Goal: Task Accomplishment & Management: Use online tool/utility

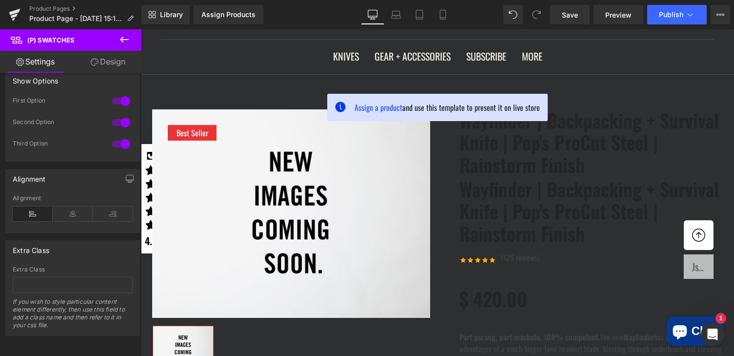
scroll to position [120, 0]
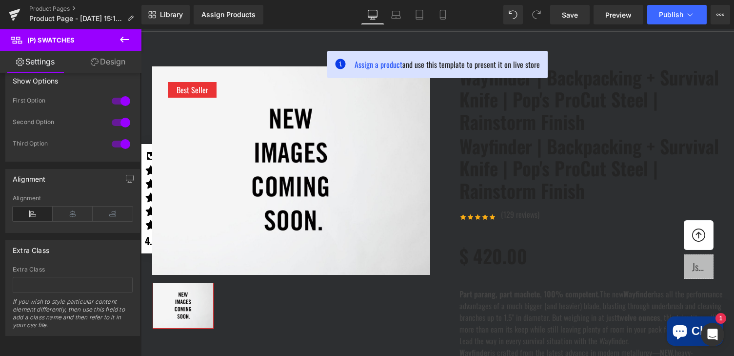
click at [195, 139] on img at bounding box center [291, 170] width 278 height 209
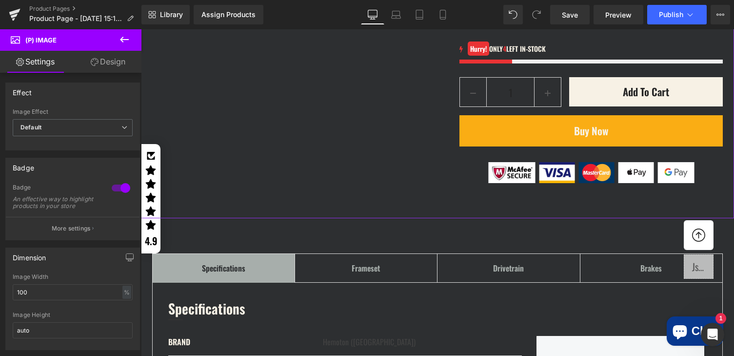
scroll to position [1136, 0]
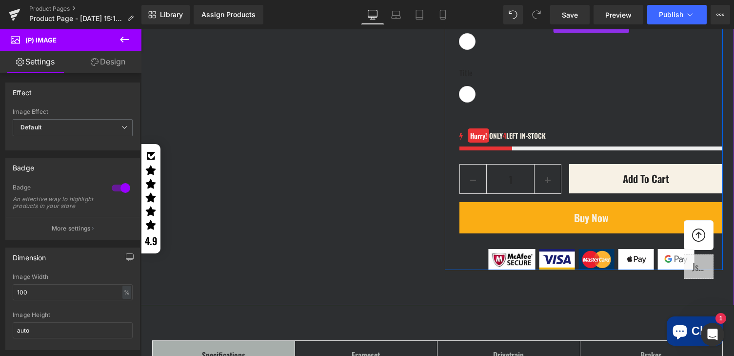
click at [477, 34] on label "Title" at bounding box center [591, 24] width 263 height 20
click at [589, 33] on span "(P) Swatches" at bounding box center [591, 25] width 50 height 15
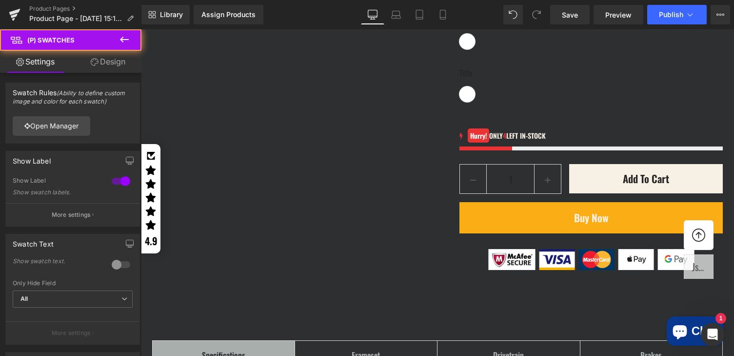
click at [87, 295] on span "All" at bounding box center [73, 298] width 120 height 17
click at [87, 256] on div "Swatch Text 0 Show swatch text. All Title Size Material Other Only Hide Field A…" at bounding box center [72, 289] width 135 height 111
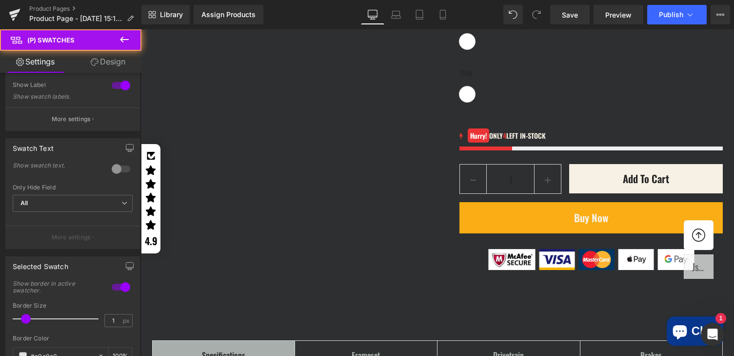
click at [467, 170] on div at bounding box center [437, 192] width 593 height 326
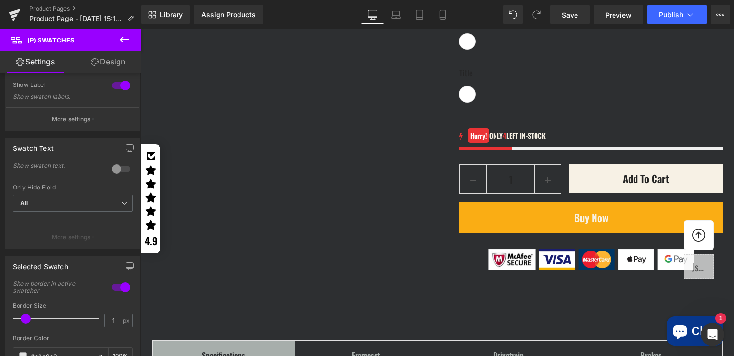
click at [467, 86] on label "Title" at bounding box center [591, 77] width 263 height 20
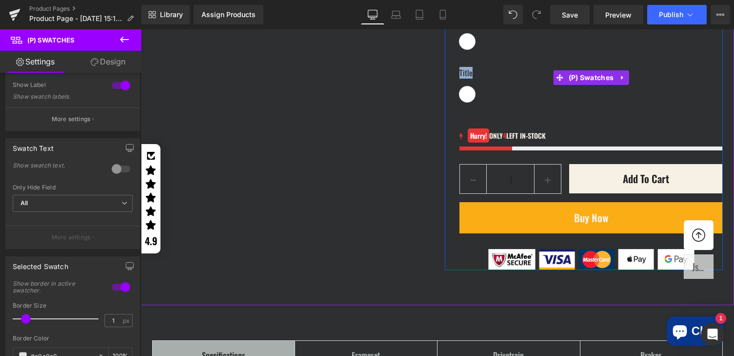
click at [467, 86] on label "Title" at bounding box center [591, 77] width 263 height 20
click at [583, 85] on span "(P) Swatches" at bounding box center [591, 78] width 50 height 15
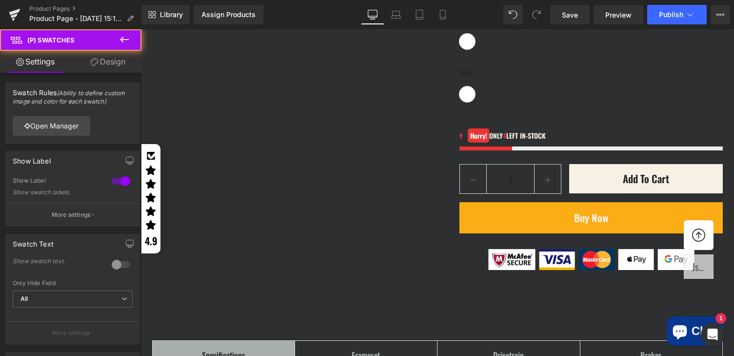
click at [106, 61] on link "Design" at bounding box center [108, 62] width 71 height 22
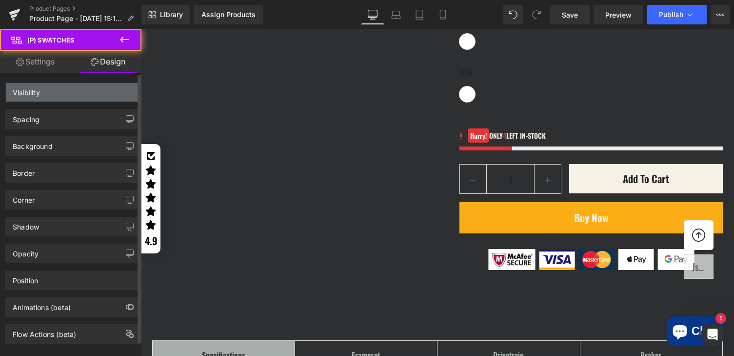
click at [57, 92] on div "Visibility" at bounding box center [73, 92] width 134 height 19
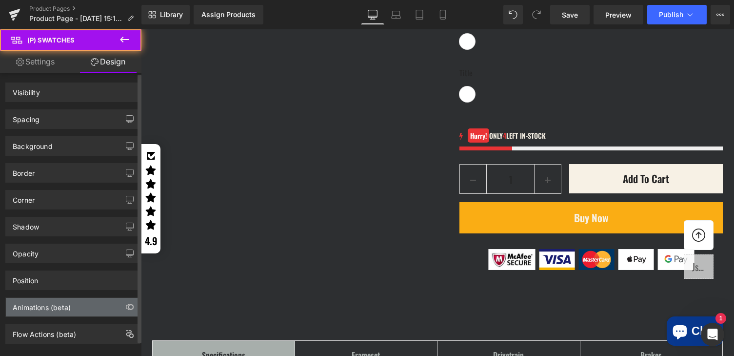
click at [43, 307] on div "Animations (beta)" at bounding box center [42, 305] width 58 height 14
click at [42, 298] on div "Animations (beta)" at bounding box center [73, 307] width 134 height 19
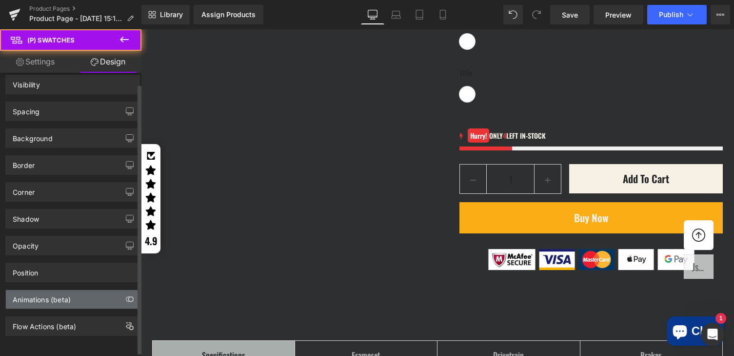
click at [99, 290] on div "Animations (beta)" at bounding box center [73, 299] width 134 height 19
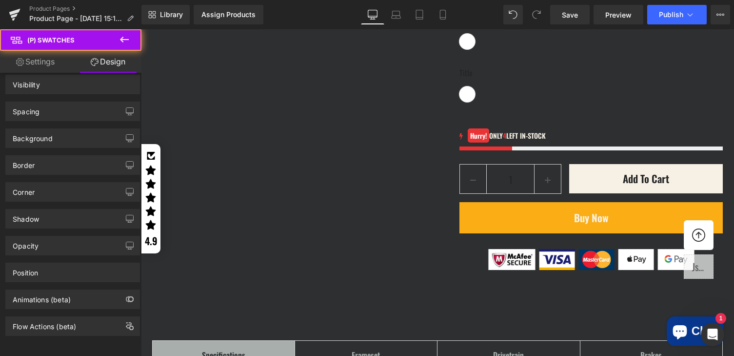
click at [464, 49] on span "Default Title" at bounding box center [468, 42] width 16 height 16
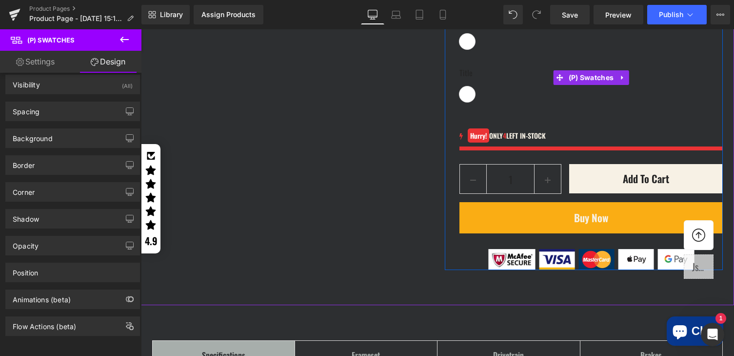
click at [468, 86] on label "Title" at bounding box center [591, 77] width 263 height 20
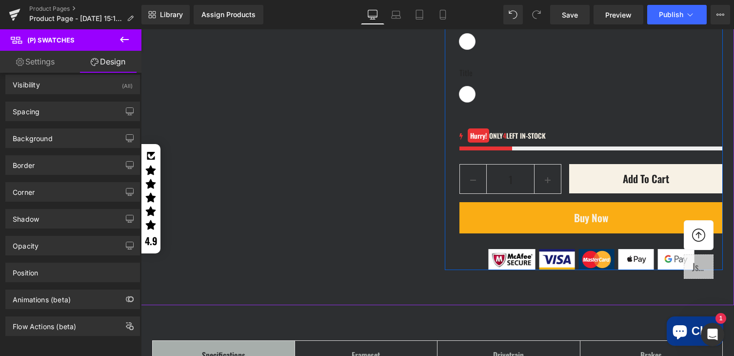
click at [461, 140] on icon at bounding box center [461, 136] width 3 height 7
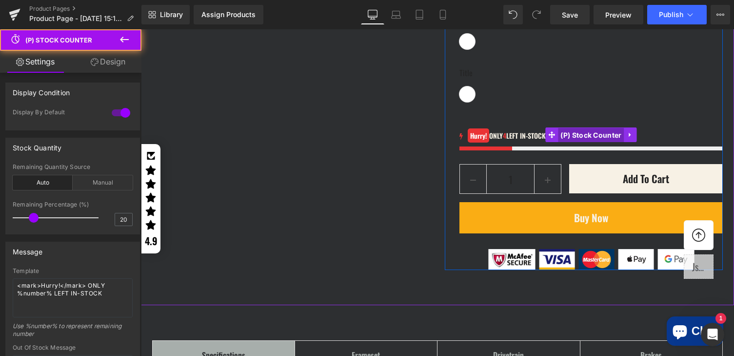
click at [589, 142] on span "(P) Stock Counter" at bounding box center [591, 135] width 66 height 15
click at [630, 137] on icon at bounding box center [630, 135] width 2 height 4
click at [636, 138] on icon at bounding box center [637, 134] width 7 height 7
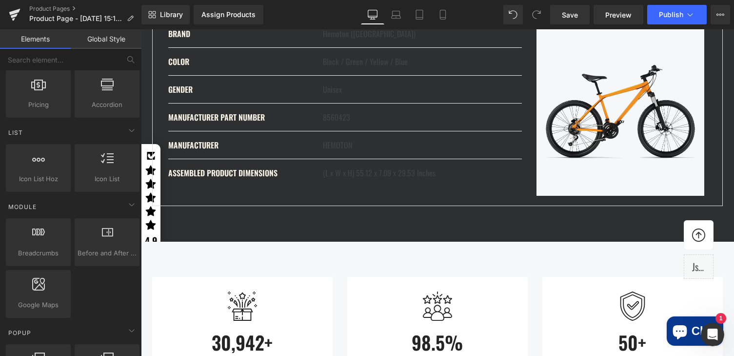
scroll to position [1491, 0]
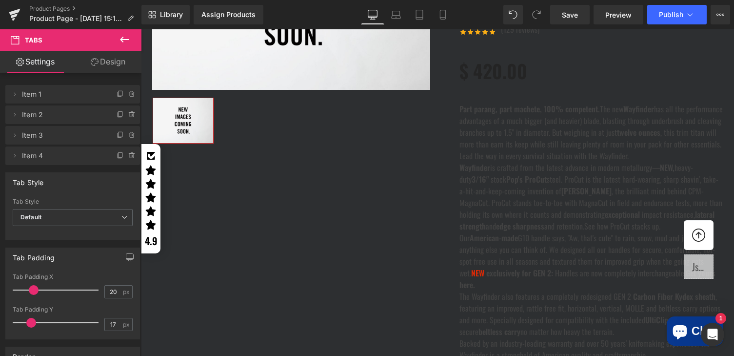
scroll to position [146, 0]
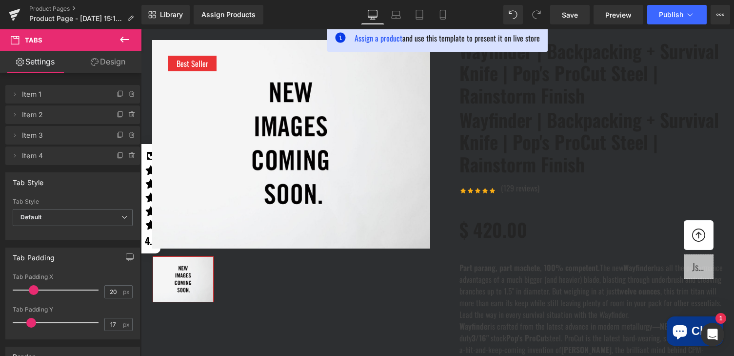
click at [557, 165] on link "Wayfinder | Backpacking + Survival Knife | Pop's ProCut Steel | Rainstorm Finish" at bounding box center [591, 142] width 263 height 67
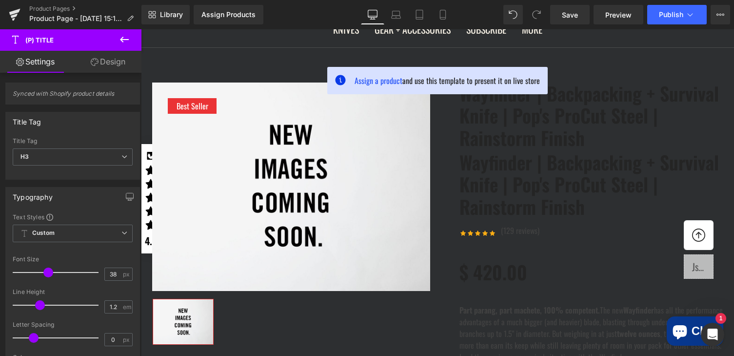
scroll to position [117, 0]
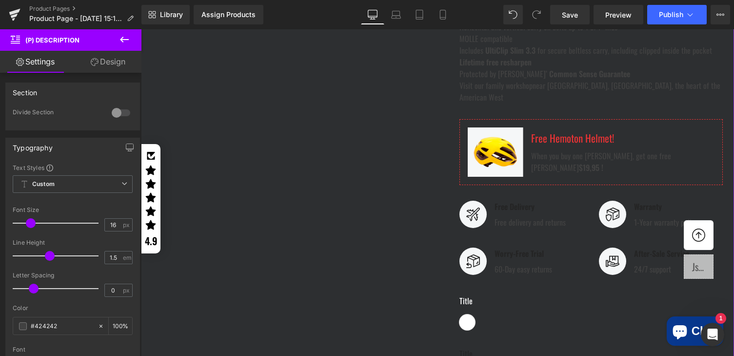
scroll to position [979, 0]
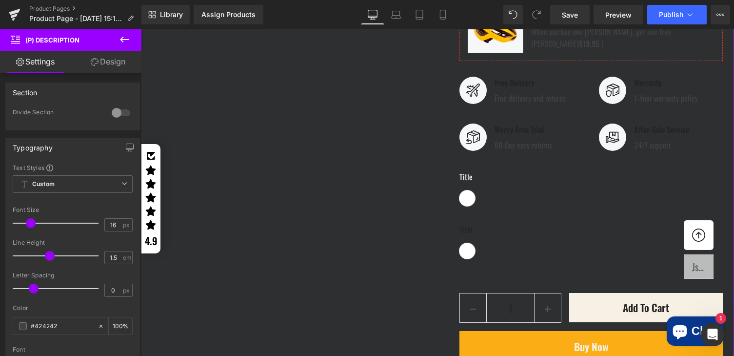
click at [629, 60] on div "Free Hemoton Helmet! Text Block When you buy one Hemoton Bike, get one free Hem…" at bounding box center [622, 28] width 183 height 65
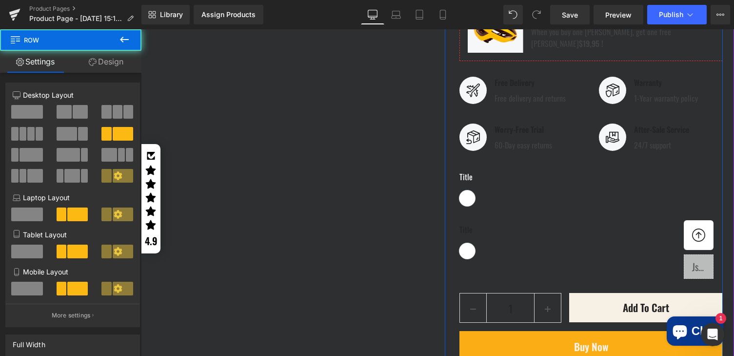
click at [563, 61] on div "Image Free Hemoton Helmet! Text Block When you buy one Hemoton Bike, get one fr…" at bounding box center [591, 28] width 263 height 66
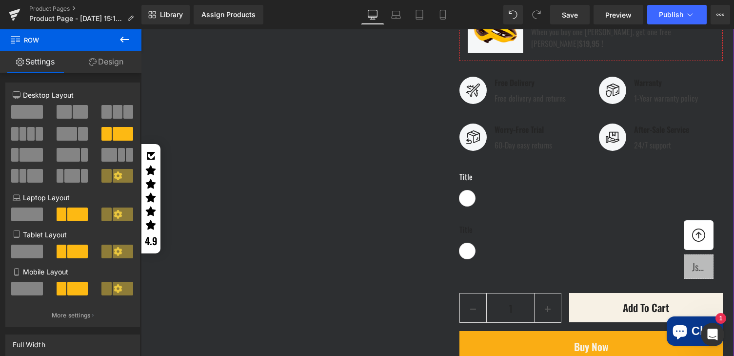
click at [627, 61] on div "Image Free Hemoton Helmet! Text Block When you buy one Hemoton Bike, get one fr…" at bounding box center [591, 28] width 263 height 66
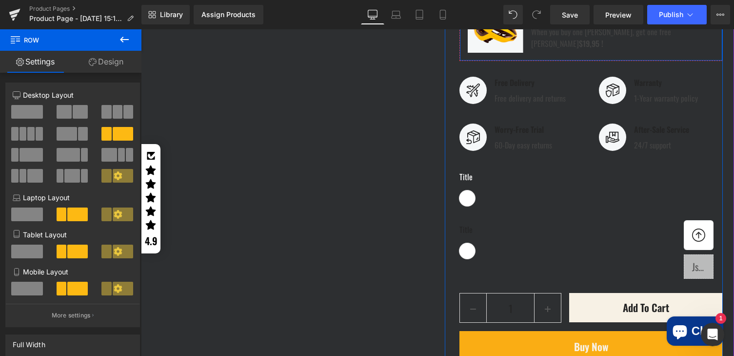
click at [480, 11] on span "Row" at bounding box center [483, 3] width 20 height 15
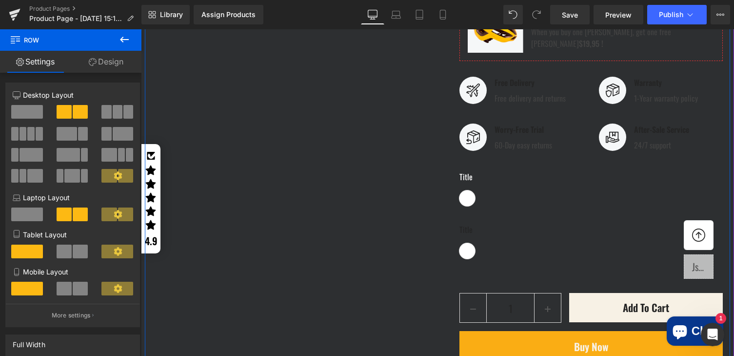
scroll to position [842, 0]
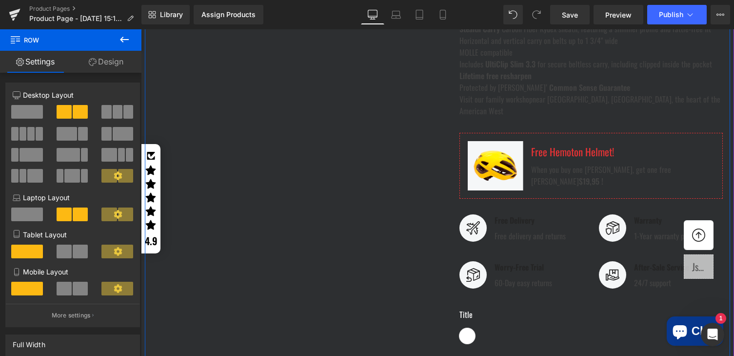
click at [525, 35] on li "Stealth Carry Carbon Fiber Kydex sheath, featuring a slimmer profile and rattle…" at bounding box center [591, 29] width 263 height 12
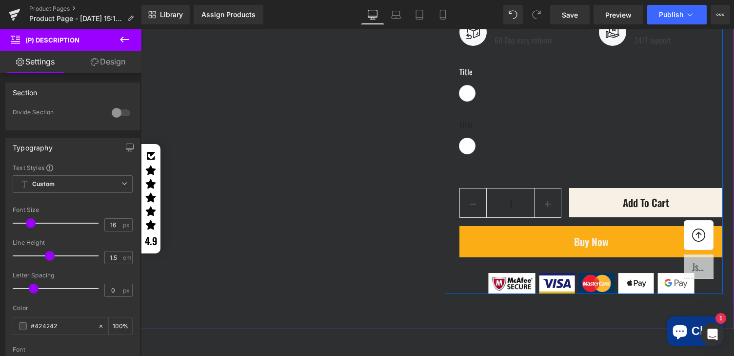
scroll to position [1141, 0]
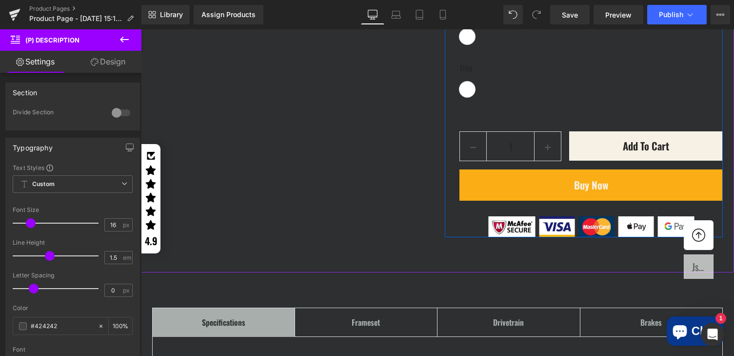
click at [466, 81] on label "Title" at bounding box center [591, 72] width 263 height 20
click at [468, 81] on label "Title" at bounding box center [591, 72] width 263 height 20
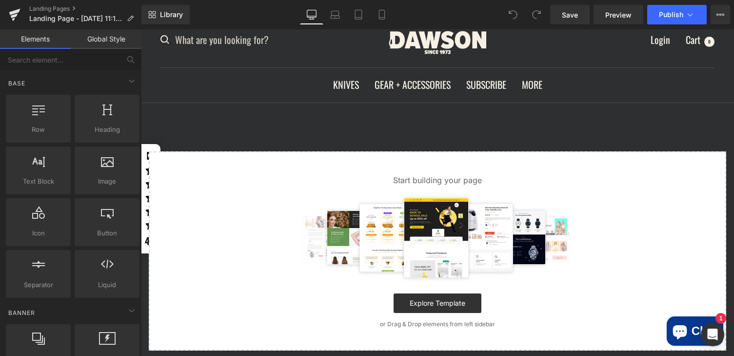
scroll to position [40, 0]
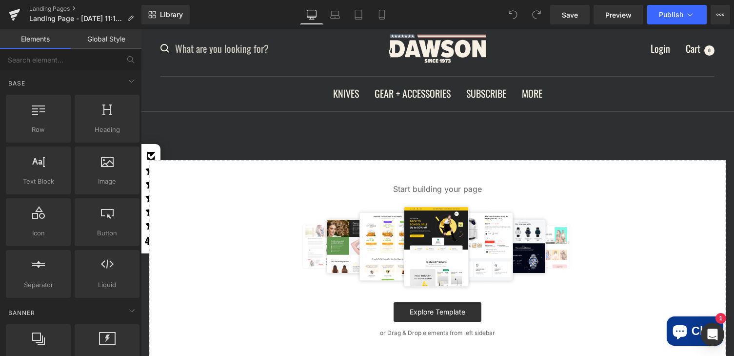
click at [259, 198] on div "Start building your page Explore Template or Drag & Drop elements from left sid…" at bounding box center [438, 259] width 576 height 197
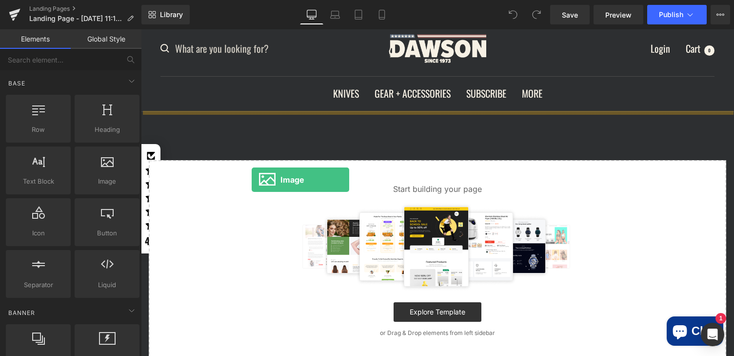
drag, startPoint x: 238, startPoint y: 196, endPoint x: 252, endPoint y: 180, distance: 21.5
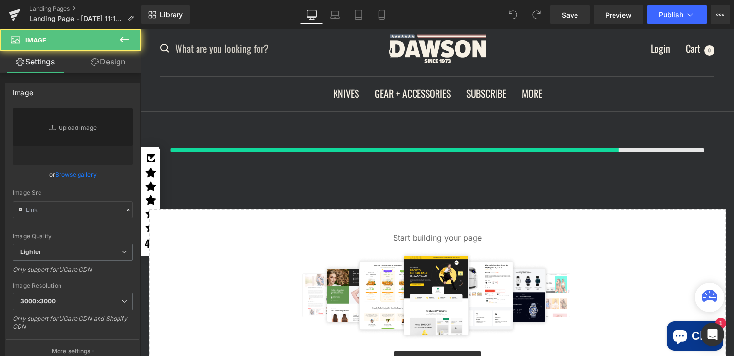
type input "//[DOMAIN_NAME][URL]"
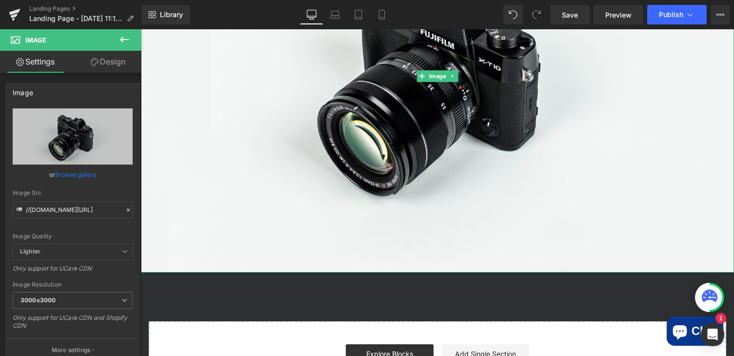
scroll to position [248, 0]
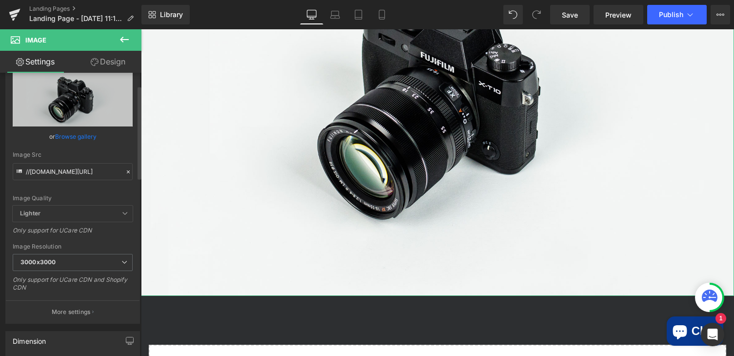
click at [78, 251] on div "Image Resolution 3000x3000 100x100 240x240 480x480 576x576 640x640 768x768 800x…" at bounding box center [73, 270] width 120 height 55
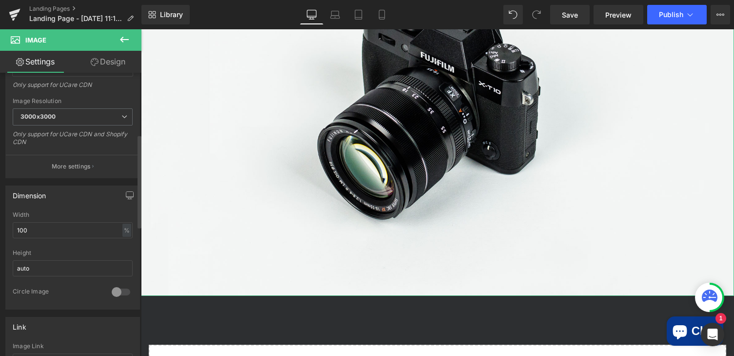
scroll to position [186, 0]
click at [61, 265] on input "auto" at bounding box center [73, 265] width 120 height 16
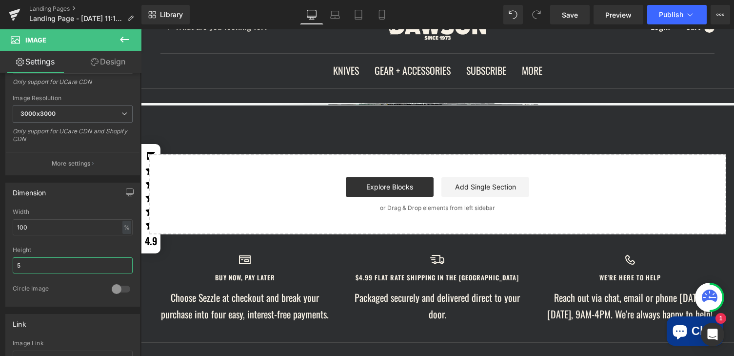
scroll to position [54, 0]
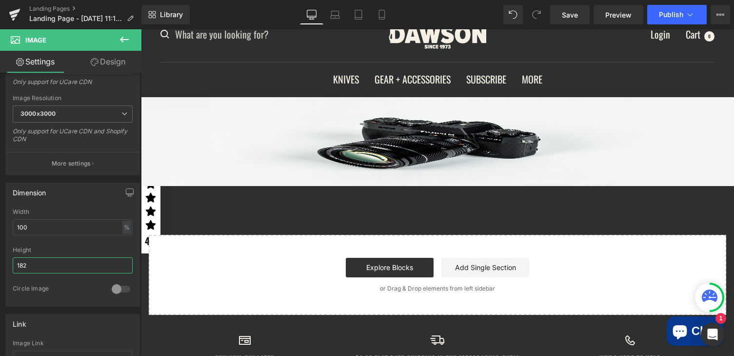
drag, startPoint x: 65, startPoint y: 264, endPoint x: -3, endPoint y: 264, distance: 68.3
click at [0, 264] on html "Image You are previewing how the will restyle your page. You can not edit Eleme…" at bounding box center [367, 178] width 734 height 356
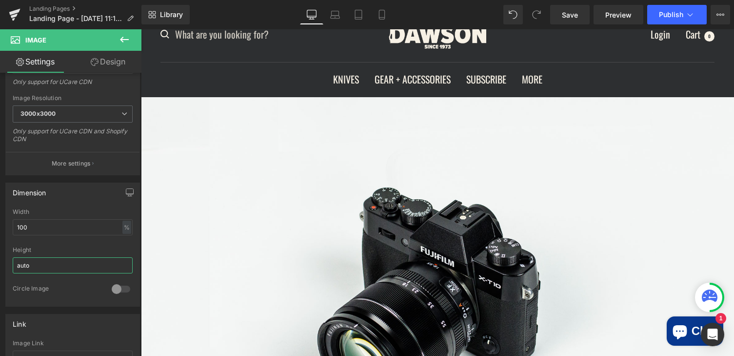
type input "auto"
click at [194, 73] on ul "KNIVES READY TO SHIP BACKPACKING + SURVIVAL IN-STOCK BACKPACKING + SURVIVAL BON…" at bounding box center [437, 79] width 554 height 17
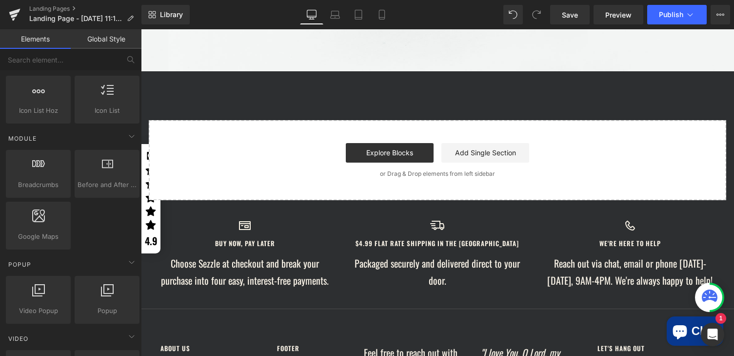
scroll to position [468, 0]
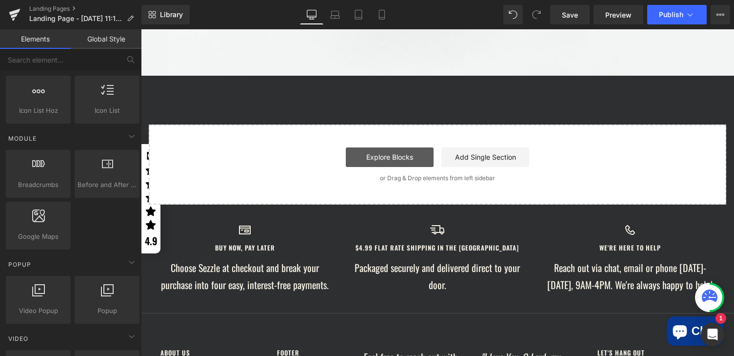
click at [370, 158] on link "Explore Blocks" at bounding box center [390, 157] width 88 height 20
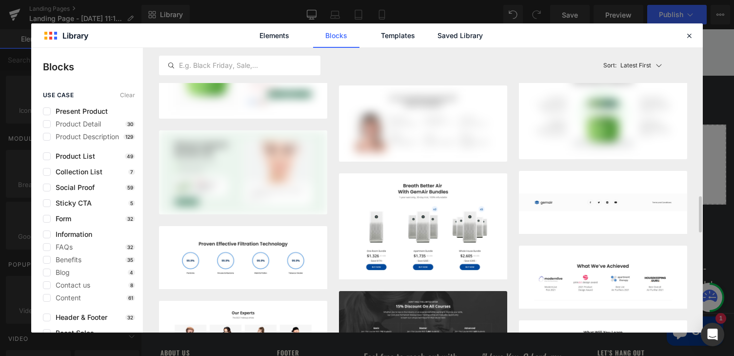
scroll to position [1156, 0]
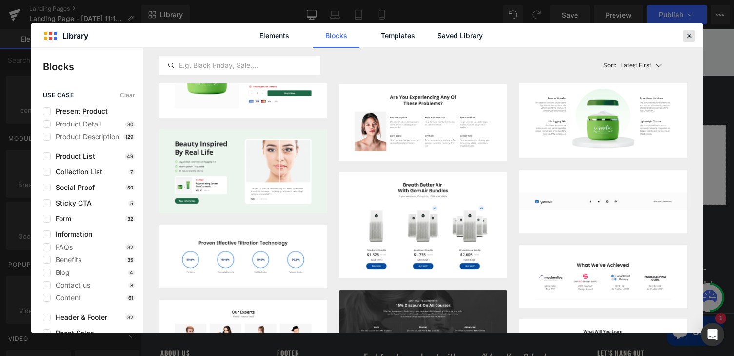
click at [687, 36] on icon at bounding box center [689, 35] width 9 height 9
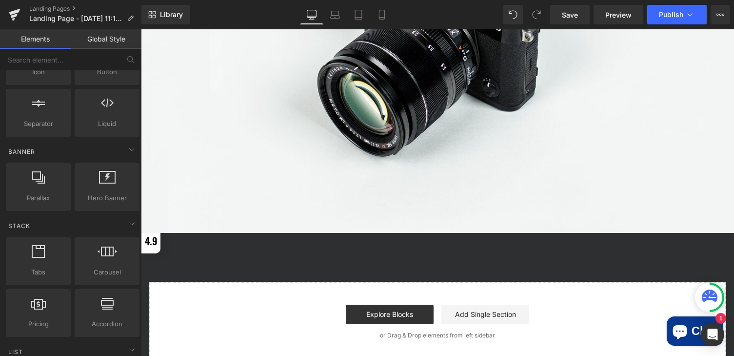
scroll to position [150, 0]
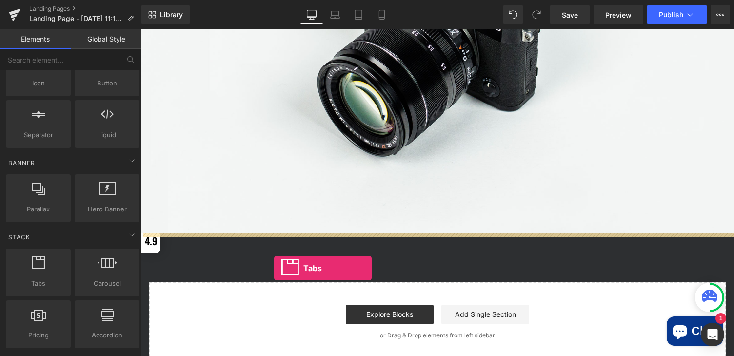
drag, startPoint x: 184, startPoint y: 301, endPoint x: 274, endPoint y: 268, distance: 95.7
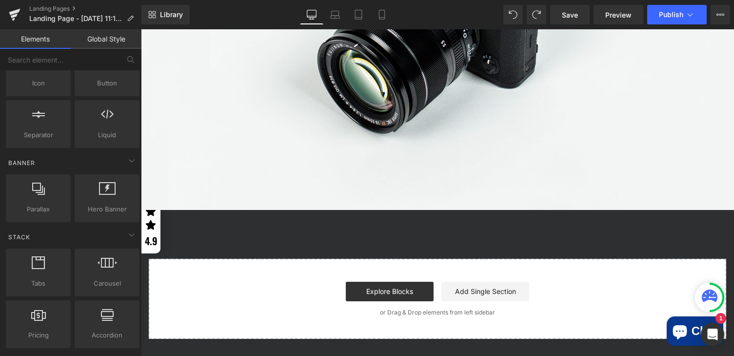
scroll to position [340, 0]
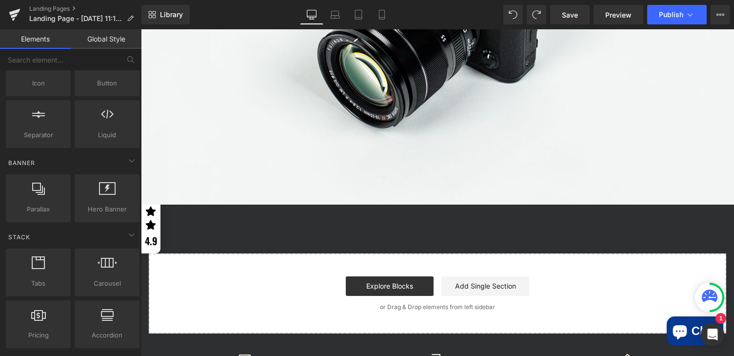
click at [200, 105] on img at bounding box center [437, 8] width 593 height 393
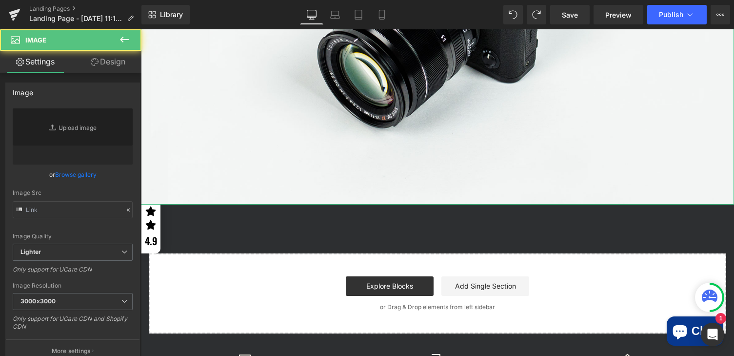
type input "//[DOMAIN_NAME][URL]"
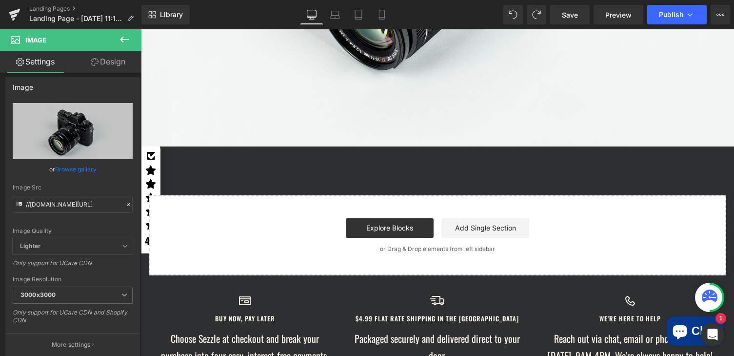
scroll to position [415, 0]
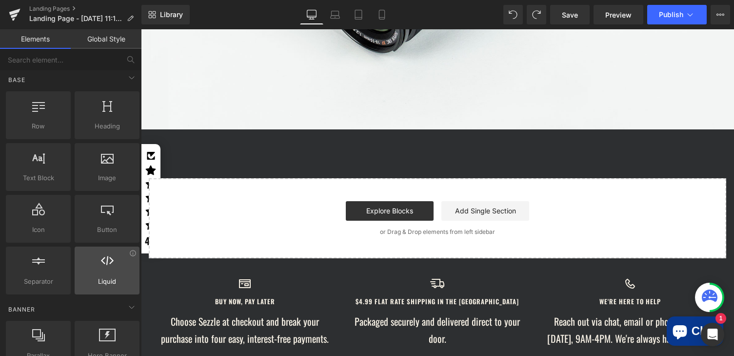
scroll to position [0, 0]
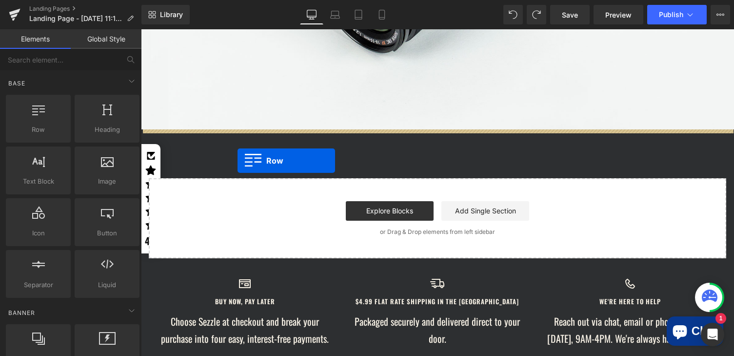
drag, startPoint x: 174, startPoint y: 165, endPoint x: 238, endPoint y: 160, distance: 63.6
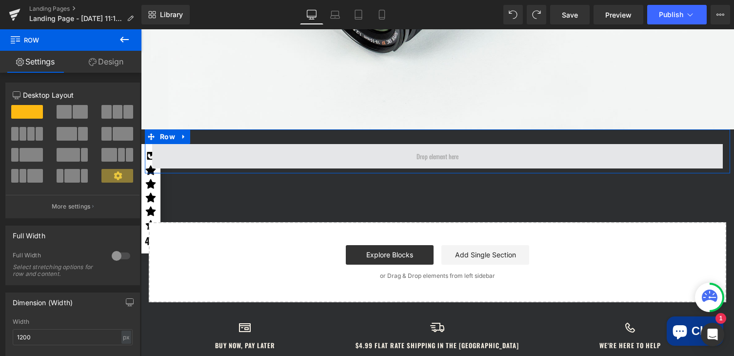
click at [304, 164] on span at bounding box center [437, 156] width 571 height 24
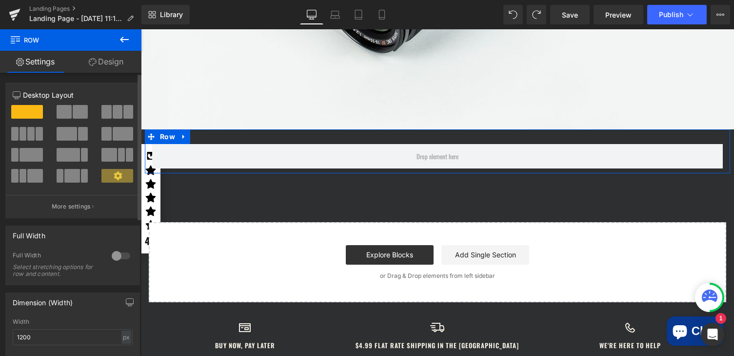
click at [77, 158] on span at bounding box center [68, 155] width 23 height 14
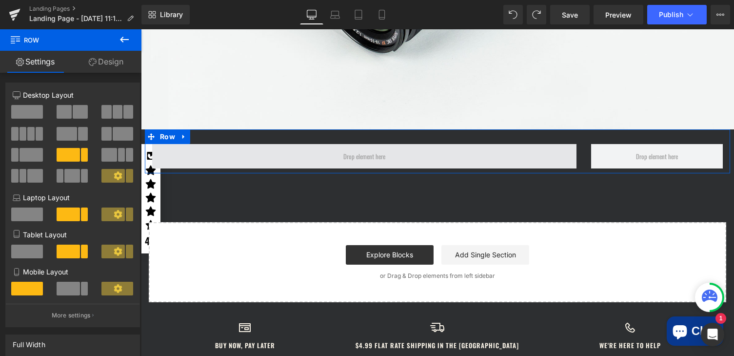
click at [264, 152] on span at bounding box center [364, 156] width 424 height 24
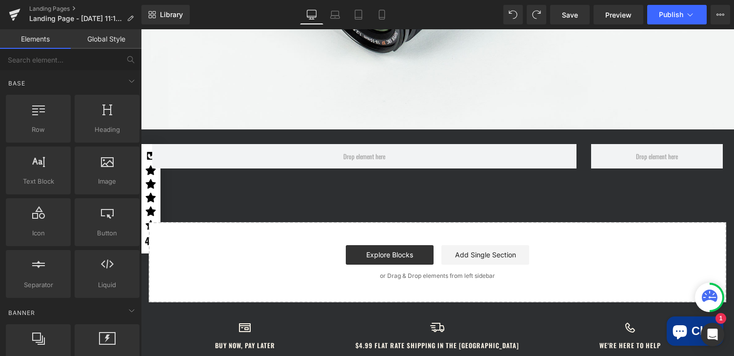
click at [292, 199] on div "Image Row Select your layout" at bounding box center [437, 20] width 593 height 566
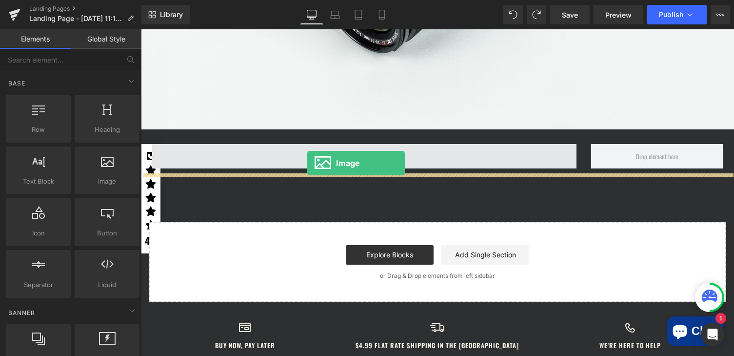
drag, startPoint x: 235, startPoint y: 211, endPoint x: 307, endPoint y: 162, distance: 87.1
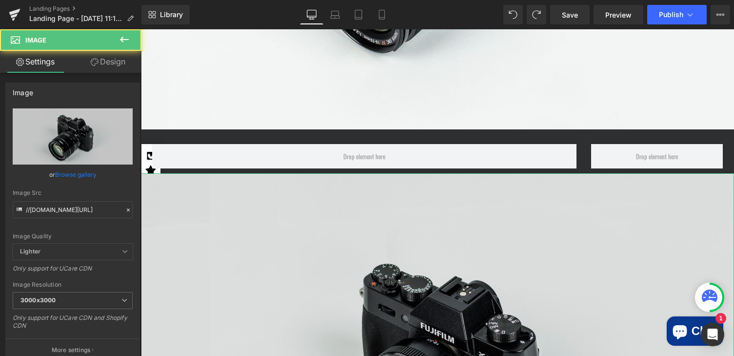
scroll to position [447, 0]
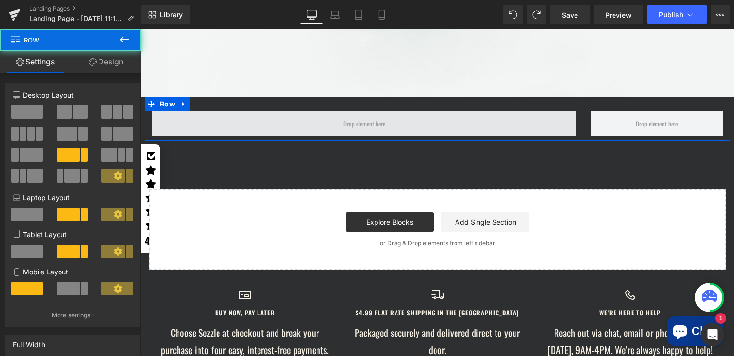
click at [399, 123] on span at bounding box center [364, 123] width 424 height 24
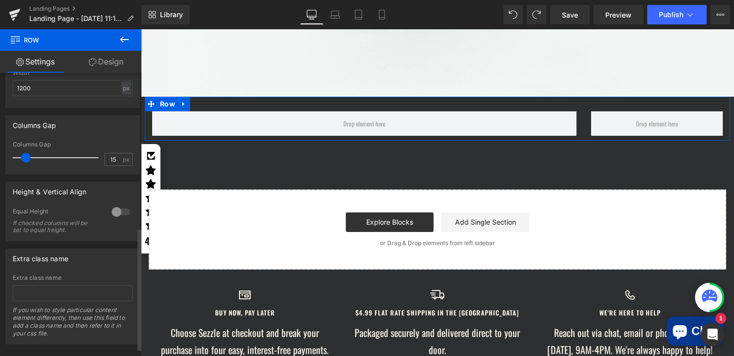
scroll to position [0, 0]
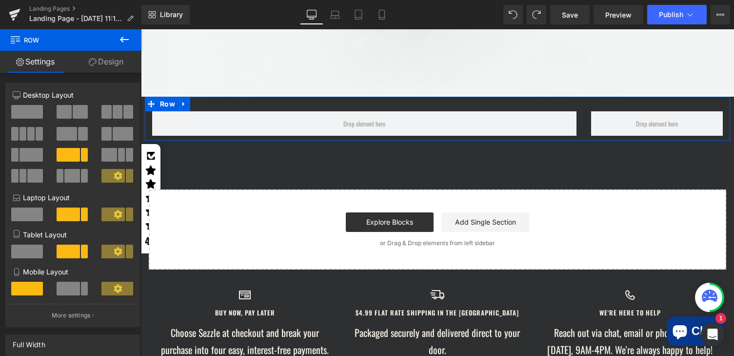
click at [105, 64] on link "Design" at bounding box center [106, 62] width 71 height 22
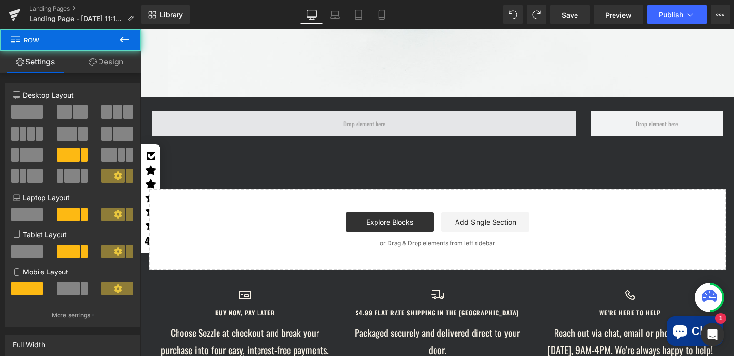
click at [265, 125] on span at bounding box center [364, 123] width 424 height 24
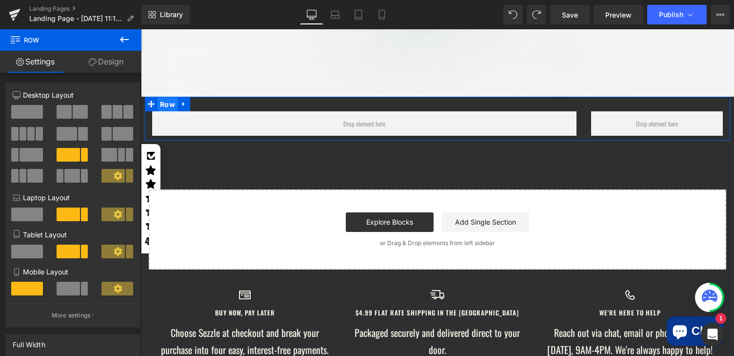
click at [167, 105] on span "Row" at bounding box center [168, 104] width 20 height 15
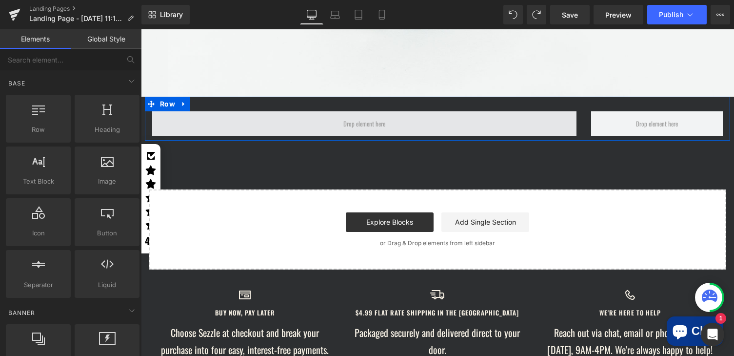
click at [361, 125] on span at bounding box center [364, 124] width 49 height 16
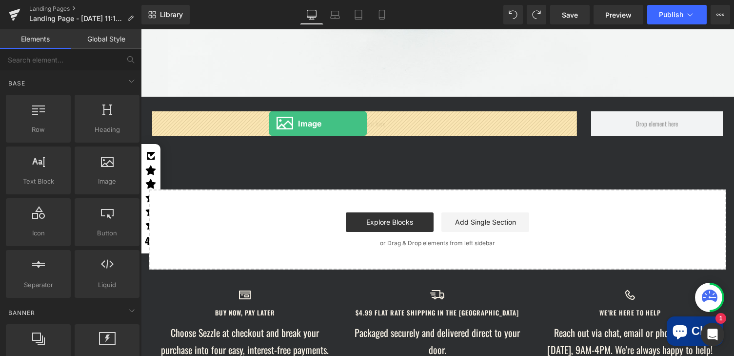
drag, startPoint x: 247, startPoint y: 199, endPoint x: 269, endPoint y: 123, distance: 78.7
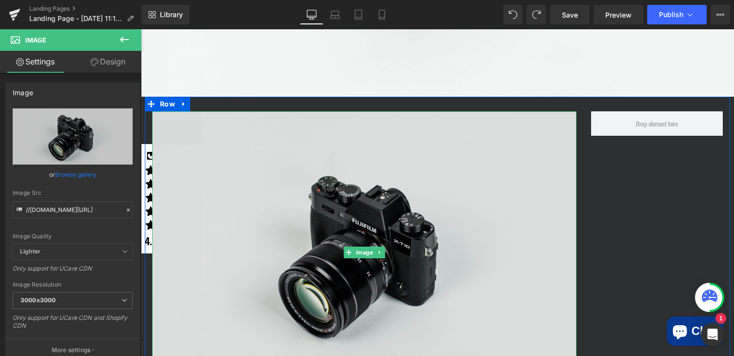
click at [479, 166] on img at bounding box center [364, 251] width 424 height 281
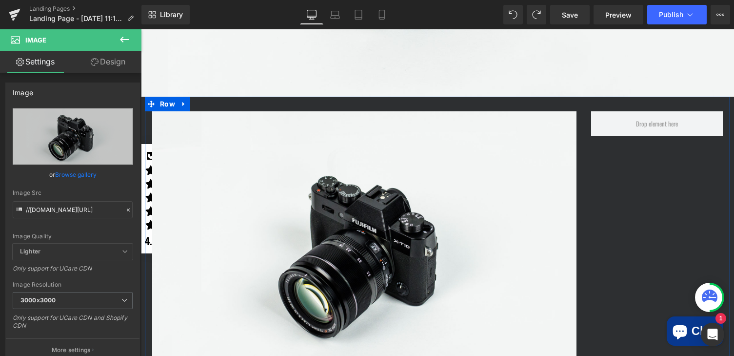
click at [610, 182] on div "Image Row" at bounding box center [437, 247] width 585 height 301
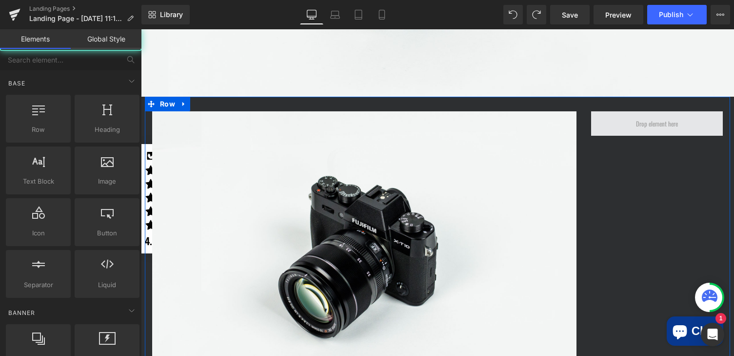
click at [633, 123] on span at bounding box center [657, 124] width 49 height 16
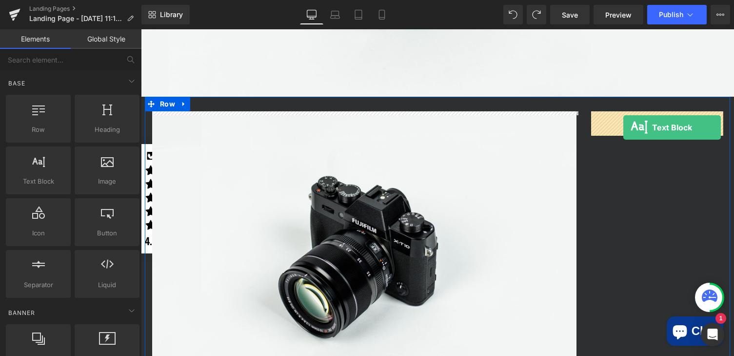
drag, startPoint x: 174, startPoint y: 199, endPoint x: 622, endPoint y: 125, distance: 454.7
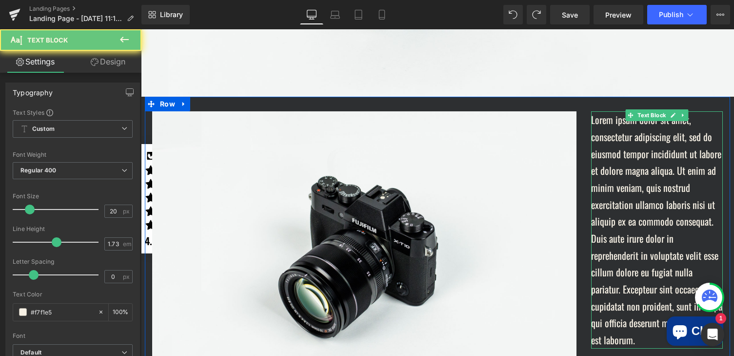
click at [607, 122] on p "Lorem ipsum dolor sit amet, consectetur adipiscing elit, sed do eiusmod tempor …" at bounding box center [657, 229] width 132 height 237
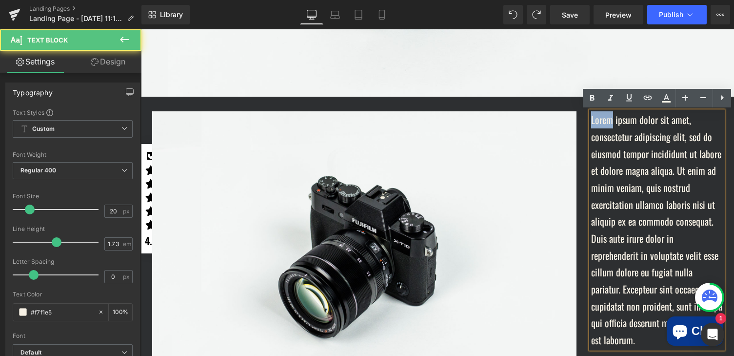
click at [607, 122] on p "Lorem ipsum dolor sit amet, consectetur adipiscing elit, sed do eiusmod tempor …" at bounding box center [657, 229] width 132 height 237
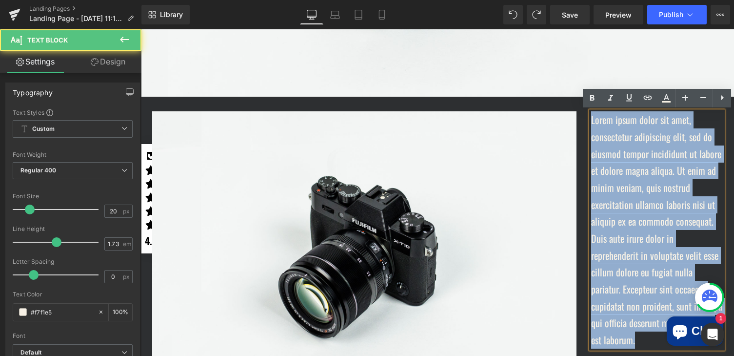
click at [607, 122] on p "Lorem ipsum dolor sit amet, consectetur adipiscing elit, sed do eiusmod tempor …" at bounding box center [657, 229] width 132 height 237
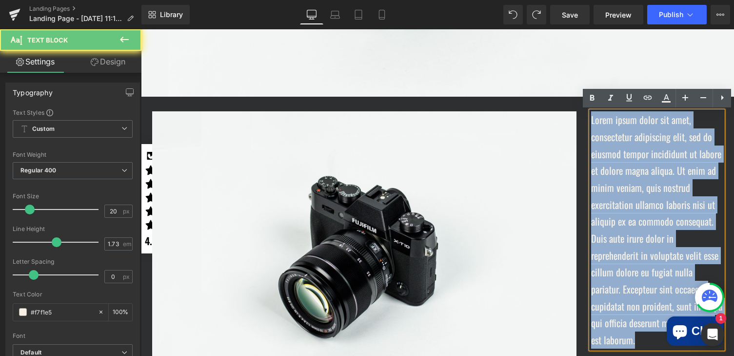
click at [607, 122] on p "Lorem ipsum dolor sit amet, consectetur adipiscing elit, sed do eiusmod tempor …" at bounding box center [657, 229] width 132 height 237
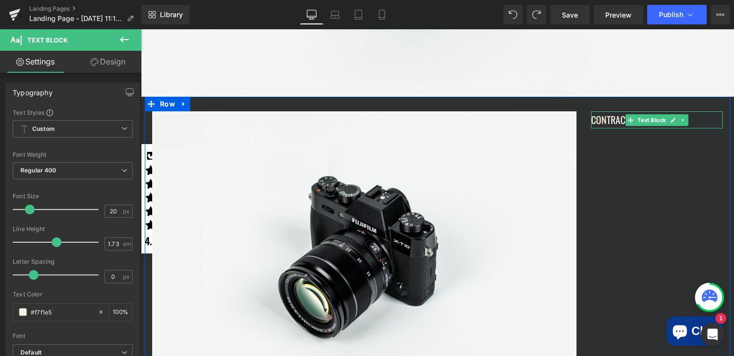
click at [610, 122] on p "CONTRACTOR" at bounding box center [657, 119] width 132 height 17
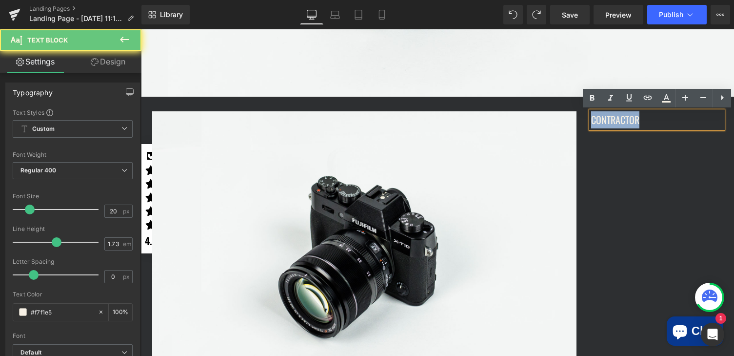
click at [610, 122] on p "CONTRACTOR" at bounding box center [657, 119] width 132 height 17
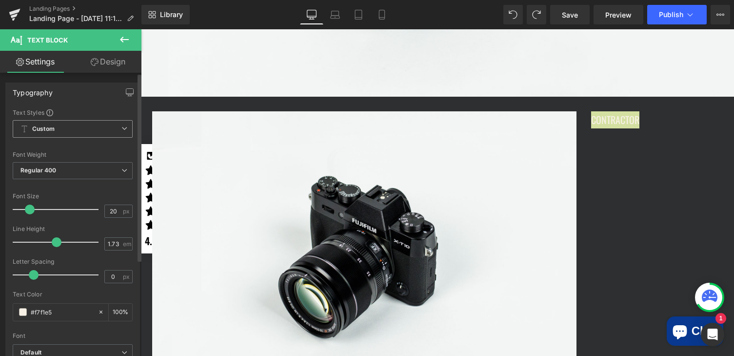
click at [61, 132] on span "Custom Setup Global Style" at bounding box center [73, 129] width 120 height 18
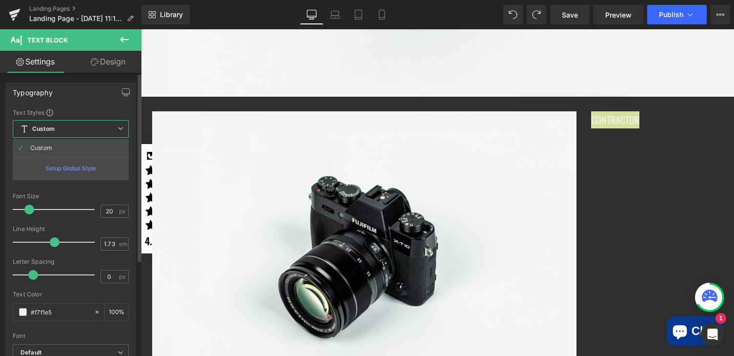
click at [84, 99] on div "Typography" at bounding box center [71, 92] width 130 height 19
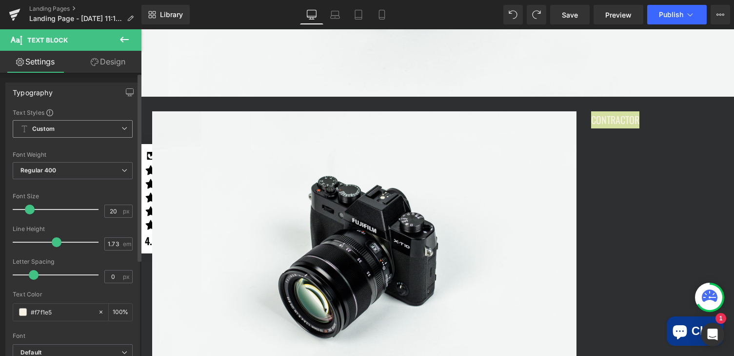
click at [121, 128] on icon at bounding box center [124, 128] width 6 height 6
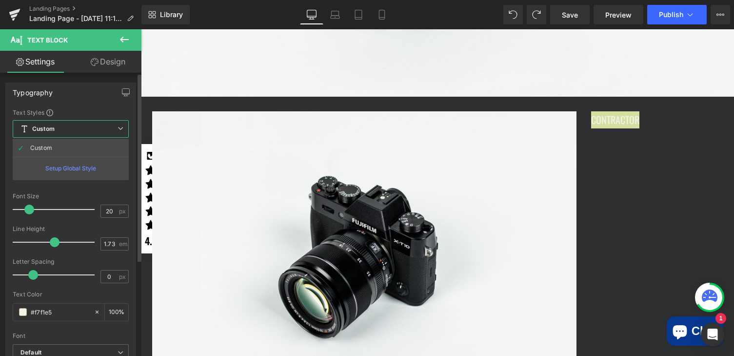
click at [89, 101] on div "Typography" at bounding box center [71, 92] width 130 height 19
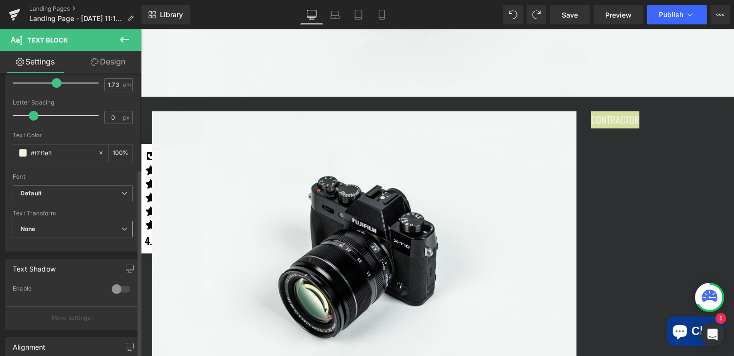
scroll to position [160, 0]
click at [121, 194] on icon at bounding box center [124, 192] width 6 height 6
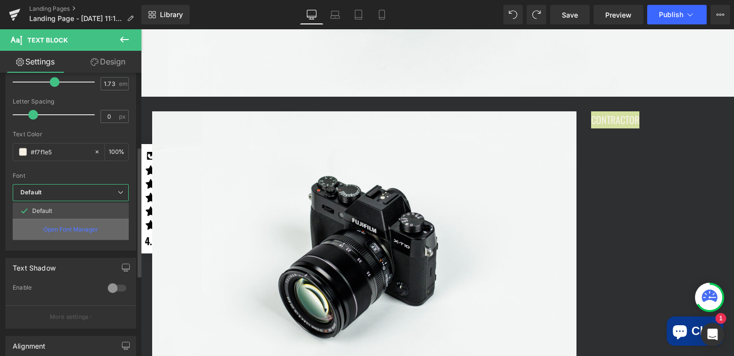
click at [76, 227] on p "Open Font Manager" at bounding box center [70, 229] width 55 height 9
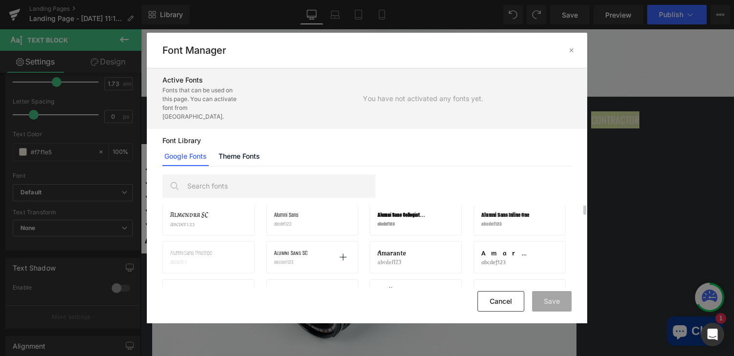
scroll to position [499, 0]
click at [503, 213] on span "Alumni Sans Inline One" at bounding box center [505, 217] width 48 height 8
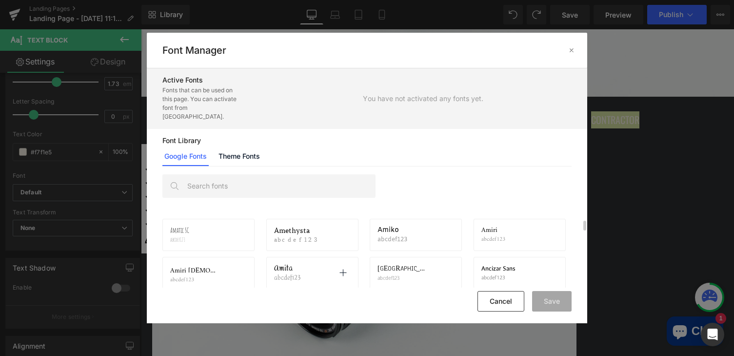
scroll to position [561, 0]
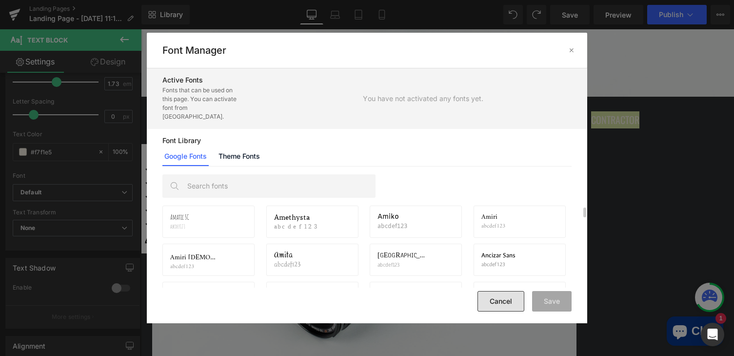
click at [500, 298] on button "Cancel" at bounding box center [501, 301] width 47 height 20
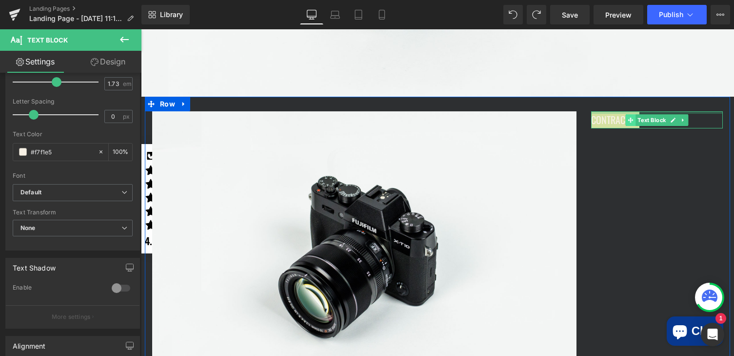
click at [631, 119] on icon at bounding box center [630, 120] width 5 height 6
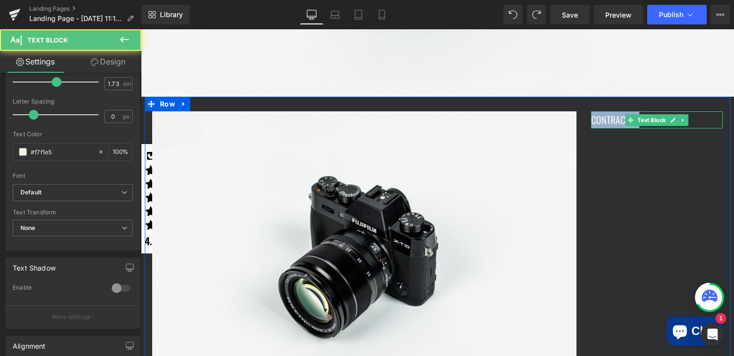
click at [596, 118] on p "CONTRACTOR" at bounding box center [657, 119] width 132 height 17
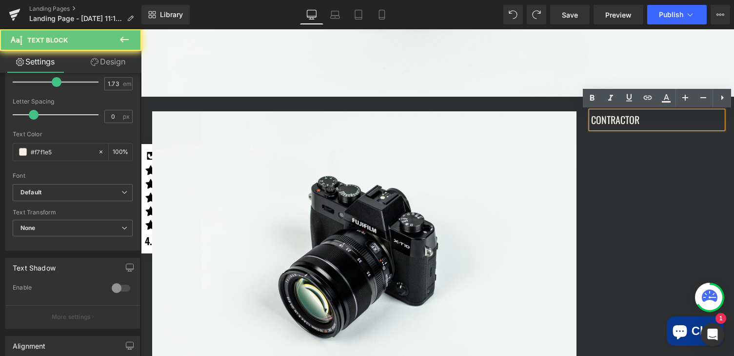
click at [616, 162] on div "Image CONTRACTOR Text Block Row" at bounding box center [437, 247] width 585 height 301
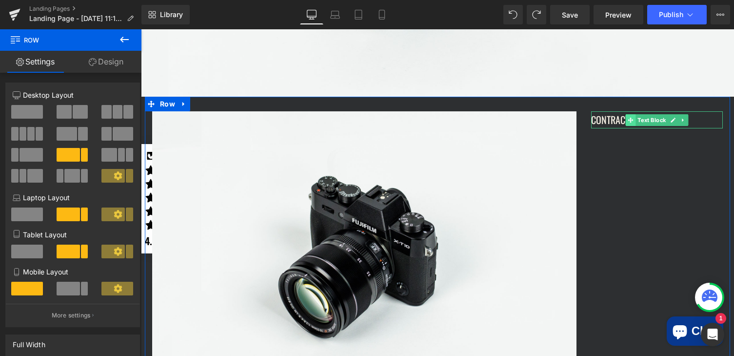
click at [634, 120] on span at bounding box center [631, 120] width 10 height 12
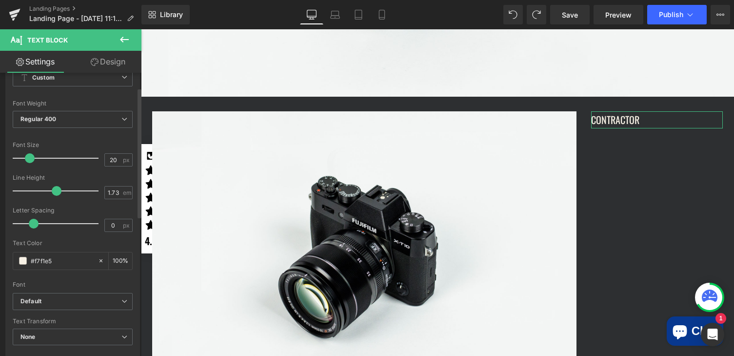
scroll to position [85, 0]
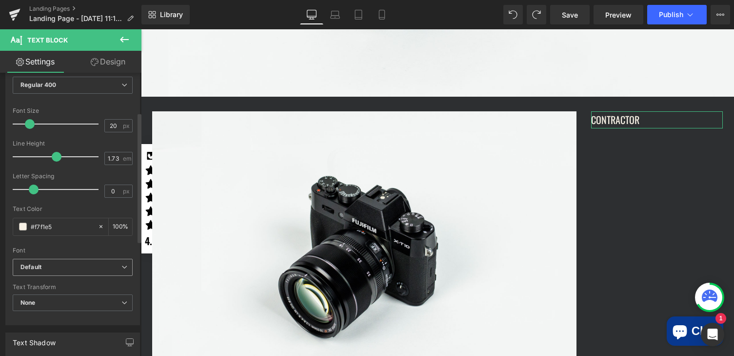
click at [121, 268] on icon at bounding box center [124, 267] width 6 height 6
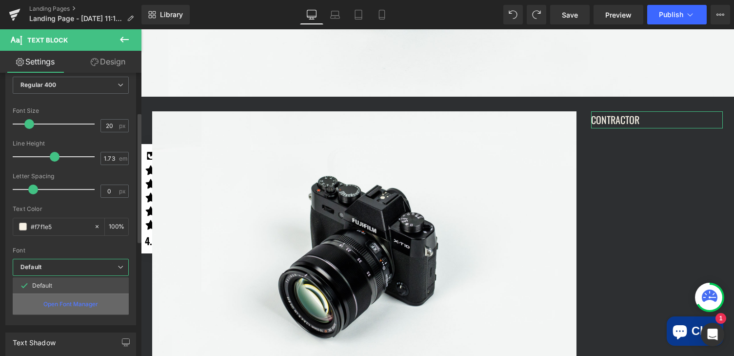
click at [80, 303] on p "Open Font Manager" at bounding box center [70, 304] width 55 height 9
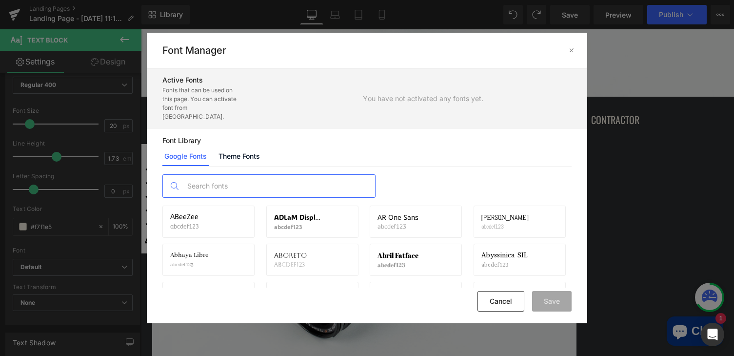
click at [253, 182] on input "text" at bounding box center [278, 186] width 193 height 22
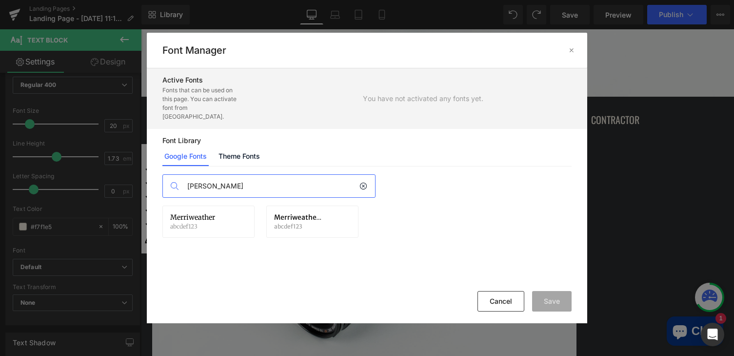
type input "merri"
click at [362, 182] on icon at bounding box center [364, 186] width 8 height 8
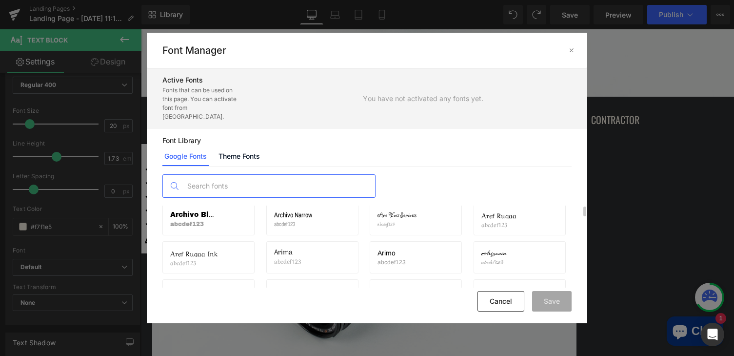
scroll to position [936, 0]
click at [343, 218] on icon at bounding box center [343, 222] width 8 height 8
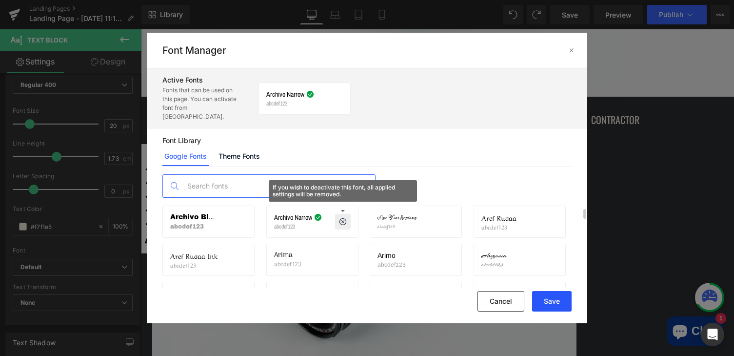
click at [558, 302] on button "Save" at bounding box center [552, 301] width 40 height 20
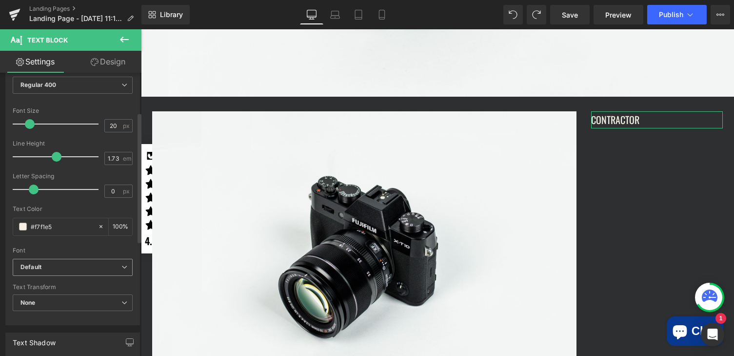
click at [121, 267] on icon at bounding box center [124, 267] width 6 height 6
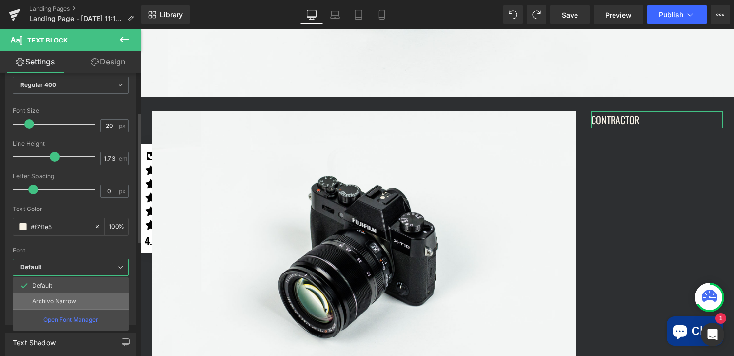
click at [89, 300] on li "Archivo Narrow" at bounding box center [71, 301] width 116 height 16
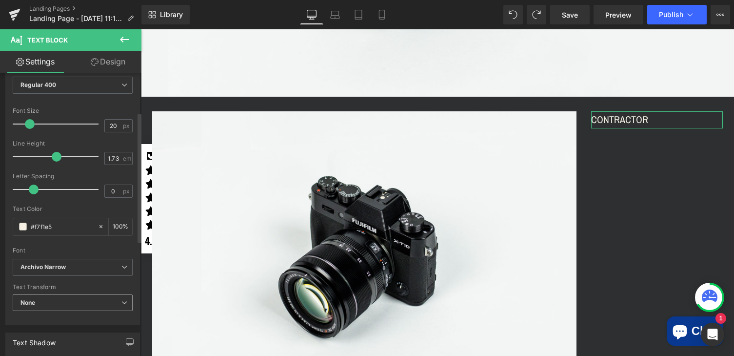
click at [121, 302] on icon at bounding box center [124, 303] width 6 height 6
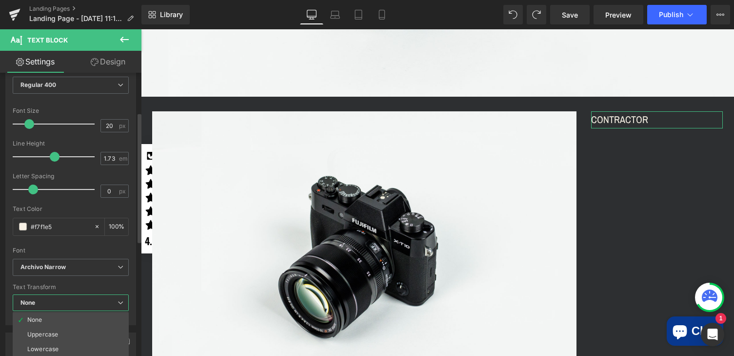
click at [117, 285] on div "Text Transform" at bounding box center [71, 286] width 116 height 7
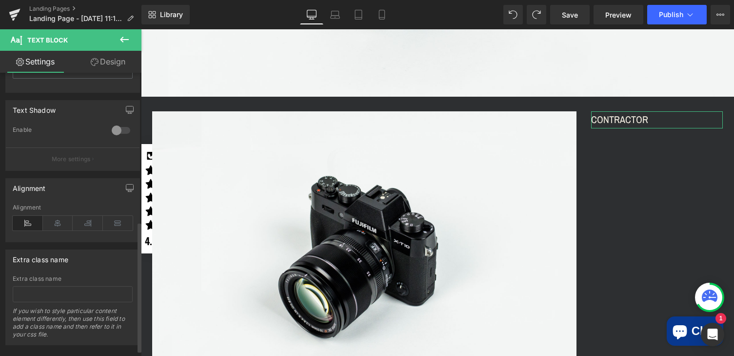
scroll to position [335, 0]
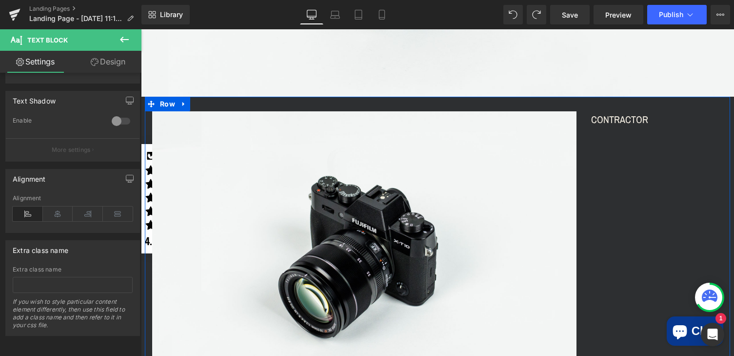
click at [630, 121] on icon at bounding box center [630, 119] width 5 height 5
click at [649, 120] on span "Text Block" at bounding box center [652, 120] width 32 height 12
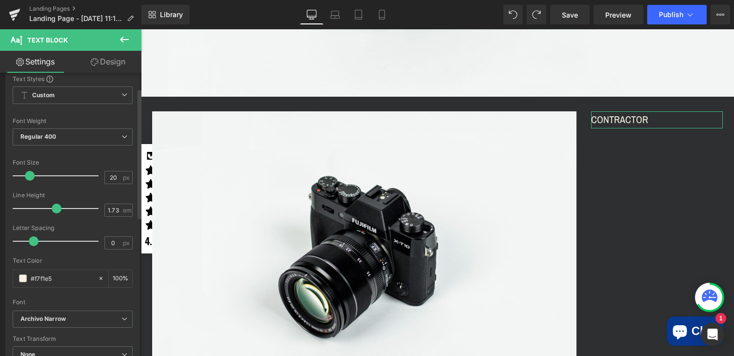
scroll to position [17, 0]
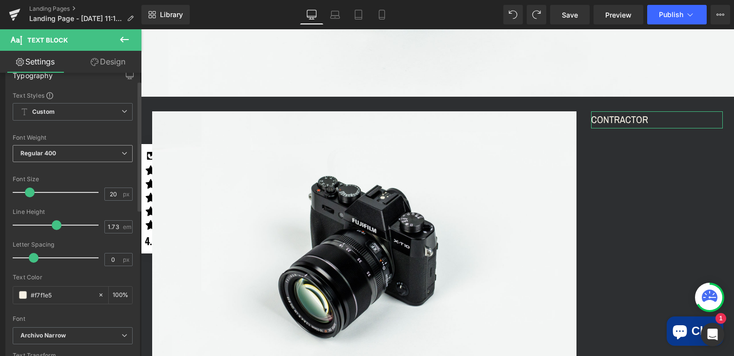
click at [59, 153] on span "Regular 400" at bounding box center [73, 153] width 120 height 17
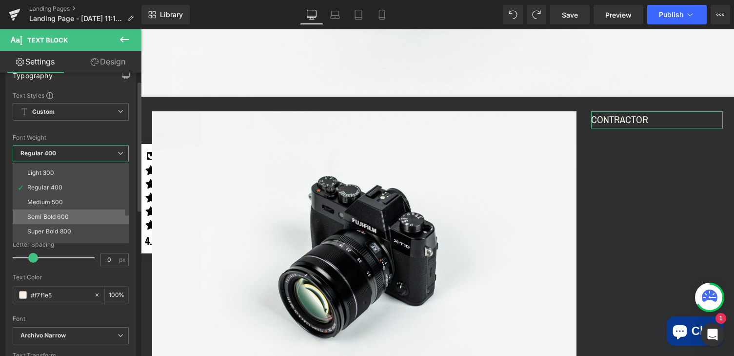
scroll to position [27, 0]
click at [62, 233] on div "Super Bold 800" at bounding box center [49, 230] width 44 height 7
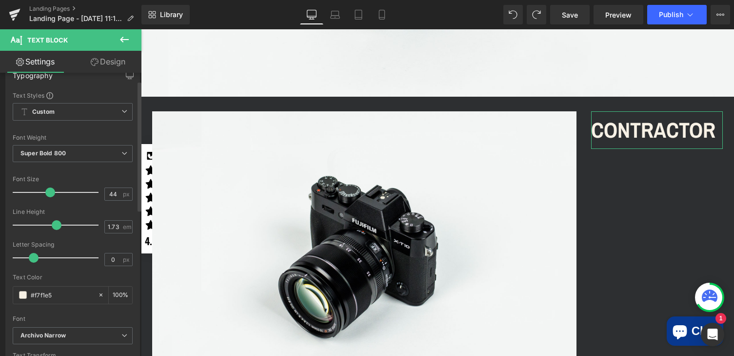
type input "43"
drag, startPoint x: 31, startPoint y: 193, endPoint x: 49, endPoint y: 192, distance: 18.6
click at [49, 192] on span at bounding box center [49, 192] width 10 height 10
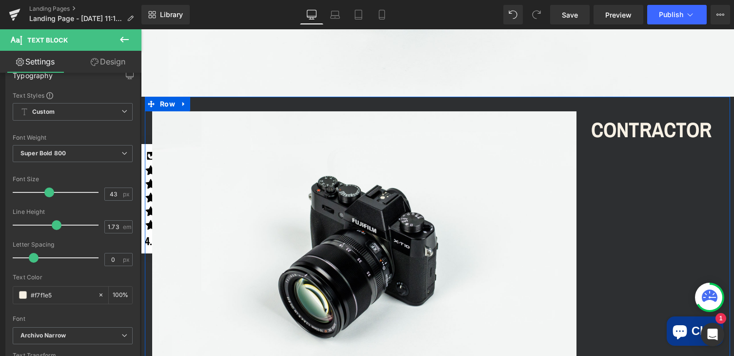
click at [643, 176] on div "Image CONTRACTOR Text Block Row" at bounding box center [437, 247] width 585 height 301
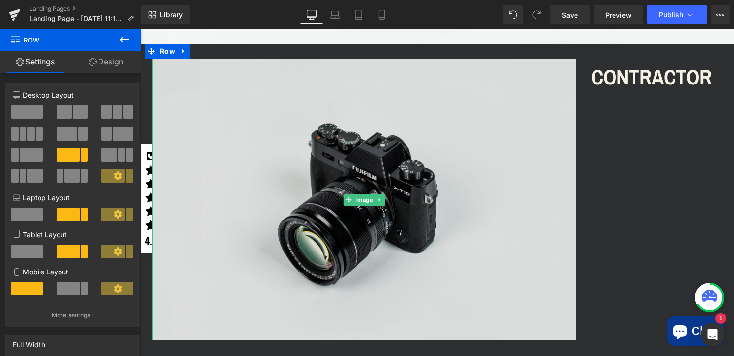
scroll to position [447, 0]
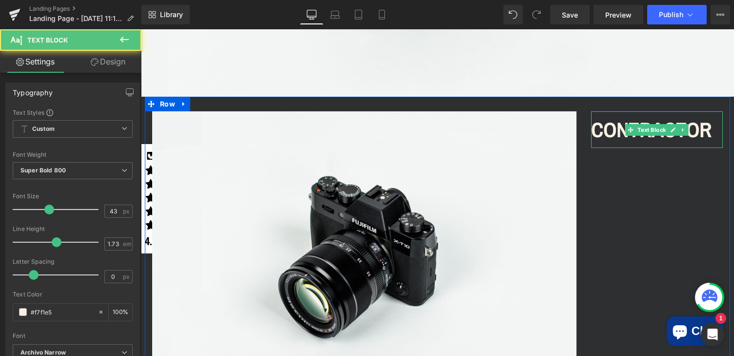
click at [625, 131] on p "CONTRACTOR" at bounding box center [657, 129] width 132 height 36
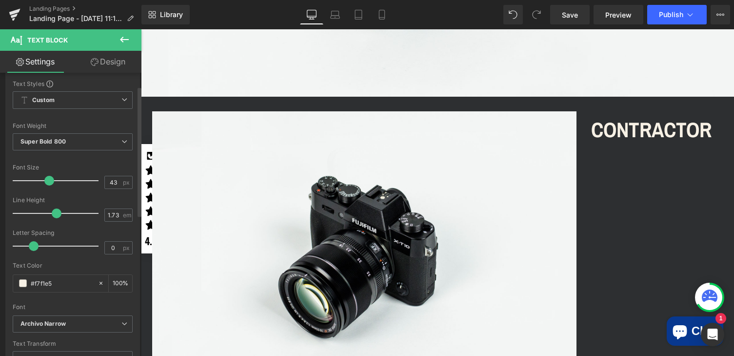
scroll to position [39, 0]
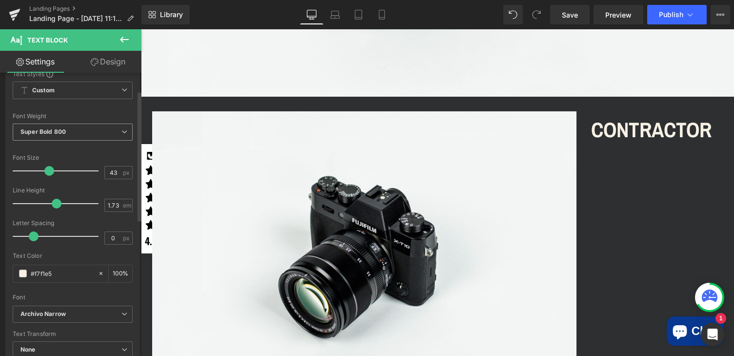
click at [122, 130] on icon at bounding box center [124, 132] width 6 height 6
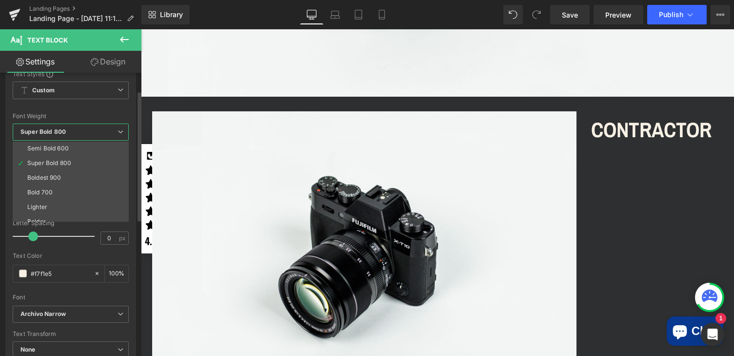
scroll to position [81, 0]
click at [80, 169] on li "Boldest 900" at bounding box center [73, 170] width 120 height 15
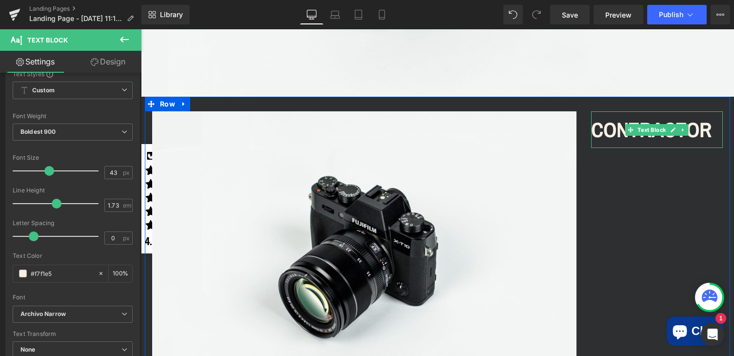
click at [618, 127] on p "CONTRACTOR" at bounding box center [657, 129] width 132 height 36
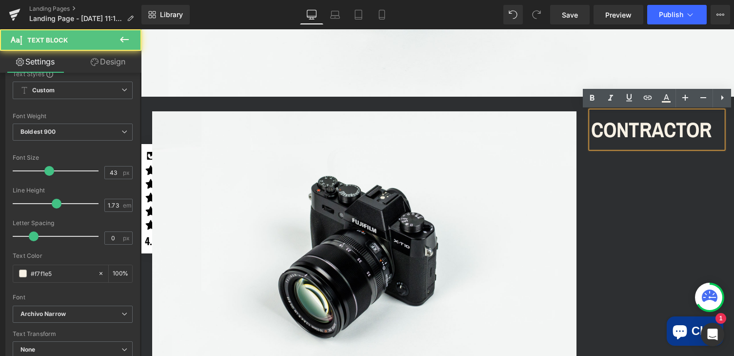
click at [648, 134] on p "CONTRACTOR" at bounding box center [657, 129] width 132 height 36
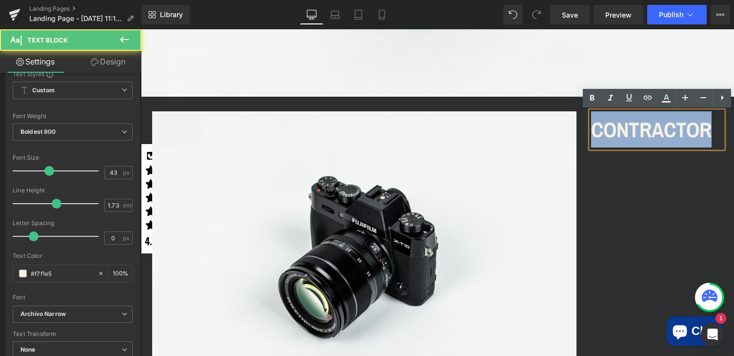
click at [648, 134] on p "CONTRACTOR" at bounding box center [657, 129] width 132 height 36
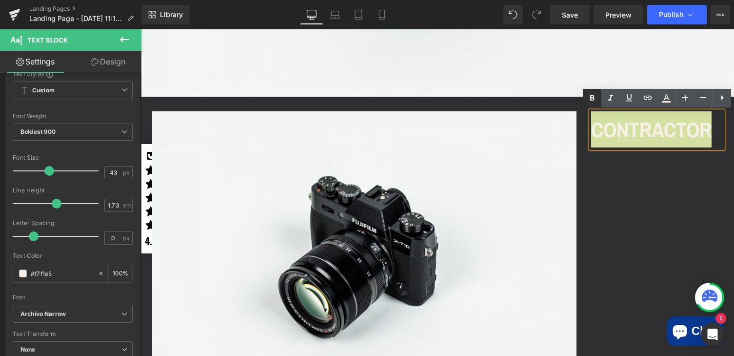
click at [596, 96] on icon at bounding box center [592, 98] width 12 height 12
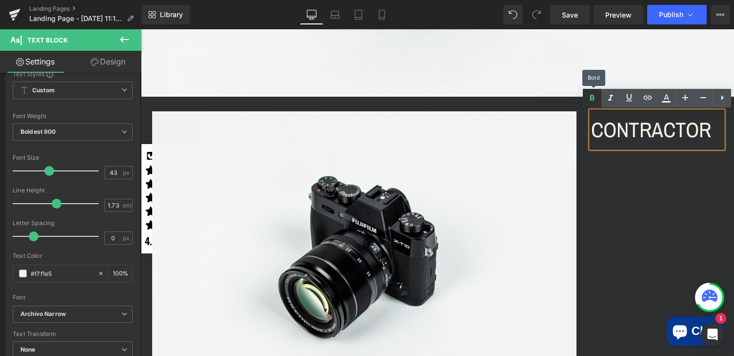
click at [596, 96] on icon at bounding box center [592, 98] width 12 height 12
click at [639, 145] on p "CONTRACTOR" at bounding box center [657, 129] width 132 height 36
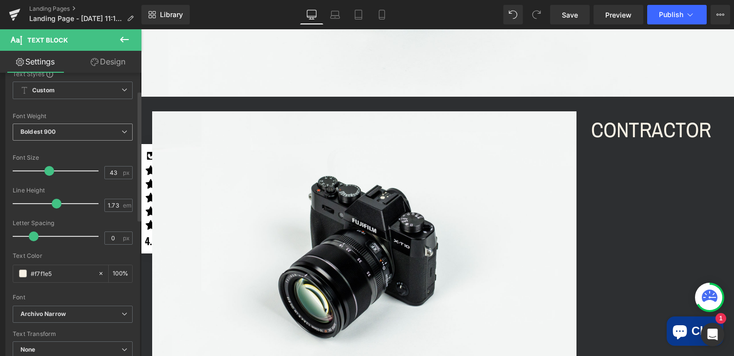
click at [123, 129] on icon at bounding box center [124, 132] width 6 height 6
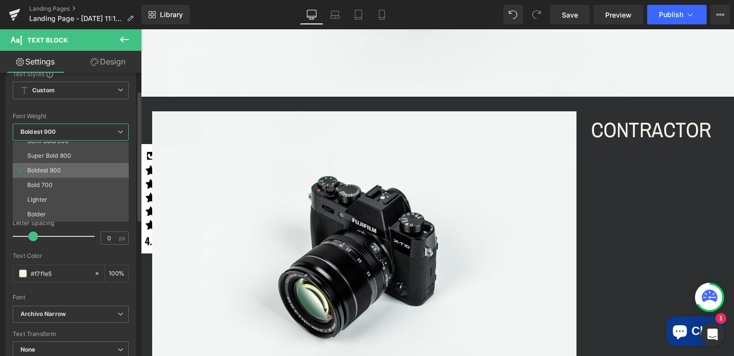
click at [74, 167] on li "Boldest 900" at bounding box center [73, 170] width 120 height 15
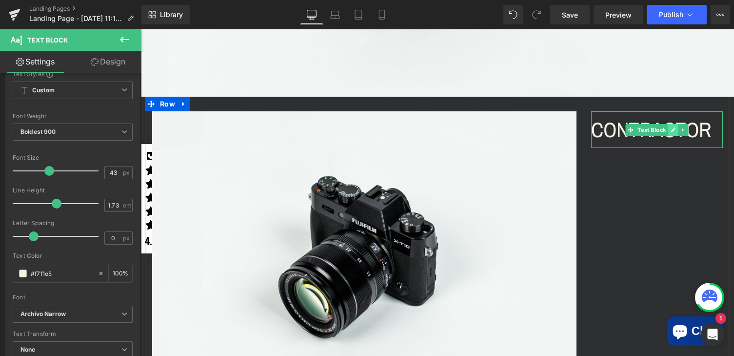
click at [670, 133] on link at bounding box center [673, 130] width 10 height 12
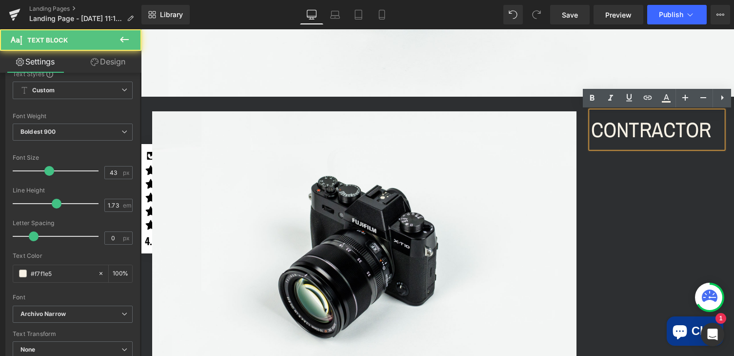
click at [641, 128] on span "CONTRACTOR" at bounding box center [651, 129] width 120 height 28
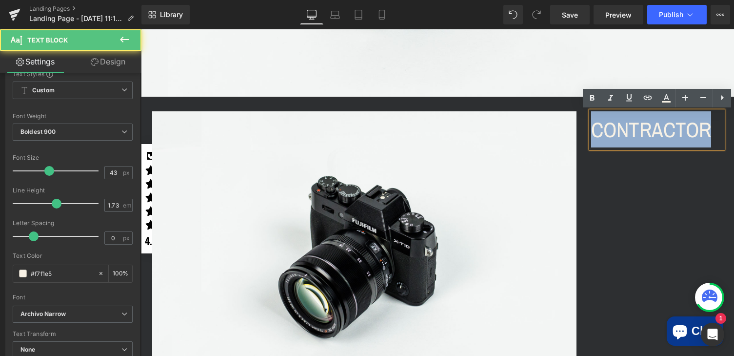
click at [641, 128] on span "CONTRACTOR" at bounding box center [651, 129] width 120 height 28
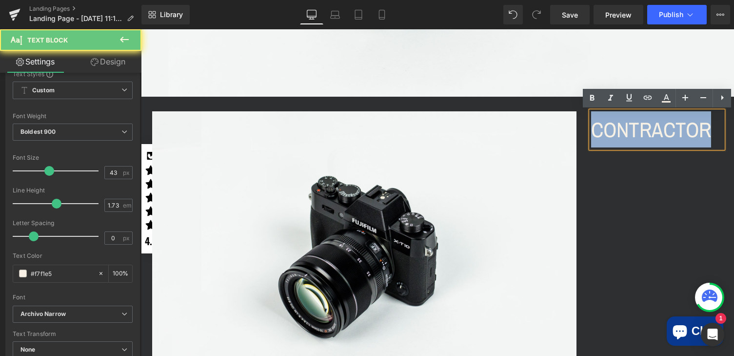
click at [641, 128] on span "CONTRACTOR" at bounding box center [651, 129] width 120 height 28
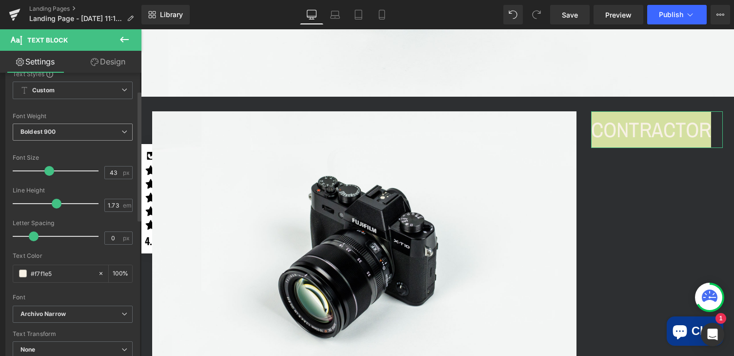
click at [123, 132] on span "Boldest 900" at bounding box center [73, 131] width 120 height 17
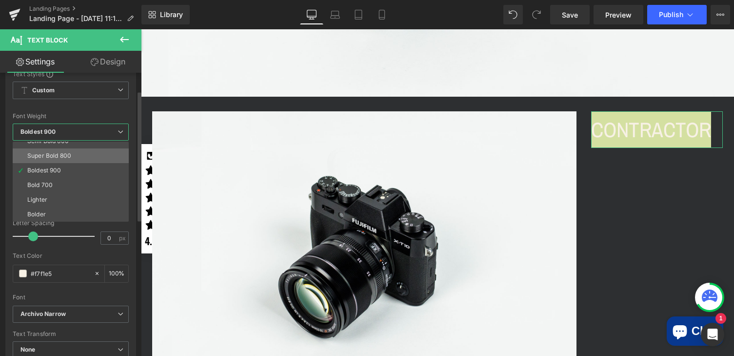
click at [85, 155] on li "Super Bold 800" at bounding box center [73, 155] width 120 height 15
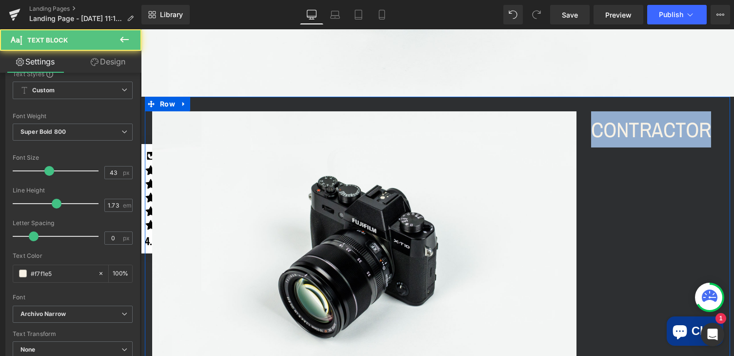
click at [640, 123] on span "CONTRACTOR" at bounding box center [651, 129] width 120 height 28
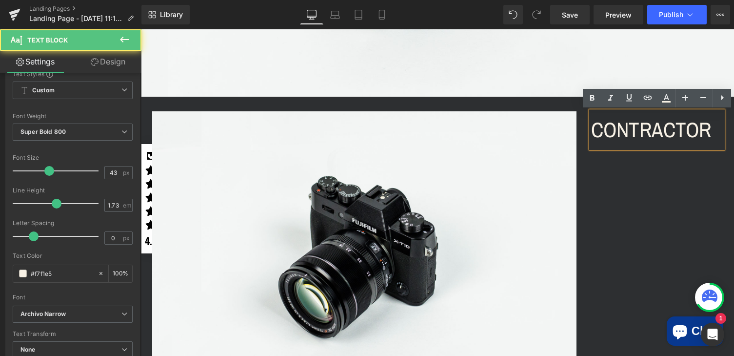
click at [641, 190] on div "Image CONTRACTOR Text Block Row" at bounding box center [437, 247] width 585 height 301
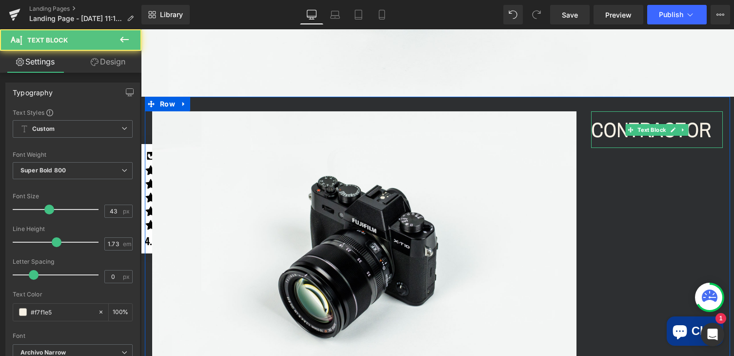
click at [648, 120] on span "CONTRACTOR" at bounding box center [651, 129] width 120 height 28
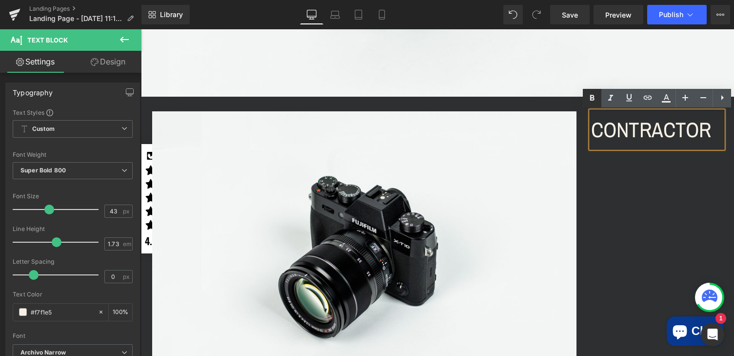
click at [595, 102] on icon at bounding box center [592, 98] width 12 height 12
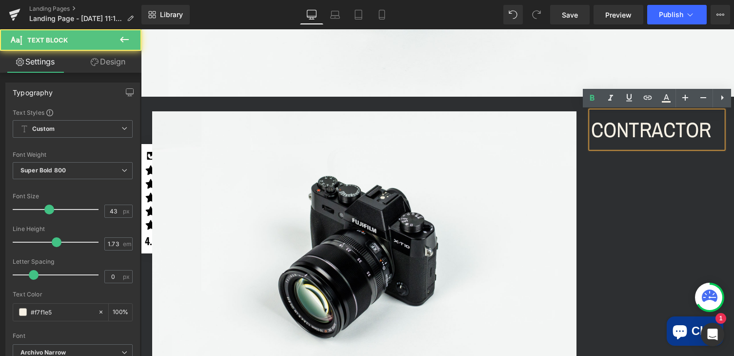
click at [661, 142] on span "CONTRACTOR" at bounding box center [651, 129] width 120 height 28
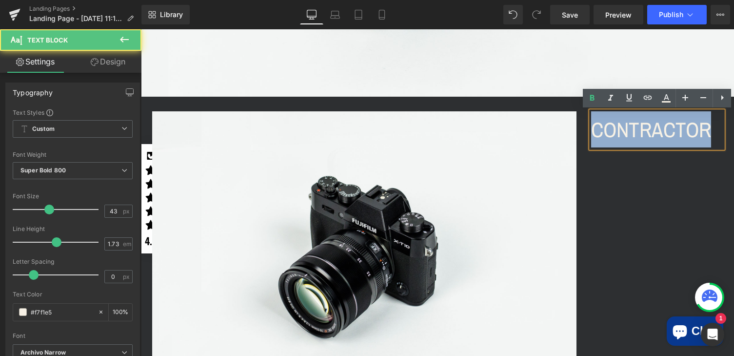
click at [661, 142] on span "CONTRACTOR" at bounding box center [651, 129] width 120 height 28
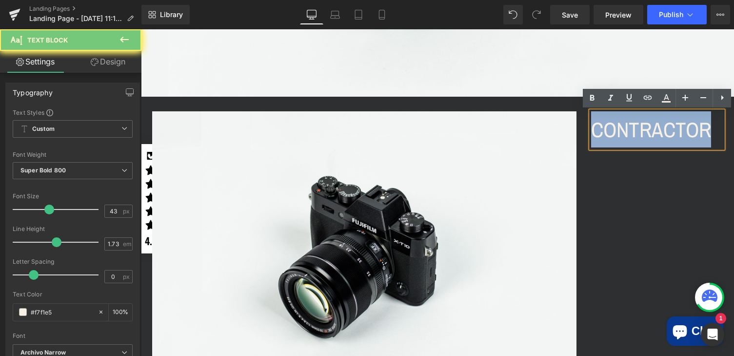
click at [661, 142] on span "CONTRACTOR" at bounding box center [651, 129] width 120 height 28
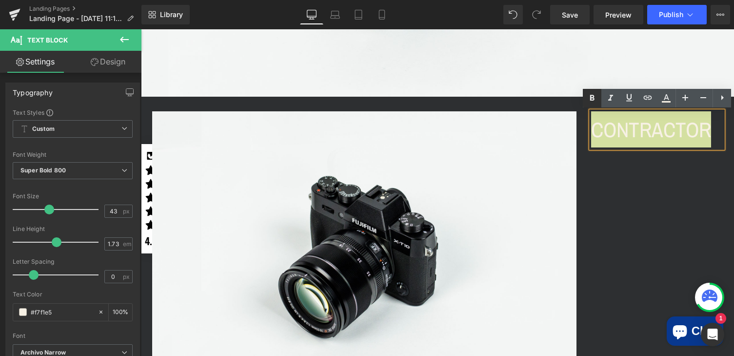
click at [593, 100] on icon at bounding box center [592, 98] width 4 height 6
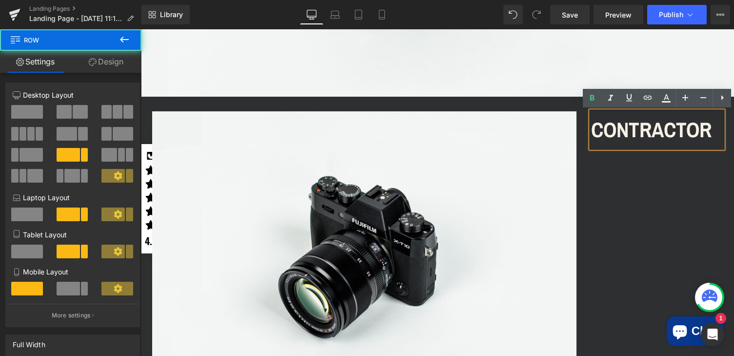
click at [660, 207] on div "Image CONTRACTOR Text Block Row" at bounding box center [437, 247] width 585 height 301
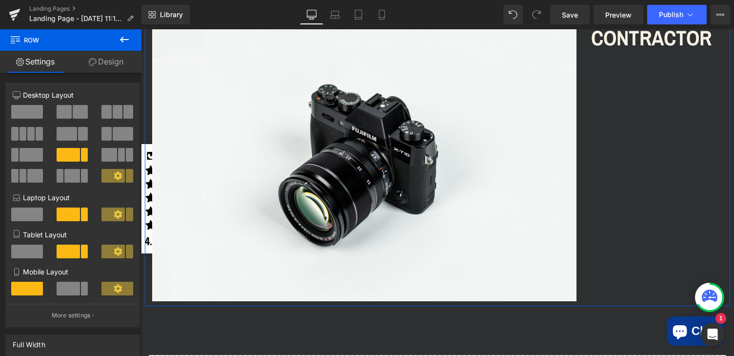
scroll to position [497, 0]
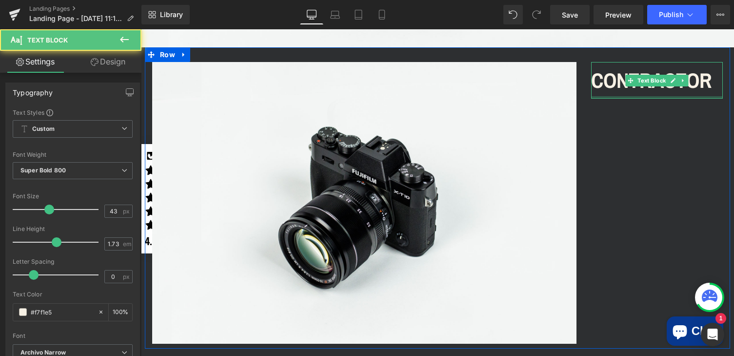
click at [620, 96] on div at bounding box center [657, 97] width 132 height 2
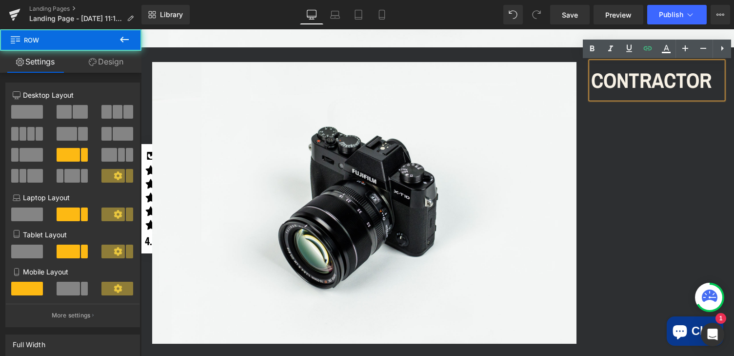
click at [652, 132] on div "Image CONTRACTOR Text Block Row" at bounding box center [437, 197] width 585 height 301
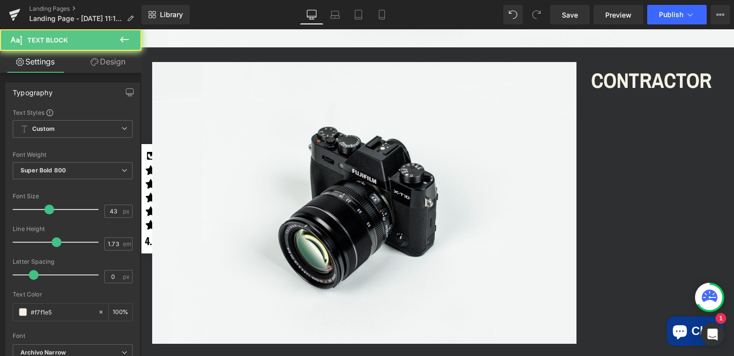
click at [660, 95] on p "CONTRACTOR" at bounding box center [657, 80] width 132 height 36
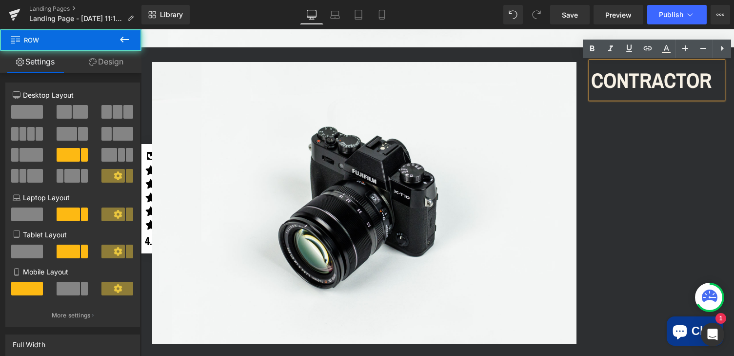
click at [663, 137] on div "Image CONTRACTOR Text Block Row" at bounding box center [437, 197] width 585 height 301
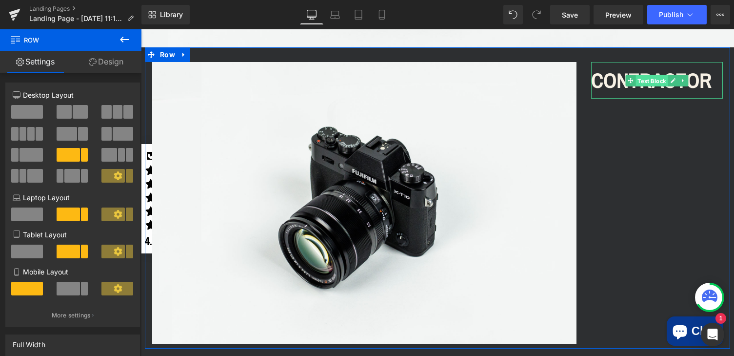
click at [651, 79] on span "Text Block" at bounding box center [652, 81] width 32 height 12
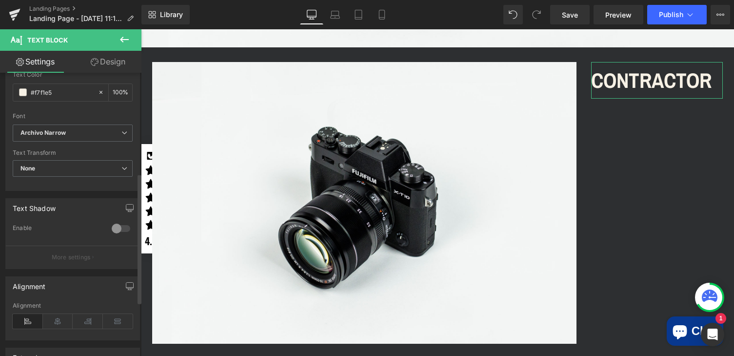
scroll to position [215, 0]
click at [121, 135] on icon at bounding box center [124, 138] width 6 height 6
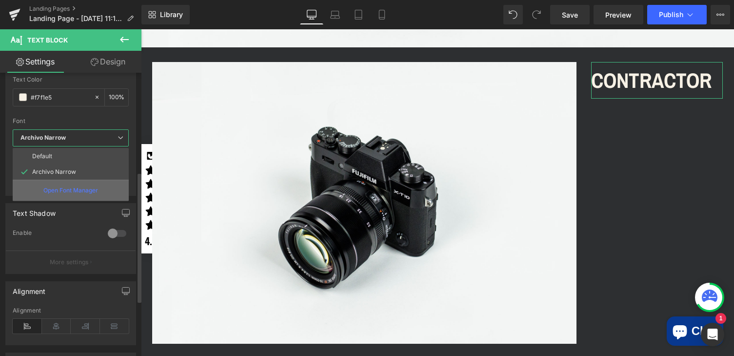
click at [80, 194] on p "Open Font Manager" at bounding box center [70, 190] width 55 height 9
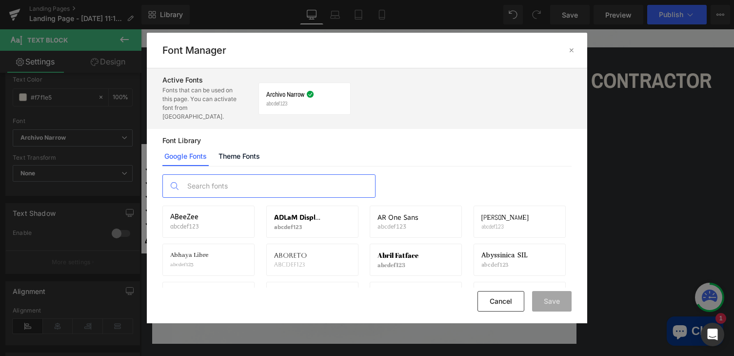
click at [220, 176] on input "text" at bounding box center [278, 186] width 193 height 22
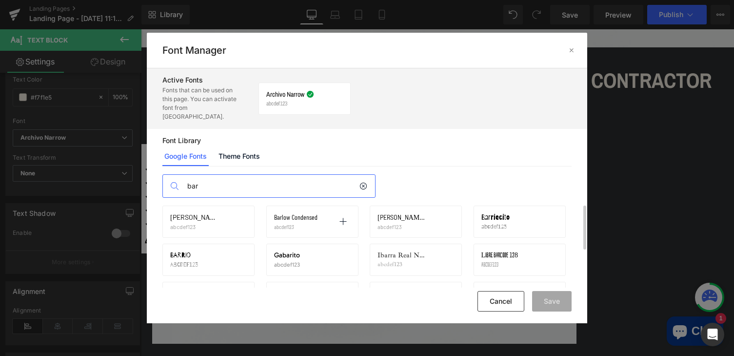
type input "bar"
click at [308, 223] on p "abcdef123" at bounding box center [296, 226] width 45 height 7
click at [306, 213] on span "Barlow Condensed" at bounding box center [295, 217] width 43 height 8
click at [341, 218] on icon at bounding box center [343, 222] width 8 height 8
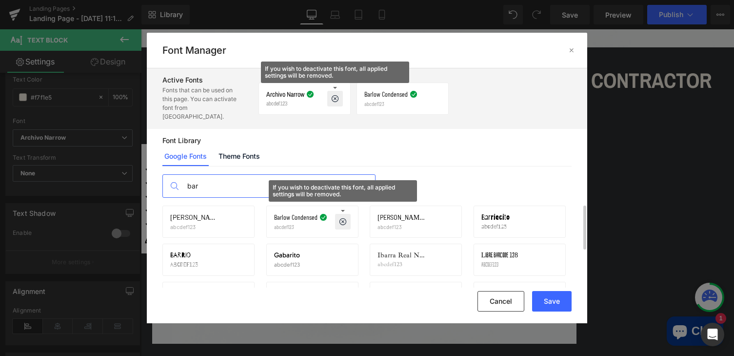
click at [336, 95] on icon at bounding box center [335, 99] width 8 height 8
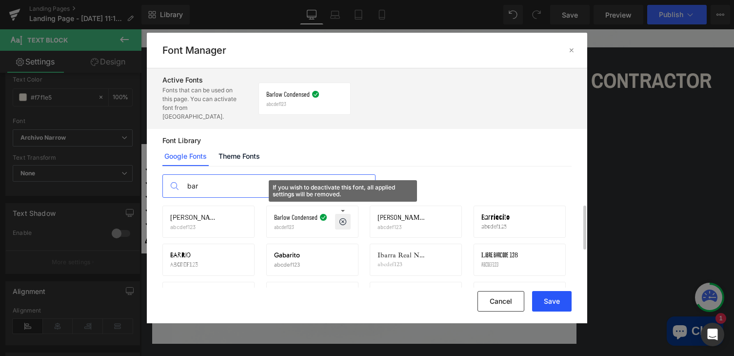
click at [559, 301] on button "Save" at bounding box center [552, 301] width 40 height 20
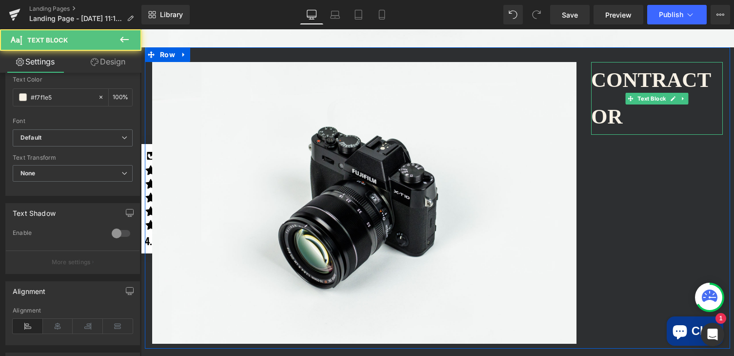
click at [630, 122] on p "CONTRACTOR" at bounding box center [657, 98] width 132 height 73
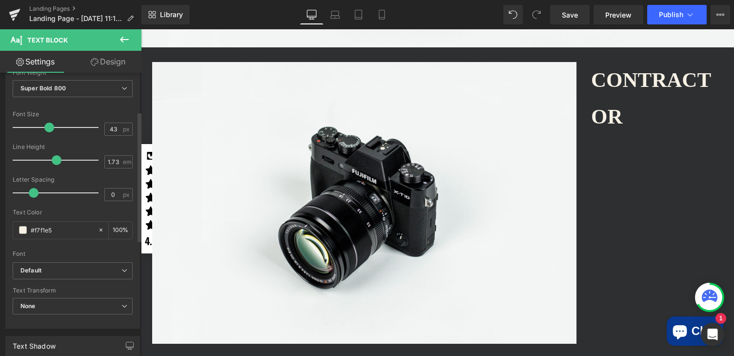
scroll to position [83, 0]
click at [121, 270] on icon at bounding box center [124, 269] width 6 height 6
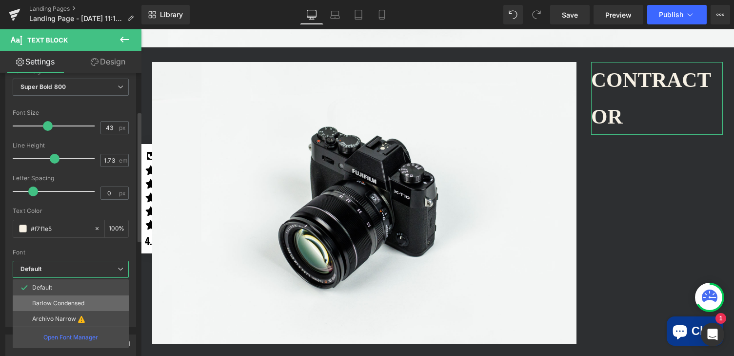
click at [96, 301] on li "Barlow Condensed" at bounding box center [71, 303] width 116 height 16
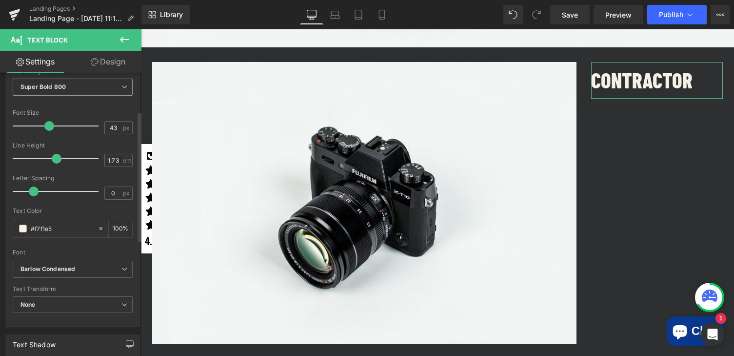
click at [112, 86] on span "Super Bold 800" at bounding box center [73, 87] width 120 height 17
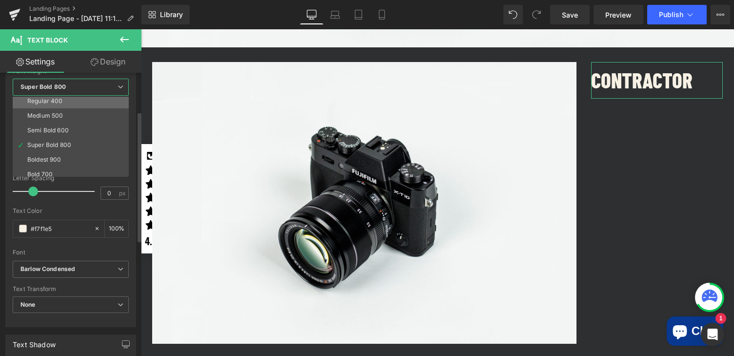
scroll to position [42, 0]
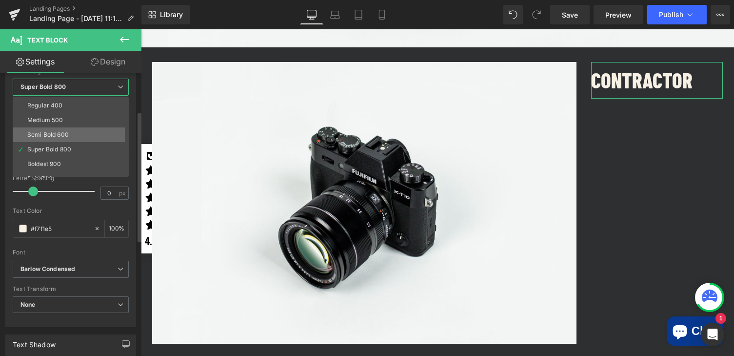
click at [82, 131] on li "Semi Bold 600" at bounding box center [73, 134] width 120 height 15
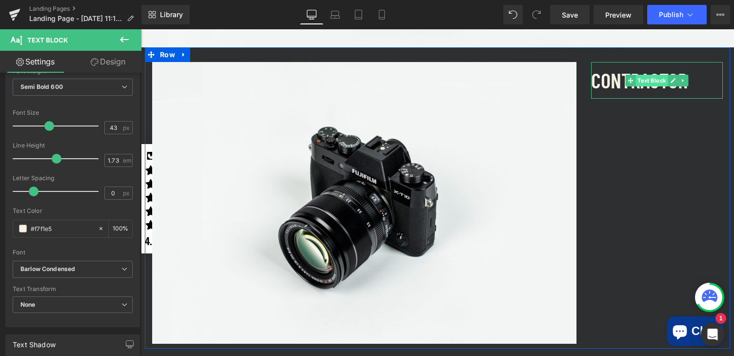
click at [654, 84] on span "Text Block" at bounding box center [652, 81] width 32 height 12
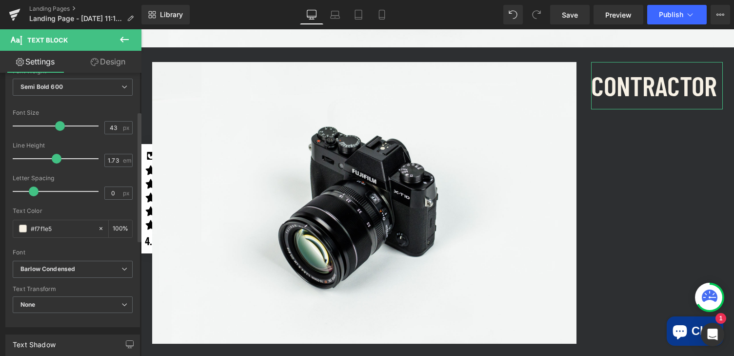
drag, startPoint x: 48, startPoint y: 125, endPoint x: 58, endPoint y: 125, distance: 9.8
click at [58, 125] on span at bounding box center [60, 126] width 10 height 10
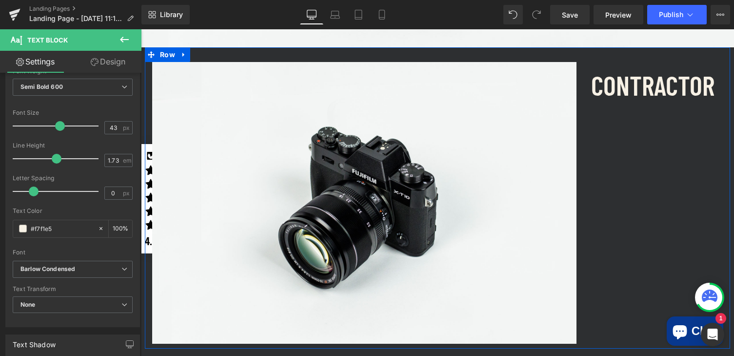
click at [654, 173] on div "Image CONTRACTOR Text Block Row" at bounding box center [437, 197] width 585 height 301
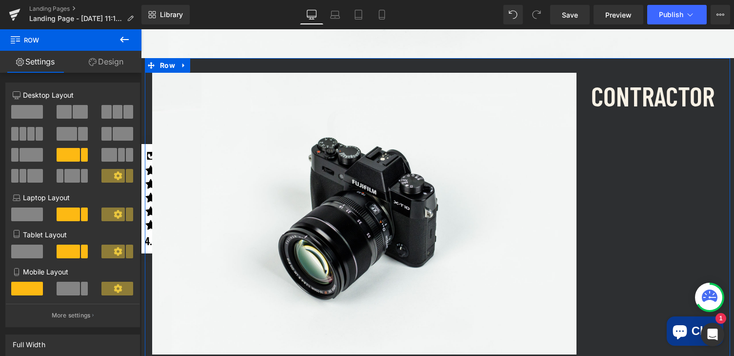
scroll to position [488, 0]
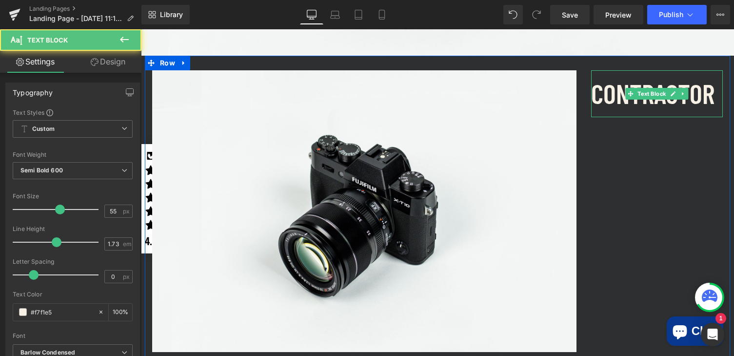
click at [632, 98] on div "CONTRACTOR Text Block" at bounding box center [657, 93] width 132 height 46
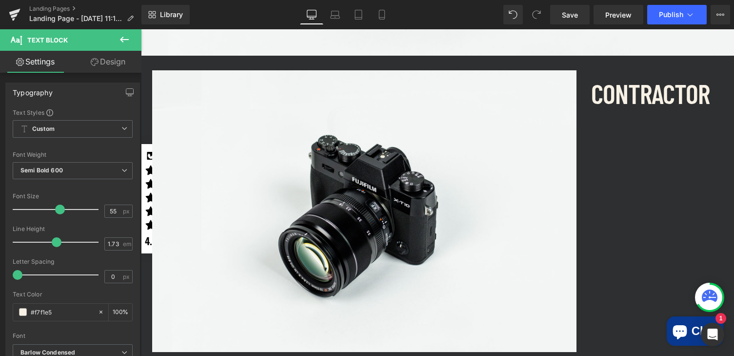
drag, startPoint x: 30, startPoint y: 274, endPoint x: -3, endPoint y: 276, distance: 33.2
click at [0, 276] on html "Text Block You are previewing how the will restyle your page. You can not edit …" at bounding box center [367, 178] width 734 height 356
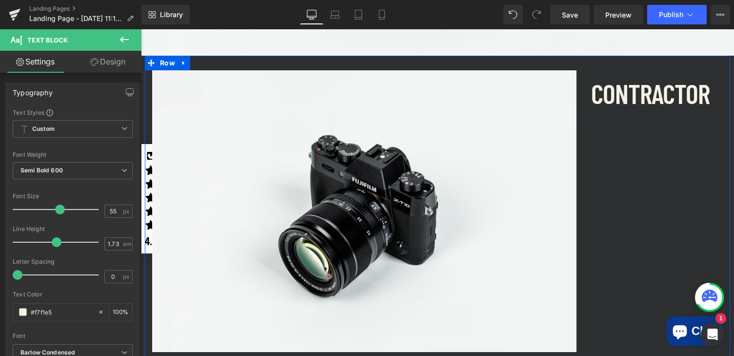
click at [667, 176] on div "Image CONTRACTOR Text Block Row" at bounding box center [437, 206] width 585 height 301
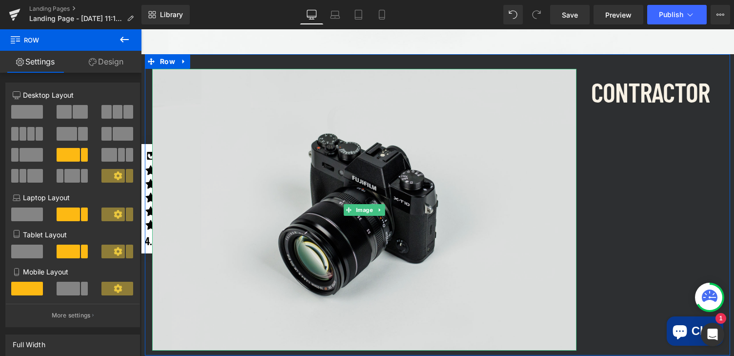
scroll to position [513, 0]
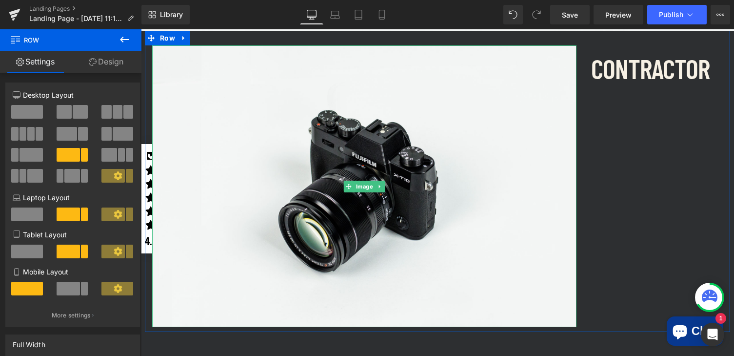
click at [605, 123] on div "Image CONTRACTOR Text Block Row" at bounding box center [437, 181] width 585 height 301
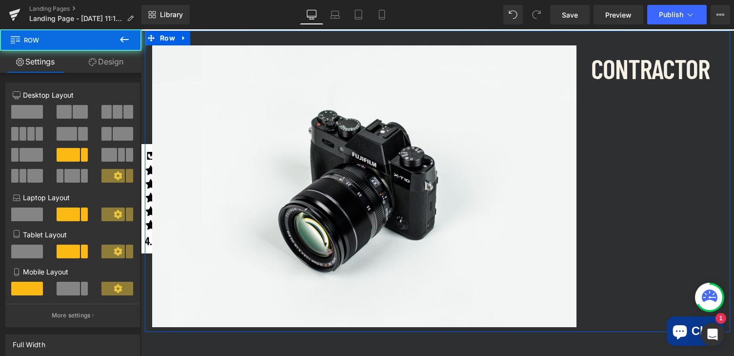
click at [580, 121] on div "Image" at bounding box center [364, 185] width 439 height 281
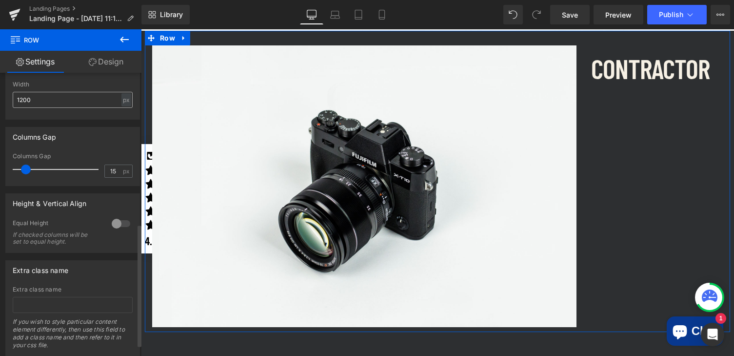
scroll to position [349, 0]
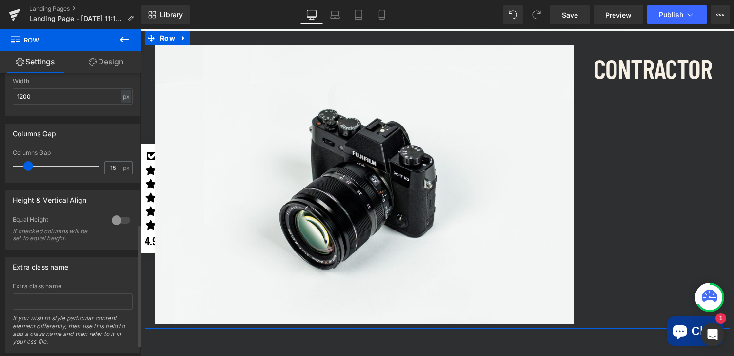
drag, startPoint x: 25, startPoint y: 167, endPoint x: 27, endPoint y: 179, distance: 11.5
click at [27, 179] on div "Columns Gap 15 px" at bounding box center [73, 165] width 120 height 33
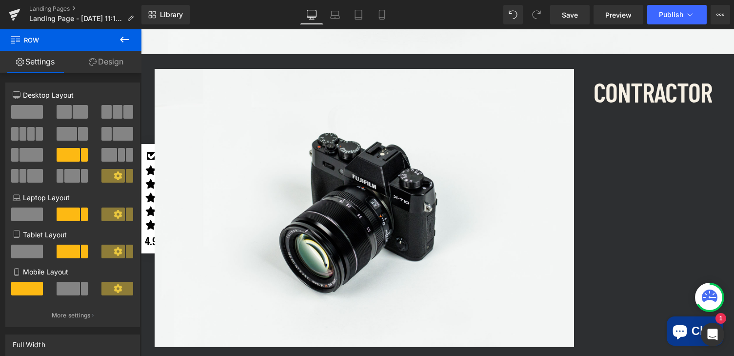
scroll to position [503, 0]
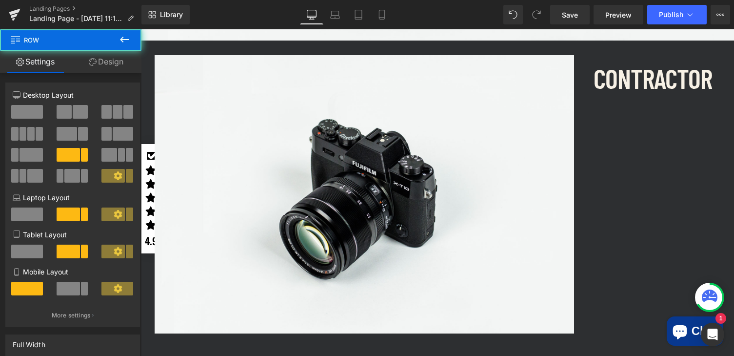
click at [633, 117] on div "Image CONTRACTOR Text Block Row" at bounding box center [437, 189] width 585 height 298
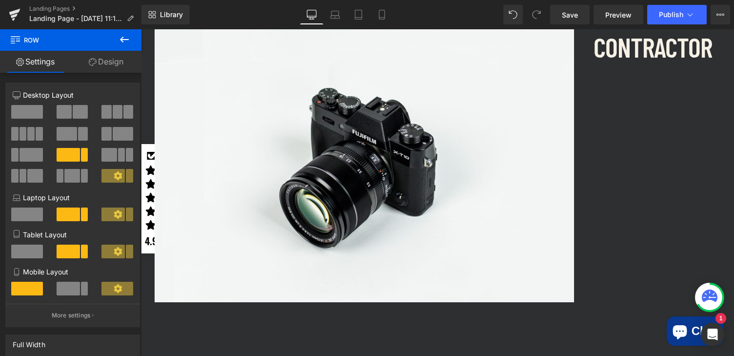
scroll to position [516, 0]
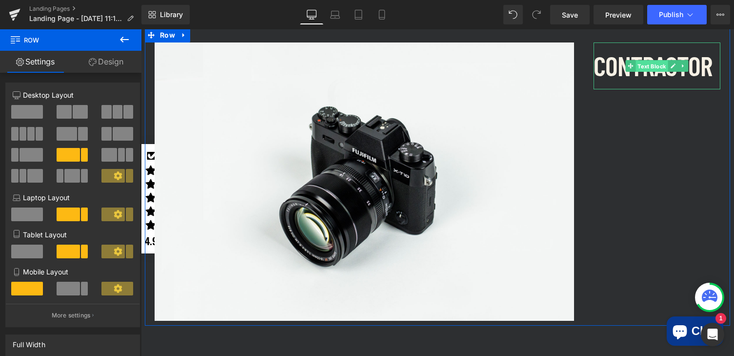
click at [653, 62] on span "Text Block" at bounding box center [652, 66] width 32 height 12
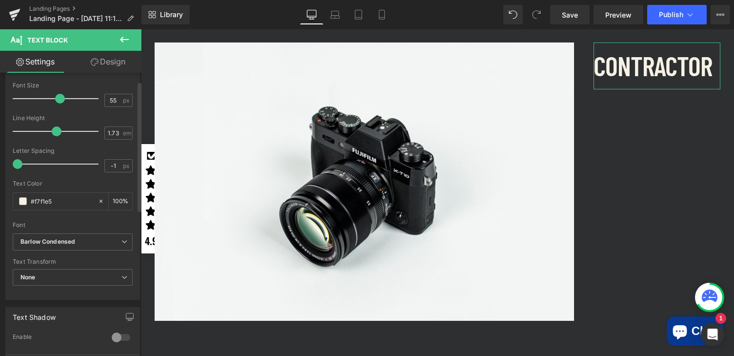
scroll to position [163, 0]
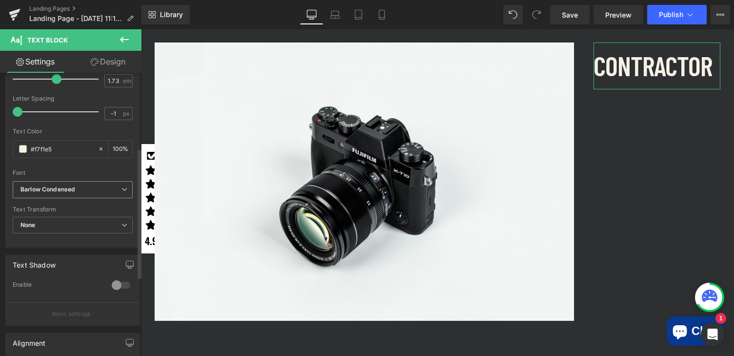
click at [122, 193] on span "Barlow Condensed" at bounding box center [73, 189] width 120 height 17
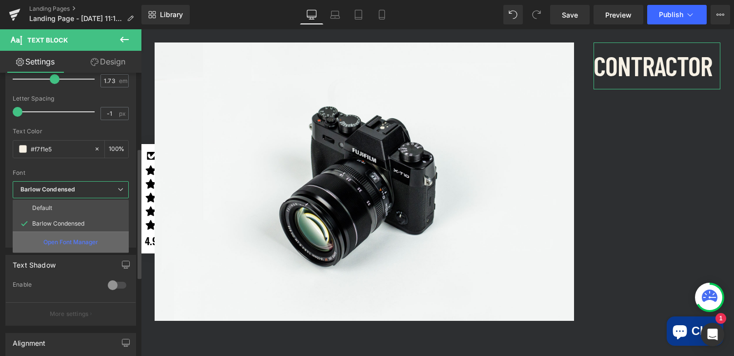
click at [90, 239] on p "Open Font Manager" at bounding box center [70, 242] width 55 height 9
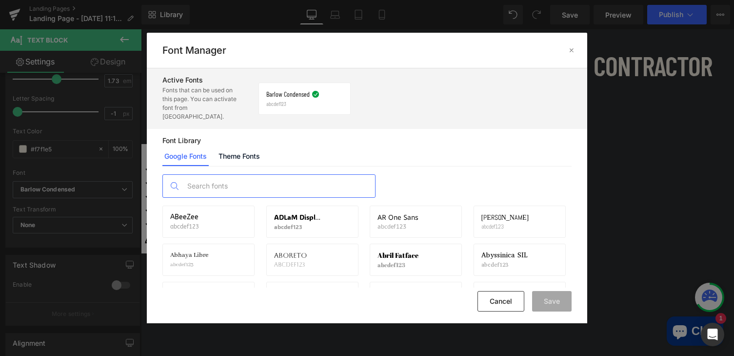
click at [251, 181] on input "text" at bounding box center [278, 186] width 193 height 22
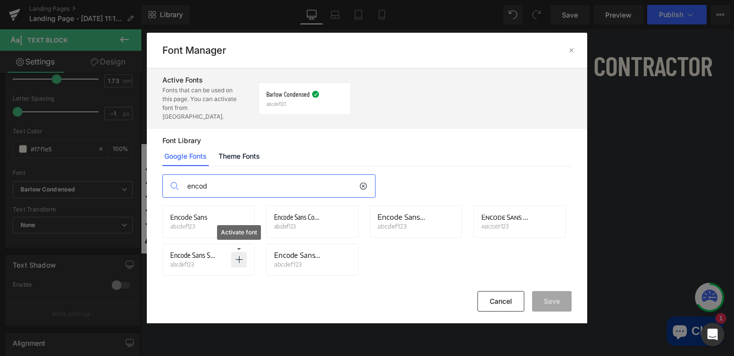
type input "encod"
click at [240, 256] on icon at bounding box center [239, 260] width 8 height 8
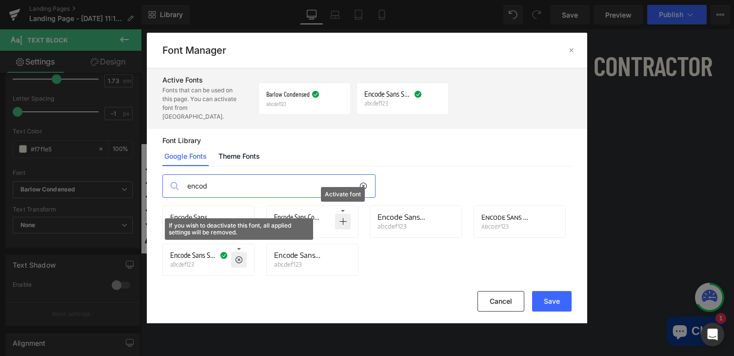
click at [345, 218] on icon at bounding box center [343, 222] width 8 height 8
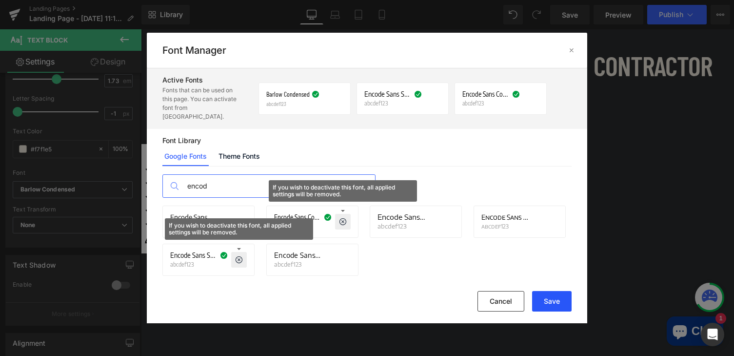
click at [561, 303] on button "Save" at bounding box center [552, 301] width 40 height 20
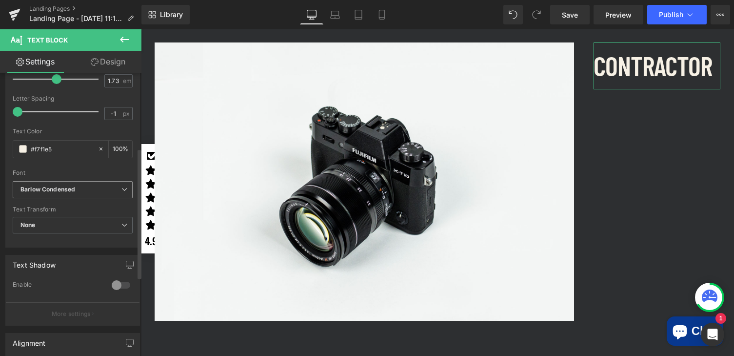
click at [123, 184] on span "Barlow Condensed" at bounding box center [73, 189] width 120 height 17
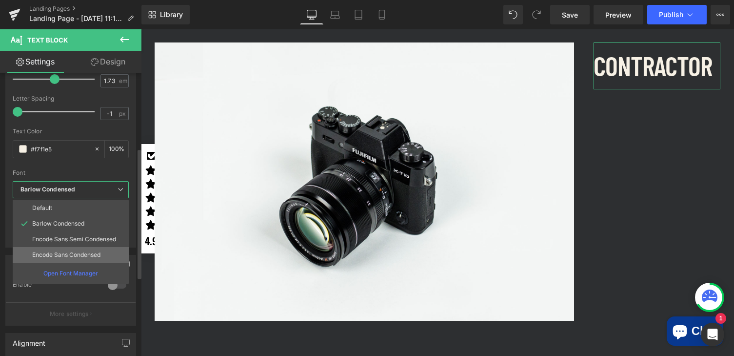
click at [106, 251] on li "Encode Sans Condensed" at bounding box center [71, 255] width 116 height 16
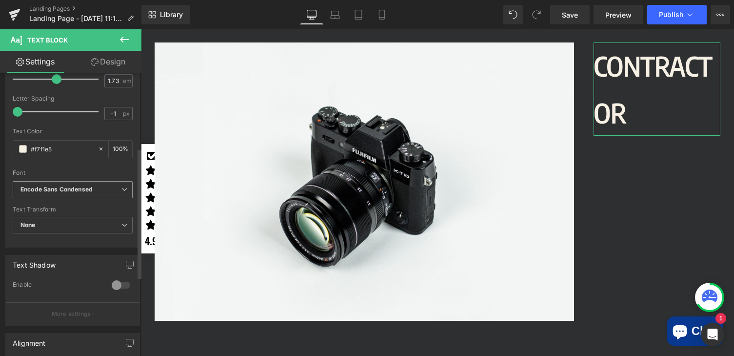
click at [121, 187] on icon at bounding box center [124, 189] width 6 height 6
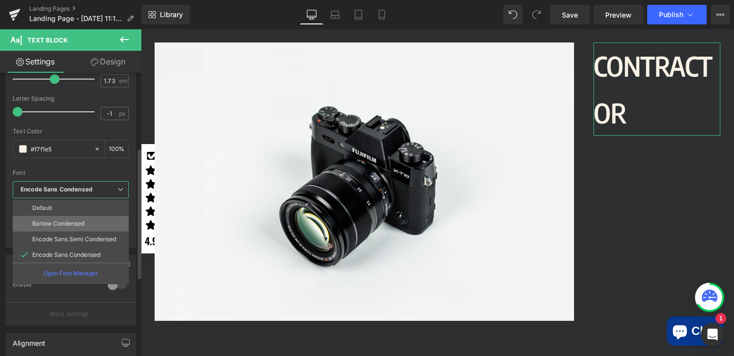
click at [103, 221] on li "Barlow Condensed" at bounding box center [71, 224] width 116 height 16
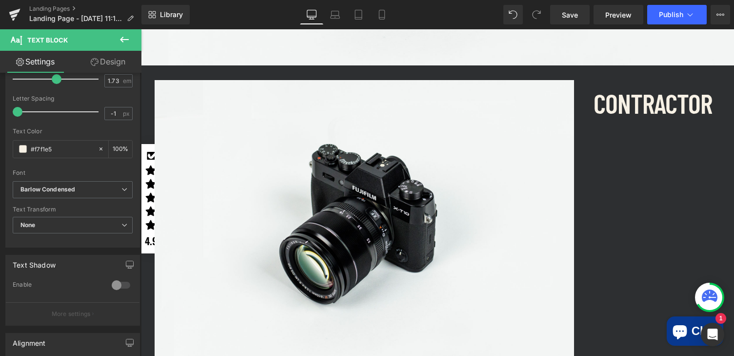
scroll to position [467, 0]
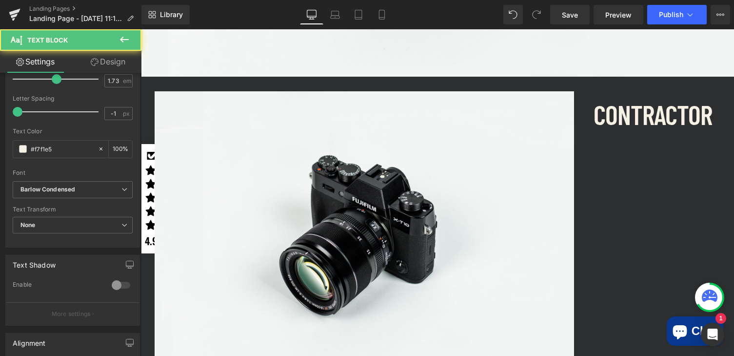
click at [618, 113] on p "CONTRACTOR" at bounding box center [657, 114] width 127 height 46
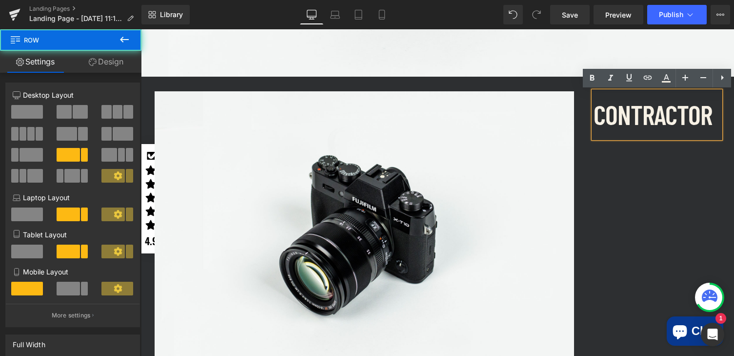
click at [670, 199] on div "Image CONTRACTOR Text Block Row" at bounding box center [437, 226] width 585 height 298
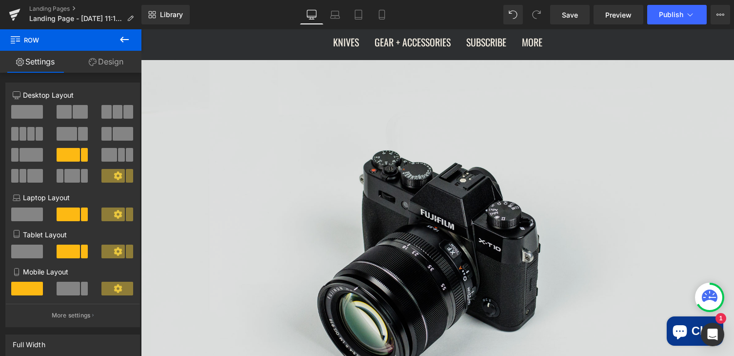
scroll to position [0, 0]
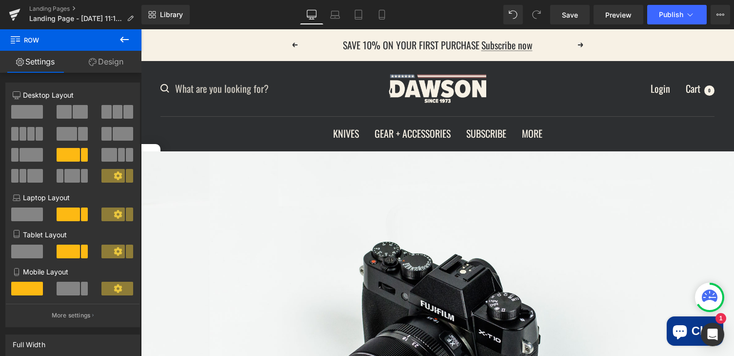
click at [250, 137] on ul "KNIVES READY TO SHIP BACKPACKING + SURVIVAL IN-STOCK BACKPACKING + SURVIVAL BON…" at bounding box center [437, 133] width 554 height 17
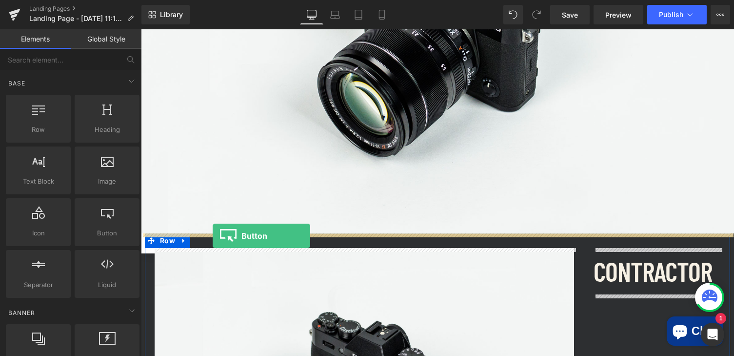
drag, startPoint x: 242, startPoint y: 248, endPoint x: 213, endPoint y: 236, distance: 32.3
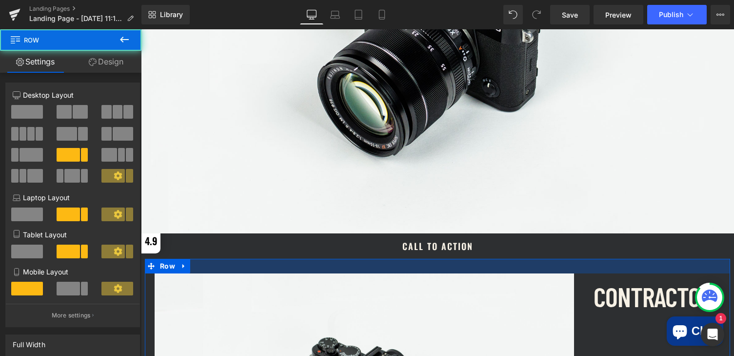
click at [609, 272] on div at bounding box center [437, 266] width 585 height 15
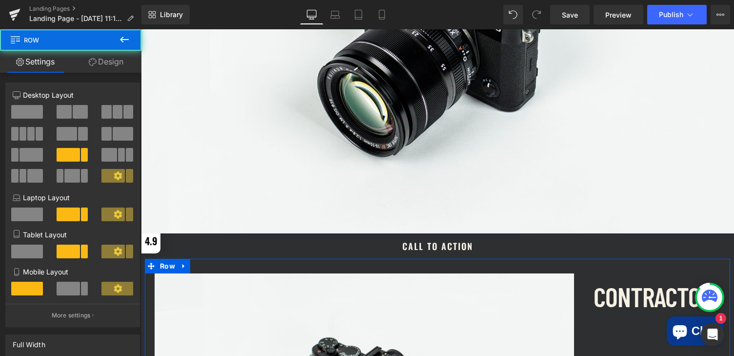
click at [570, 241] on div "Call To Action" at bounding box center [437, 245] width 593 height 25
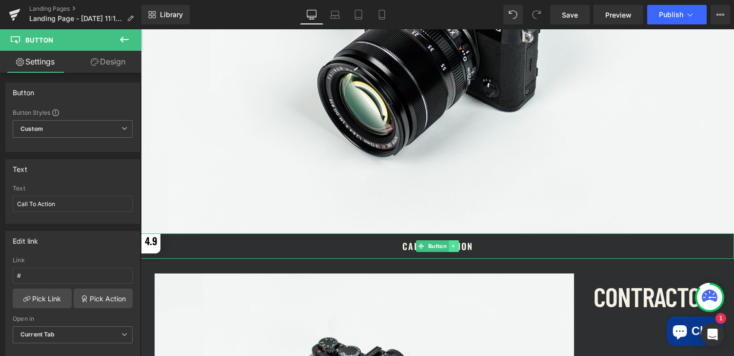
click at [454, 246] on icon at bounding box center [453, 245] width 1 height 3
click at [448, 246] on icon at bounding box center [448, 245] width 5 height 5
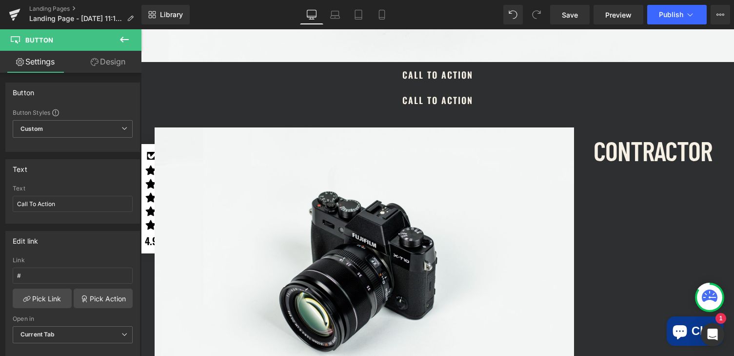
scroll to position [501, 0]
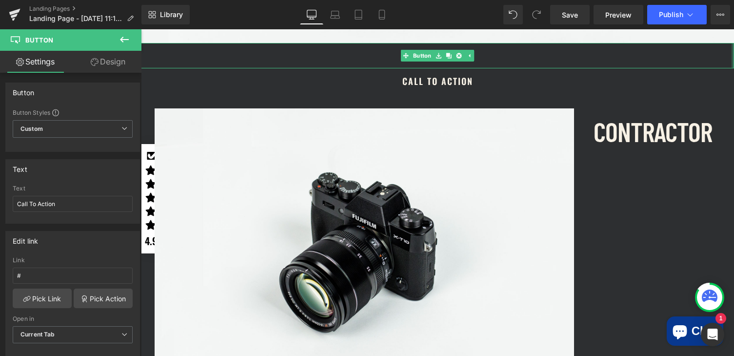
drag, startPoint x: 424, startPoint y: 80, endPoint x: 734, endPoint y: 55, distance: 310.3
click at [734, 55] on div "Image Call To Action Button Call To Action Button Image CONTRACTOR Text Block R…" at bounding box center [437, 85] width 593 height 870
click at [489, 84] on link "Call To Action" at bounding box center [437, 80] width 105 height 25
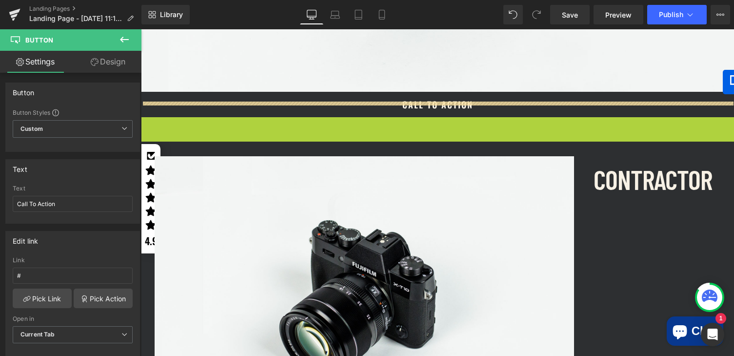
scroll to position [442, 0]
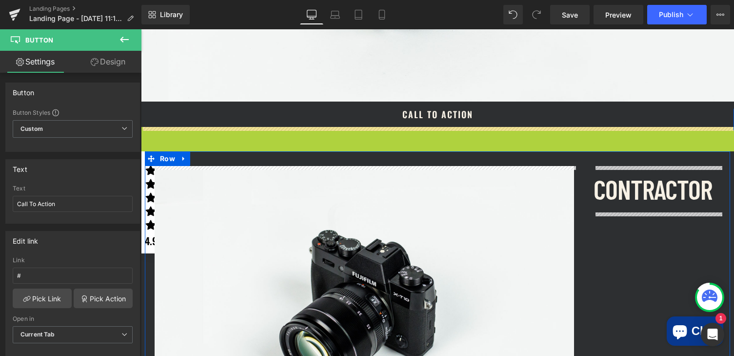
drag, startPoint x: 422, startPoint y: 80, endPoint x: 734, endPoint y: 120, distance: 313.8
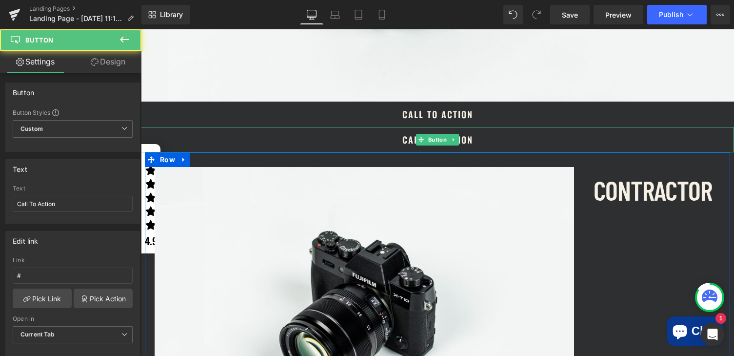
click at [293, 142] on div "Call To Action" at bounding box center [437, 139] width 593 height 25
click at [455, 138] on icon at bounding box center [453, 140] width 5 height 6
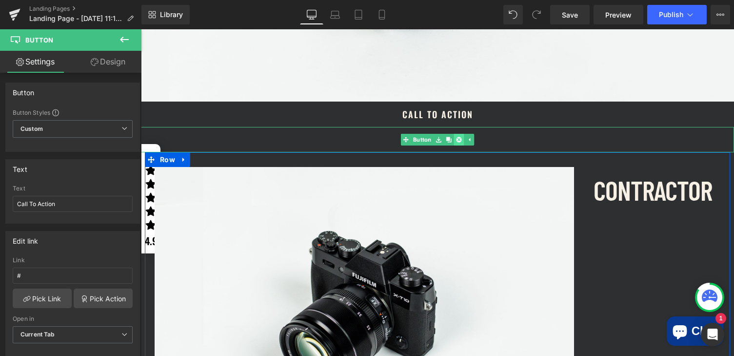
click at [460, 140] on icon at bounding box center [458, 139] width 5 height 5
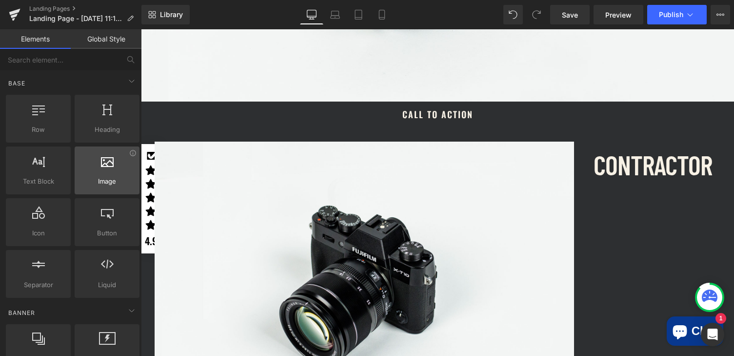
click at [109, 171] on div at bounding box center [107, 165] width 59 height 22
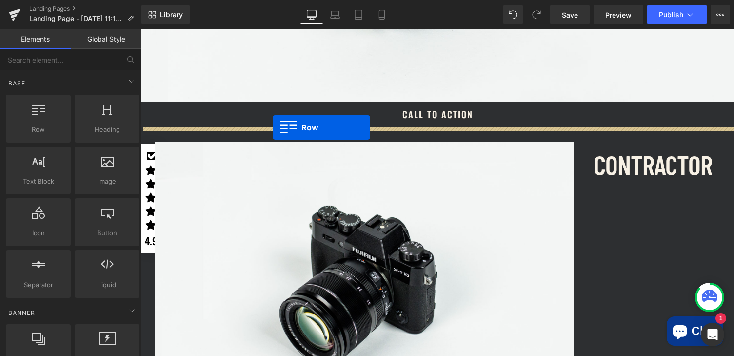
drag, startPoint x: 184, startPoint y: 147, endPoint x: 273, endPoint y: 127, distance: 91.1
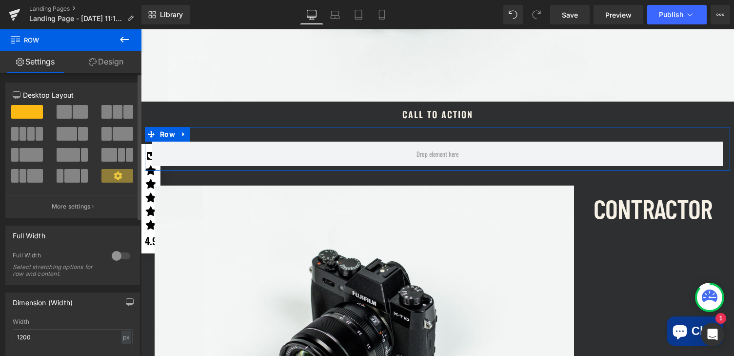
click at [24, 134] on span at bounding box center [23, 134] width 7 height 14
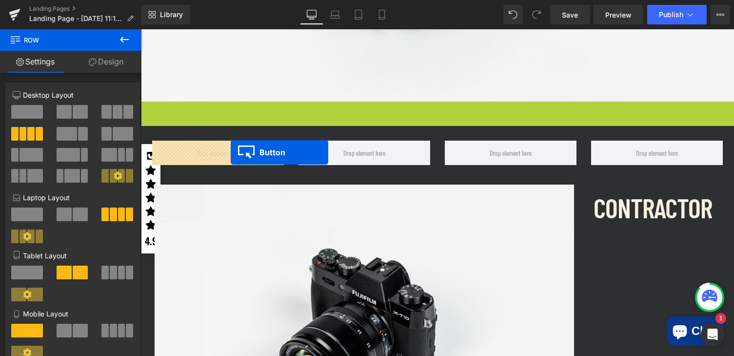
drag, startPoint x: 405, startPoint y: 114, endPoint x: 231, endPoint y: 153, distance: 178.5
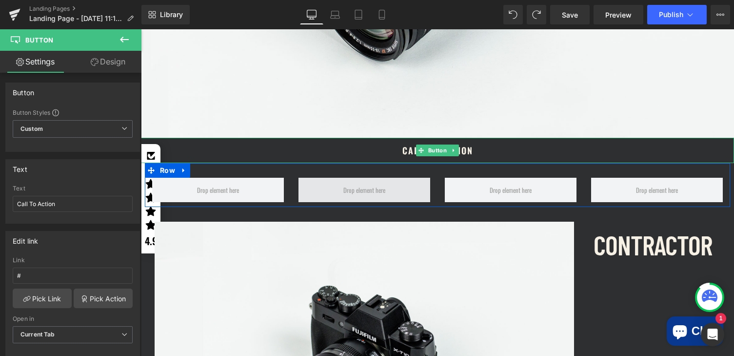
scroll to position [393, 0]
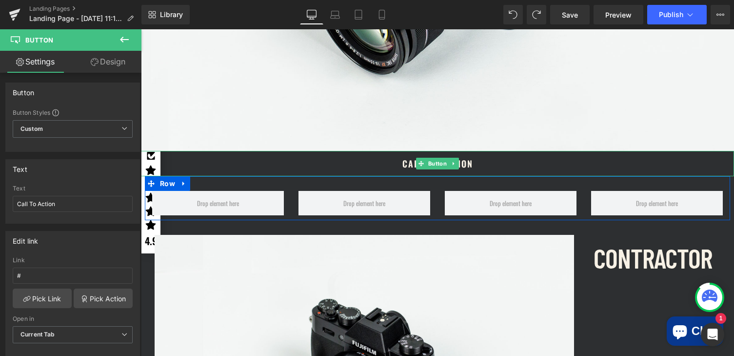
click at [279, 186] on div at bounding box center [437, 183] width 585 height 15
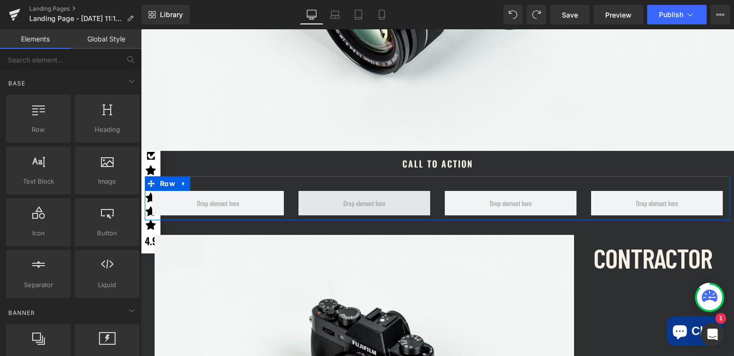
click at [382, 199] on span at bounding box center [364, 203] width 49 height 16
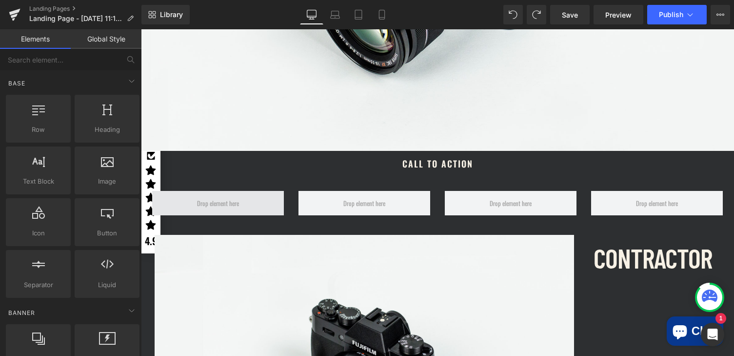
click at [222, 200] on span at bounding box center [218, 203] width 49 height 16
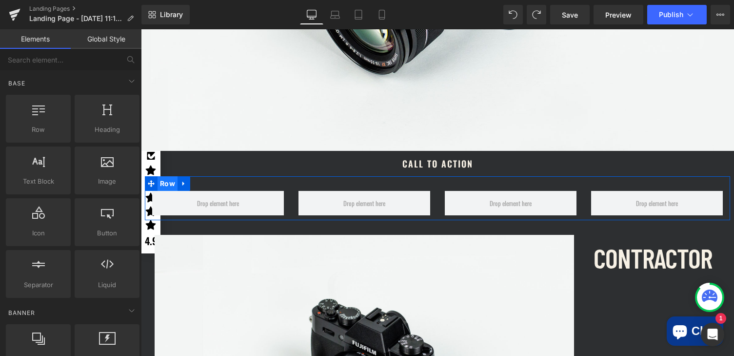
click at [166, 184] on span "Row" at bounding box center [168, 183] width 20 height 15
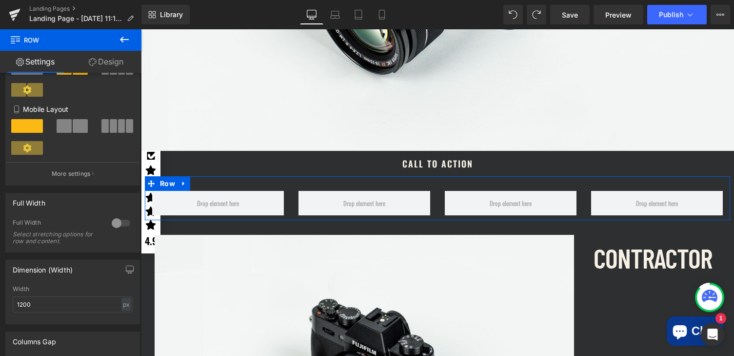
scroll to position [196, 0]
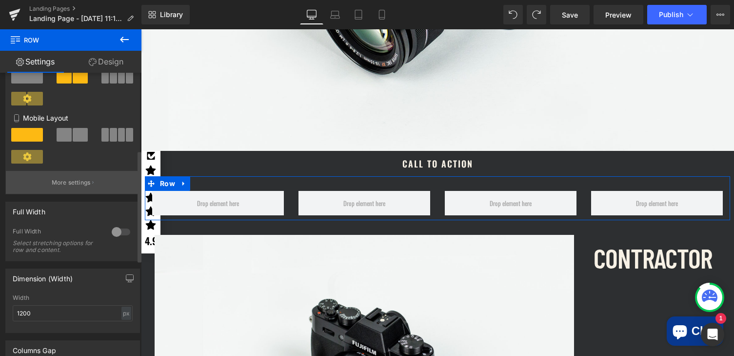
click at [69, 184] on p "More settings" at bounding box center [71, 182] width 39 height 9
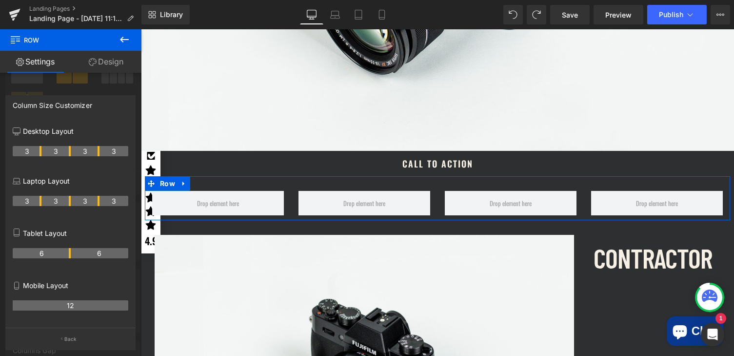
click at [109, 115] on div "Column Size Customizer Desktop Layout 3 3 3 3 Laptop Layout 3 3 3 3 Tablet Layo…" at bounding box center [70, 222] width 130 height 255
click at [66, 341] on p "Back" at bounding box center [70, 338] width 13 height 7
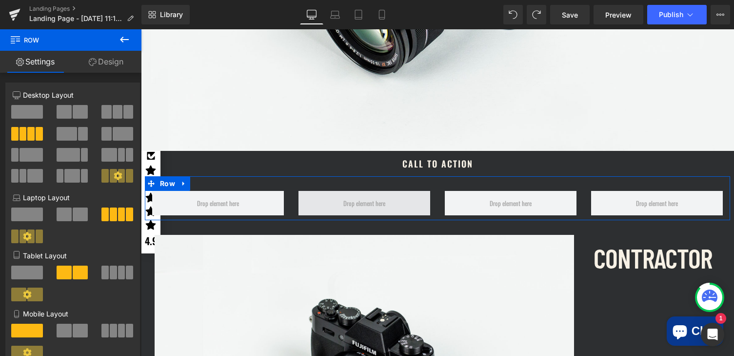
scroll to position [444, 0]
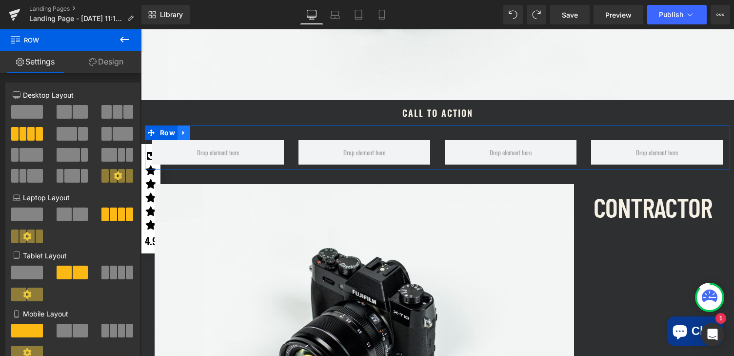
click at [185, 131] on icon at bounding box center [183, 132] width 7 height 7
click at [197, 133] on icon at bounding box center [196, 132] width 7 height 7
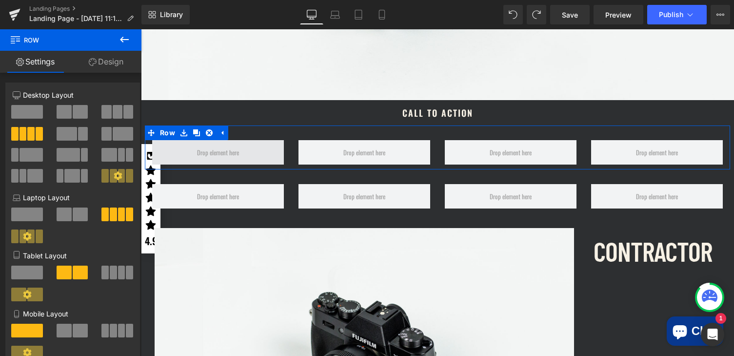
click at [230, 152] on span at bounding box center [218, 152] width 49 height 16
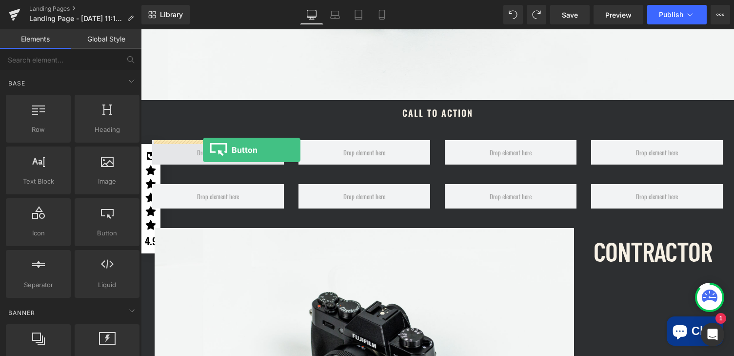
drag, startPoint x: 251, startPoint y: 244, endPoint x: 203, endPoint y: 150, distance: 106.0
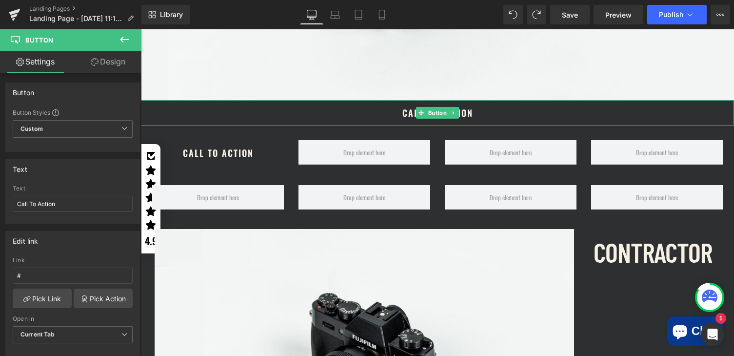
click at [403, 108] on span "Call To Action" at bounding box center [437, 112] width 71 height 25
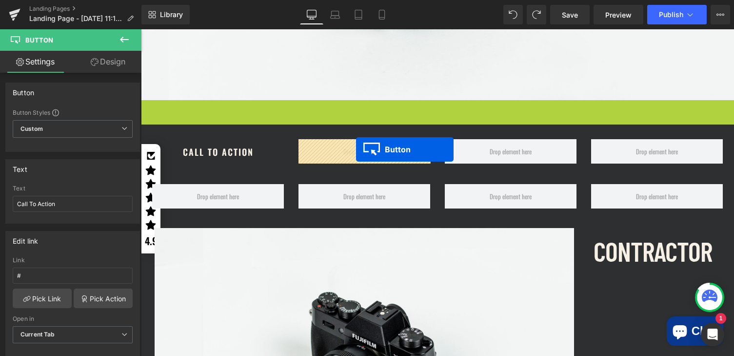
drag, startPoint x: 419, startPoint y: 112, endPoint x: 356, endPoint y: 149, distance: 73.3
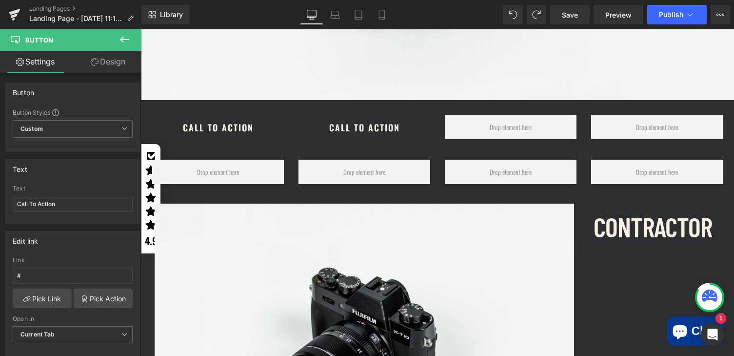
click at [122, 36] on icon at bounding box center [125, 40] width 12 height 12
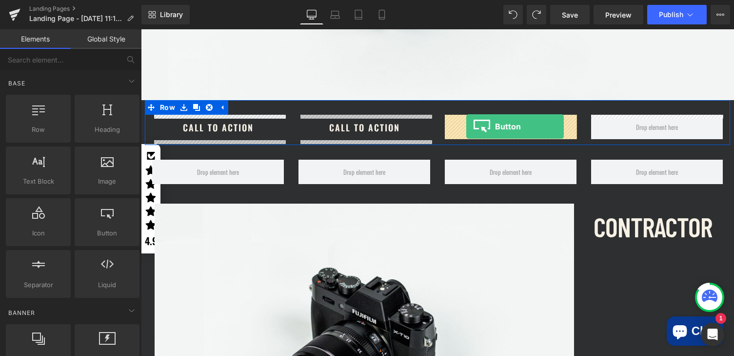
drag, startPoint x: 237, startPoint y: 250, endPoint x: 466, endPoint y: 126, distance: 260.6
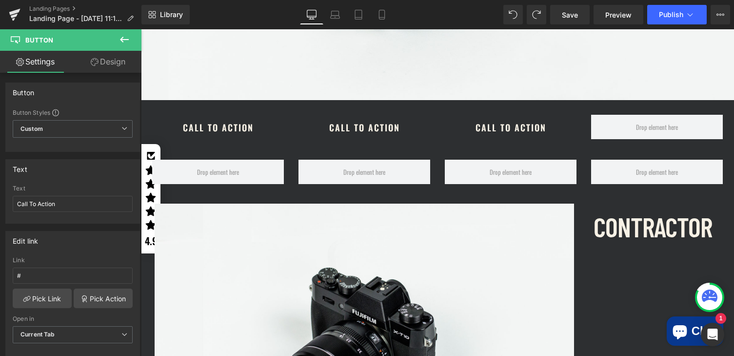
click at [126, 38] on icon at bounding box center [125, 40] width 12 height 12
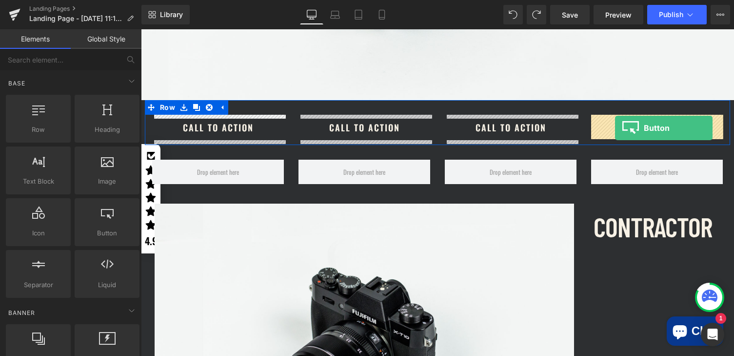
drag, startPoint x: 239, startPoint y: 253, endPoint x: 615, endPoint y: 127, distance: 396.6
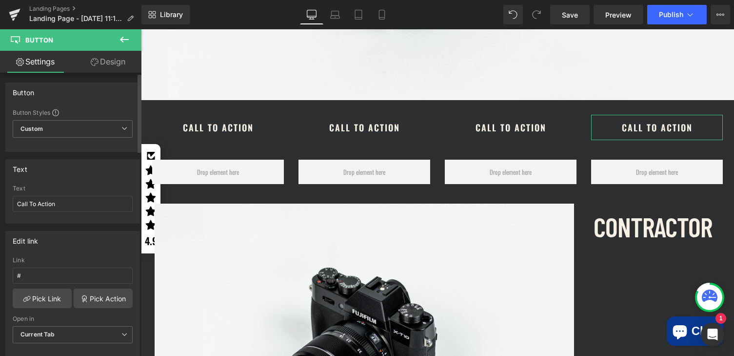
scroll to position [0, 0]
click at [122, 38] on icon at bounding box center [124, 40] width 9 height 6
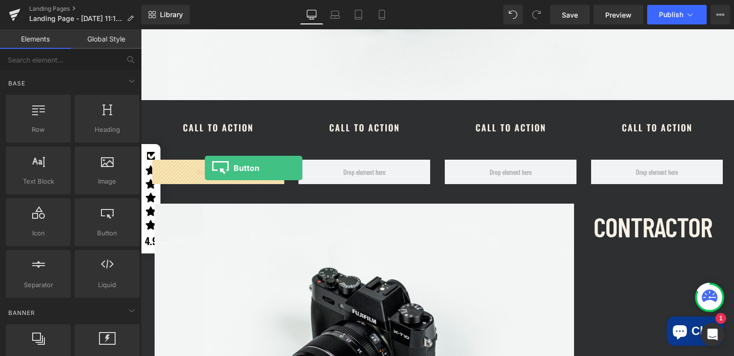
drag, startPoint x: 245, startPoint y: 251, endPoint x: 205, endPoint y: 167, distance: 93.2
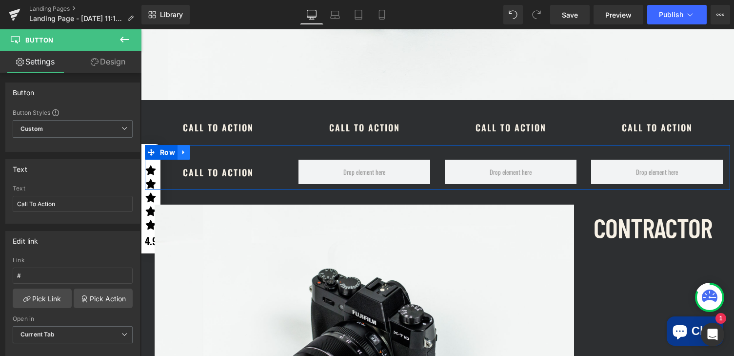
click at [186, 153] on icon at bounding box center [183, 152] width 7 height 7
click at [208, 151] on icon at bounding box center [209, 152] width 7 height 7
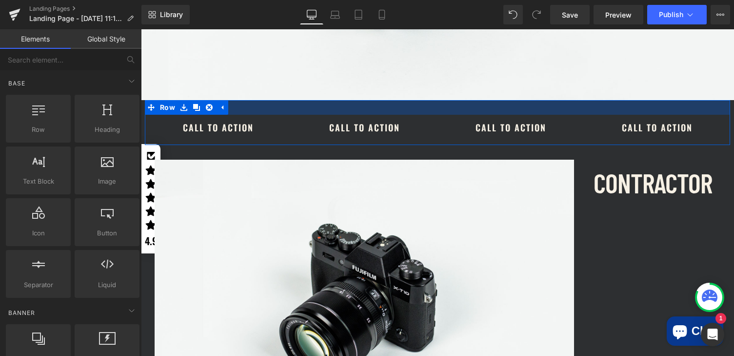
drag, startPoint x: 245, startPoint y: 110, endPoint x: 245, endPoint y: 124, distance: 14.1
click at [245, 110] on div at bounding box center [437, 107] width 585 height 15
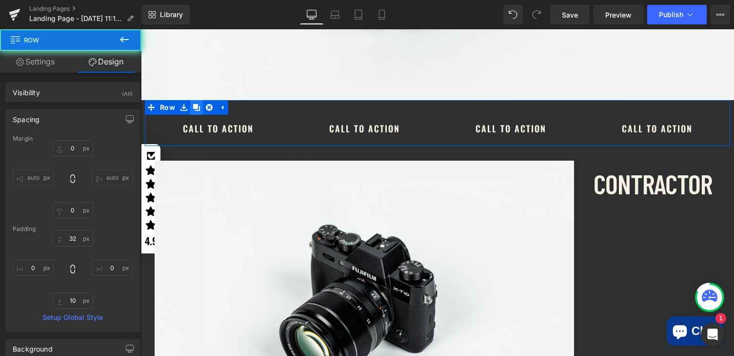
click at [196, 107] on icon at bounding box center [196, 107] width 7 height 7
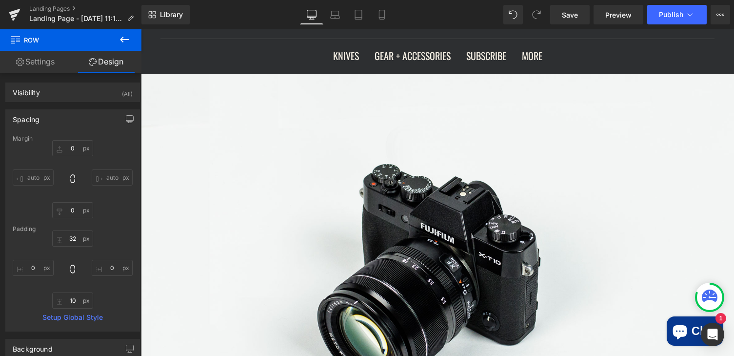
scroll to position [0, 0]
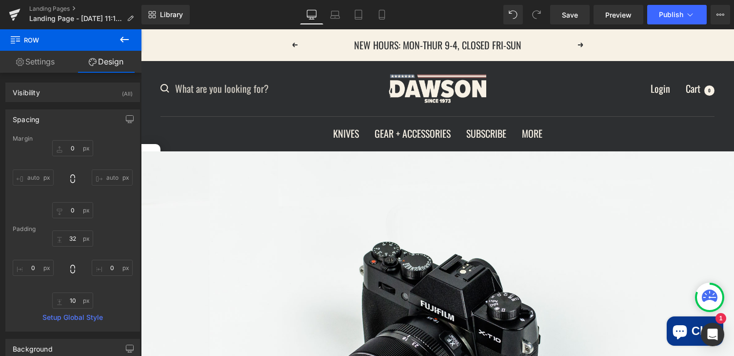
click at [126, 34] on icon at bounding box center [125, 40] width 12 height 12
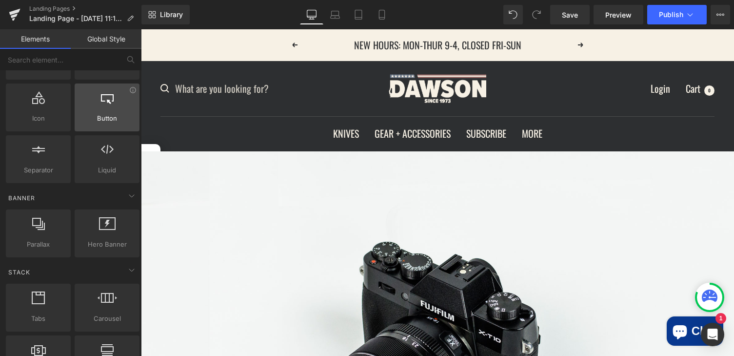
scroll to position [115, 0]
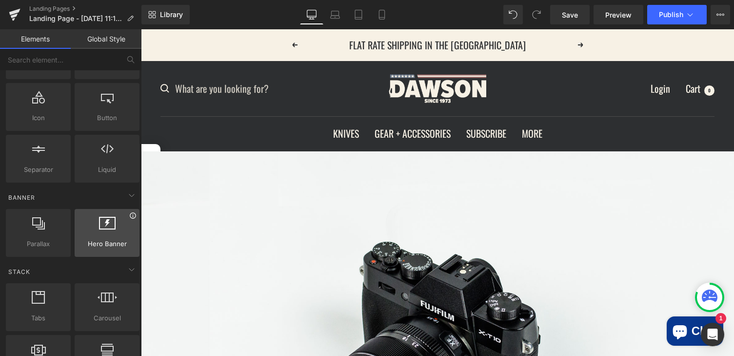
click at [129, 216] on icon at bounding box center [132, 215] width 7 height 7
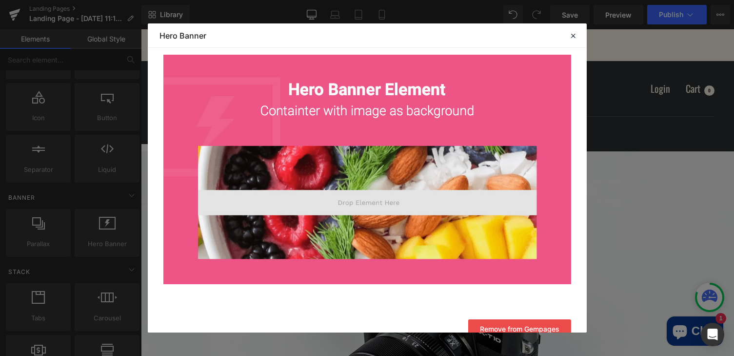
scroll to position [85, 0]
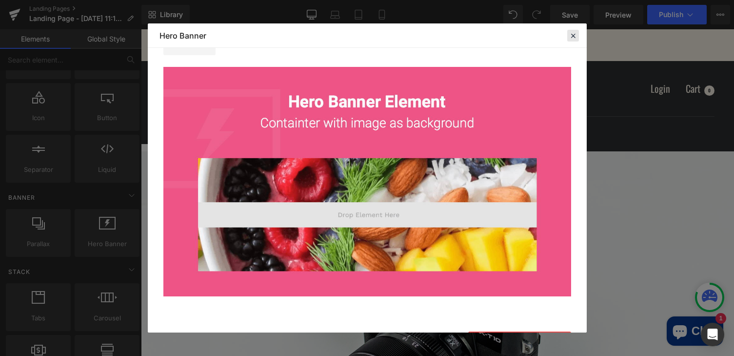
click at [573, 34] on icon at bounding box center [573, 35] width 9 height 9
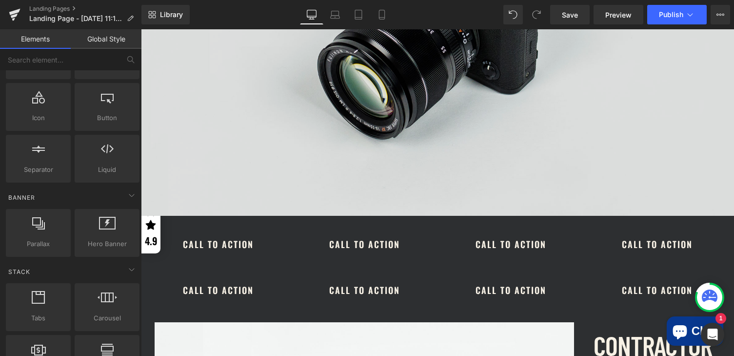
scroll to position [322, 0]
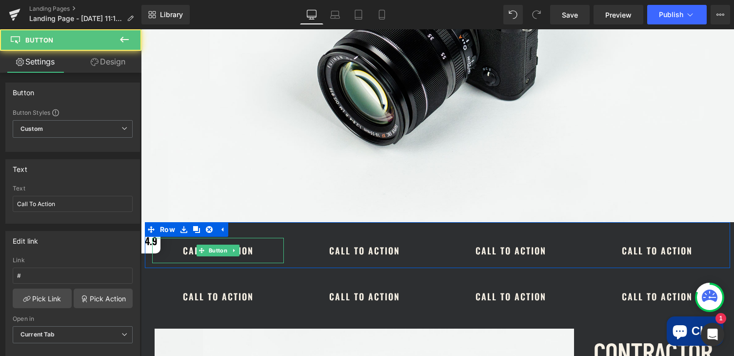
click at [186, 254] on span "Call To Action" at bounding box center [218, 250] width 71 height 25
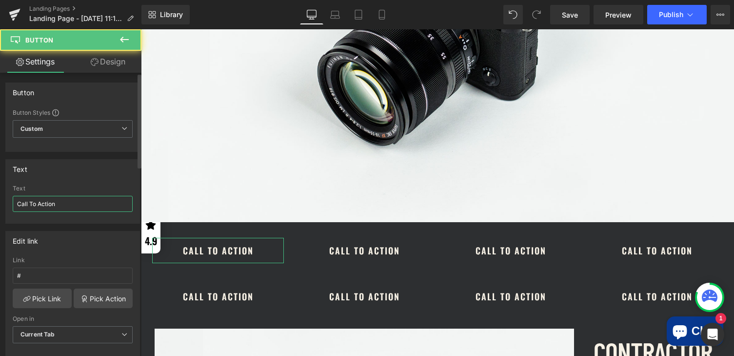
click at [61, 205] on input "Call To Action" at bounding box center [73, 204] width 120 height 16
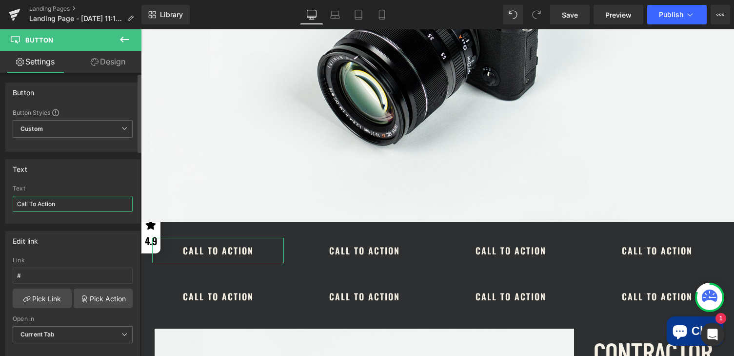
click at [61, 205] on input "Call To Action" at bounding box center [73, 204] width 120 height 16
type input "Contractor"
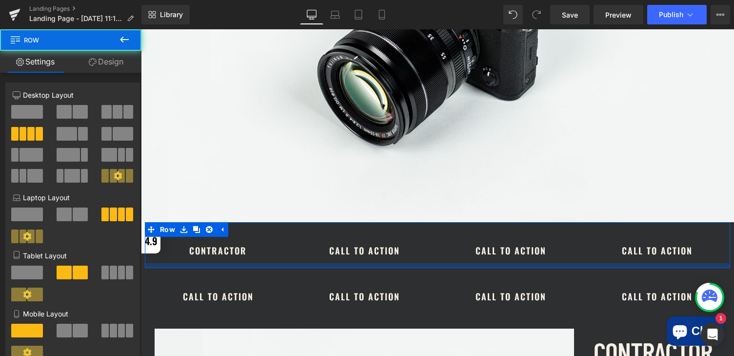
click at [363, 263] on div at bounding box center [437, 265] width 585 height 5
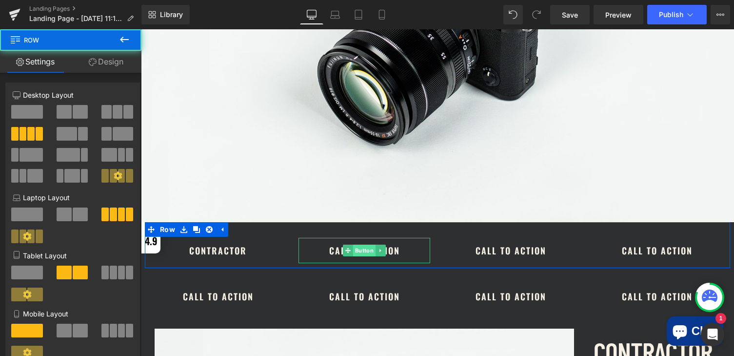
click at [353, 251] on span "Button" at bounding box center [364, 250] width 22 height 12
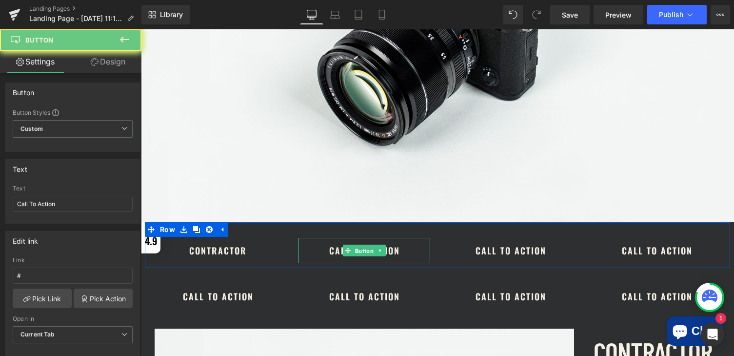
click at [318, 253] on link "Call To Action" at bounding box center [364, 250] width 105 height 25
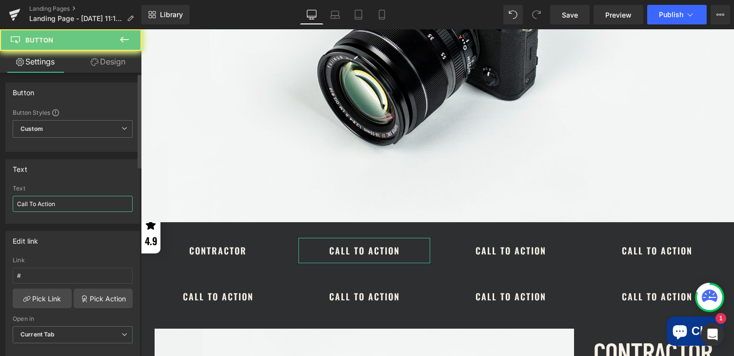
click at [80, 207] on input "Call To Action" at bounding box center [73, 204] width 120 height 16
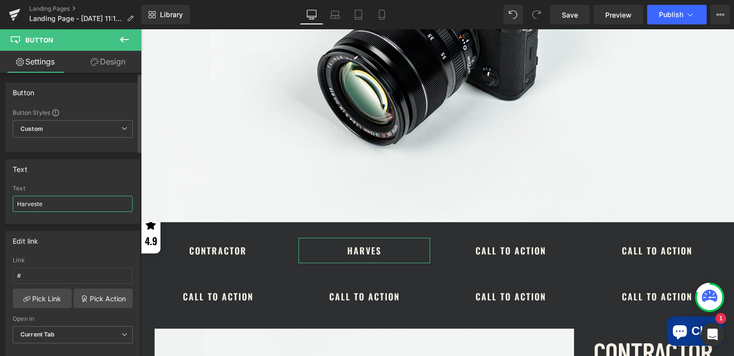
type input "Harvester"
click at [504, 247] on span "Button" at bounding box center [511, 250] width 22 height 12
click at [76, 201] on input "Call To Action" at bounding box center [73, 204] width 120 height 16
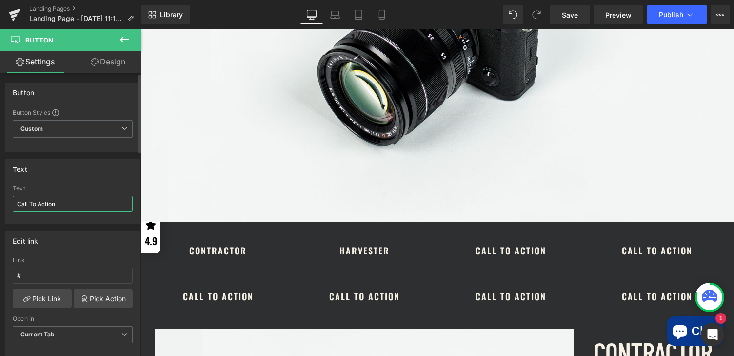
click at [76, 201] on input "Call To Action" at bounding box center [73, 204] width 120 height 16
type input "OUTCAST"
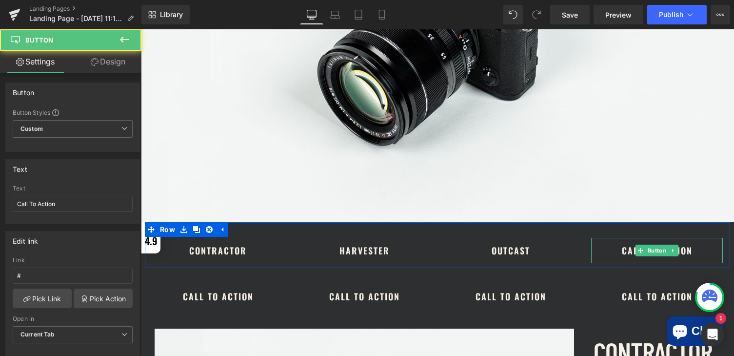
click at [632, 248] on span "Call To Action" at bounding box center [657, 250] width 71 height 25
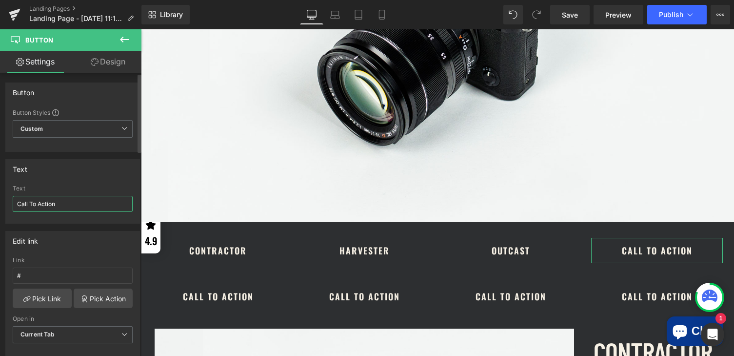
click at [82, 203] on input "Call To Action" at bounding box center [73, 204] width 120 height 16
type input "REVELATION"
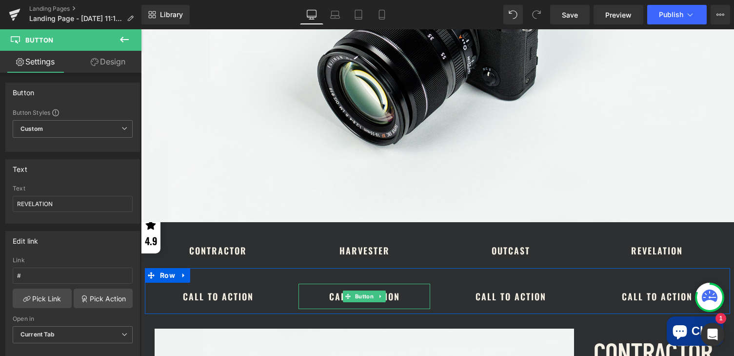
click at [329, 295] on span "Call To Action" at bounding box center [364, 295] width 71 height 25
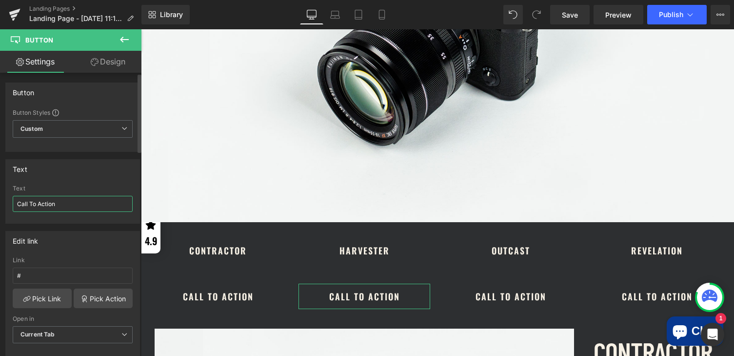
click at [79, 199] on input "Call To Action" at bounding box center [73, 204] width 120 height 16
type input "SMUGGLER"
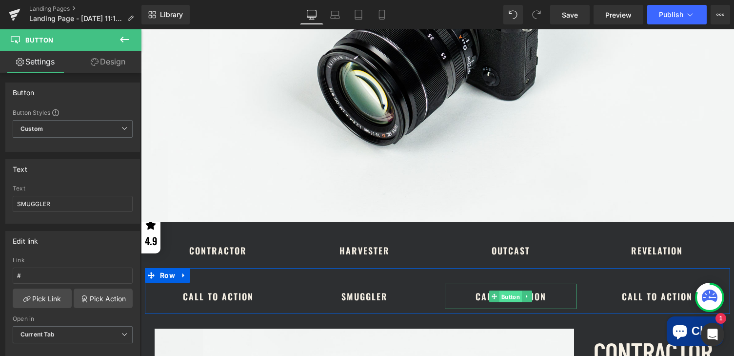
click at [504, 295] on span "Button" at bounding box center [511, 297] width 22 height 12
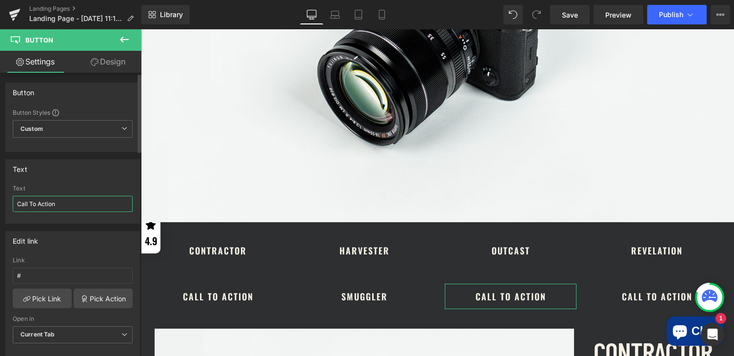
click at [102, 202] on input "Call To Action" at bounding box center [73, 204] width 120 height 16
type input "STEADFAST"
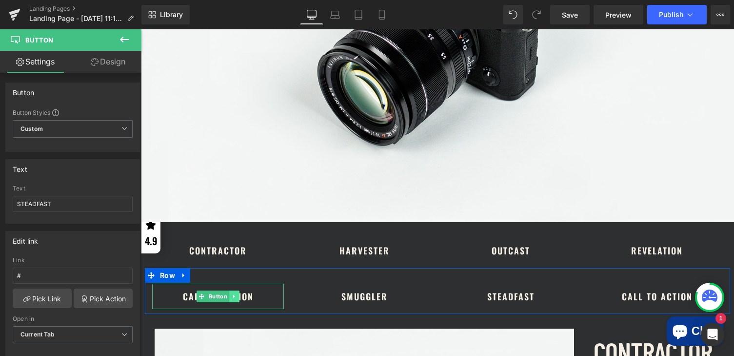
click at [238, 298] on link at bounding box center [234, 296] width 10 height 12
click at [239, 298] on icon at bounding box center [239, 296] width 5 height 5
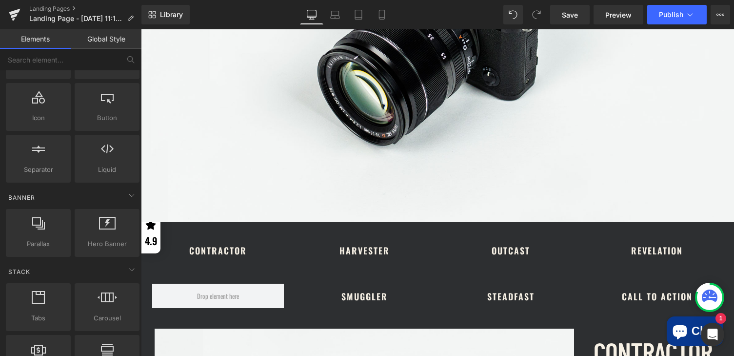
scroll to position [365, 0]
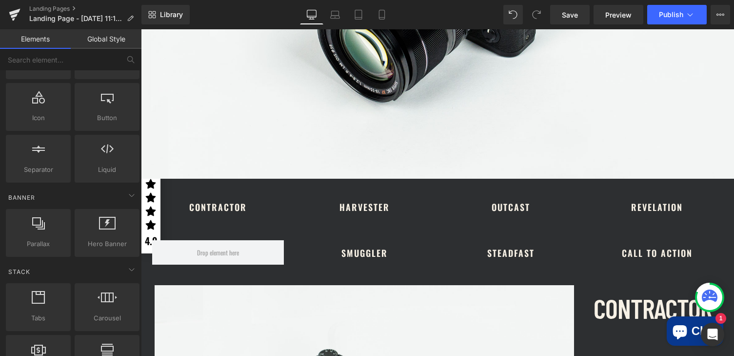
click at [683, 252] on span "Call To Action" at bounding box center [657, 252] width 71 height 25
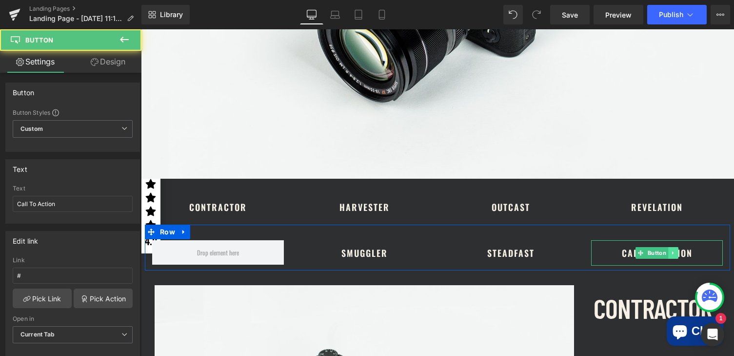
click at [672, 253] on icon at bounding box center [673, 253] width 5 height 6
click at [677, 253] on icon at bounding box center [678, 252] width 5 height 5
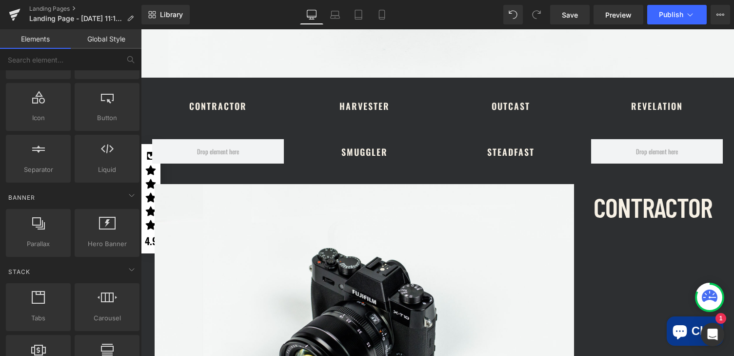
scroll to position [441, 0]
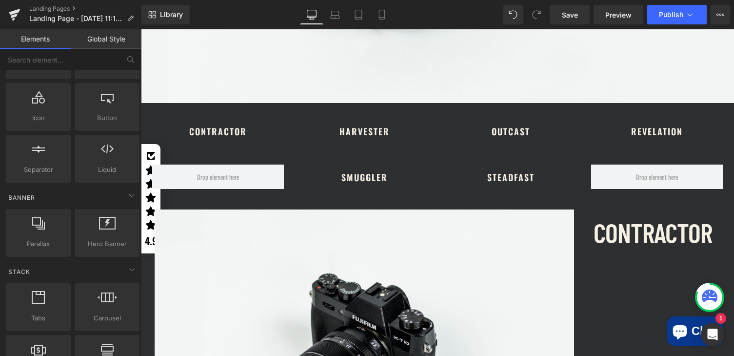
click at [324, 170] on link "SMUGGLER" at bounding box center [364, 176] width 80 height 25
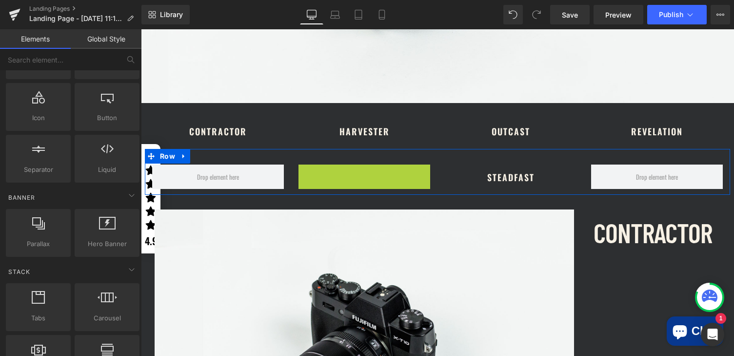
drag, startPoint x: 347, startPoint y: 176, endPoint x: 308, endPoint y: 175, distance: 38.6
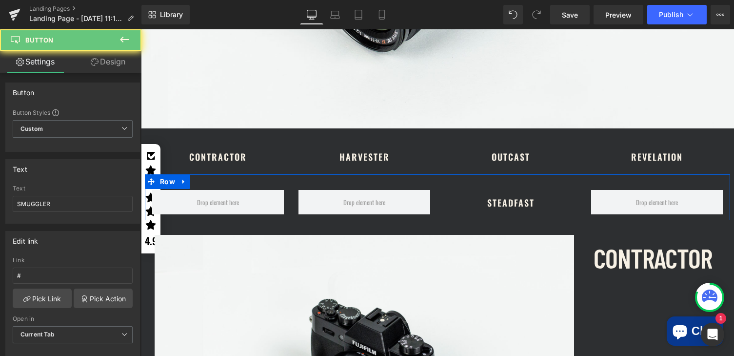
scroll to position [466, 0]
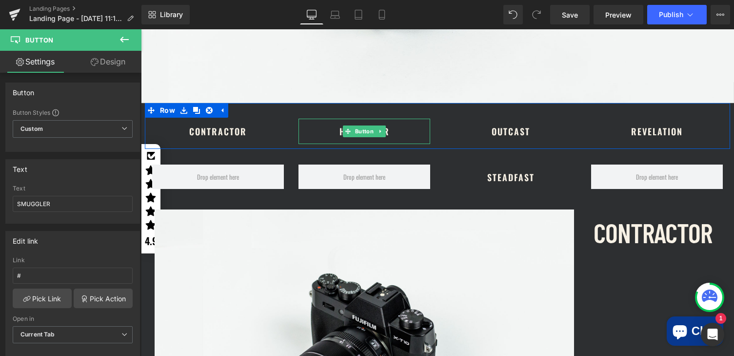
click at [305, 131] on div "Harvester" at bounding box center [365, 131] width 132 height 25
click at [167, 110] on span "Row" at bounding box center [168, 110] width 20 height 15
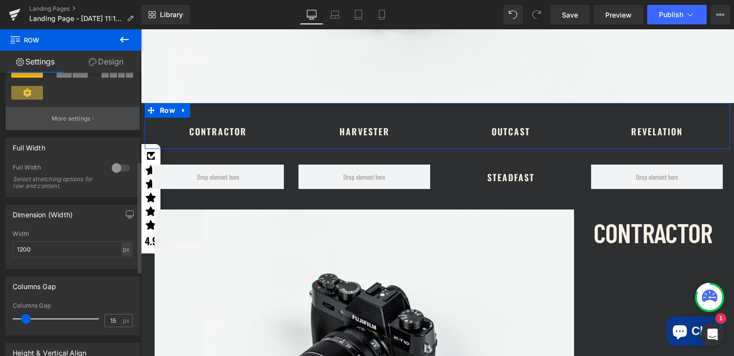
scroll to position [269, 0]
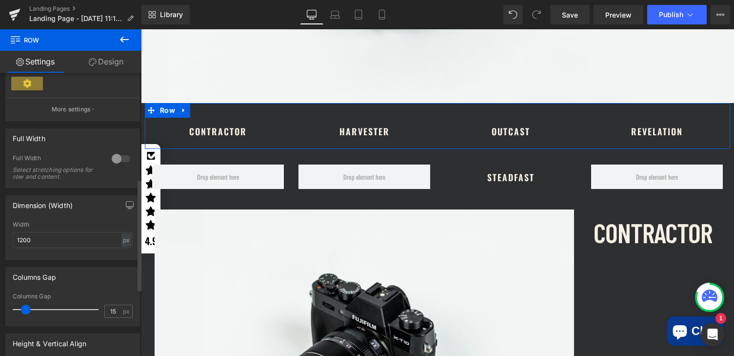
click at [116, 161] on div at bounding box center [120, 159] width 23 height 16
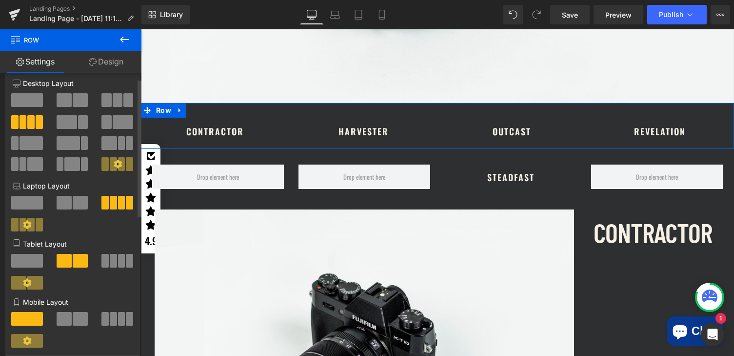
scroll to position [0, 0]
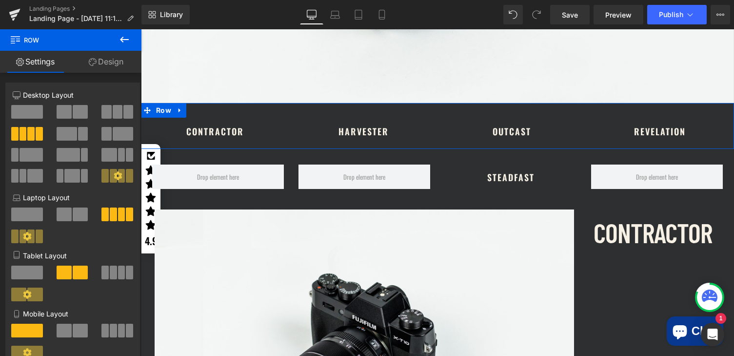
click at [106, 60] on link "Design" at bounding box center [106, 62] width 71 height 22
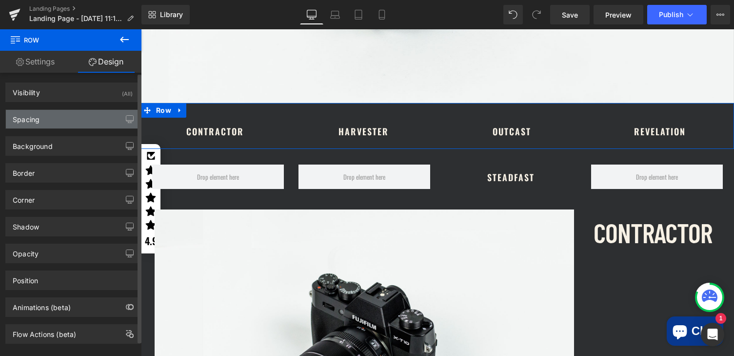
click at [73, 117] on div "Spacing" at bounding box center [73, 119] width 134 height 19
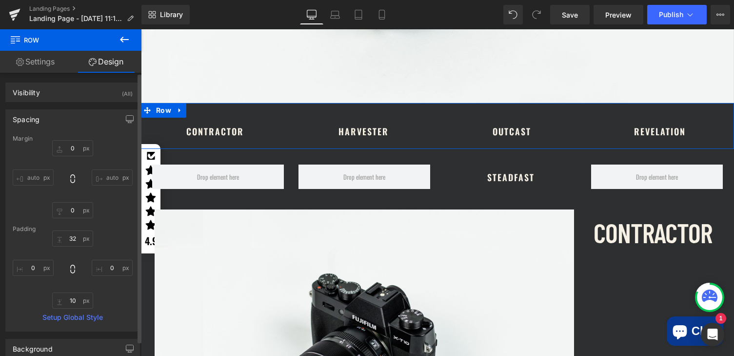
click at [73, 117] on div "Spacing" at bounding box center [73, 119] width 134 height 19
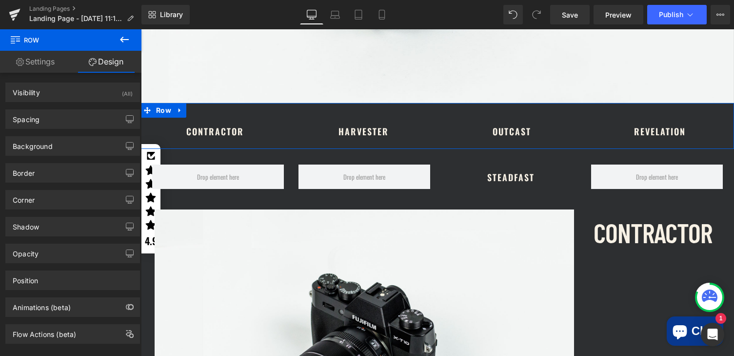
click at [39, 59] on link "Settings" at bounding box center [35, 62] width 71 height 22
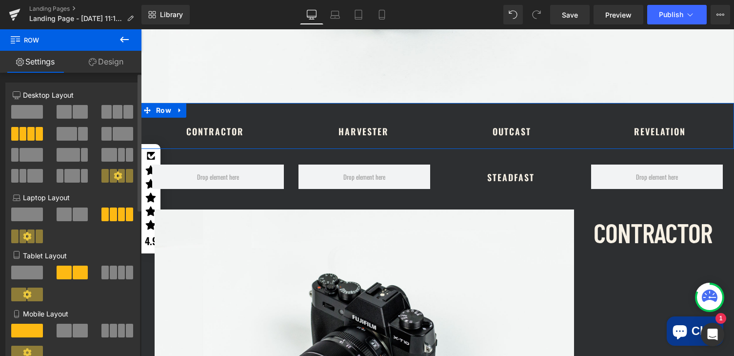
click at [114, 174] on icon at bounding box center [118, 175] width 8 height 8
click at [117, 173] on icon at bounding box center [118, 175] width 9 height 9
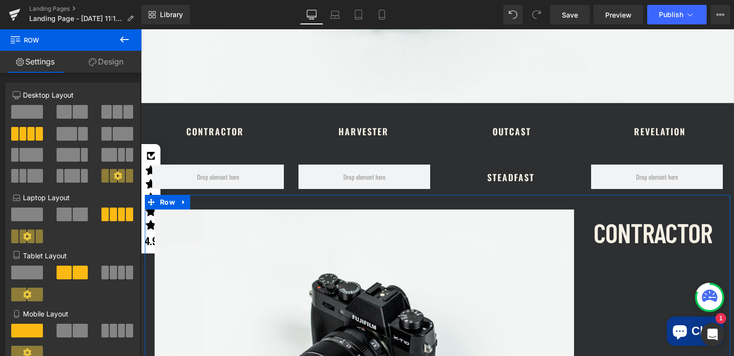
scroll to position [608, 0]
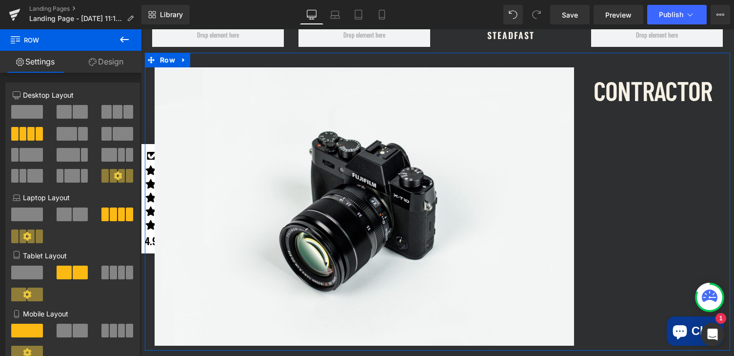
click at [616, 162] on div "Image CONTRACTOR Text Block Row" at bounding box center [437, 202] width 585 height 298
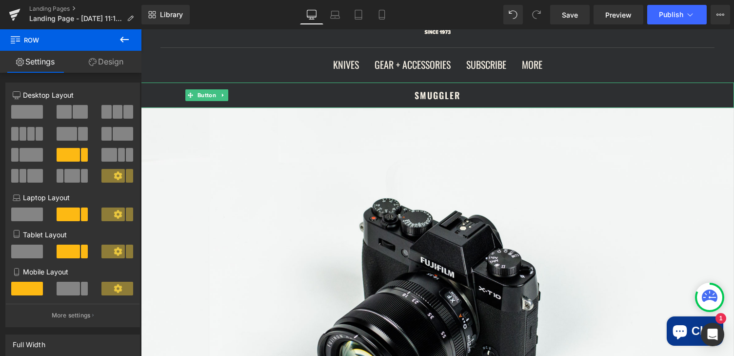
scroll to position [62, 0]
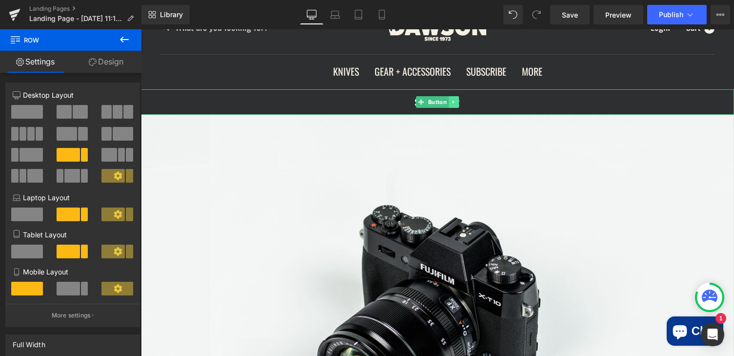
click at [451, 102] on icon at bounding box center [453, 102] width 5 height 6
click at [460, 101] on icon at bounding box center [458, 101] width 5 height 5
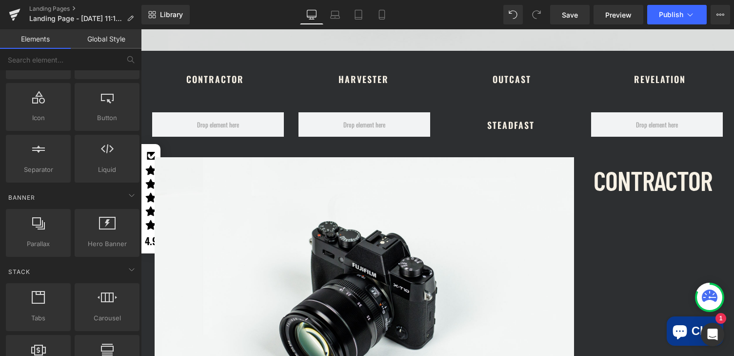
scroll to position [471, 0]
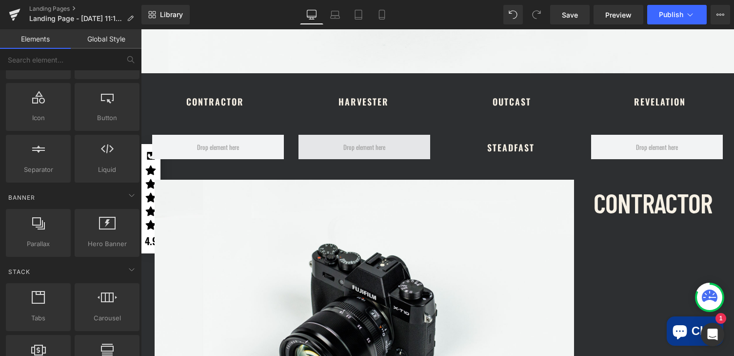
click at [340, 149] on span at bounding box center [364, 147] width 49 height 16
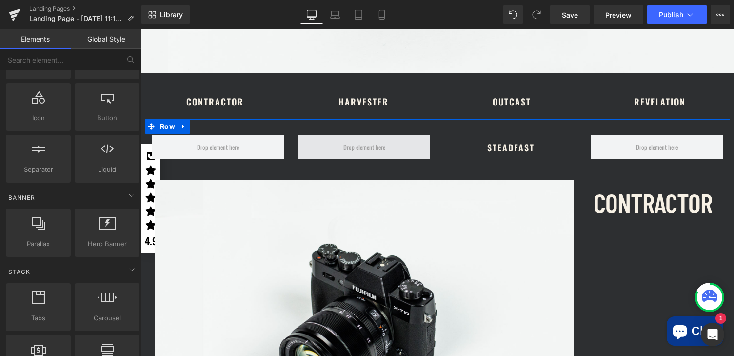
click at [340, 149] on span at bounding box center [364, 147] width 49 height 16
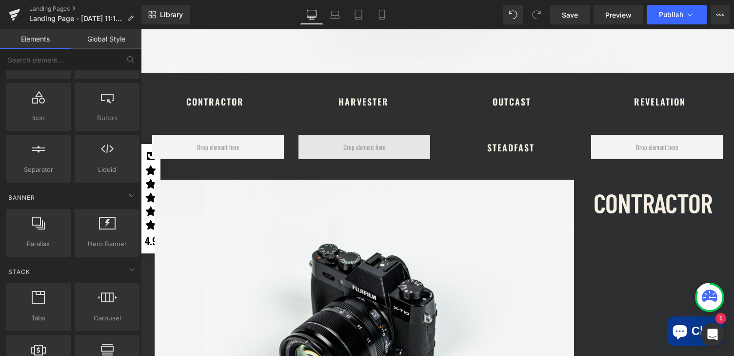
click at [357, 140] on span at bounding box center [364, 147] width 49 height 16
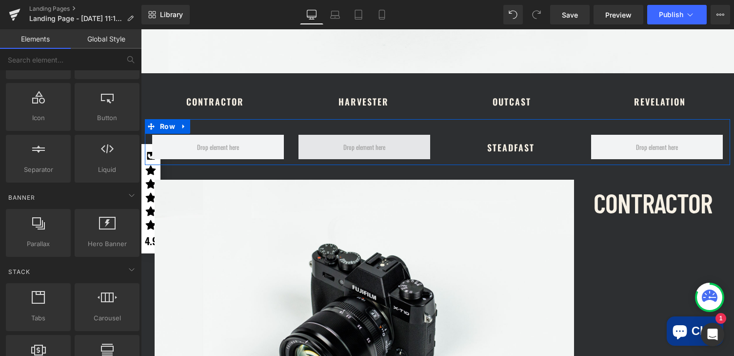
click at [332, 140] on span at bounding box center [365, 147] width 132 height 24
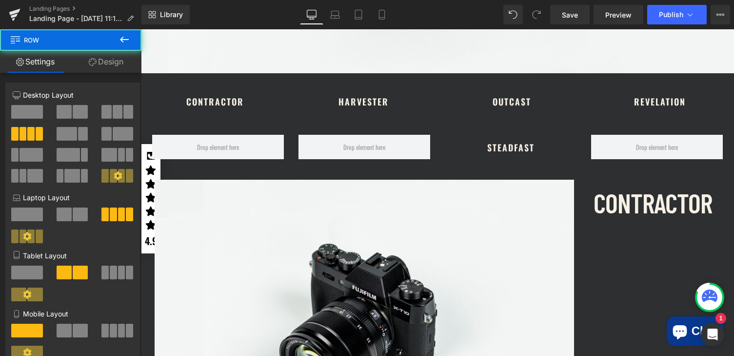
click at [124, 40] on icon at bounding box center [124, 40] width 9 height 6
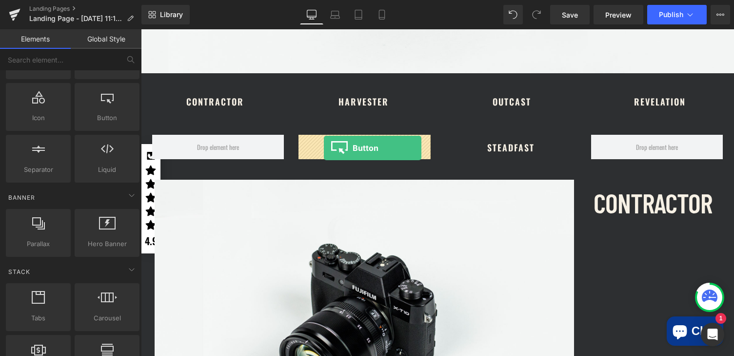
drag, startPoint x: 248, startPoint y: 142, endPoint x: 324, endPoint y: 148, distance: 76.3
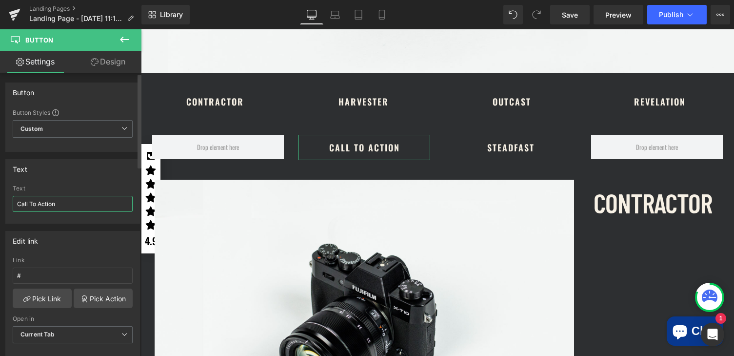
click at [57, 210] on input "Call To Action" at bounding box center [73, 204] width 120 height 16
type input "SMUGGLER"
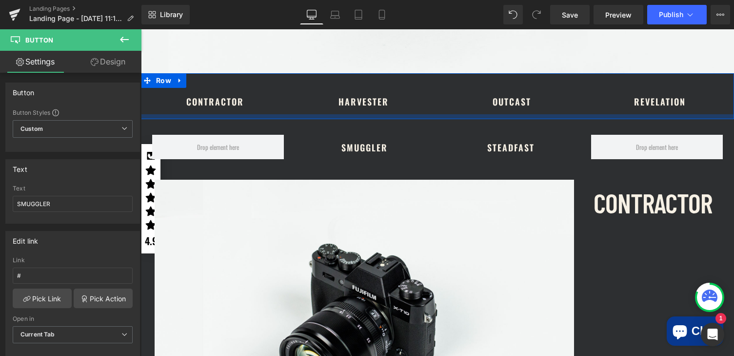
click at [581, 114] on div at bounding box center [437, 116] width 593 height 5
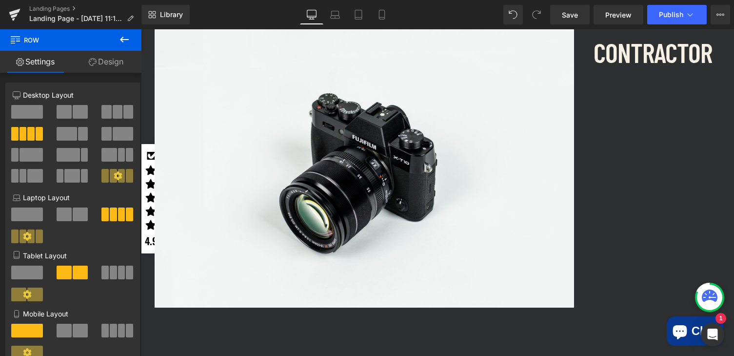
scroll to position [602, 0]
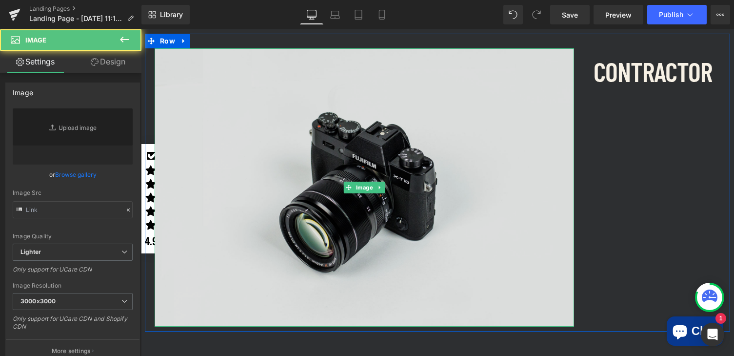
click at [361, 183] on div "Image" at bounding box center [365, 187] width 420 height 278
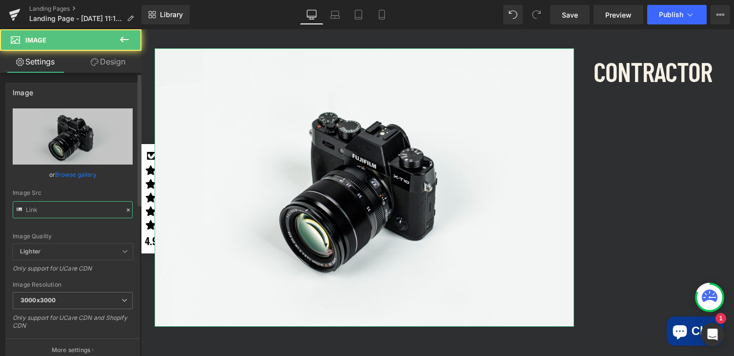
drag, startPoint x: 56, startPoint y: 213, endPoint x: 3, endPoint y: 139, distance: 91.0
click at [56, 213] on input "text" at bounding box center [73, 209] width 120 height 17
click at [22, 210] on icon at bounding box center [19, 210] width 11 height 11
click at [43, 208] on input "text" at bounding box center [73, 209] width 120 height 17
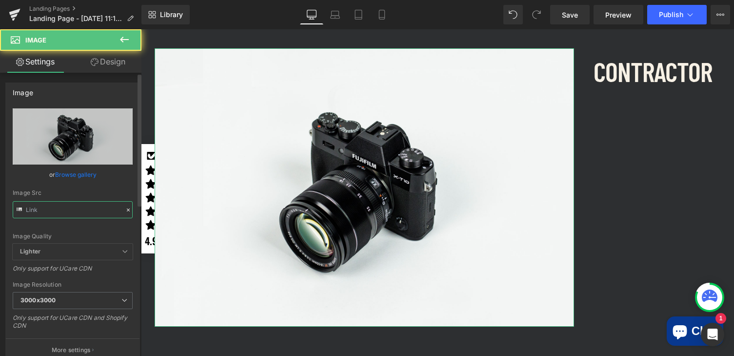
click at [43, 208] on input "text" at bounding box center [73, 209] width 120 height 17
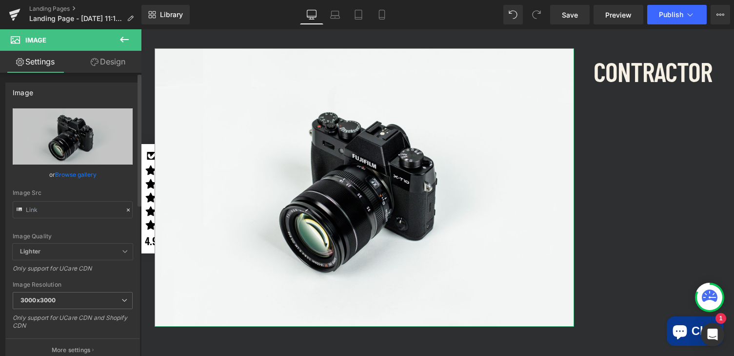
click at [67, 174] on link "Browse gallery" at bounding box center [75, 174] width 41 height 17
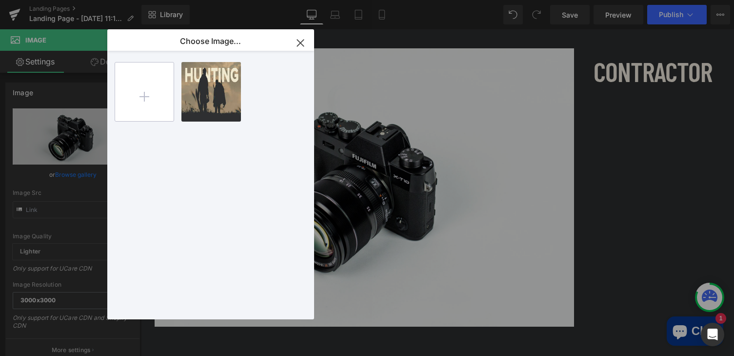
click at [144, 101] on input "file" at bounding box center [144, 91] width 59 height 59
click at [296, 44] on icon "button" at bounding box center [301, 43] width 16 height 16
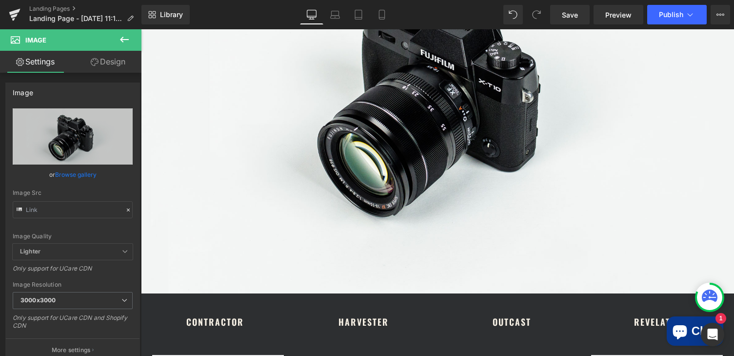
scroll to position [563, 0]
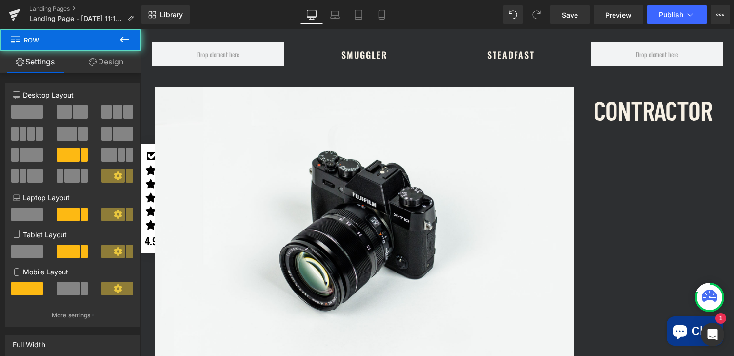
click at [615, 149] on div "Image CONTRACTOR Text Block Row" at bounding box center [437, 221] width 585 height 298
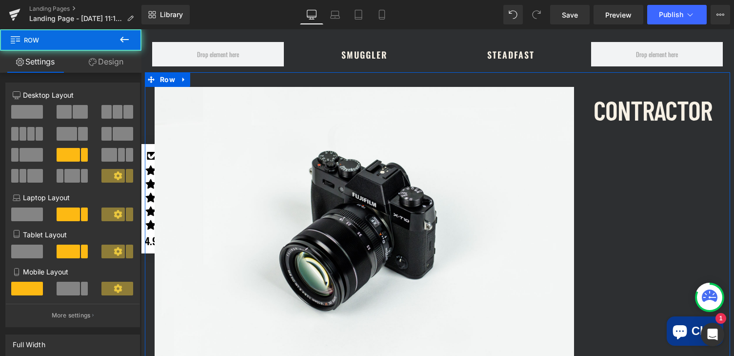
click at [634, 155] on div "Image CONTRACTOR Text Block Row" at bounding box center [437, 221] width 585 height 298
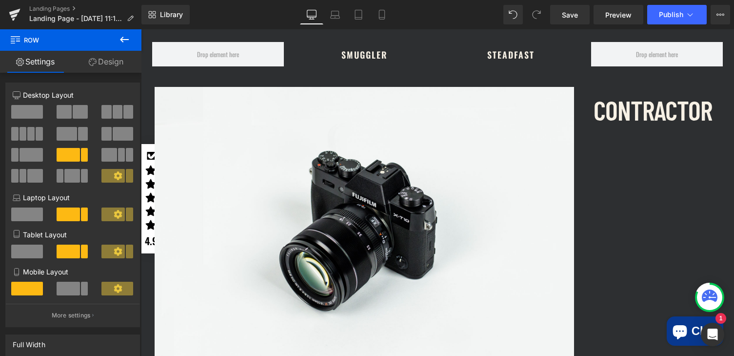
click at [130, 35] on button at bounding box center [124, 39] width 34 height 21
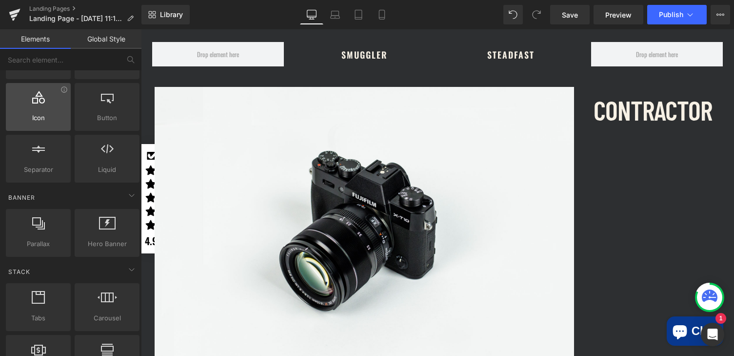
scroll to position [94, 0]
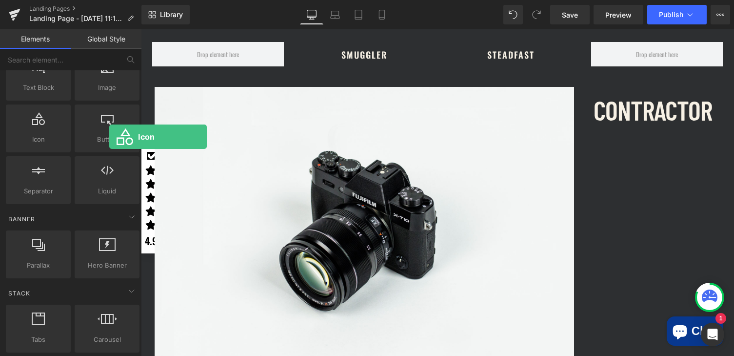
drag, startPoint x: 170, startPoint y: 155, endPoint x: 604, endPoint y: 141, distance: 434.9
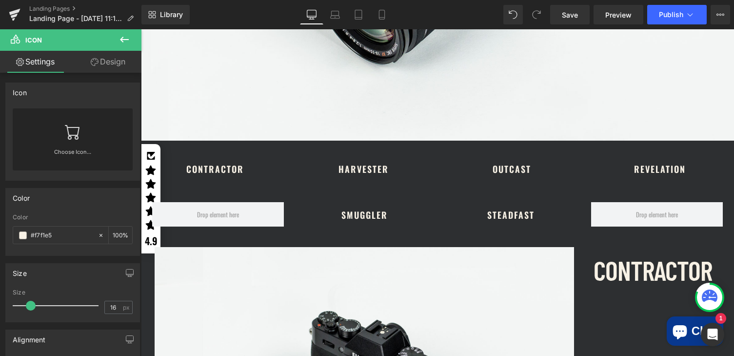
scroll to position [562, 0]
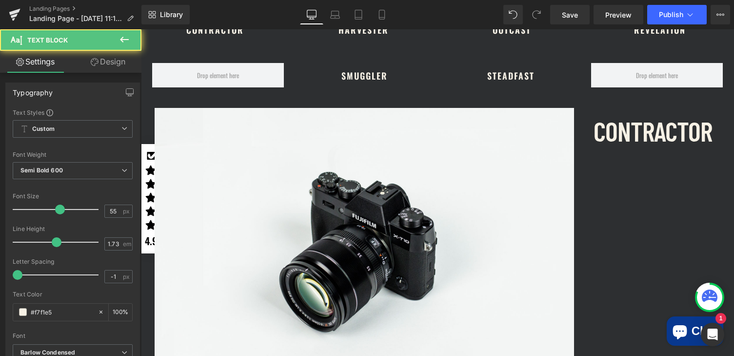
click at [654, 135] on div "CONTRACTOR Text Block" at bounding box center [657, 131] width 127 height 46
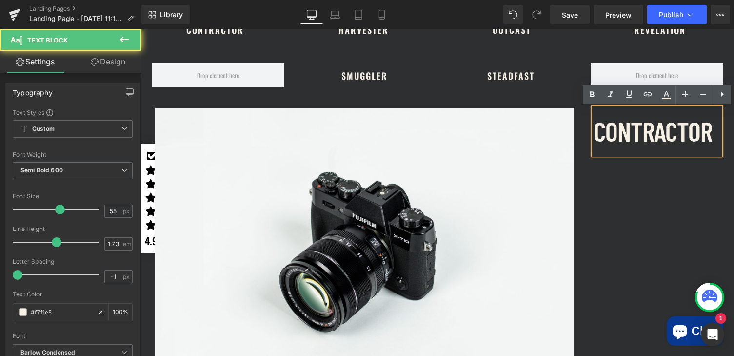
click at [641, 172] on div "Image CONTRACTOR Text Block Row" at bounding box center [437, 242] width 585 height 298
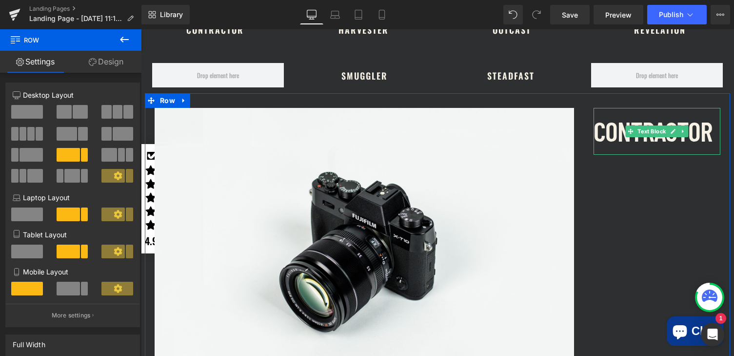
click at [652, 140] on p "CONTRACTOR" at bounding box center [657, 131] width 127 height 46
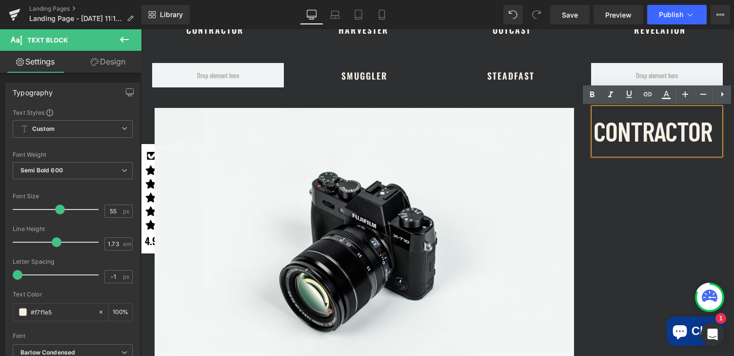
click at [663, 177] on div "Image CONTRACTOR Text Block Row" at bounding box center [437, 242] width 585 height 298
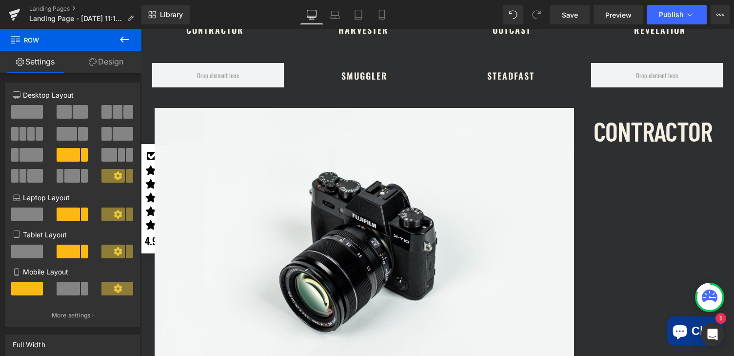
click at [122, 41] on icon at bounding box center [124, 40] width 9 height 6
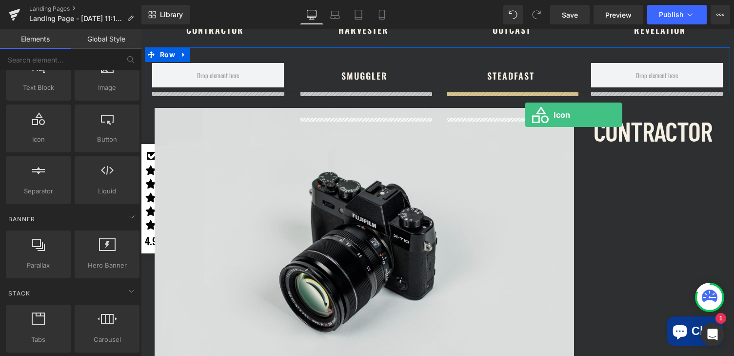
scroll to position [533, 0]
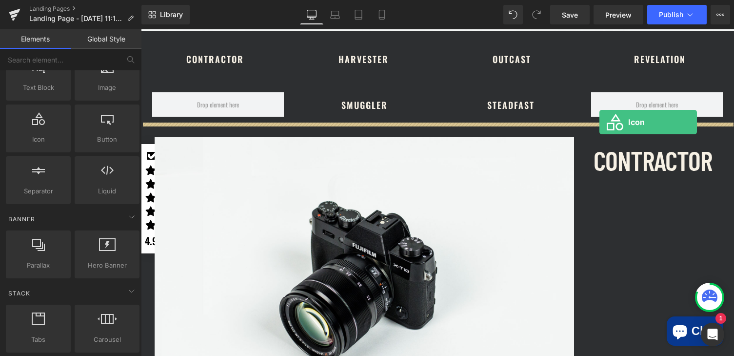
drag, startPoint x: 270, startPoint y: 178, endPoint x: 602, endPoint y: 195, distance: 332.7
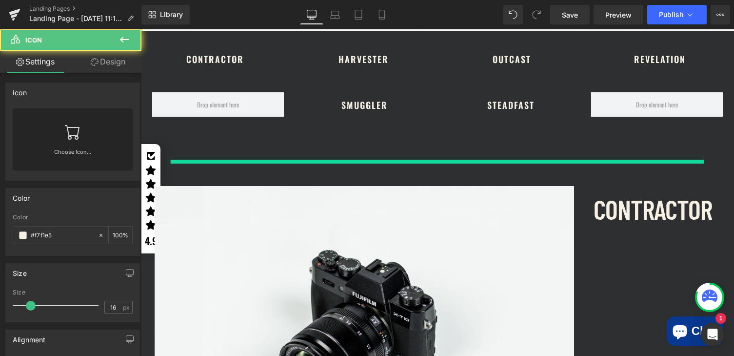
scroll to position [594, 0]
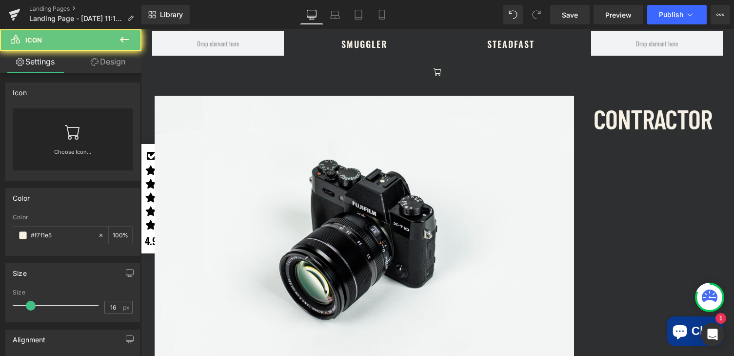
click at [466, 68] on div at bounding box center [437, 71] width 593 height 20
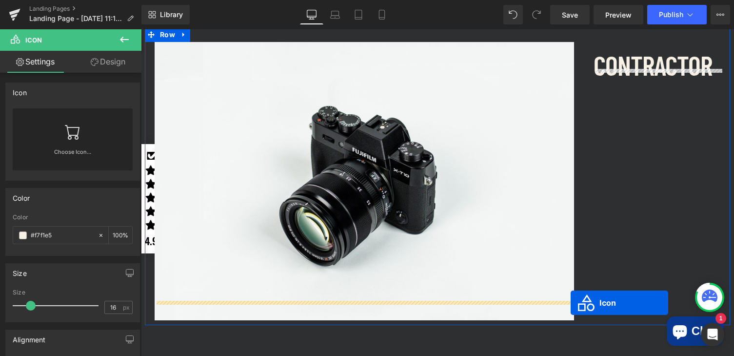
scroll to position [672, 0]
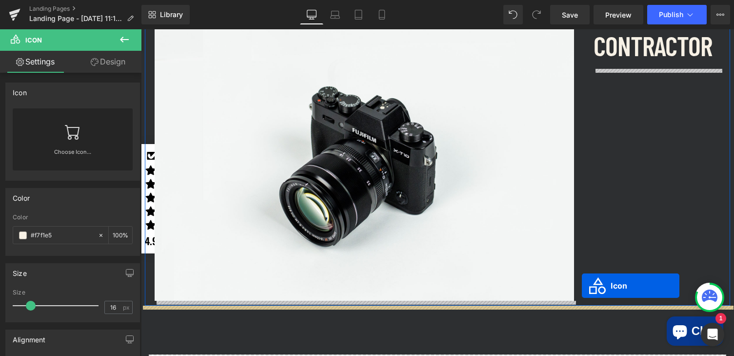
drag, startPoint x: 424, startPoint y: 69, endPoint x: 606, endPoint y: 111, distance: 186.8
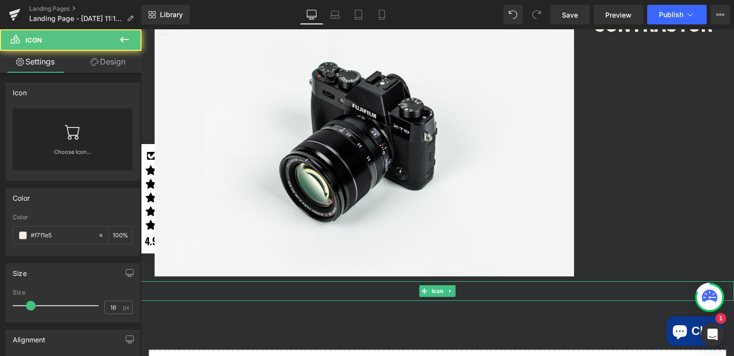
scroll to position [647, 0]
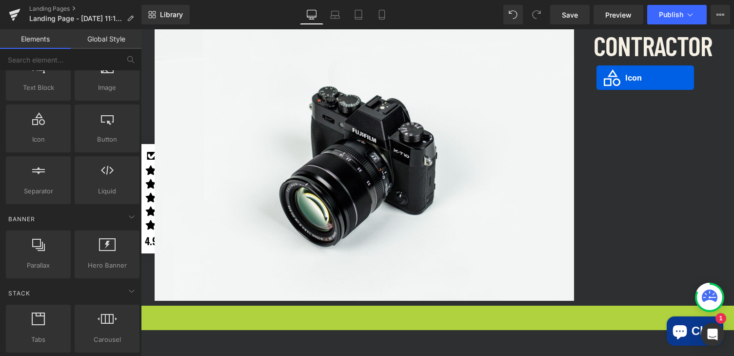
scroll to position [618, 0]
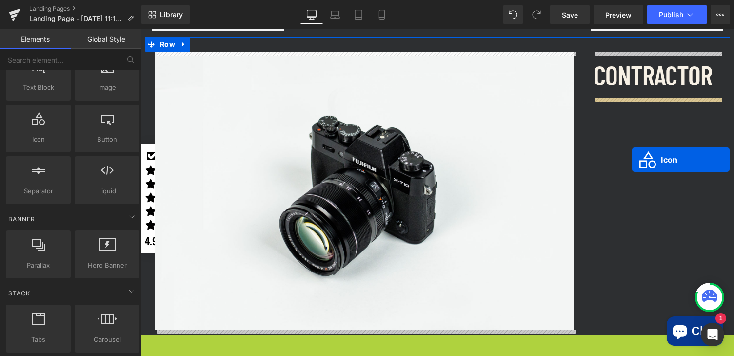
drag, startPoint x: 425, startPoint y: 313, endPoint x: 635, endPoint y: 159, distance: 259.9
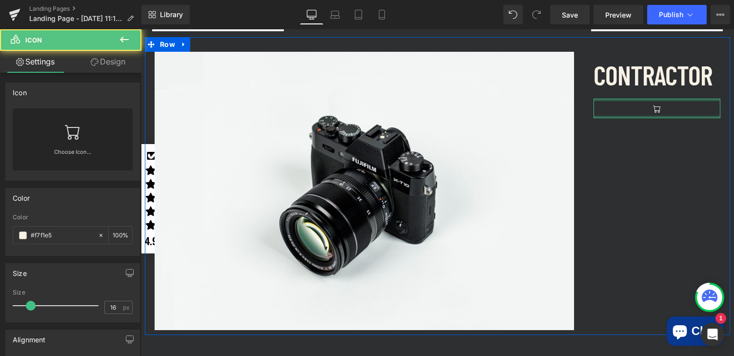
scroll to position [601, 0]
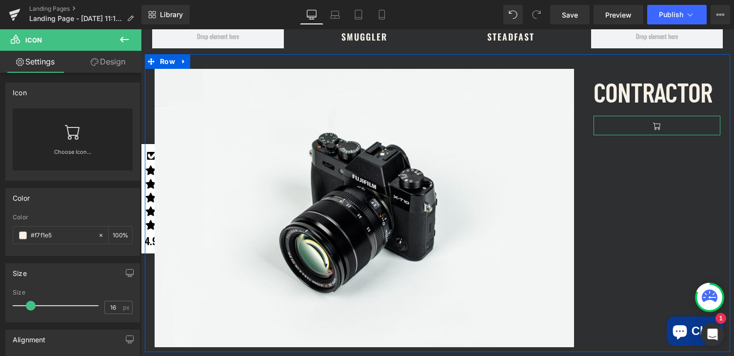
click at [674, 123] on div "Icon" at bounding box center [657, 126] width 127 height 20
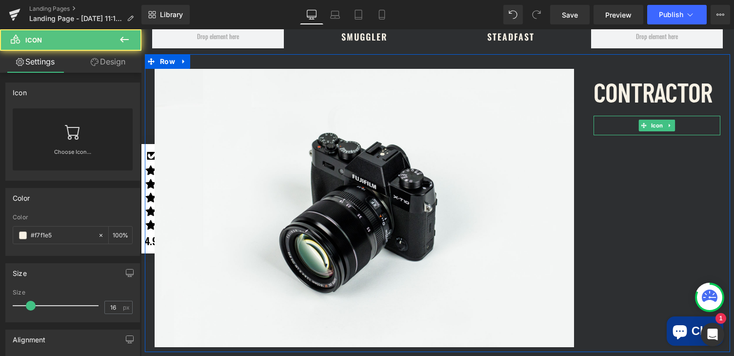
click at [671, 124] on icon at bounding box center [669, 125] width 5 height 6
click at [673, 121] on div "Icon" at bounding box center [657, 126] width 127 height 20
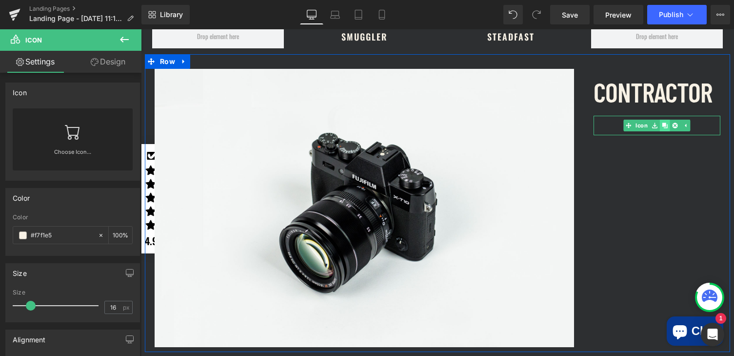
click at [665, 125] on icon at bounding box center [664, 124] width 5 height 5
click at [622, 143] on div at bounding box center [657, 145] width 127 height 20
click at [608, 136] on div "Icon" at bounding box center [657, 145] width 127 height 20
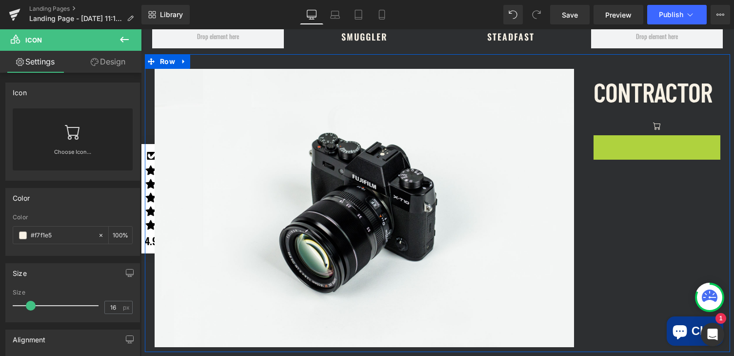
drag, startPoint x: 645, startPoint y: 142, endPoint x: 609, endPoint y: 151, distance: 37.2
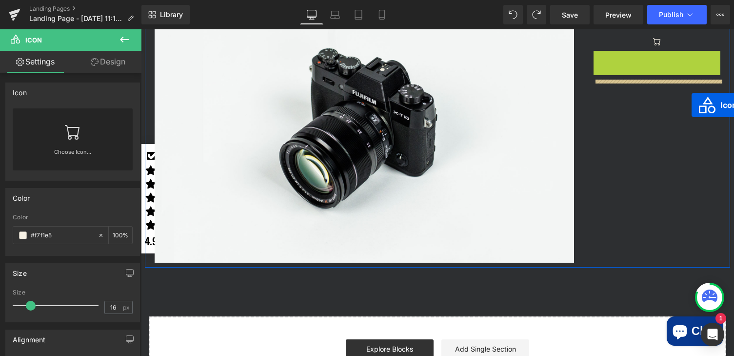
scroll to position [637, 0]
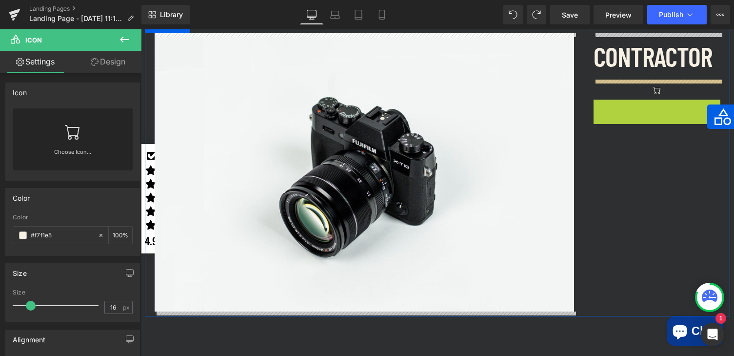
drag, startPoint x: 643, startPoint y: 144, endPoint x: 616, endPoint y: 107, distance: 45.8
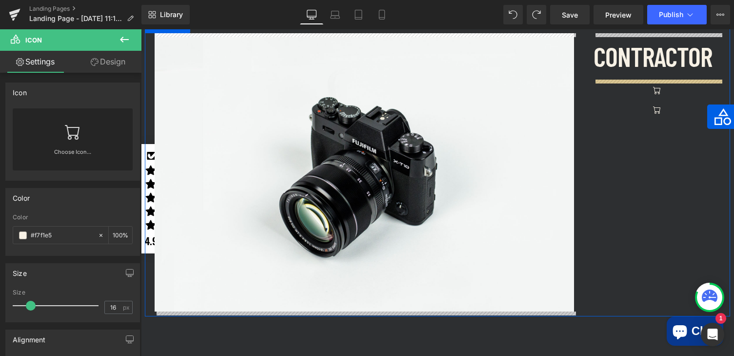
click at [614, 153] on div "Image CONTRACTOR Text Block Icon Icon Row" at bounding box center [437, 168] width 585 height 298
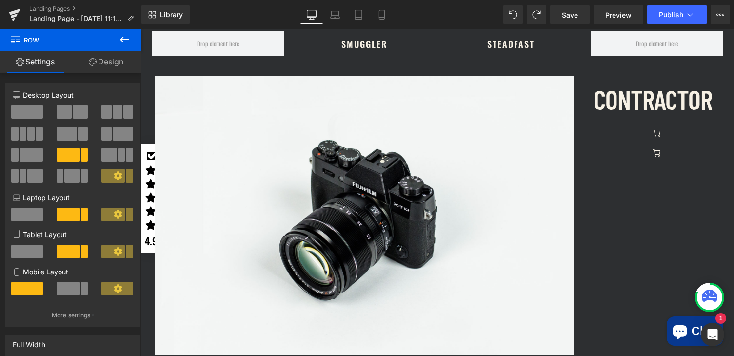
scroll to position [618, 0]
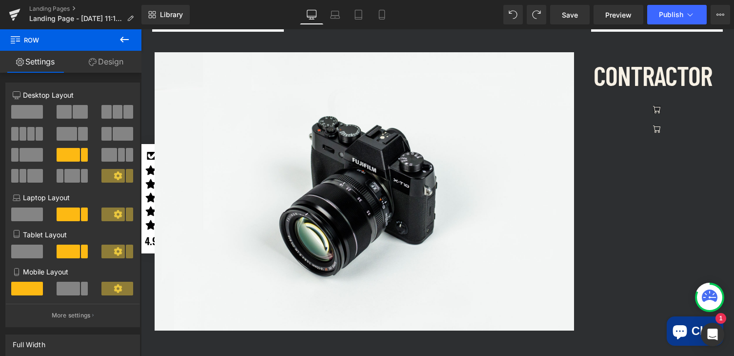
click at [657, 109] on div "Icon" at bounding box center [657, 109] width 127 height 20
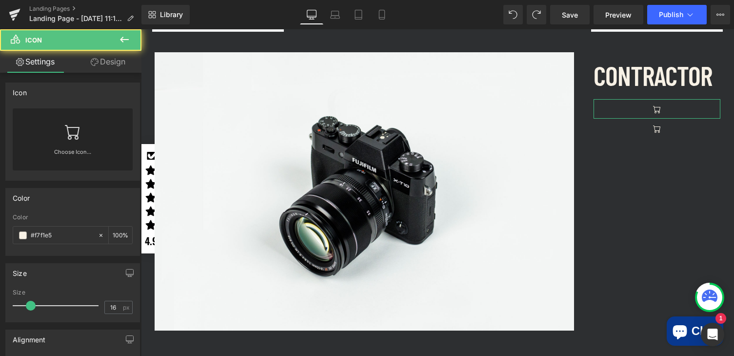
click at [65, 137] on icon at bounding box center [73, 132] width 16 height 16
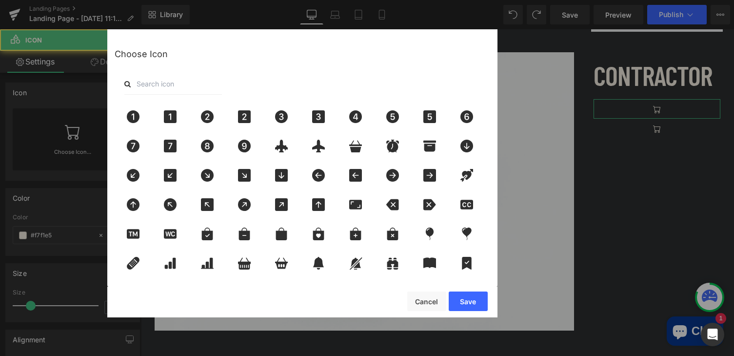
scroll to position [0, 0]
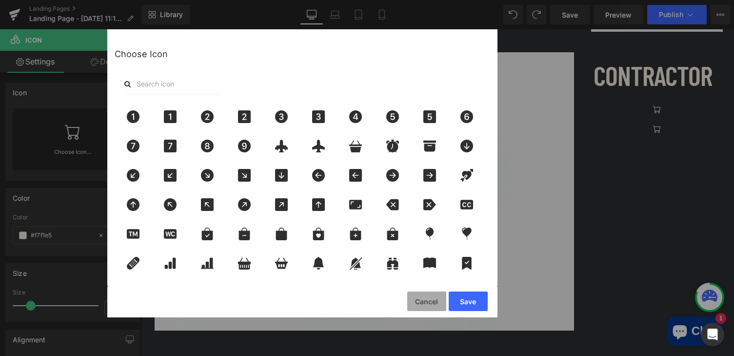
click at [426, 301] on button "Cancel" at bounding box center [426, 301] width 39 height 20
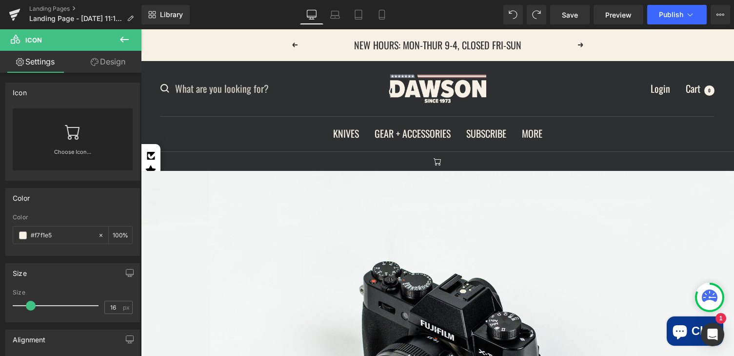
scroll to position [17, 0]
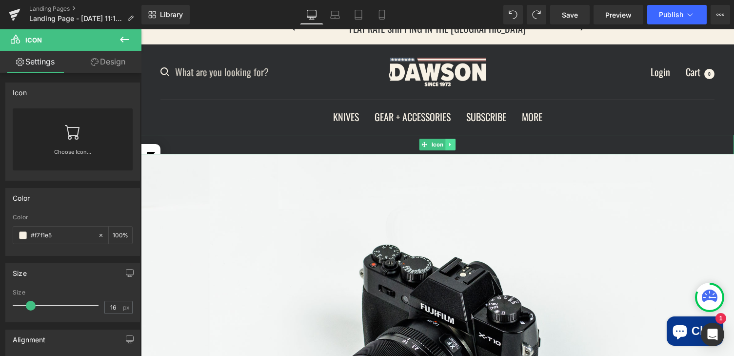
click at [450, 143] on icon at bounding box center [450, 144] width 5 height 6
click at [460, 145] on link at bounding box center [456, 145] width 10 height 12
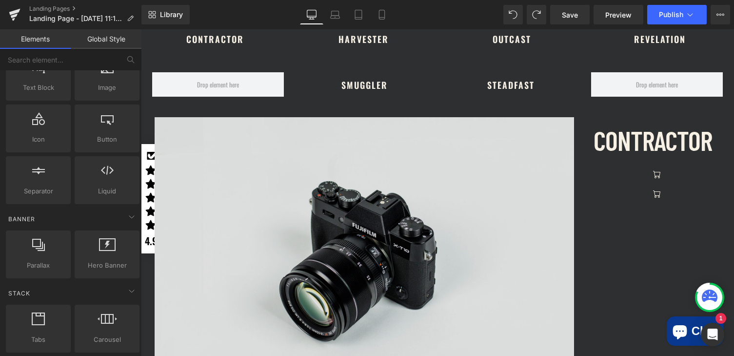
scroll to position [560, 0]
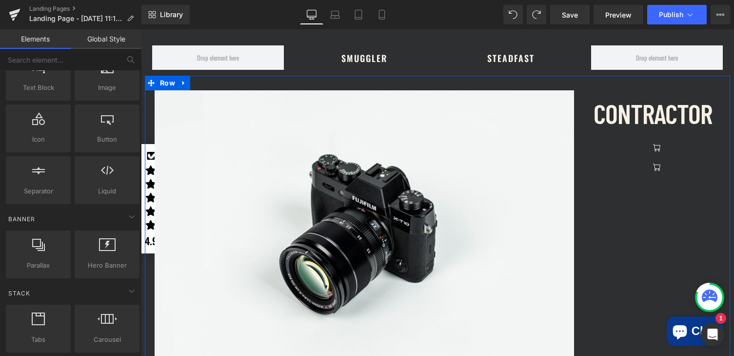
click at [626, 144] on div at bounding box center [657, 147] width 127 height 20
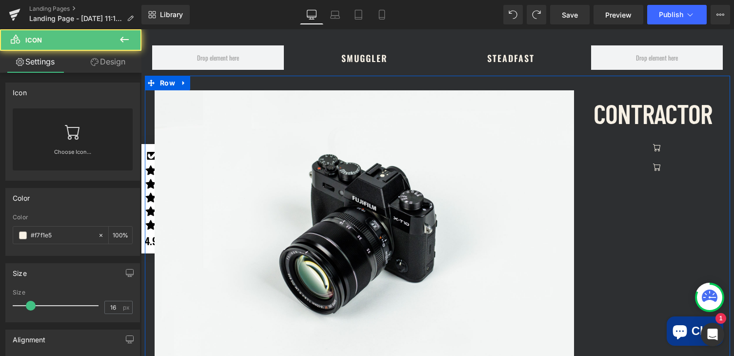
click at [629, 202] on div "Image CONTRACTOR Text Block Icon Icon Row" at bounding box center [437, 225] width 585 height 298
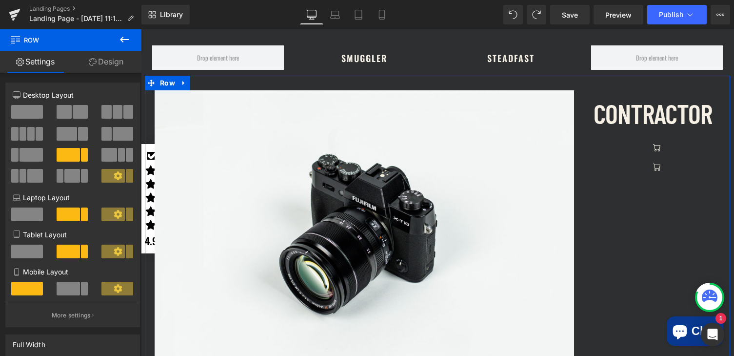
click at [620, 144] on div at bounding box center [657, 147] width 127 height 20
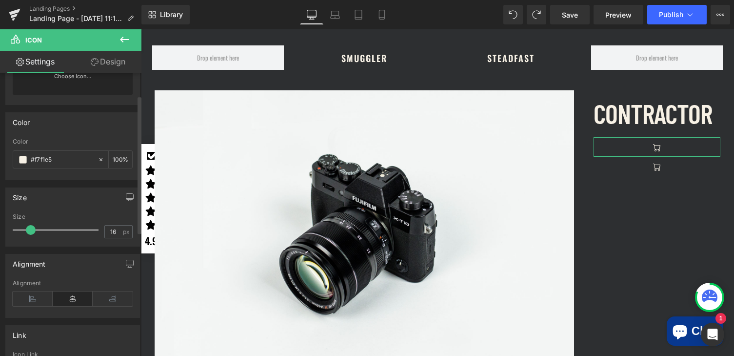
scroll to position [0, 0]
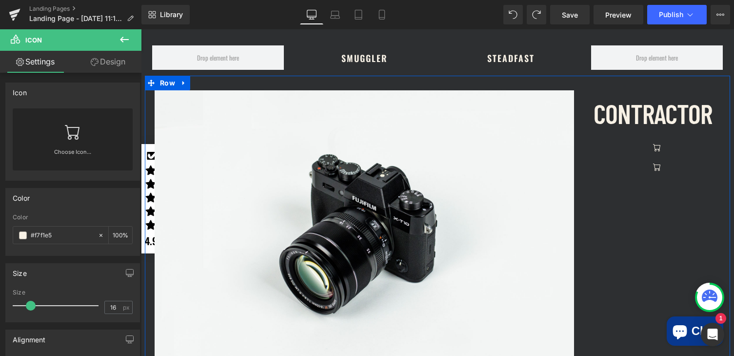
click at [635, 208] on div "Image CONTRACTOR Text Block Icon Icon Row" at bounding box center [437, 225] width 585 height 298
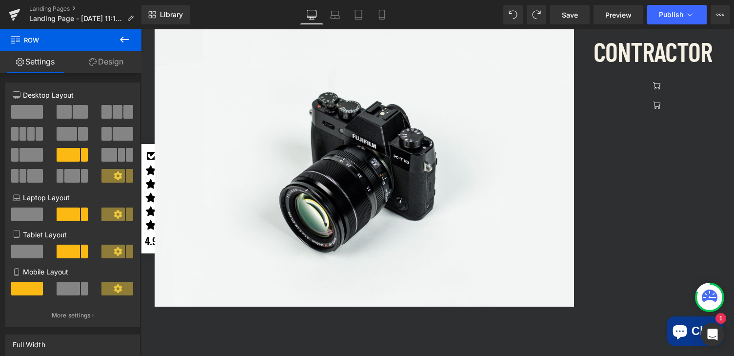
scroll to position [603, 0]
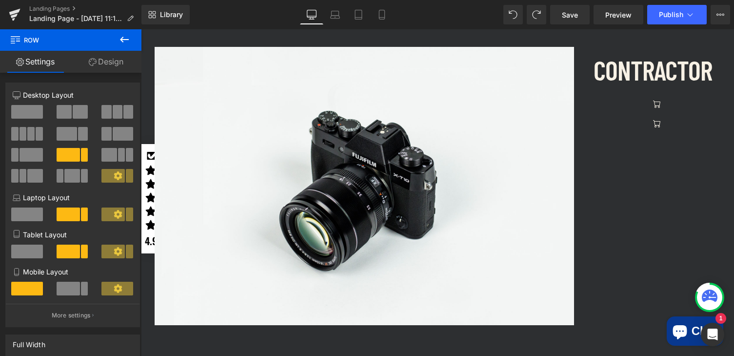
click at [125, 41] on icon at bounding box center [125, 40] width 12 height 12
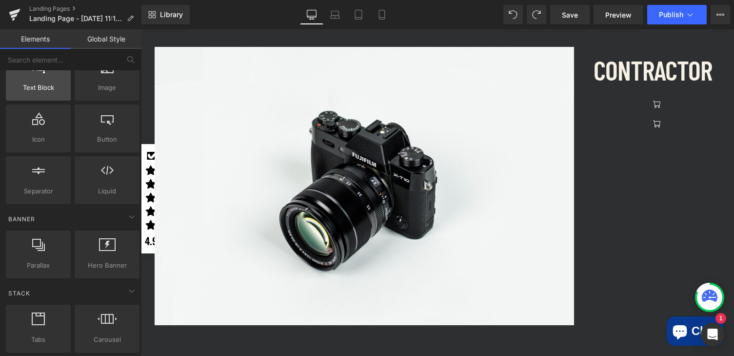
scroll to position [65, 0]
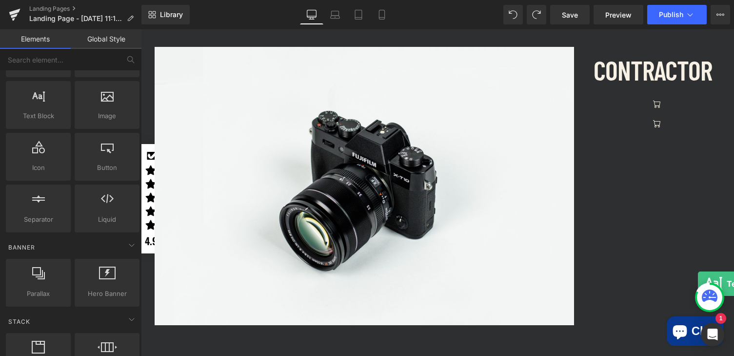
drag, startPoint x: 180, startPoint y: 135, endPoint x: 607, endPoint y: 219, distance: 435.0
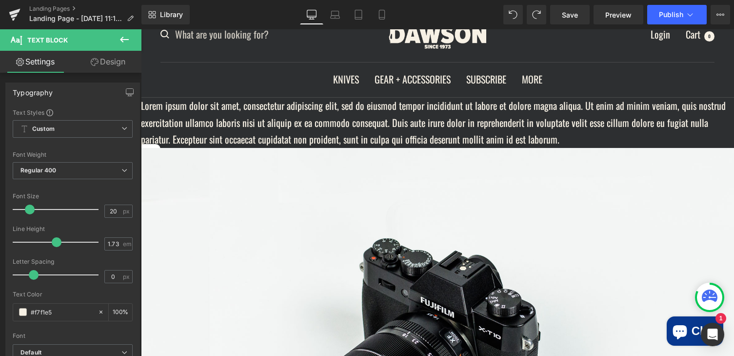
scroll to position [48, 0]
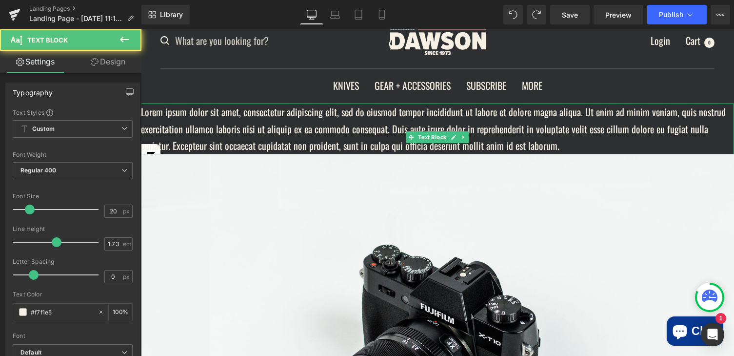
click at [517, 116] on p "Lorem ipsum dolor sit amet, consectetur adipiscing elit, sed do eiusmod tempor …" at bounding box center [437, 128] width 593 height 51
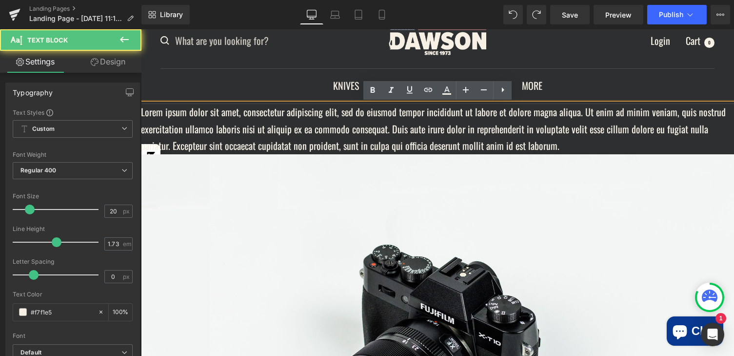
drag, startPoint x: 422, startPoint y: 112, endPoint x: 422, endPoint y: 117, distance: 4.9
click at [422, 117] on p "Lorem ipsum dolor sit amet, consectetur adipiscing elit, sed do eiusmod tempor …" at bounding box center [437, 128] width 593 height 51
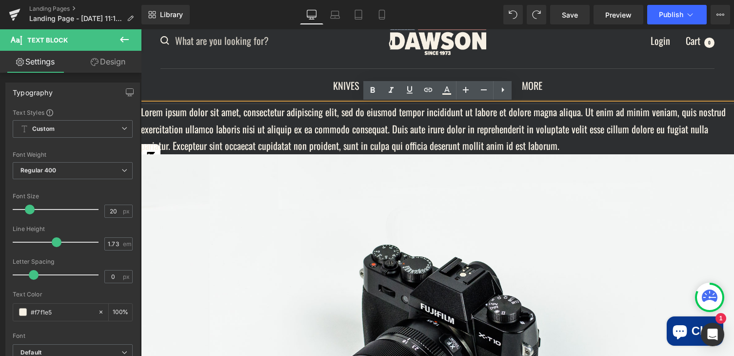
click at [267, 80] on ul "KNIVES READY TO SHIP BACKPACKING + SURVIVAL IN-STOCK BACKPACKING + SURVIVAL BON…" at bounding box center [437, 85] width 554 height 17
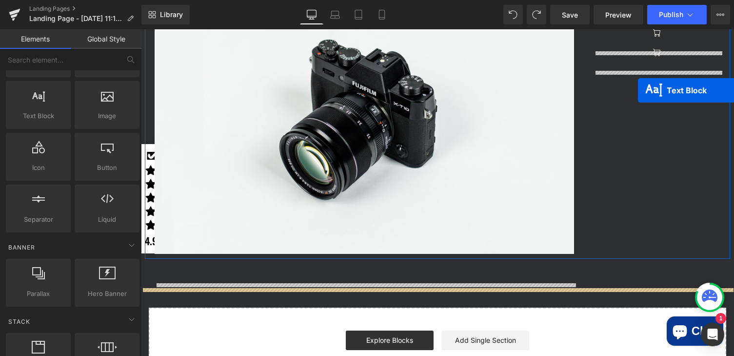
scroll to position [670, 0]
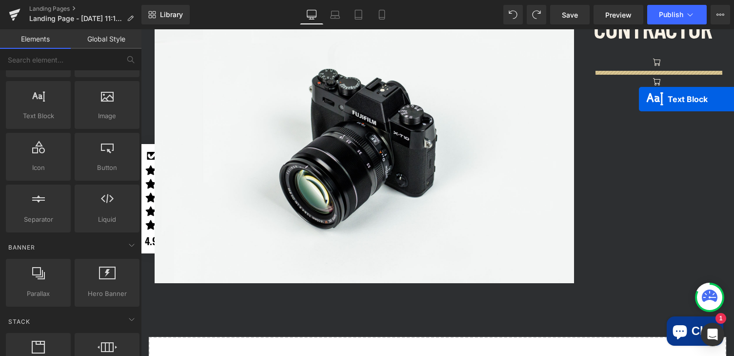
drag, startPoint x: 410, startPoint y: 138, endPoint x: 632, endPoint y: 131, distance: 222.6
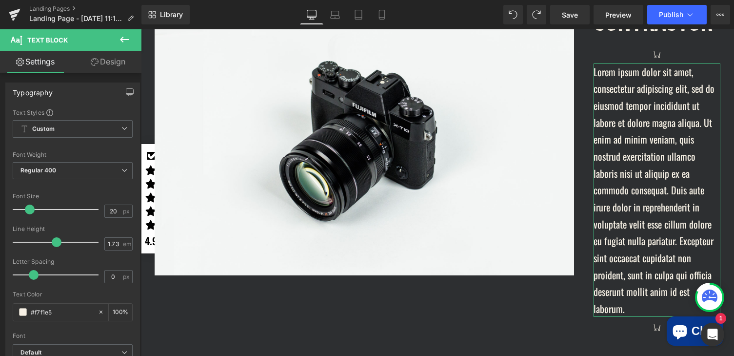
scroll to position [642, 0]
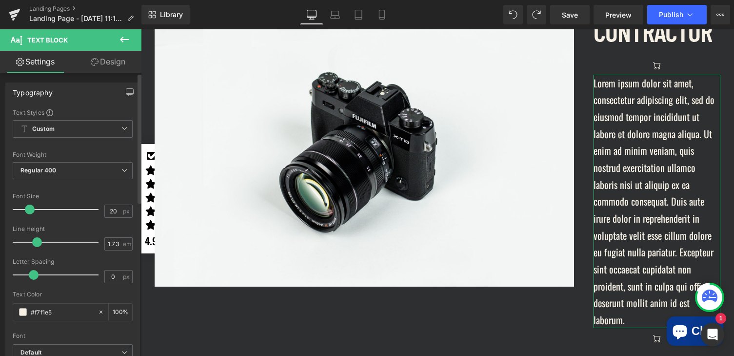
drag, startPoint x: 53, startPoint y: 242, endPoint x: 37, endPoint y: 222, distance: 25.3
click at [36, 243] on span at bounding box center [37, 242] width 10 height 10
drag, startPoint x: 30, startPoint y: 209, endPoint x: 22, endPoint y: 209, distance: 8.3
click at [22, 209] on span at bounding box center [21, 209] width 10 height 10
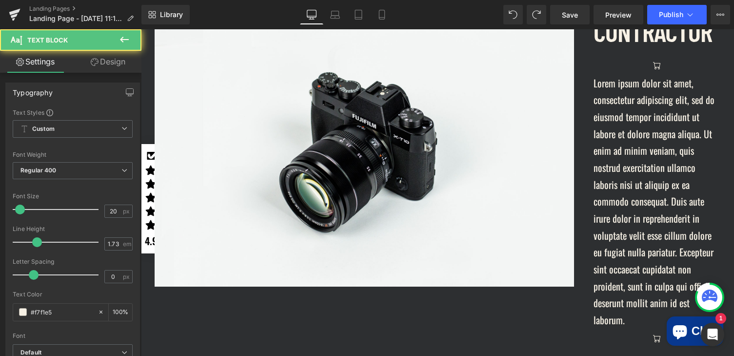
click at [656, 135] on p "Lorem ipsum dolor sit amet, consectetur adipiscing elit, sed do eiusmod tempor …" at bounding box center [657, 202] width 127 height 254
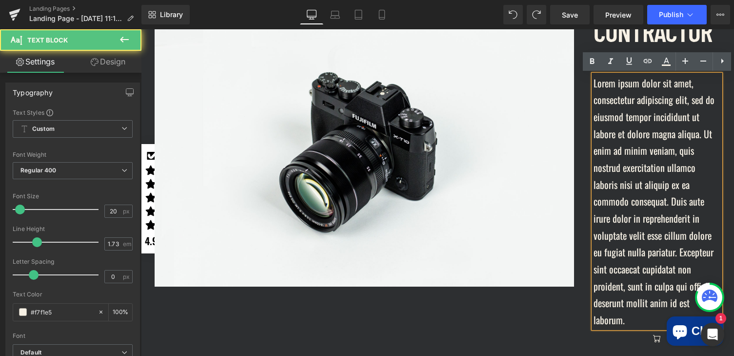
scroll to position [639, 0]
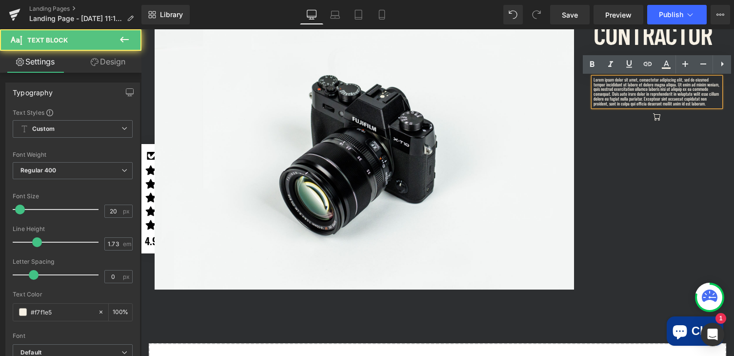
click at [648, 100] on p "Lorem ipsum dolor sit amet, consectetur adipiscing elit, sed do eiusmod tempor …" at bounding box center [657, 92] width 127 height 29
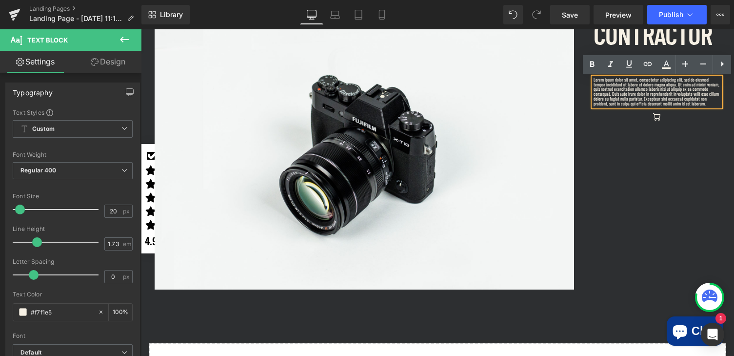
click at [648, 100] on p "Lorem ipsum dolor sit amet, consectetur adipiscing elit, sed do eiusmod tempor …" at bounding box center [657, 92] width 127 height 29
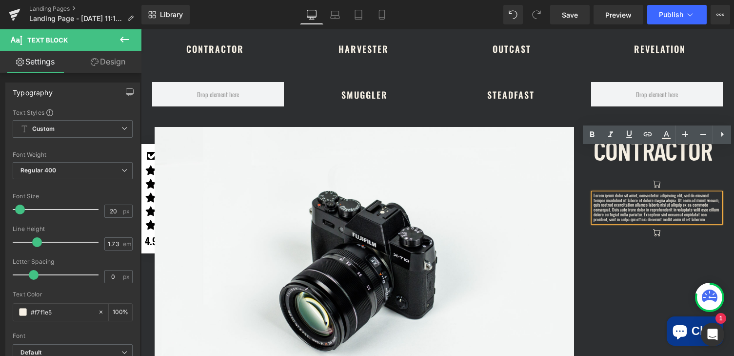
scroll to position [569, 0]
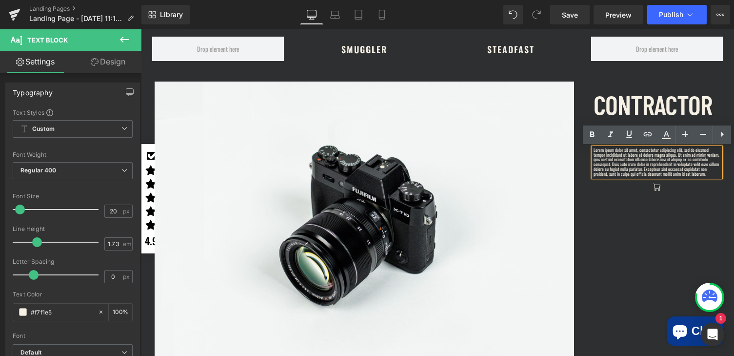
click at [653, 224] on div "Image CONTRACTOR Text Block Icon Lorem ipsum dolor sit amet, consectetur adipis…" at bounding box center [437, 216] width 585 height 298
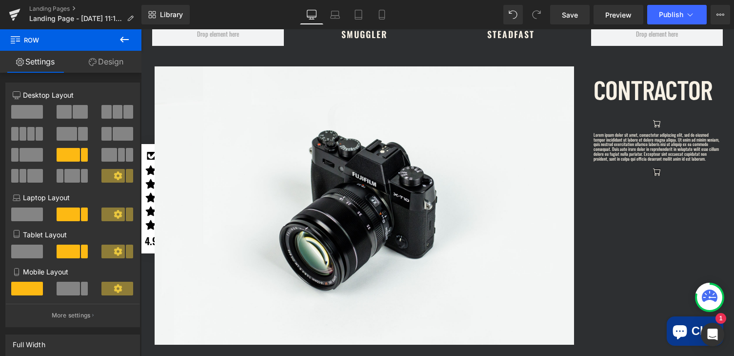
scroll to position [599, 0]
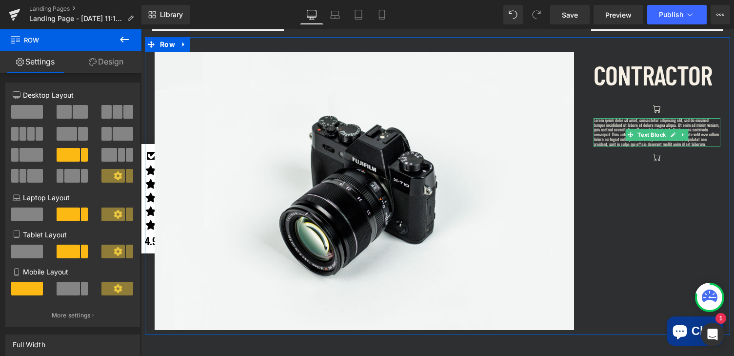
click at [615, 135] on p "Lorem ipsum dolor sit amet, consectetur adipiscing elit, sed do eiusmod tempor …" at bounding box center [657, 132] width 127 height 29
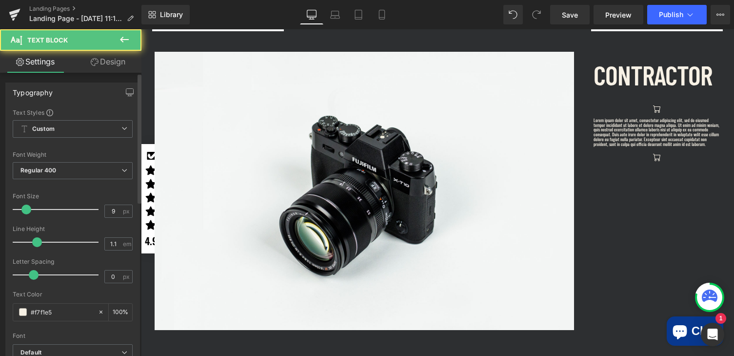
drag, startPoint x: 22, startPoint y: 210, endPoint x: 28, endPoint y: 209, distance: 5.9
click at [28, 209] on span at bounding box center [26, 209] width 10 height 10
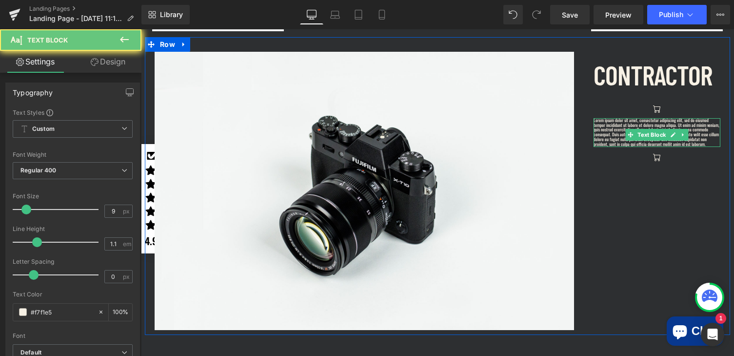
click at [639, 133] on div "Lorem ipsum dolor sit amet, consectetur adipiscing elit, sed do eiusmod tempor …" at bounding box center [657, 132] width 127 height 29
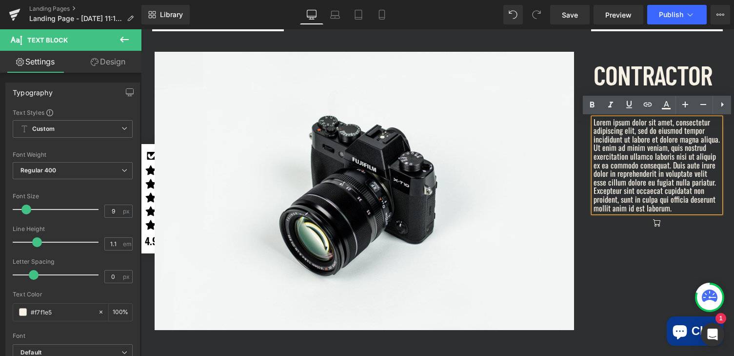
click at [630, 277] on div "Image CONTRACTOR Text Block Icon Lorem ipsum dolor sit amet, consectetur adipis…" at bounding box center [437, 186] width 585 height 298
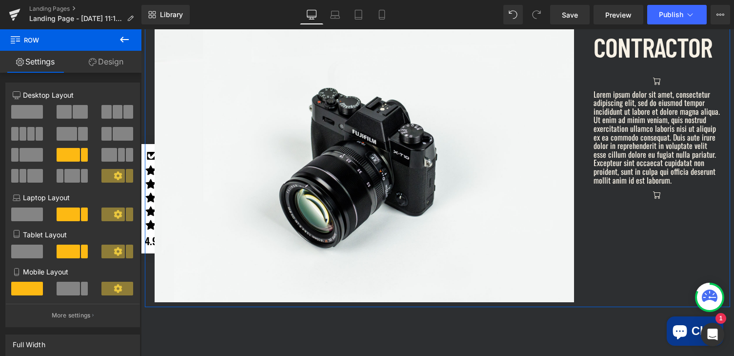
scroll to position [602, 0]
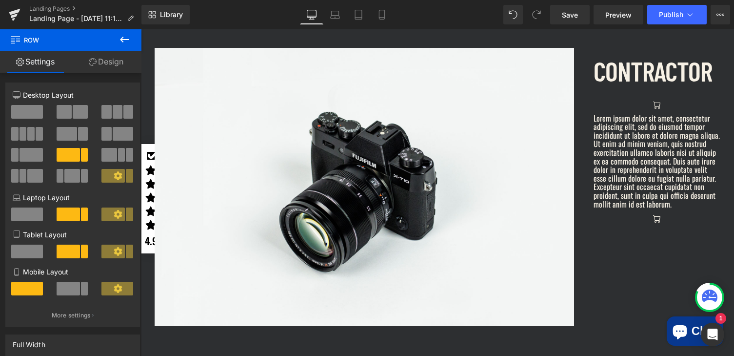
click at [624, 97] on div at bounding box center [657, 105] width 127 height 20
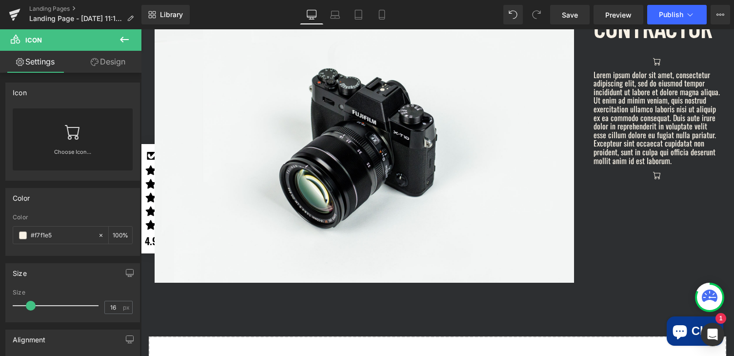
scroll to position [609, 0]
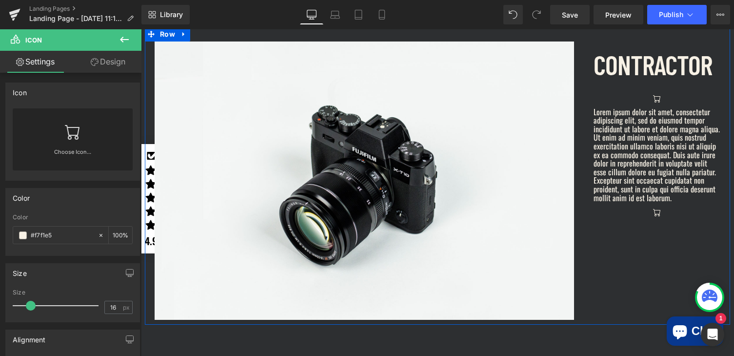
click at [646, 221] on div "Icon" at bounding box center [657, 212] width 127 height 20
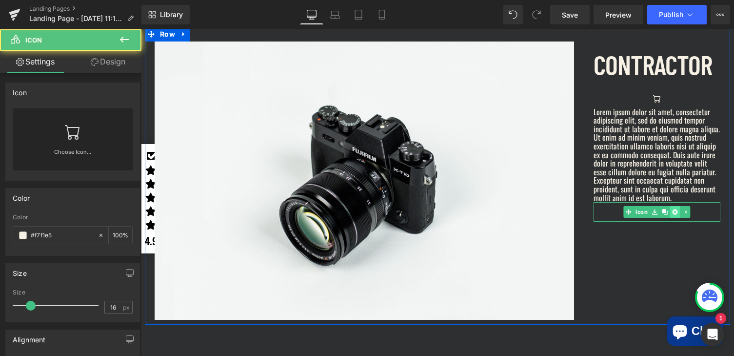
click at [674, 215] on icon at bounding box center [675, 211] width 5 height 5
click at [622, 258] on div "Image CONTRACTOR Text Block Icon Lorem ipsum dolor sit amet, consectetur adipis…" at bounding box center [437, 176] width 585 height 298
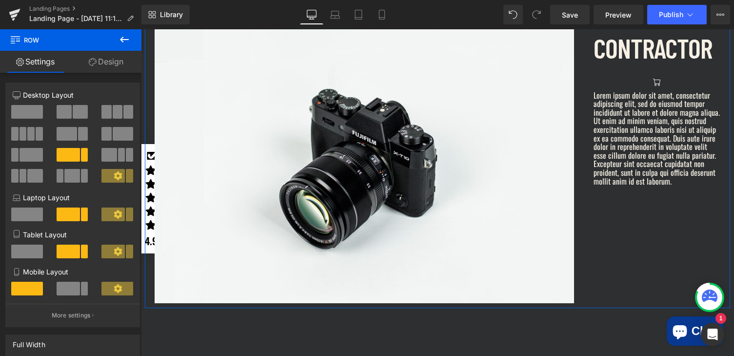
scroll to position [634, 0]
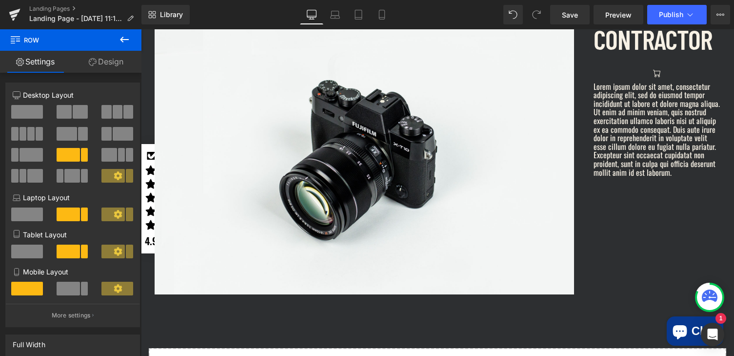
click at [126, 42] on icon at bounding box center [125, 40] width 12 height 12
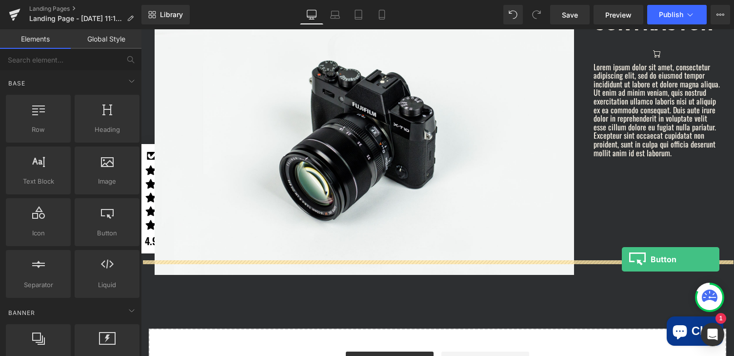
scroll to position [673, 0]
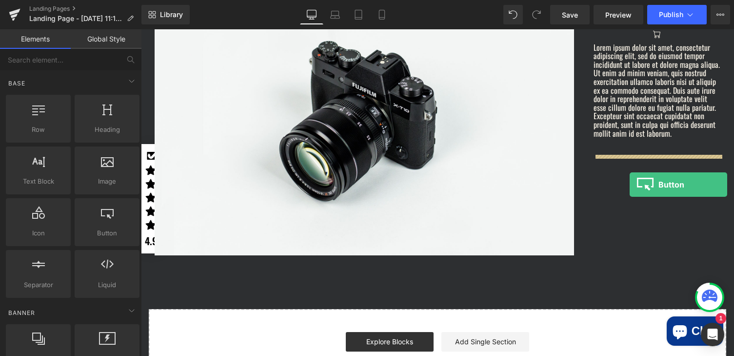
drag, startPoint x: 244, startPoint y: 250, endPoint x: 630, endPoint y: 184, distance: 391.4
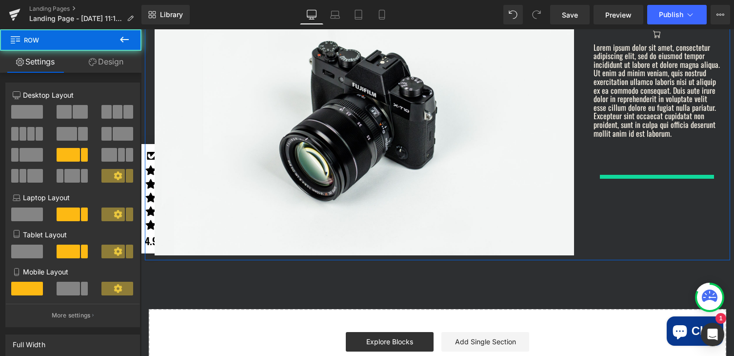
click at [625, 179] on div at bounding box center [657, 177] width 114 height 4
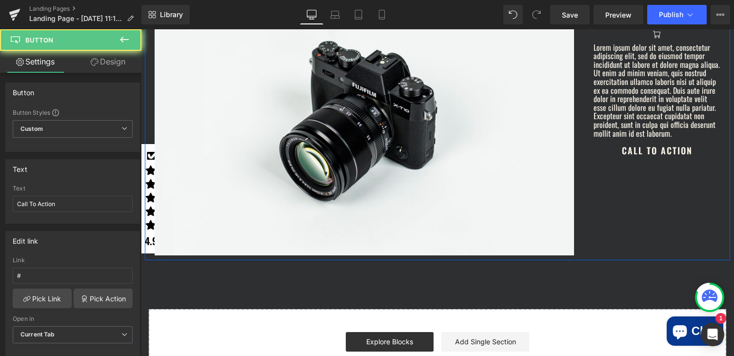
scroll to position [640, 0]
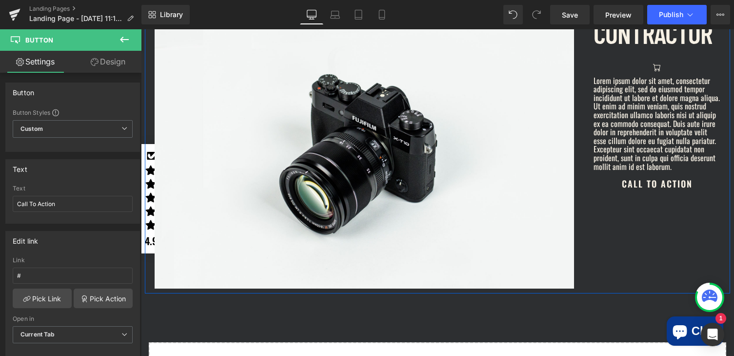
click at [626, 196] on span "Call To Action" at bounding box center [657, 183] width 71 height 25
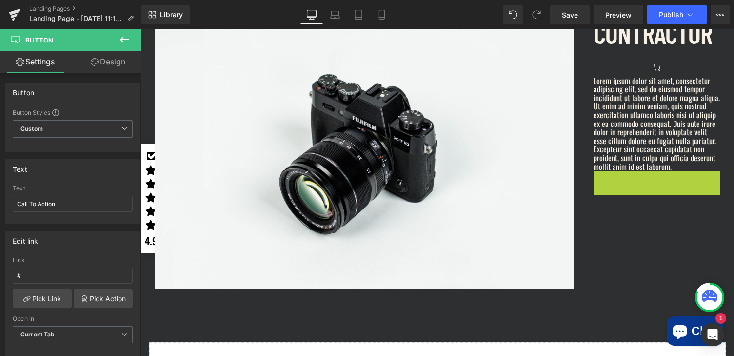
drag, startPoint x: 641, startPoint y: 199, endPoint x: 632, endPoint y: 253, distance: 54.3
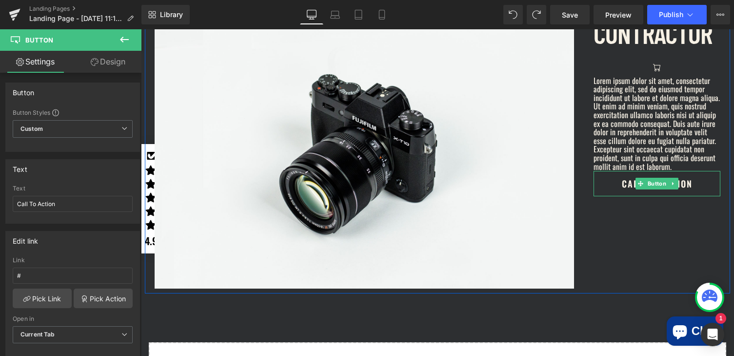
click at [651, 242] on div "Image CONTRACTOR Text Block Icon Lorem ipsum dolor sit amet, consectetur adipis…" at bounding box center [437, 145] width 585 height 298
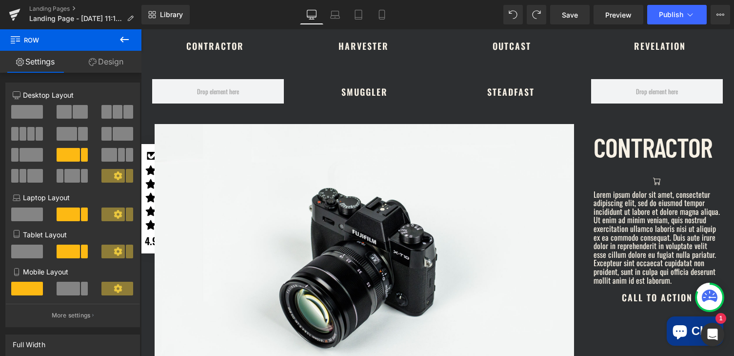
scroll to position [449, 0]
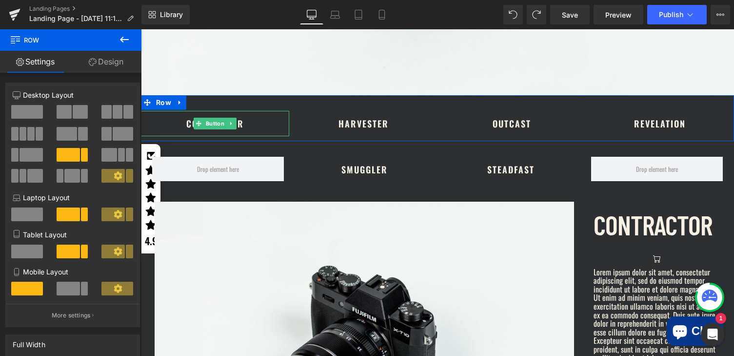
click at [227, 116] on span "Contractor" at bounding box center [215, 123] width 58 height 25
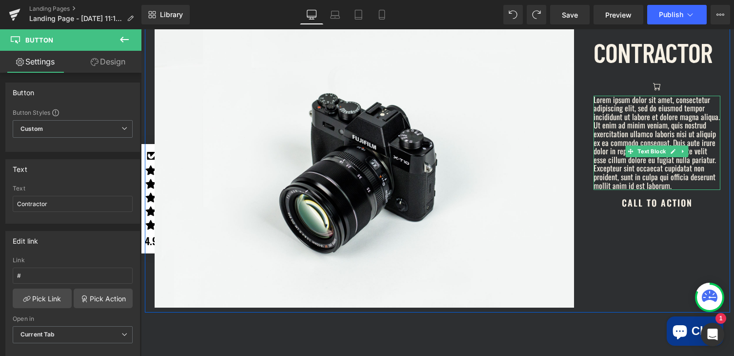
scroll to position [600, 0]
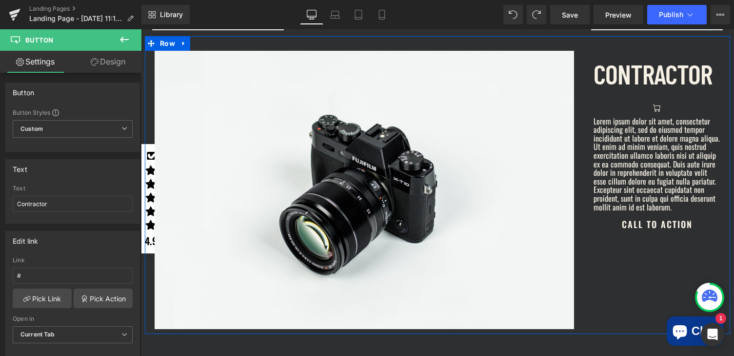
click at [610, 237] on link "Call To Action" at bounding box center [657, 223] width 105 height 25
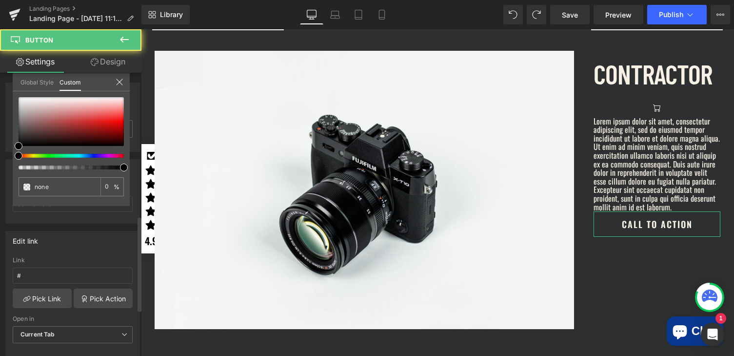
scroll to position [427, 0]
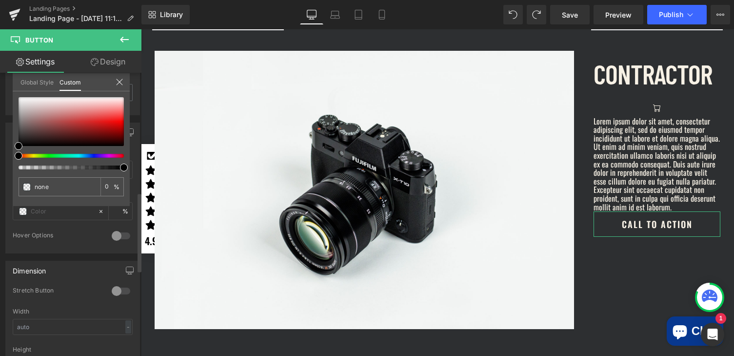
click at [35, 81] on link "Global Style" at bounding box center [36, 81] width 33 height 17
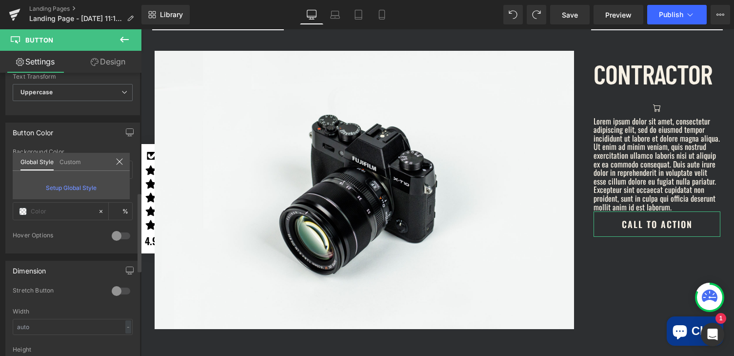
click at [74, 162] on link "Custom" at bounding box center [70, 161] width 21 height 17
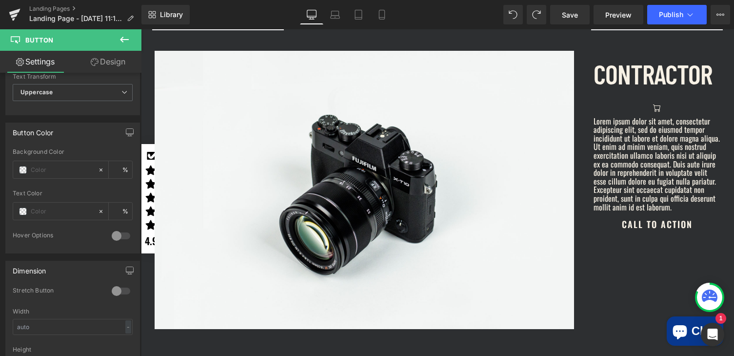
click at [631, 246] on body "Skip to content Previous SAVE 10% ON YOUR FIRST PURCHASE Subscribe now Close Su…" at bounding box center [437, 172] width 593 height 1485
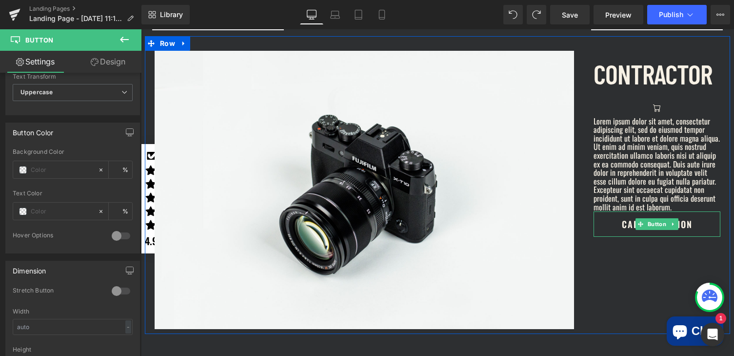
click at [631, 237] on span "Call To Action" at bounding box center [657, 223] width 71 height 25
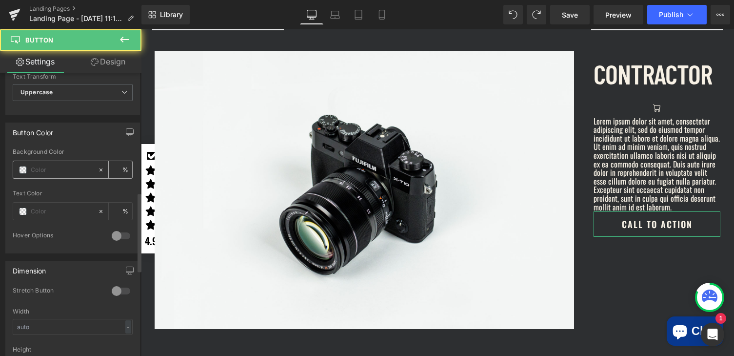
drag, startPoint x: 57, startPoint y: 167, endPoint x: 8, endPoint y: 129, distance: 61.9
click at [57, 167] on input "text" at bounding box center [62, 169] width 62 height 11
click at [48, 206] on input "text" at bounding box center [62, 211] width 62 height 11
paste input "2d2f31"
type input "2d2f31"
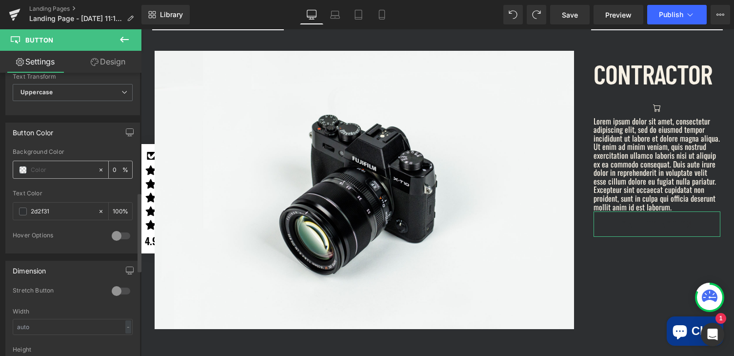
click at [57, 170] on input "text" at bounding box center [62, 169] width 62 height 11
paste input "f7f1e5"
type input "f7f1e5"
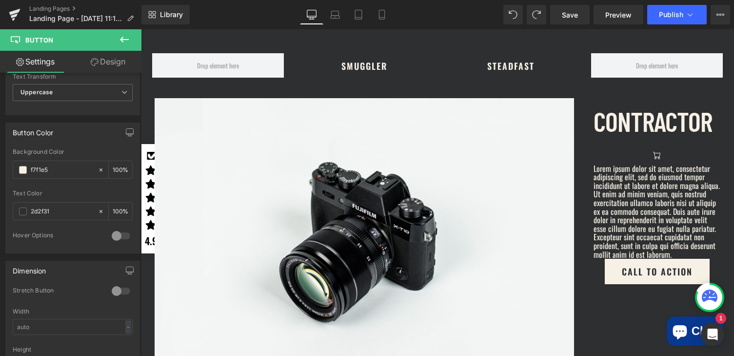
scroll to position [595, 0]
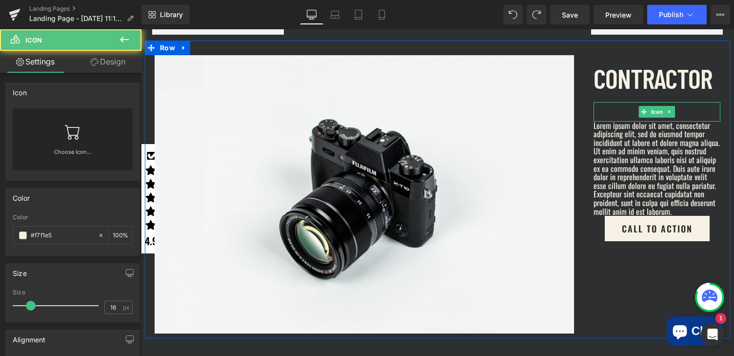
click at [623, 115] on div at bounding box center [657, 112] width 127 height 20
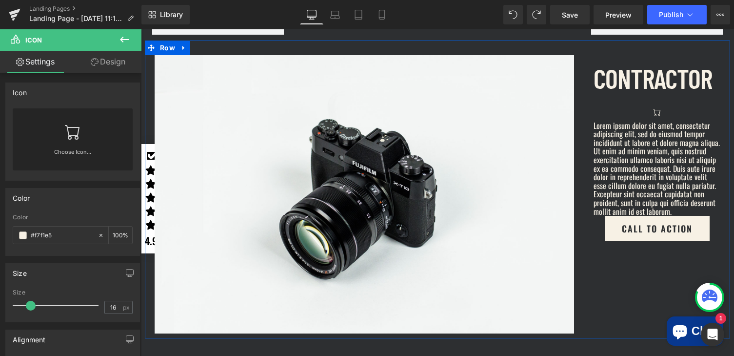
scroll to position [537, 0]
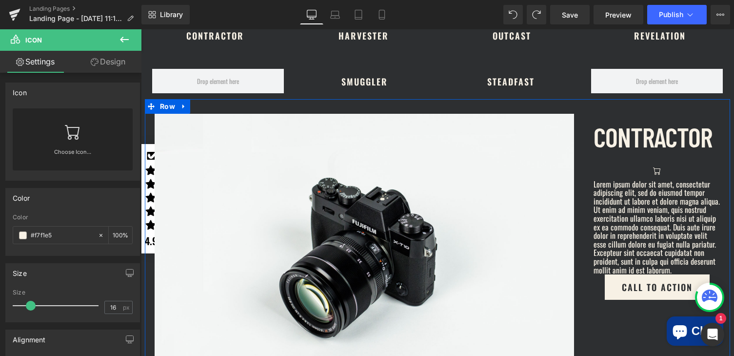
click at [685, 167] on div at bounding box center [657, 170] width 127 height 20
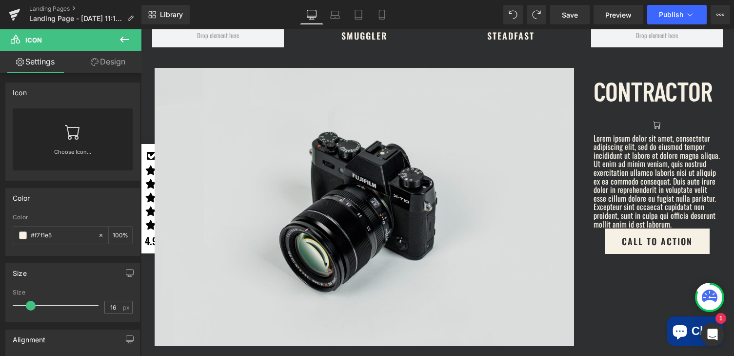
scroll to position [583, 0]
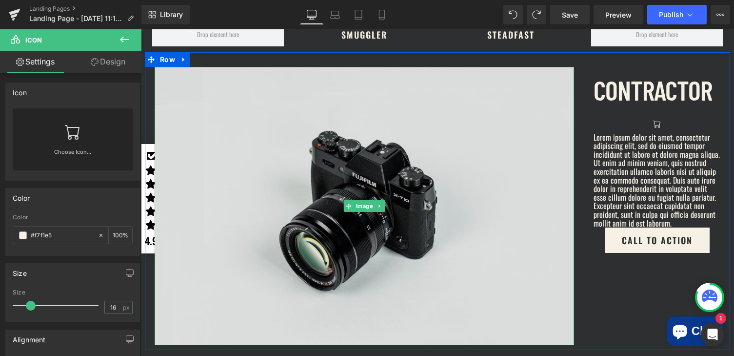
click at [329, 144] on img at bounding box center [365, 206] width 420 height 278
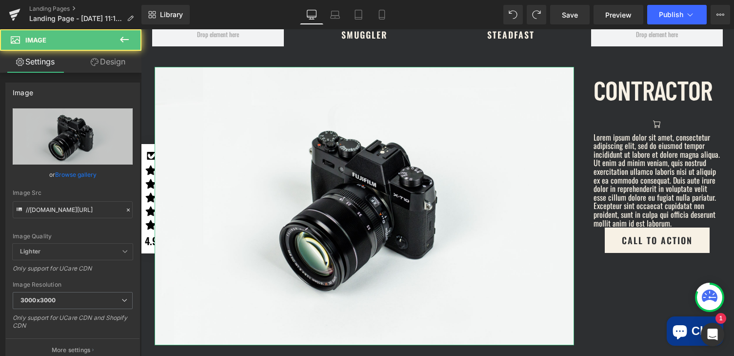
click at [74, 175] on link "Browse gallery" at bounding box center [75, 174] width 41 height 17
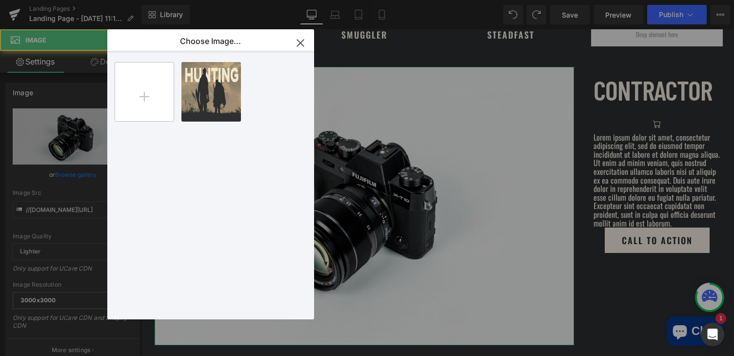
click at [147, 80] on input "file" at bounding box center [144, 91] width 59 height 59
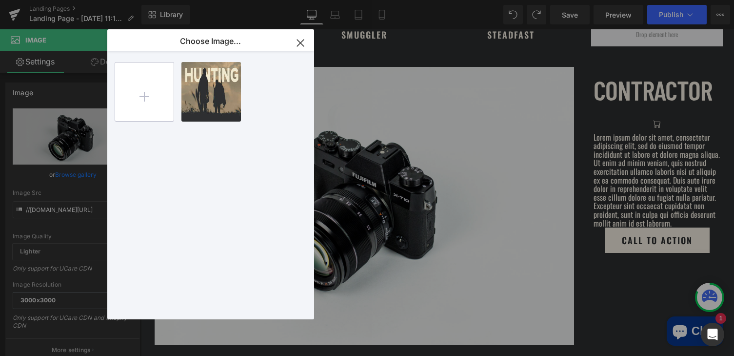
type input "C:\fakepath\Shep-Give-1.jpg"
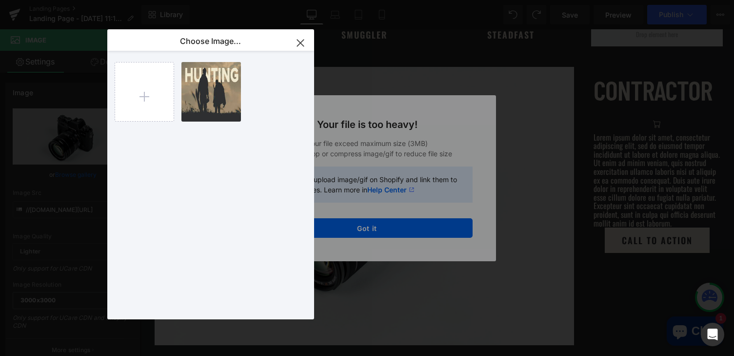
click at [301, 44] on icon "button" at bounding box center [300, 43] width 6 height 6
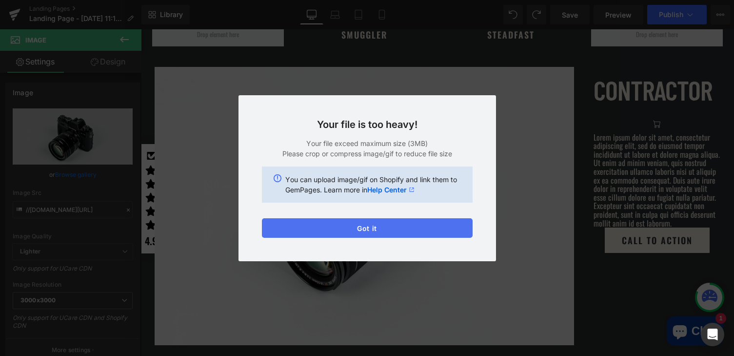
click at [425, 228] on button "Got it" at bounding box center [367, 228] width 211 height 20
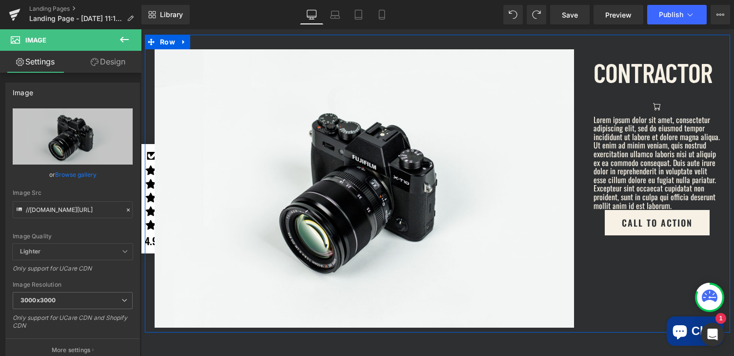
scroll to position [622, 0]
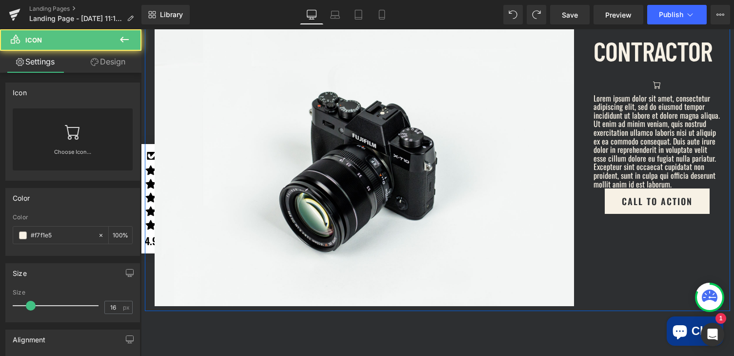
click at [671, 81] on div "Icon" at bounding box center [657, 85] width 127 height 20
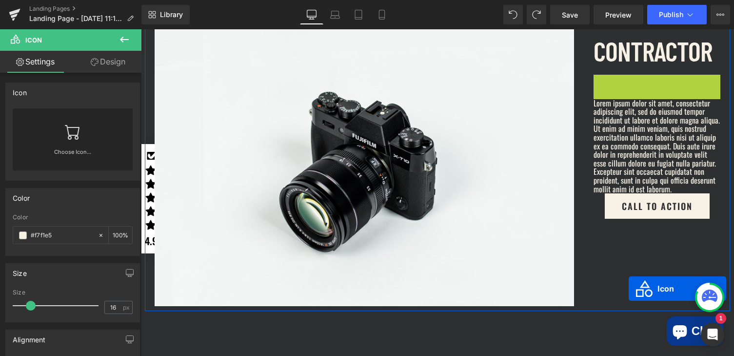
scroll to position [642, 0]
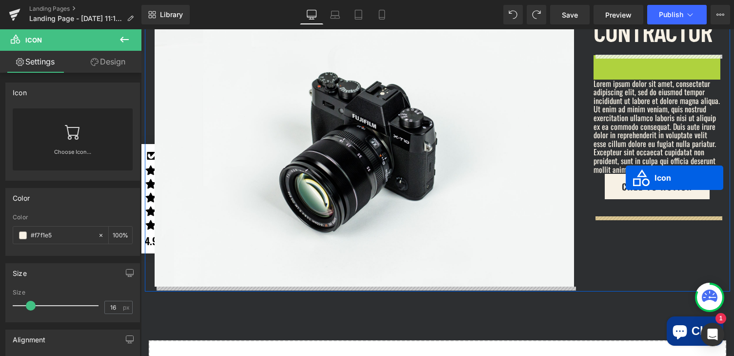
drag, startPoint x: 642, startPoint y: 82, endPoint x: 620, endPoint y: 211, distance: 130.7
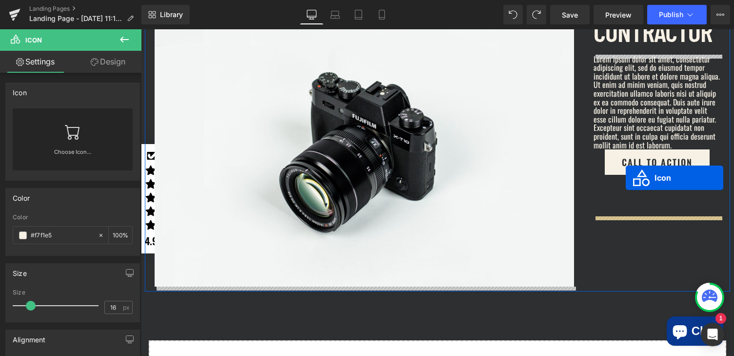
click at [605, 175] on link "Call To Action" at bounding box center [657, 161] width 105 height 25
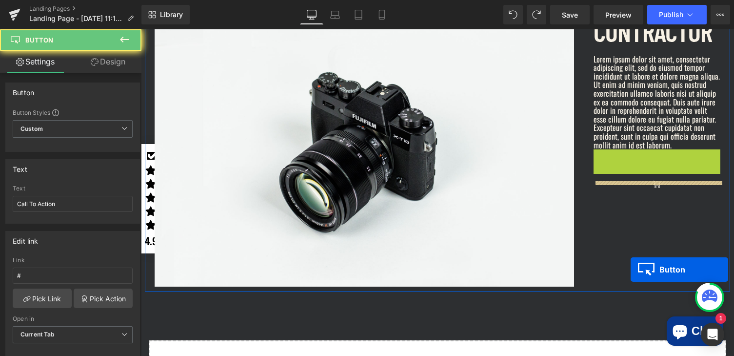
scroll to position [671, 0]
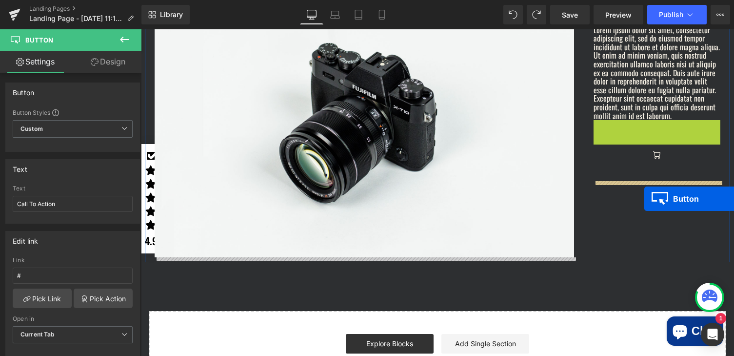
drag, startPoint x: 641, startPoint y: 178, endPoint x: 644, endPoint y: 201, distance: 23.1
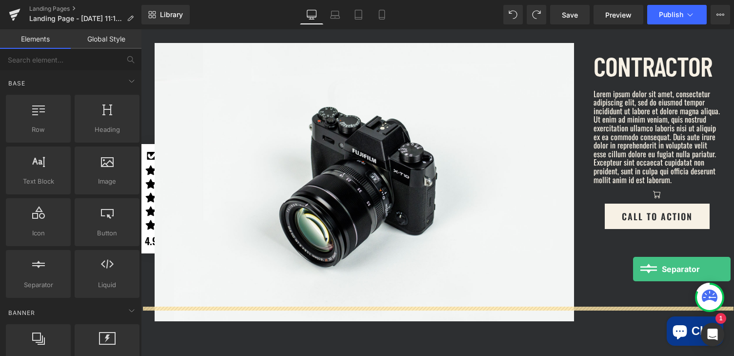
scroll to position [627, 0]
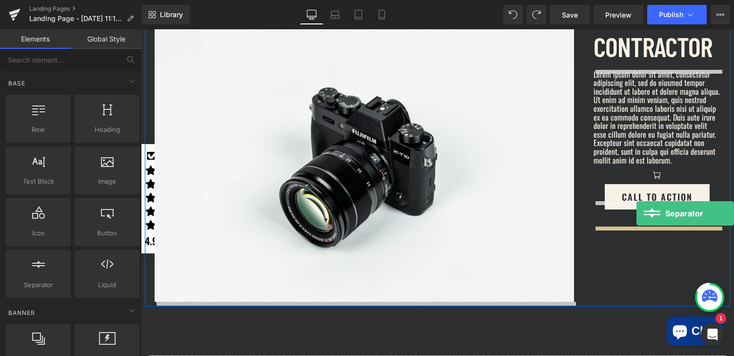
drag, startPoint x: 187, startPoint y: 304, endPoint x: 636, endPoint y: 197, distance: 460.9
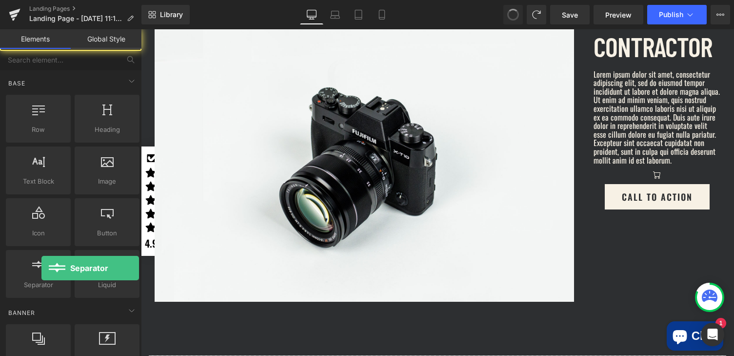
scroll to position [656, 0]
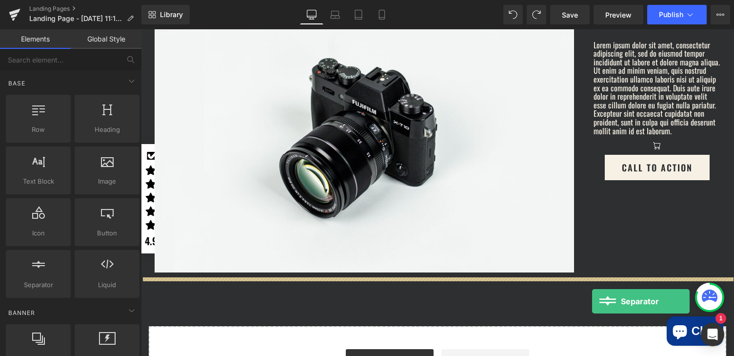
drag, startPoint x: 182, startPoint y: 297, endPoint x: 601, endPoint y: 282, distance: 419.3
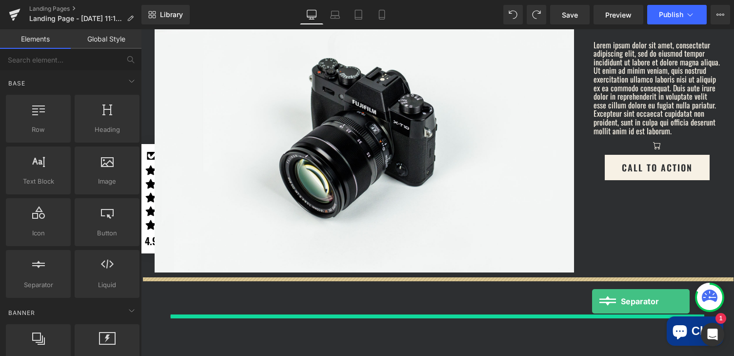
click at [496, 311] on div at bounding box center [437, 301] width 593 height 49
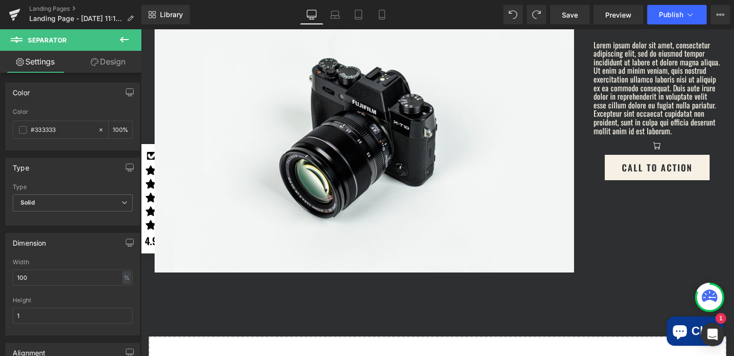
scroll to position [740, 0]
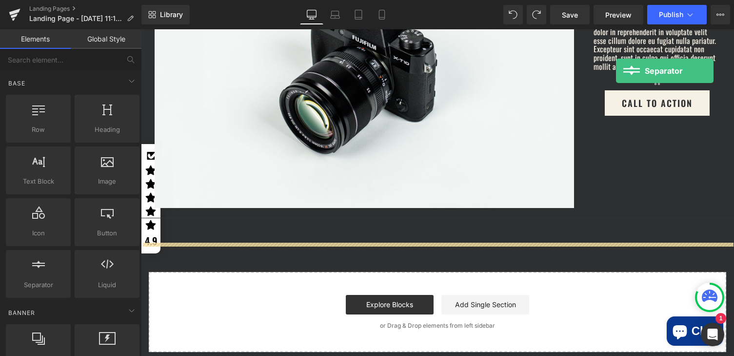
scroll to position [701, 0]
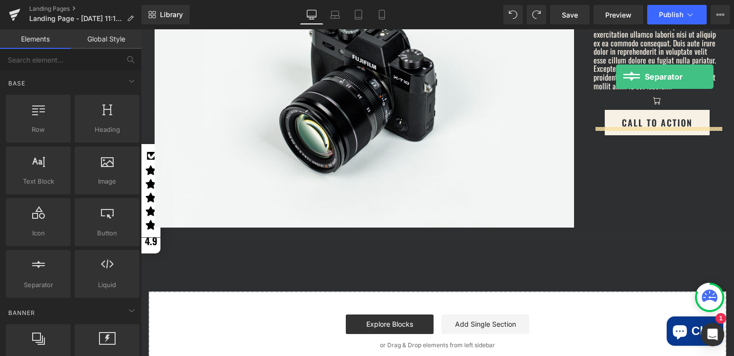
drag, startPoint x: 281, startPoint y: 297, endPoint x: 615, endPoint y: 123, distance: 376.2
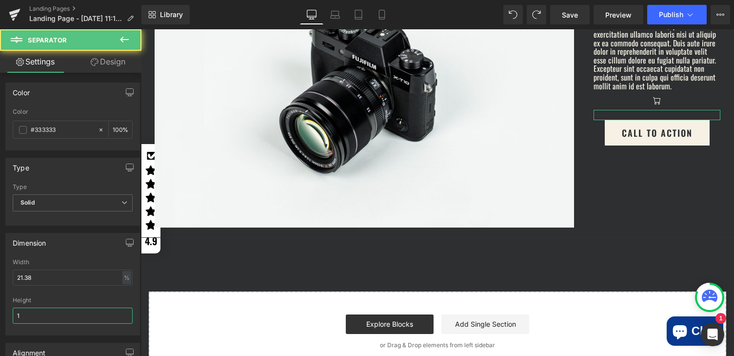
click at [30, 318] on input "1" at bounding box center [73, 315] width 120 height 16
type input "44"
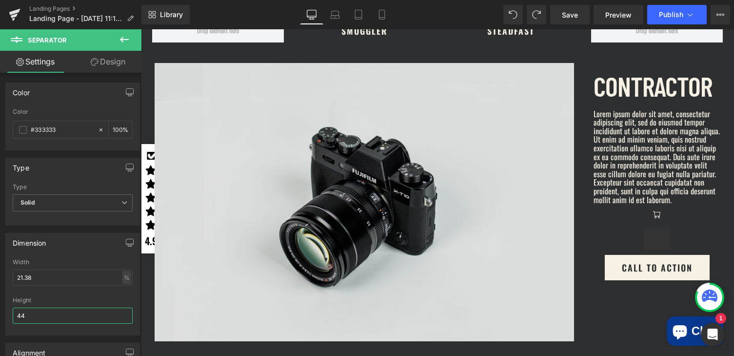
scroll to position [611, 0]
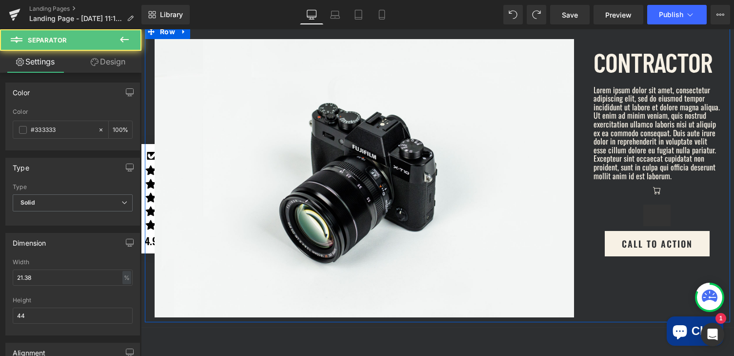
click at [628, 231] on div at bounding box center [657, 215] width 127 height 31
click at [678, 218] on icon at bounding box center [677, 215] width 5 height 6
click at [673, 218] on icon at bounding box center [672, 215] width 5 height 5
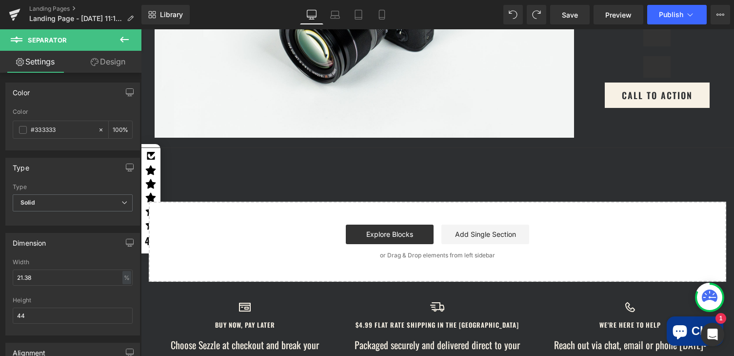
scroll to position [692, 0]
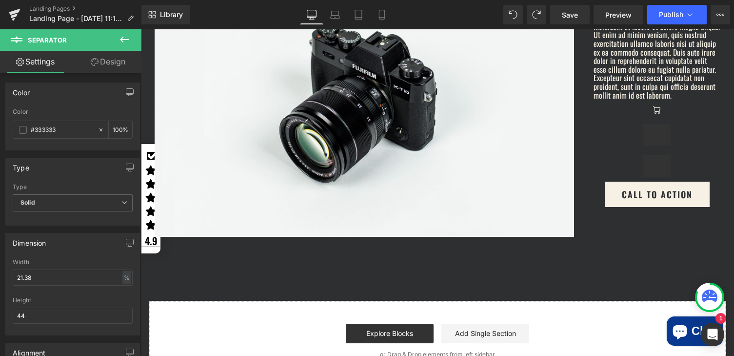
click at [621, 176] on div at bounding box center [657, 165] width 127 height 31
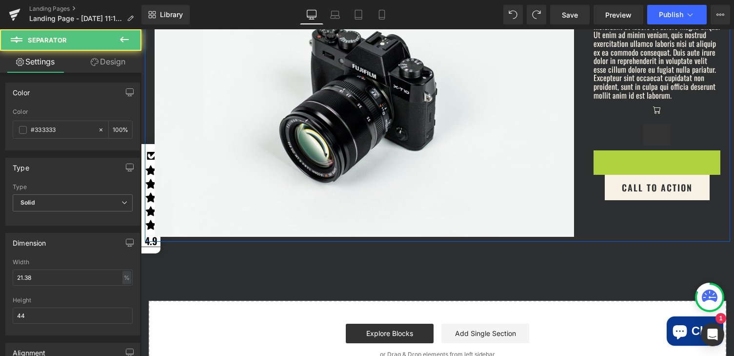
scroll to position [711, 0]
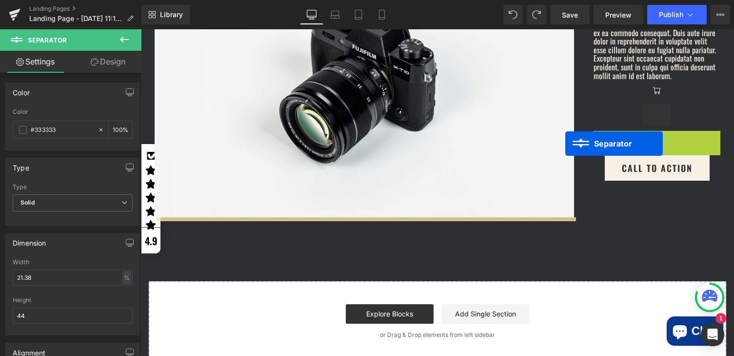
drag, startPoint x: 637, startPoint y: 181, endPoint x: 611, endPoint y: 102, distance: 83.6
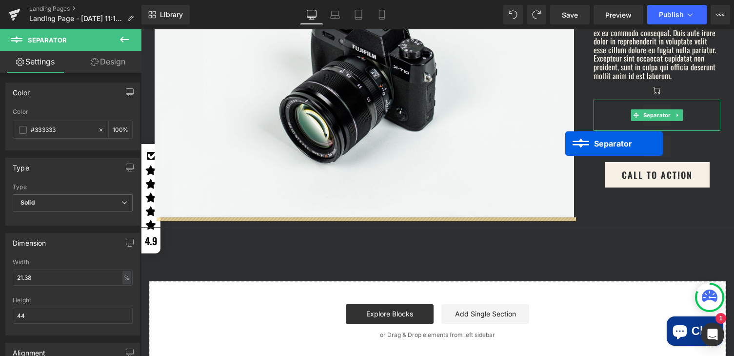
click at [668, 100] on div "Icon" at bounding box center [657, 90] width 127 height 20
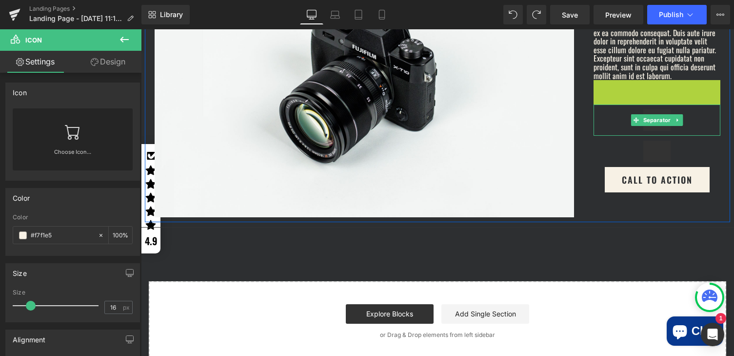
drag, startPoint x: 642, startPoint y: 107, endPoint x: 601, endPoint y: 218, distance: 117.9
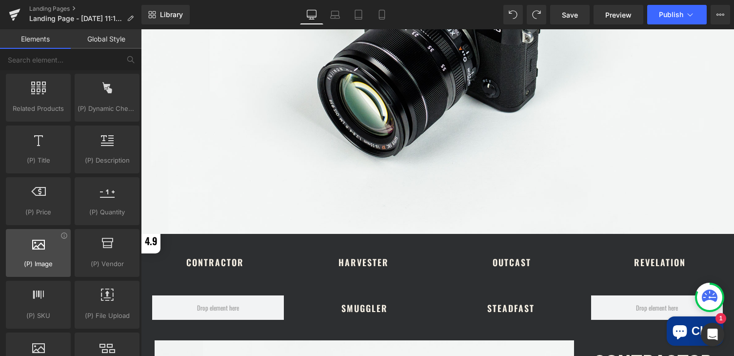
scroll to position [999, 0]
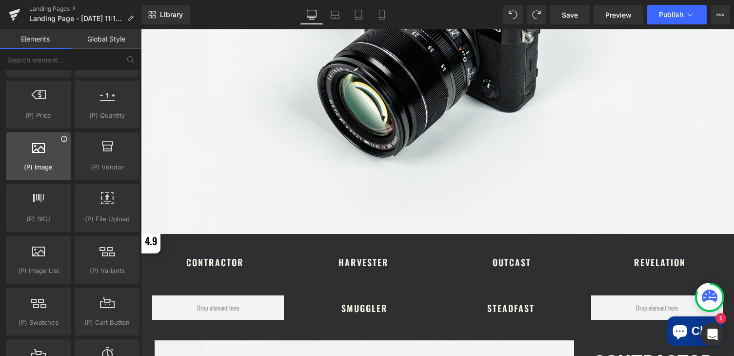
click at [62, 142] on icon at bounding box center [63, 138] width 7 height 7
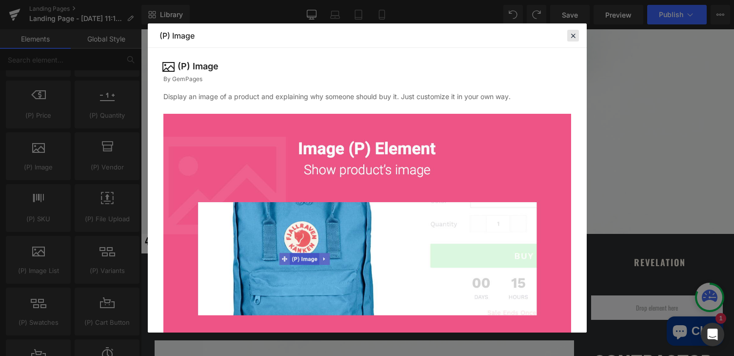
click at [570, 36] on icon at bounding box center [573, 35] width 9 height 9
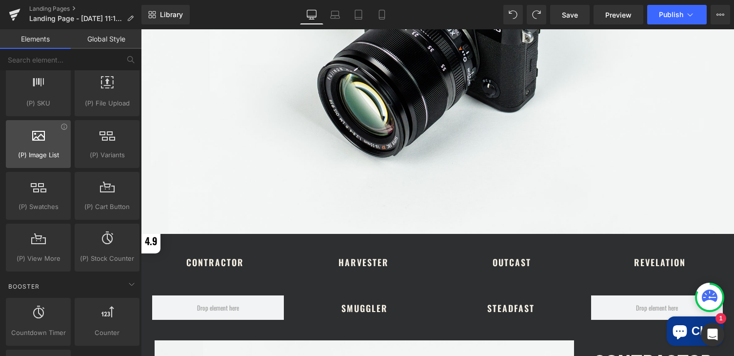
scroll to position [1117, 0]
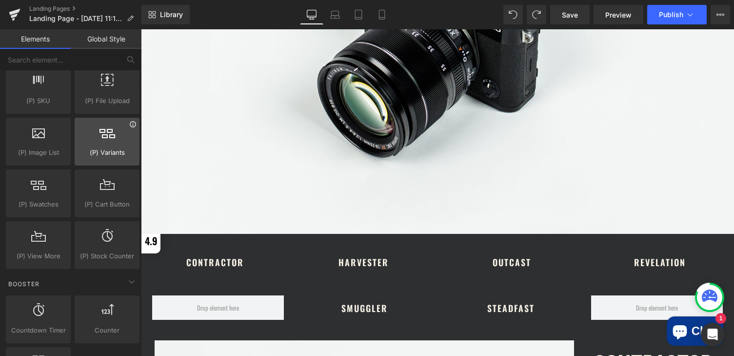
click at [130, 124] on icon at bounding box center [132, 123] width 7 height 7
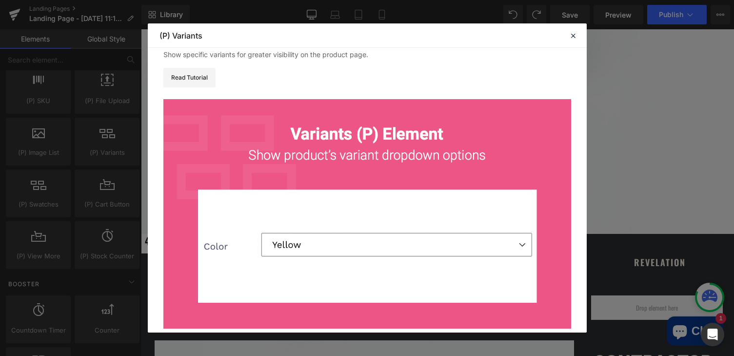
scroll to position [40, 0]
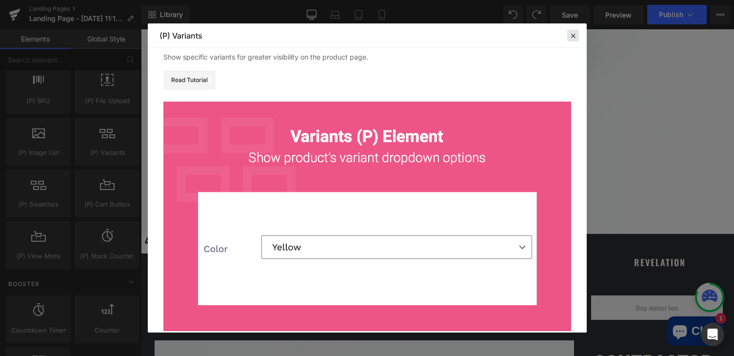
click at [573, 37] on icon at bounding box center [573, 35] width 9 height 9
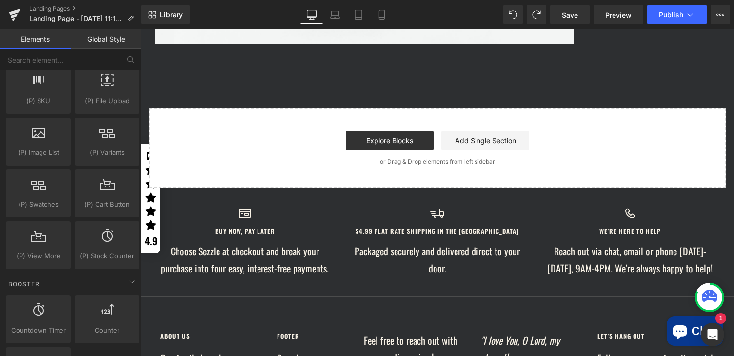
scroll to position [894, 0]
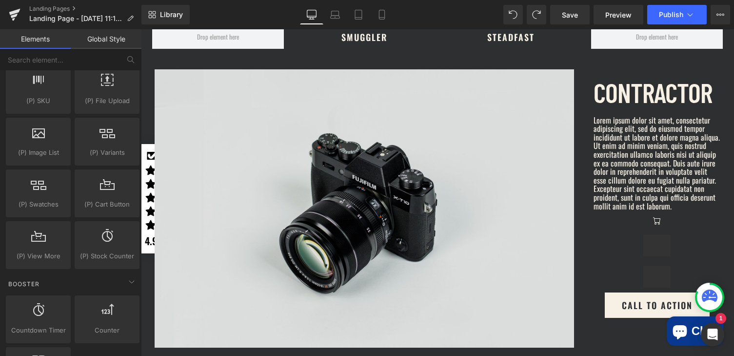
scroll to position [647, 0]
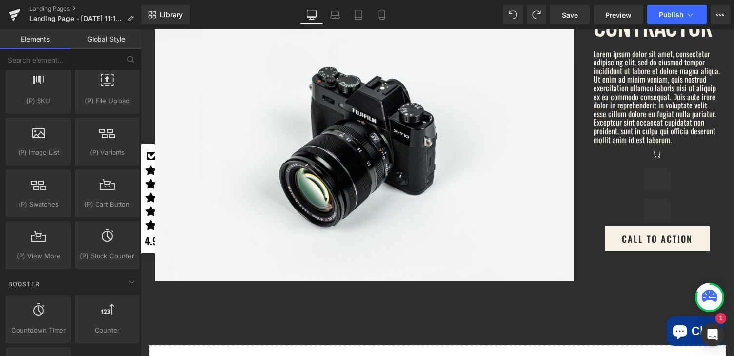
click at [633, 195] on div "Separator" at bounding box center [657, 178] width 127 height 31
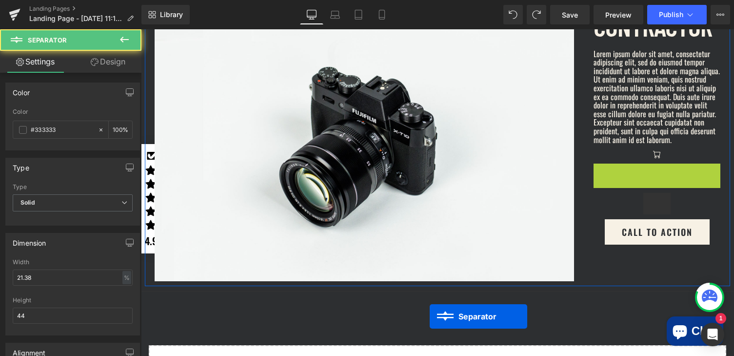
scroll to position [657, 0]
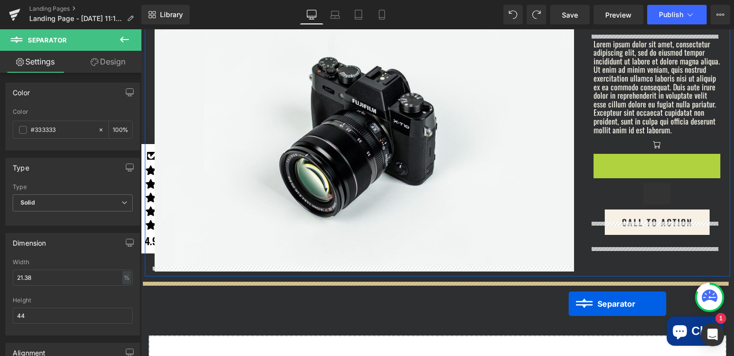
drag, startPoint x: 632, startPoint y: 191, endPoint x: 606, endPoint y: 184, distance: 27.3
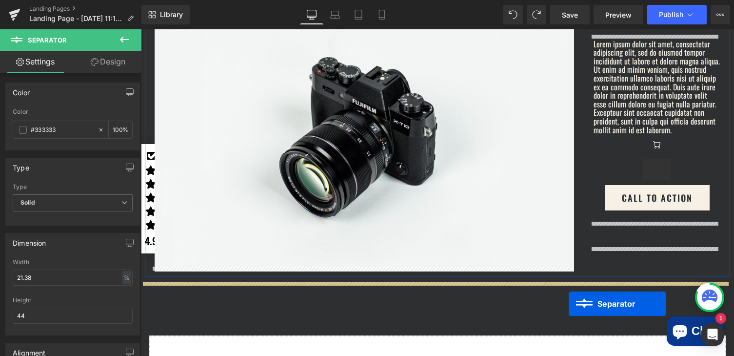
click at [642, 154] on div "Icon" at bounding box center [657, 144] width 127 height 20
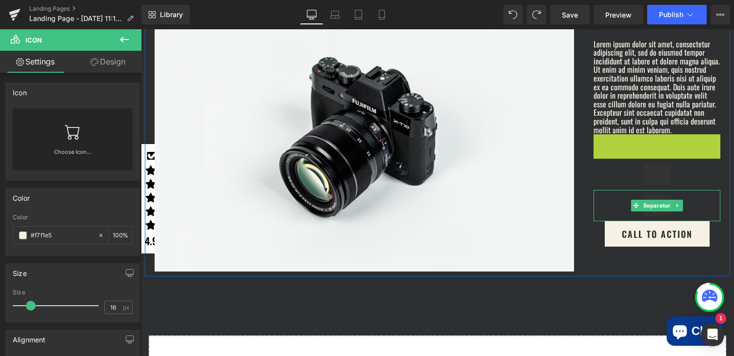
drag, startPoint x: 641, startPoint y: 155, endPoint x: 612, endPoint y: 203, distance: 56.0
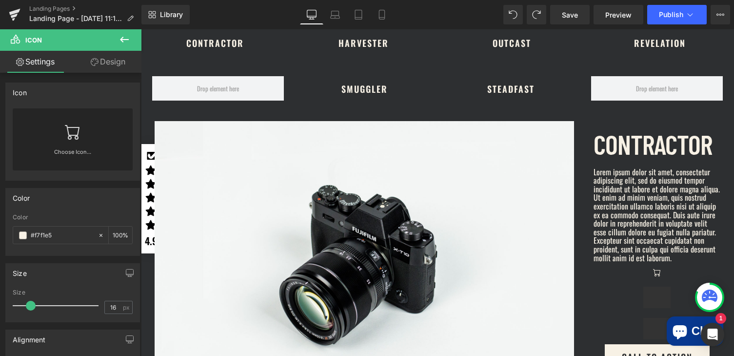
scroll to position [545, 0]
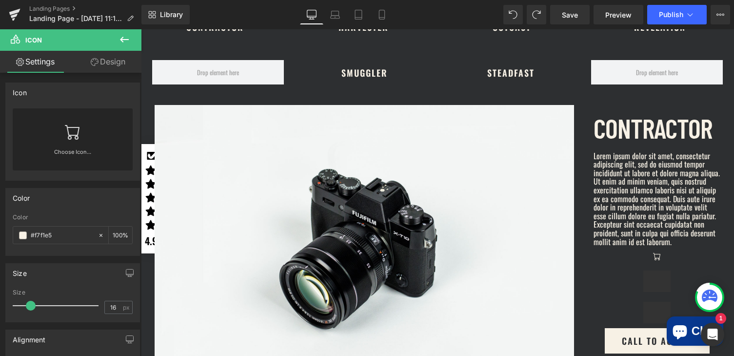
click at [563, 34] on div "OUTCAST Button" at bounding box center [512, 26] width 148 height 25
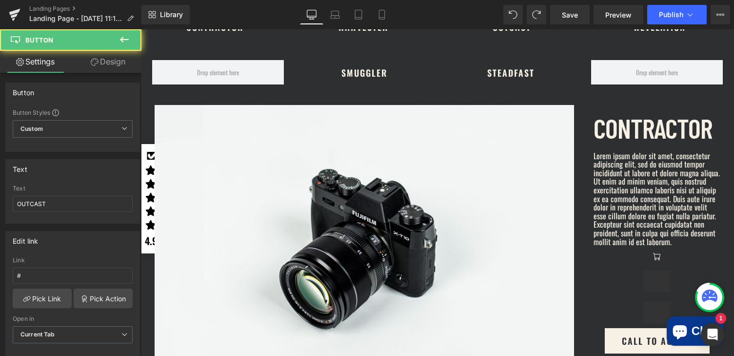
click at [274, 37] on div "Contractor Button Harvester Button OUTCAST Button REVELATION Button Row 32px" at bounding box center [437, 22] width 593 height 46
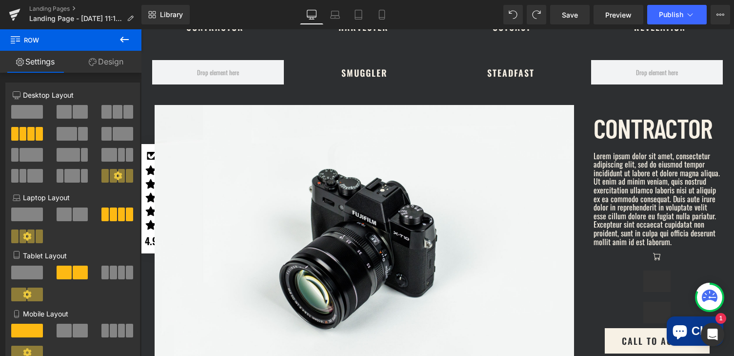
scroll to position [90, 0]
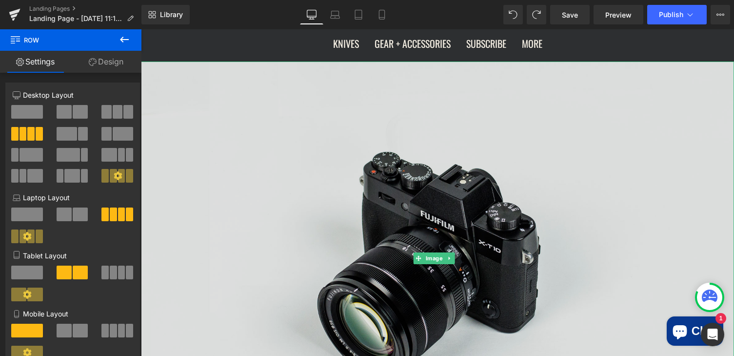
click at [422, 151] on img at bounding box center [437, 257] width 593 height 393
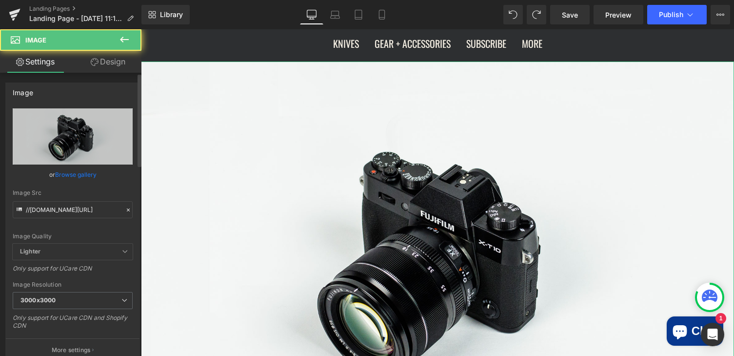
click at [60, 172] on link "Browse gallery" at bounding box center [75, 174] width 41 height 17
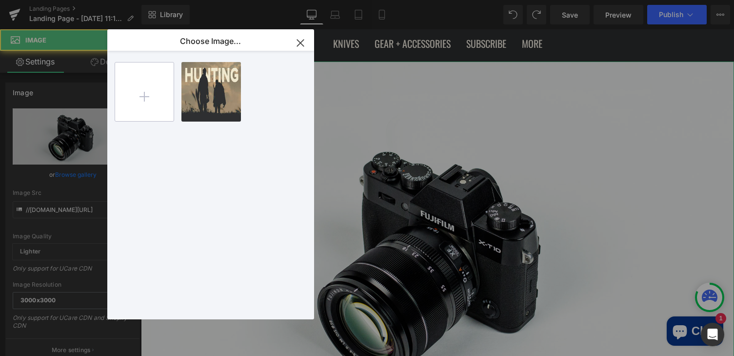
click at [140, 93] on input "file" at bounding box center [144, 91] width 59 height 59
type input "C:\fakepath\EDC-Banner.jpg"
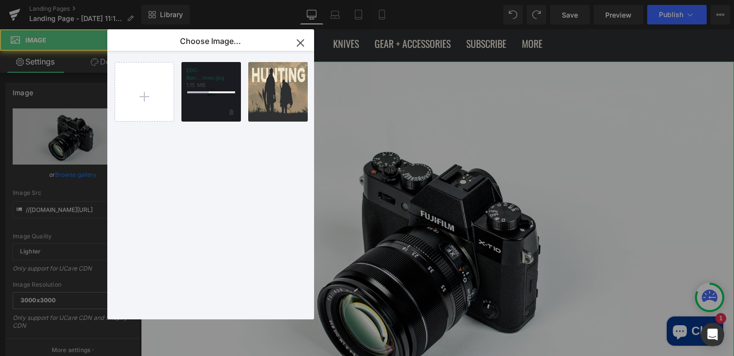
click at [211, 102] on div at bounding box center [211, 92] width 60 height 60
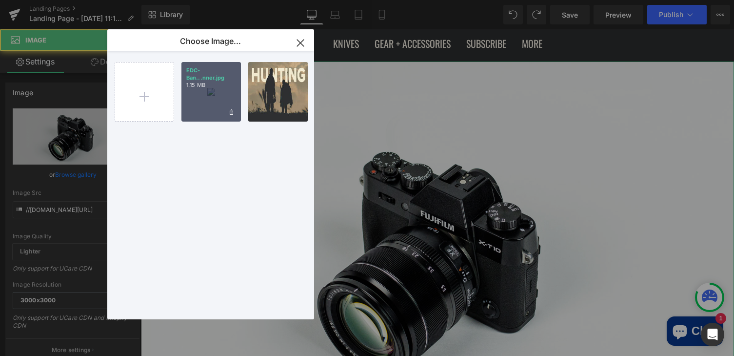
click at [207, 95] on div "EDC-Ban...nner.jpg 1.15 MB" at bounding box center [211, 92] width 60 height 60
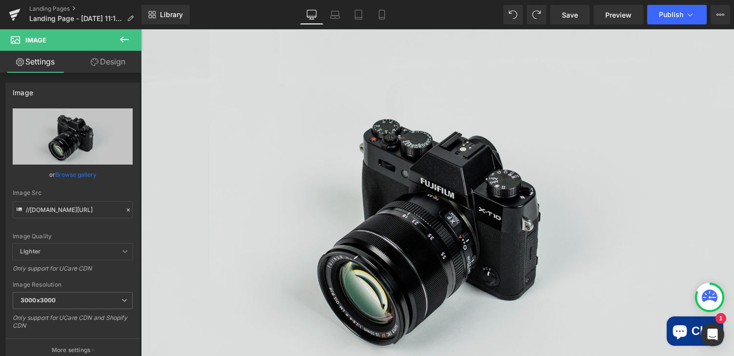
scroll to position [328, 0]
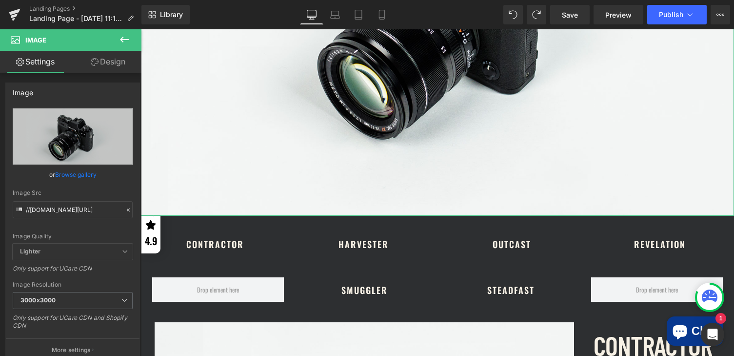
click at [74, 176] on link "Browse gallery" at bounding box center [75, 174] width 41 height 17
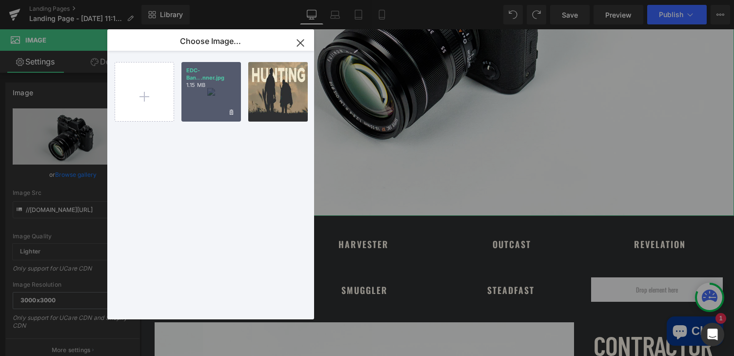
click at [232, 98] on div "EDC-Ban...nner.jpg 1.15 MB" at bounding box center [211, 92] width 60 height 60
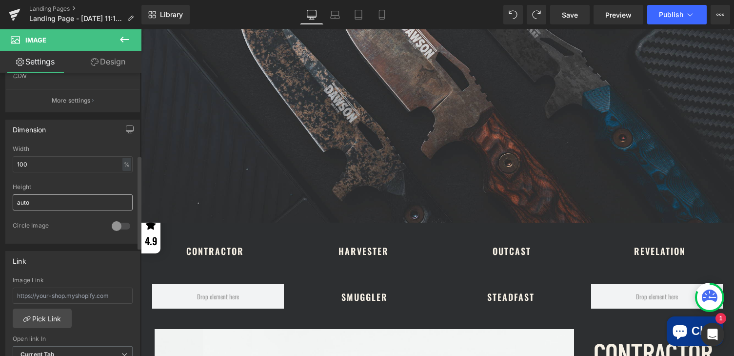
scroll to position [251, 0]
click at [52, 201] on input "auto" at bounding box center [73, 202] width 120 height 16
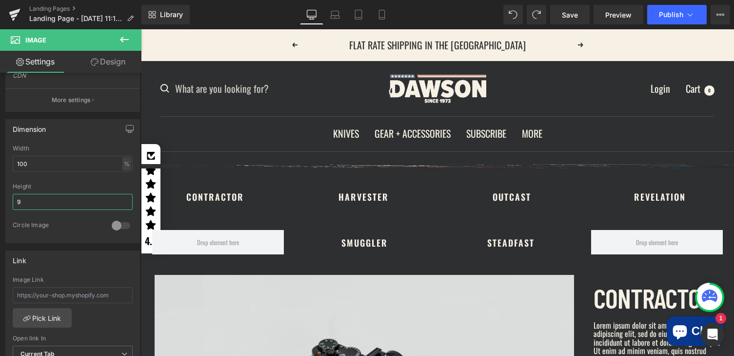
scroll to position [88, 0]
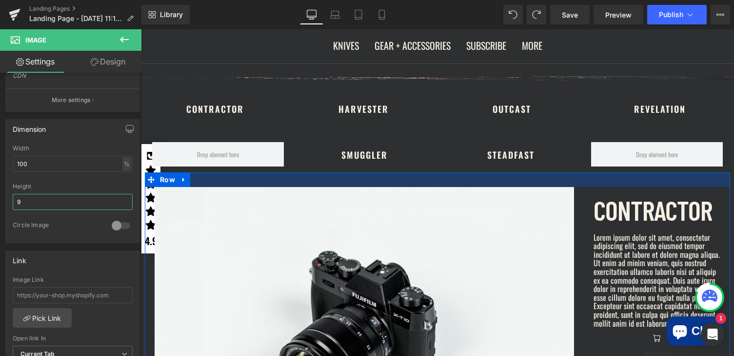
drag, startPoint x: 28, startPoint y: 203, endPoint x: -3, endPoint y: 197, distance: 31.8
click at [0, 197] on html "Icon You are previewing how the will restyle your page. You can not edit Elemen…" at bounding box center [367, 178] width 734 height 356
type input "auto"
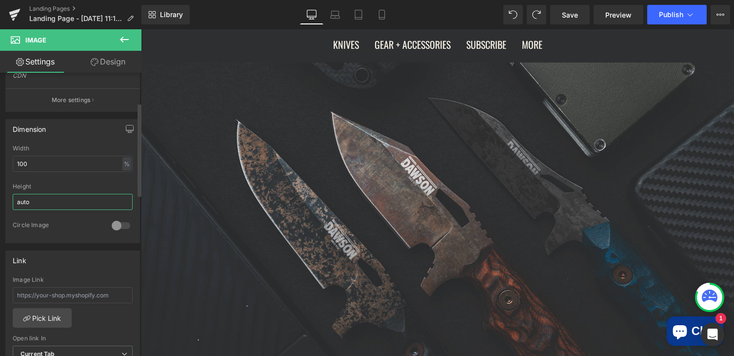
scroll to position [69, 0]
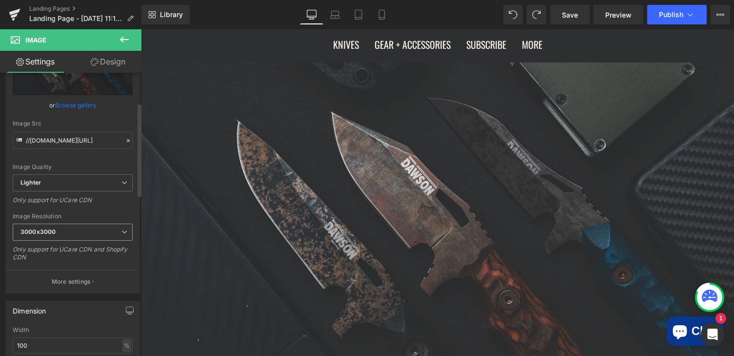
click at [80, 231] on span "3000x3000" at bounding box center [73, 231] width 120 height 17
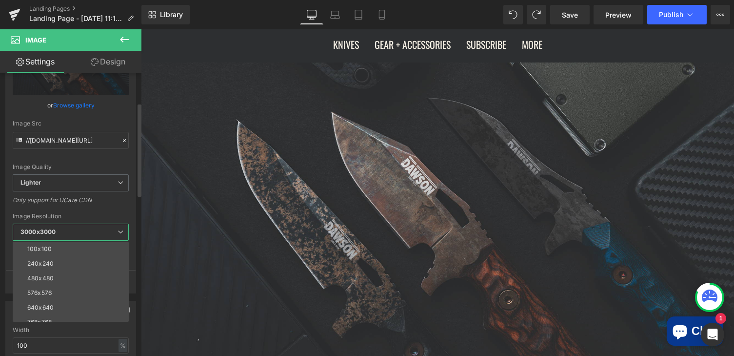
click at [89, 211] on div "//d1um8515vdn9kb.cloudfront.net/images/parallax.jpg Replace Image Upload image …" at bounding box center [71, 166] width 130 height 254
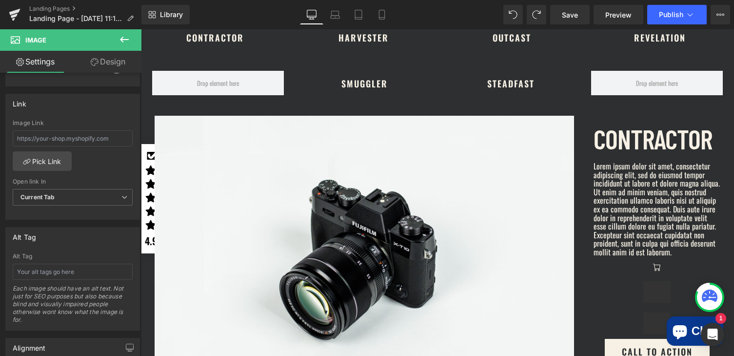
scroll to position [240, 0]
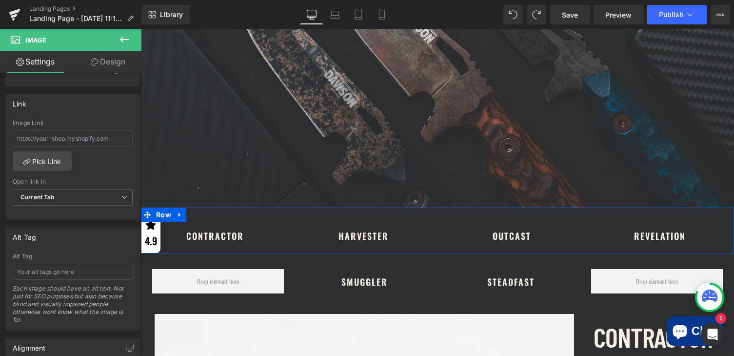
click at [226, 230] on link at bounding box center [231, 236] width 10 height 12
click at [193, 230] on link "Button" at bounding box center [195, 236] width 33 height 12
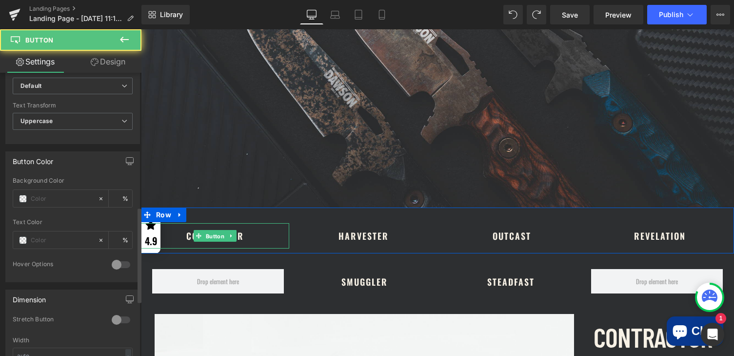
scroll to position [406, 0]
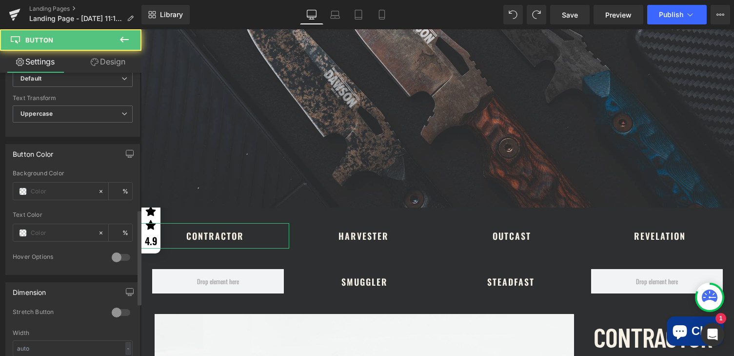
click at [113, 259] on div at bounding box center [120, 257] width 23 height 16
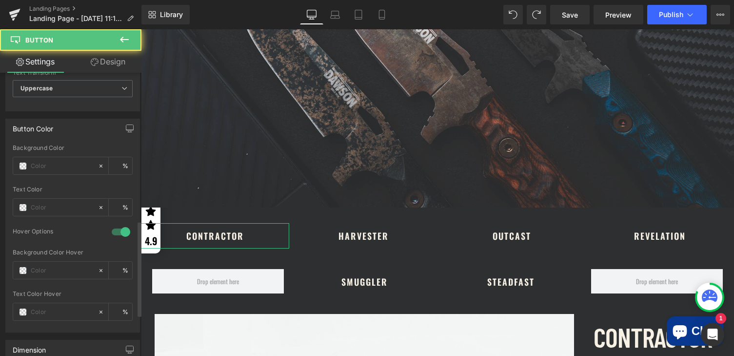
scroll to position [446, 0]
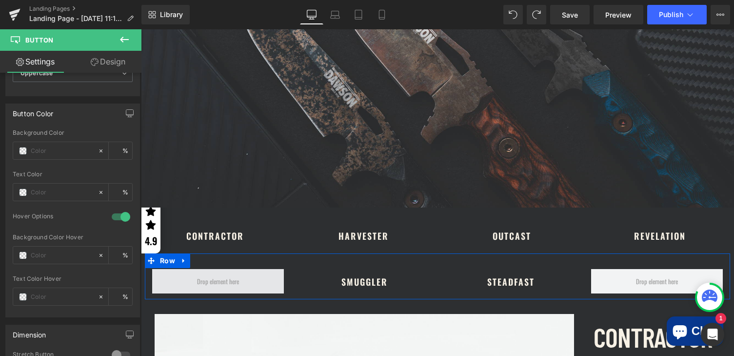
click at [211, 275] on span at bounding box center [218, 281] width 49 height 16
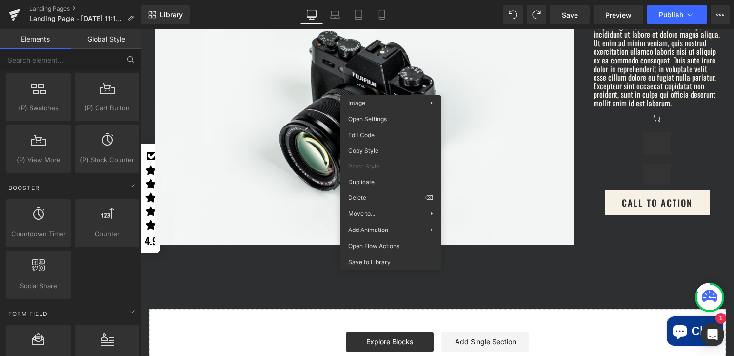
scroll to position [1197, 0]
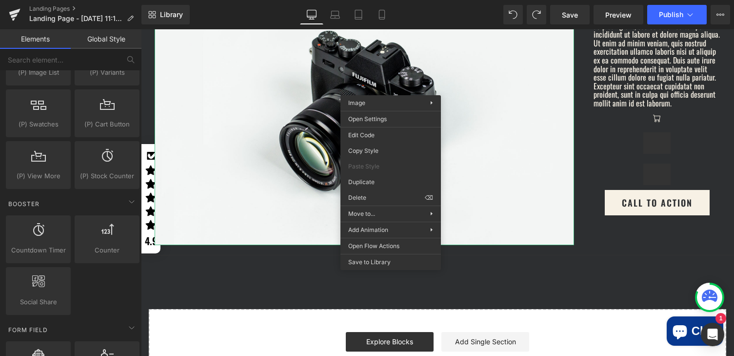
click at [624, 174] on div "Separator" at bounding box center [657, 174] width 127 height 31
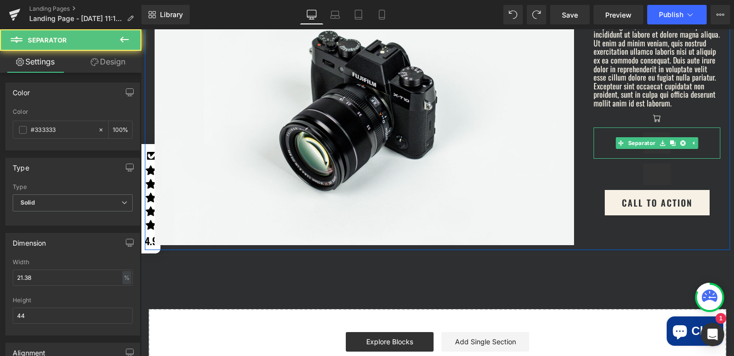
click at [611, 158] on div at bounding box center [657, 142] width 127 height 31
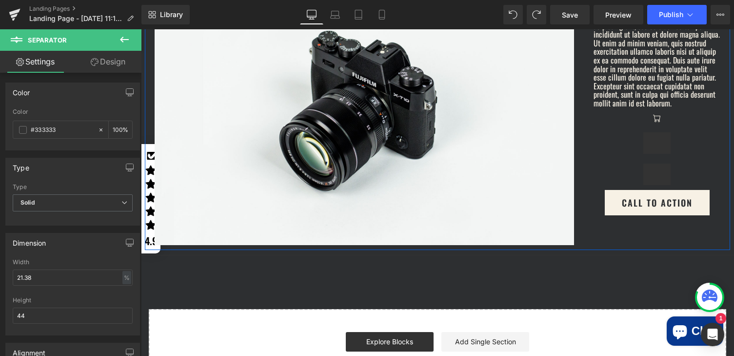
click at [609, 187] on div at bounding box center [657, 174] width 127 height 31
click at [675, 177] on icon at bounding box center [677, 174] width 5 height 6
click at [680, 177] on icon at bounding box center [682, 174] width 5 height 6
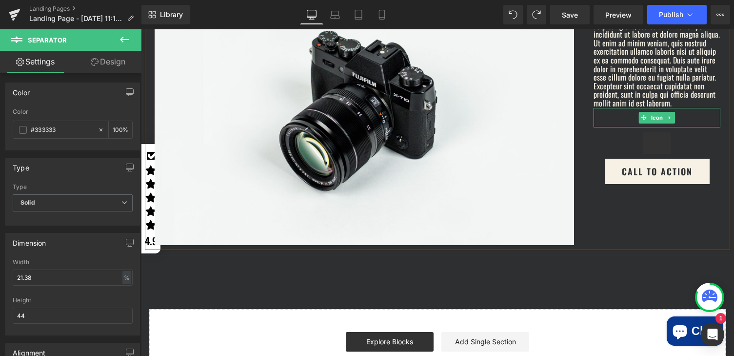
click at [655, 127] on div "Icon" at bounding box center [657, 118] width 127 height 20
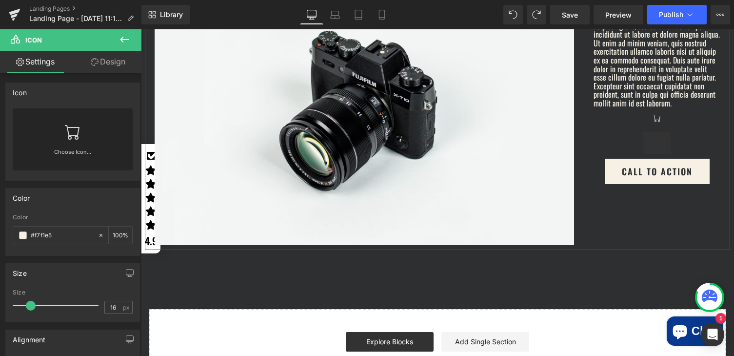
click at [601, 157] on div at bounding box center [657, 142] width 127 height 31
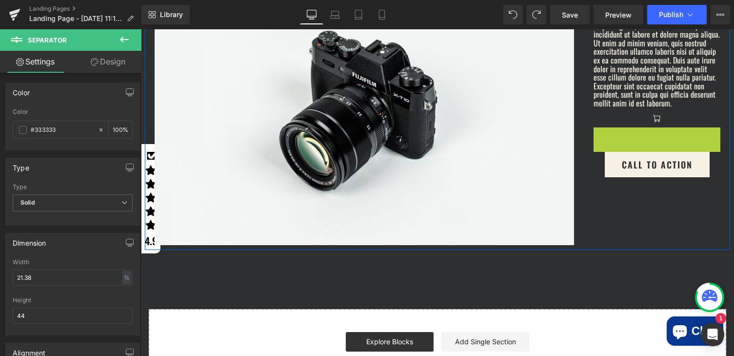
drag, startPoint x: 618, startPoint y: 139, endPoint x: 612, endPoint y: 150, distance: 12.7
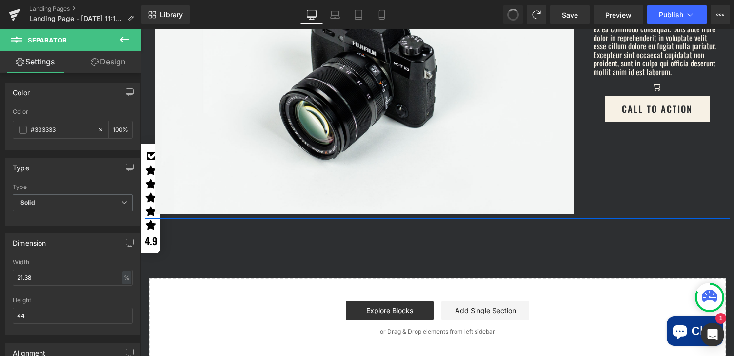
scroll to position [587, 0]
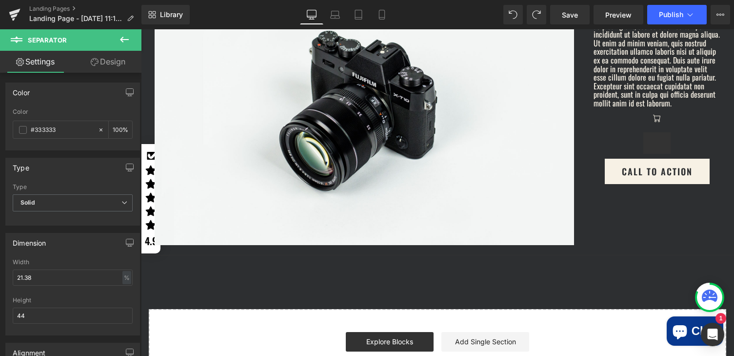
click at [627, 236] on div "Image CONTRACTOR Text Block Lorem ipsum dolor sit amet, consectetur adipiscing …" at bounding box center [437, 101] width 585 height 298
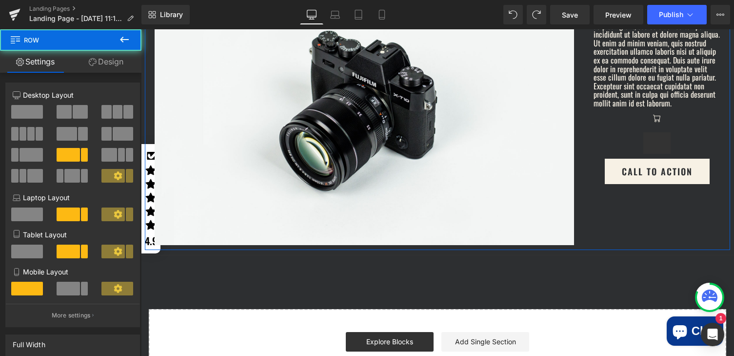
click at [623, 227] on div "Image CONTRACTOR Text Block Lorem ipsum dolor sit amet, consectetur adipiscing …" at bounding box center [437, 101] width 585 height 298
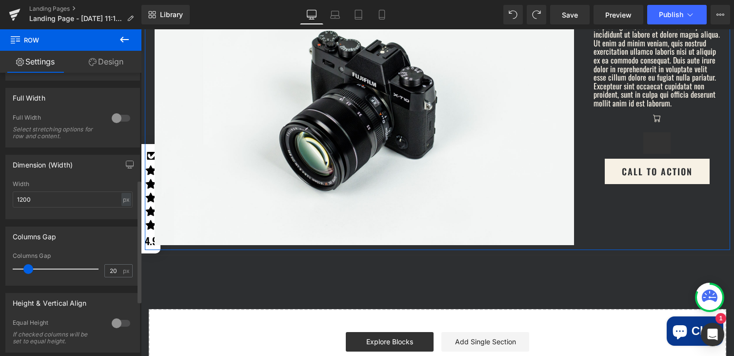
scroll to position [375, 0]
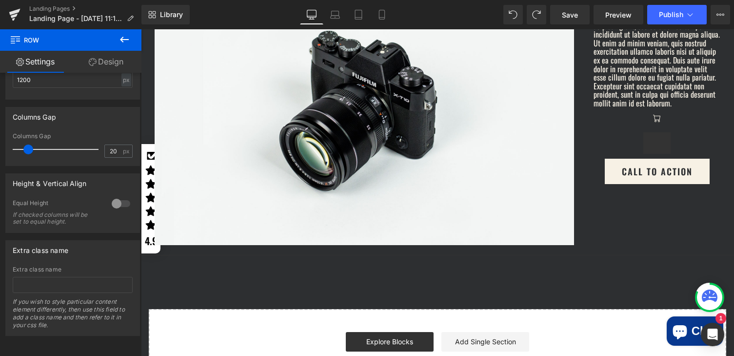
click at [633, 154] on div at bounding box center [437, 192] width 593 height 326
click at [124, 37] on icon at bounding box center [125, 40] width 12 height 12
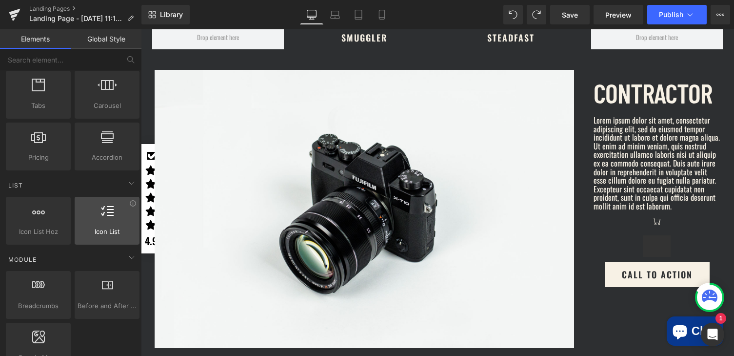
scroll to position [413, 0]
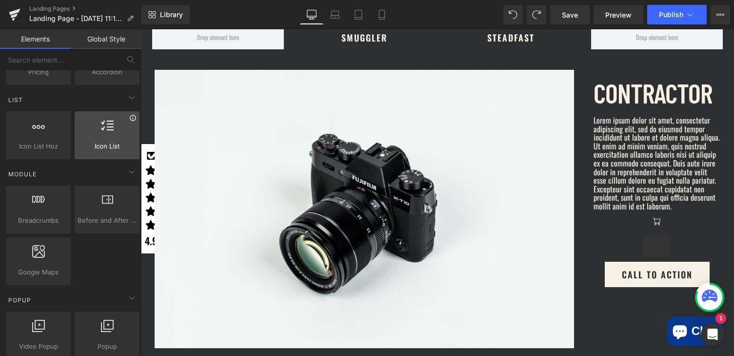
click at [130, 119] on icon at bounding box center [132, 117] width 7 height 7
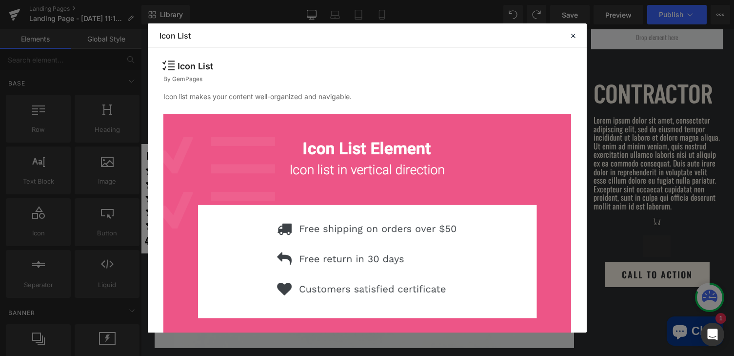
scroll to position [413, 0]
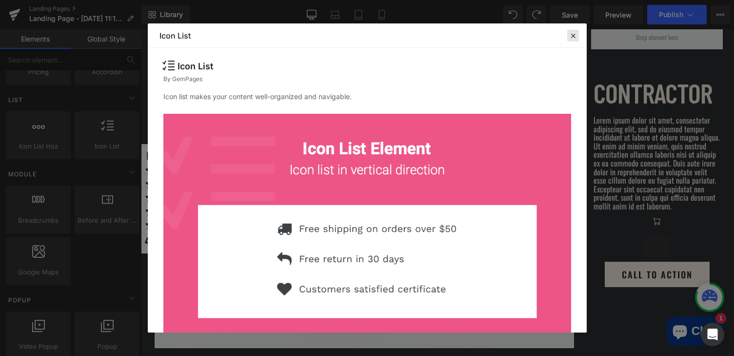
click at [572, 35] on icon at bounding box center [573, 35] width 9 height 9
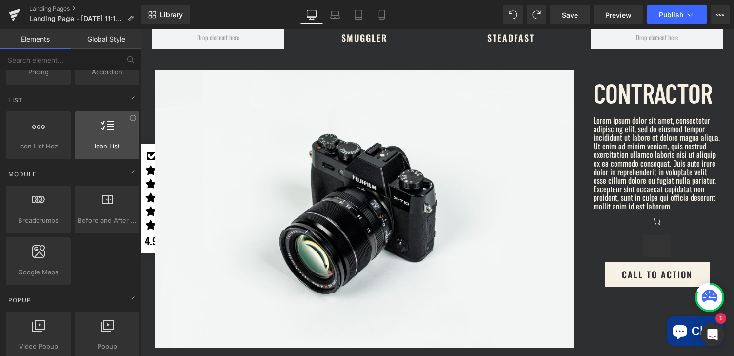
click at [108, 133] on div at bounding box center [107, 130] width 59 height 22
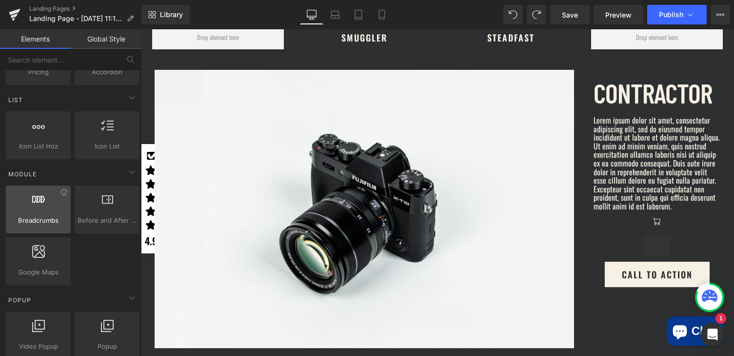
click at [45, 204] on div at bounding box center [38, 204] width 59 height 22
click at [62, 192] on icon at bounding box center [63, 191] width 7 height 7
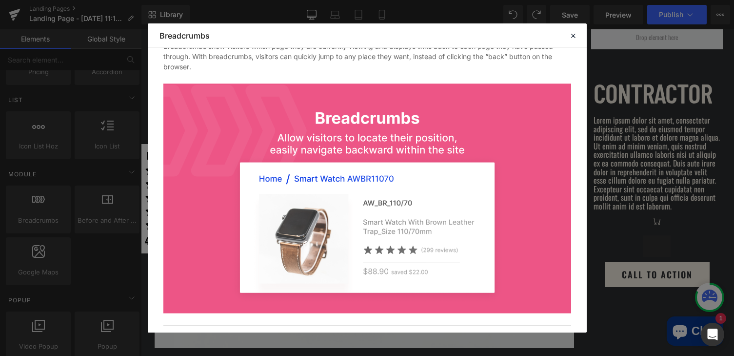
scroll to position [77, 0]
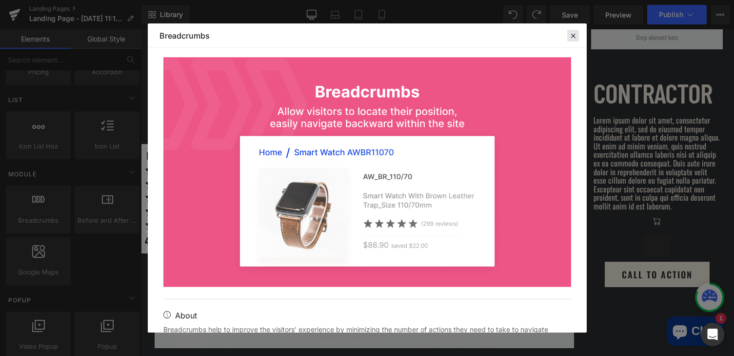
click at [571, 34] on icon at bounding box center [573, 35] width 9 height 9
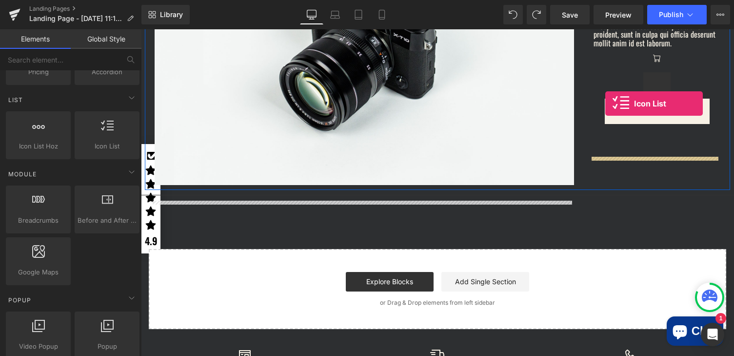
scroll to position [628, 0]
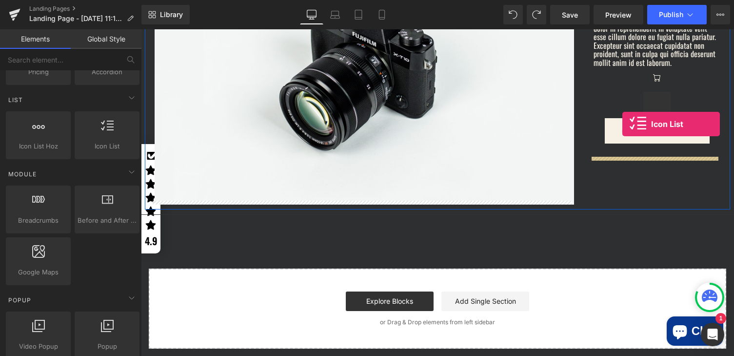
drag, startPoint x: 243, startPoint y: 166, endPoint x: 601, endPoint y: 119, distance: 360.6
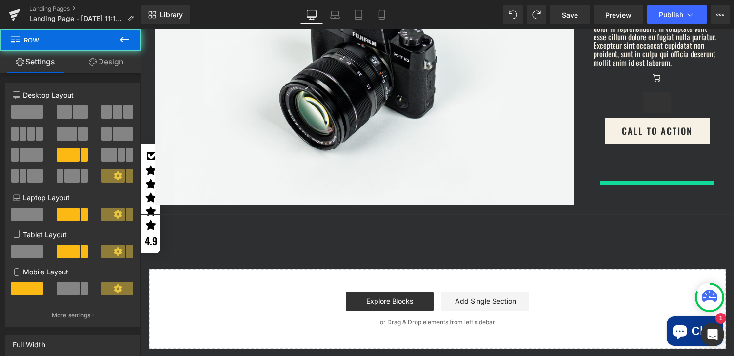
click at [629, 179] on div at bounding box center [657, 167] width 127 height 49
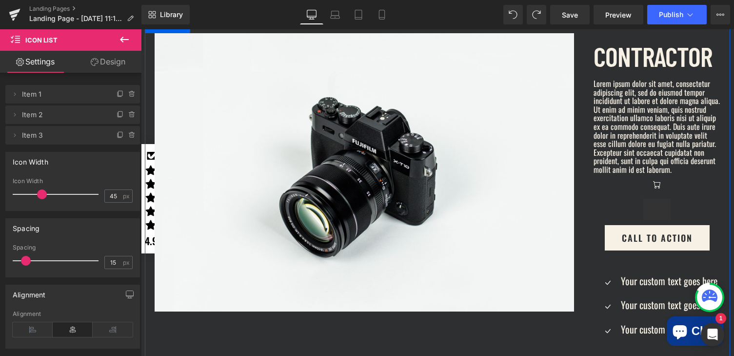
scroll to position [607, 0]
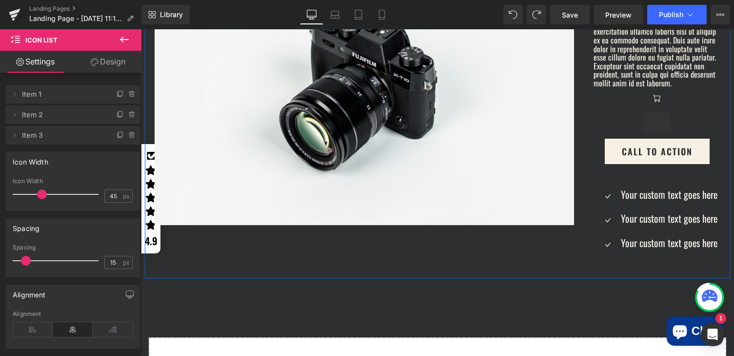
click at [645, 107] on div "Icon" at bounding box center [657, 98] width 127 height 20
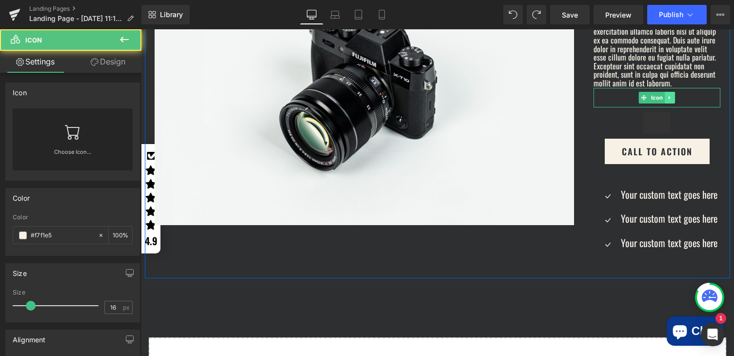
click at [667, 100] on icon at bounding box center [669, 98] width 5 height 6
click at [674, 100] on icon at bounding box center [675, 97] width 5 height 5
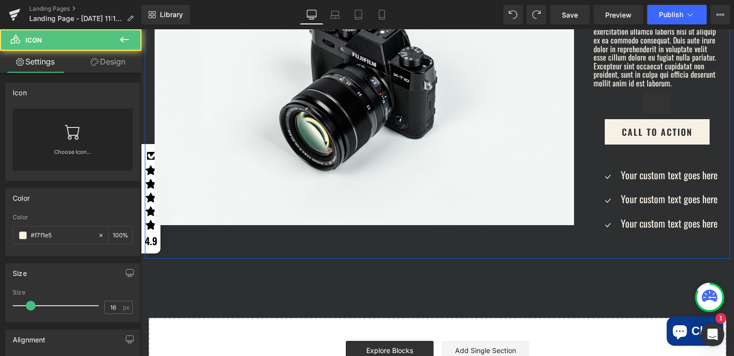
click at [620, 119] on div at bounding box center [657, 103] width 127 height 31
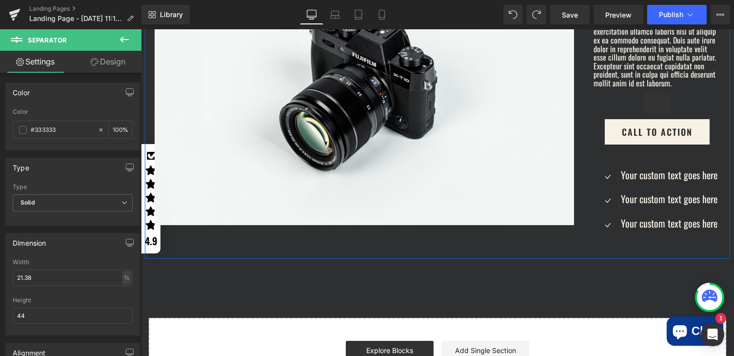
click at [627, 169] on div "Icon Your custom text goes here Text Block Icon Your custom text goes here Text…" at bounding box center [657, 198] width 127 height 109
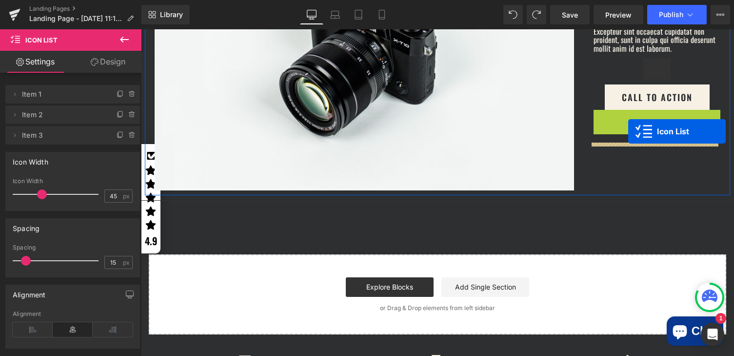
scroll to position [622, 0]
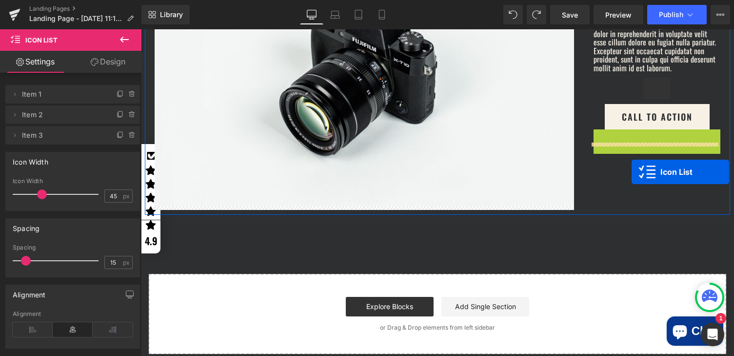
drag, startPoint x: 628, startPoint y: 85, endPoint x: 626, endPoint y: 180, distance: 94.7
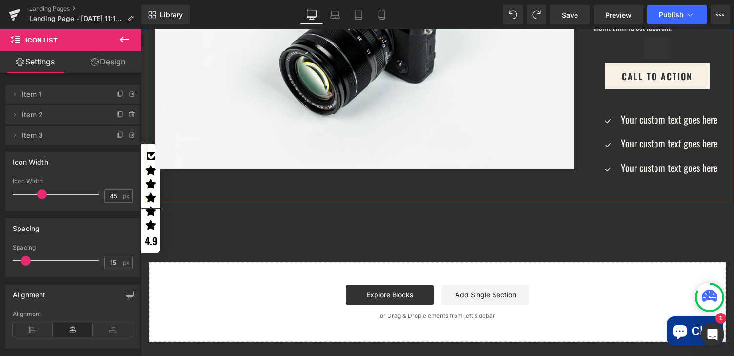
scroll to position [617, 0]
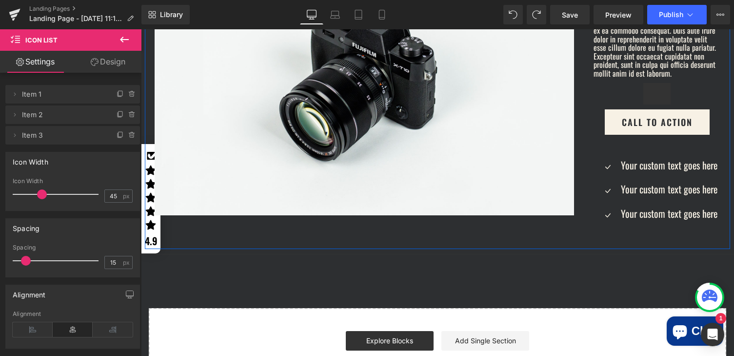
click at [618, 103] on div at bounding box center [657, 93] width 127 height 31
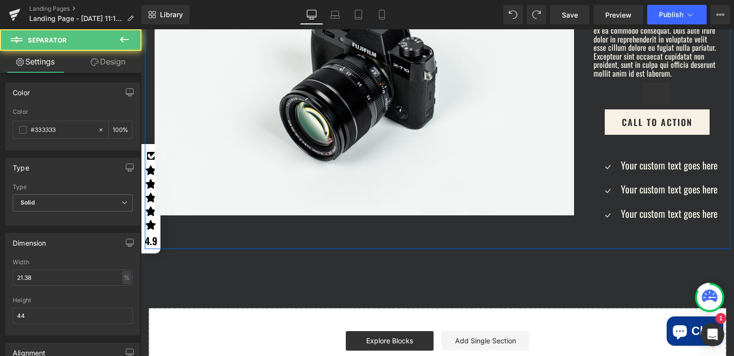
click at [607, 103] on div at bounding box center [657, 93] width 127 height 31
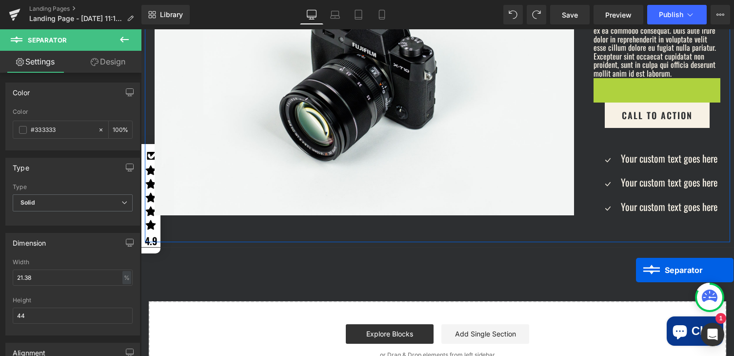
scroll to position [637, 0]
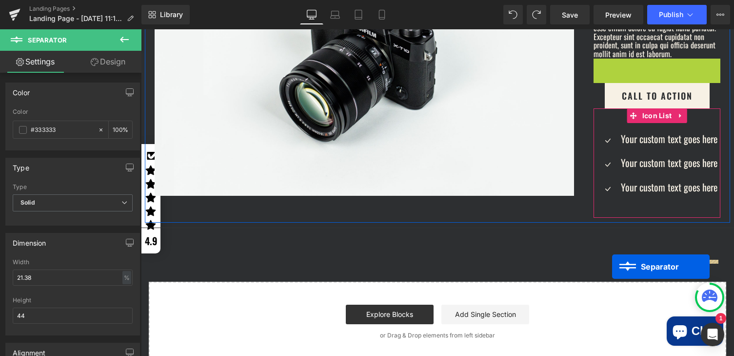
drag, startPoint x: 633, startPoint y: 107, endPoint x: 605, endPoint y: 274, distance: 169.6
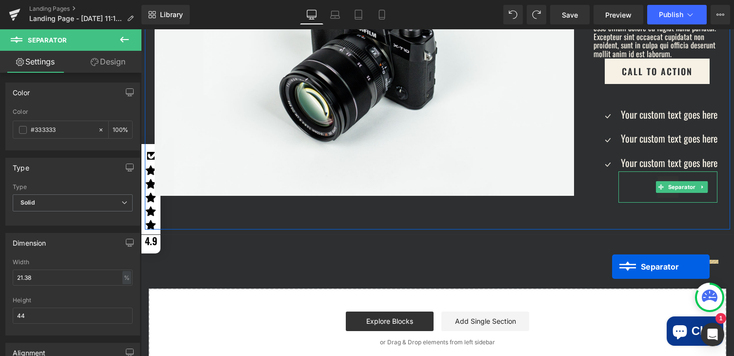
click at [605, 80] on link "Call To Action" at bounding box center [657, 71] width 105 height 25
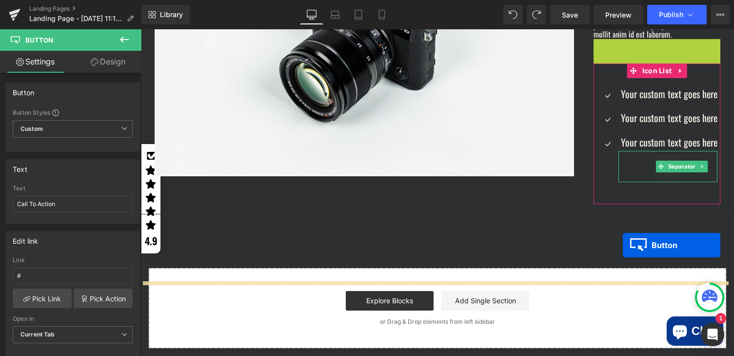
scroll to position [658, 0]
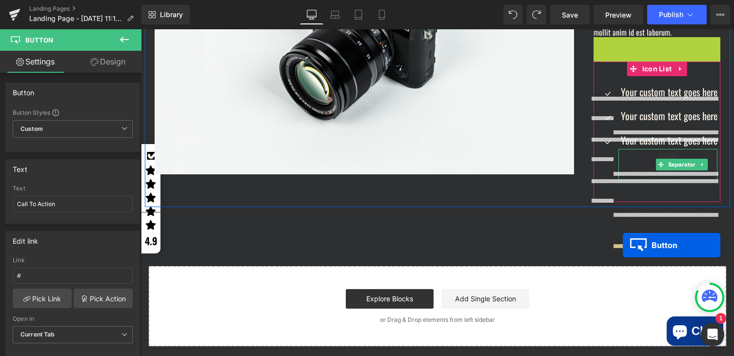
drag, startPoint x: 637, startPoint y: 82, endPoint x: 623, endPoint y: 246, distance: 164.0
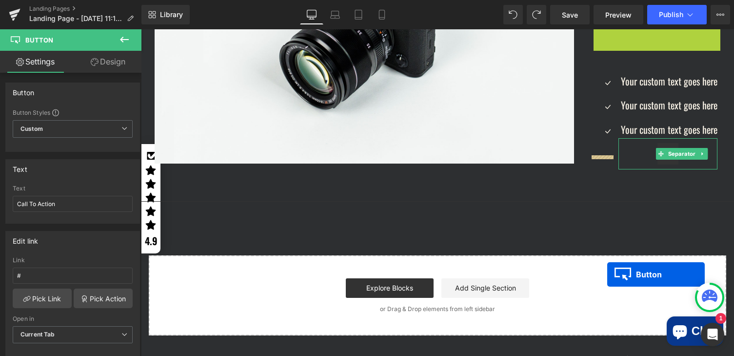
scroll to position [682, 0]
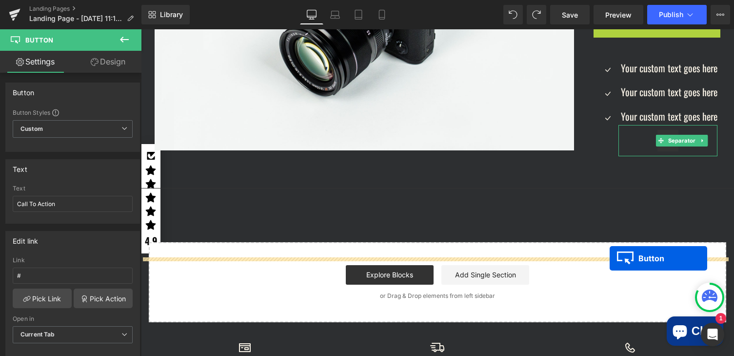
drag, startPoint x: 636, startPoint y: 57, endPoint x: 616, endPoint y: 237, distance: 181.1
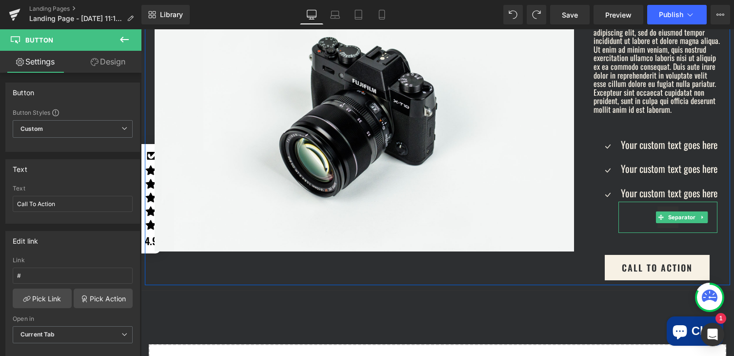
scroll to position [620, 0]
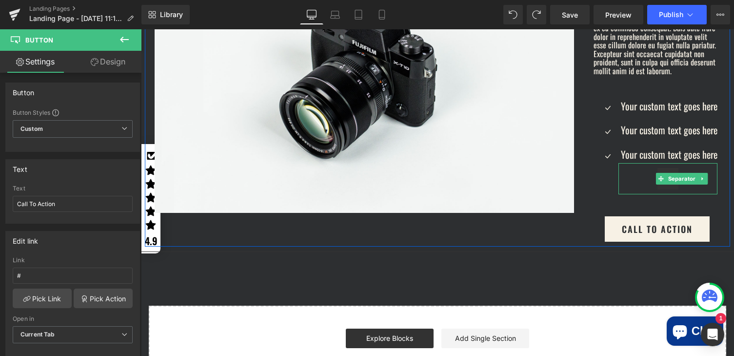
click at [639, 115] on p "Your custom text goes here" at bounding box center [669, 106] width 97 height 17
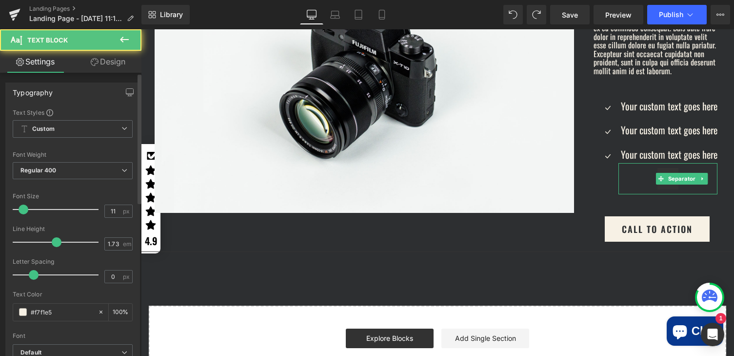
type input "10"
drag, startPoint x: 27, startPoint y: 211, endPoint x: 19, endPoint y: 212, distance: 7.9
click at [19, 212] on span at bounding box center [24, 209] width 10 height 10
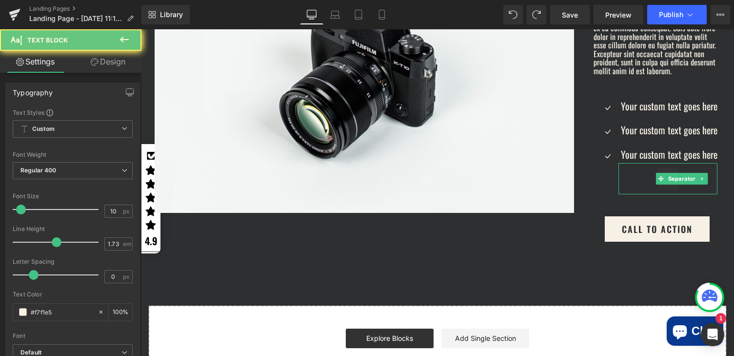
click at [633, 115] on p "Your custom text goes here" at bounding box center [669, 106] width 97 height 17
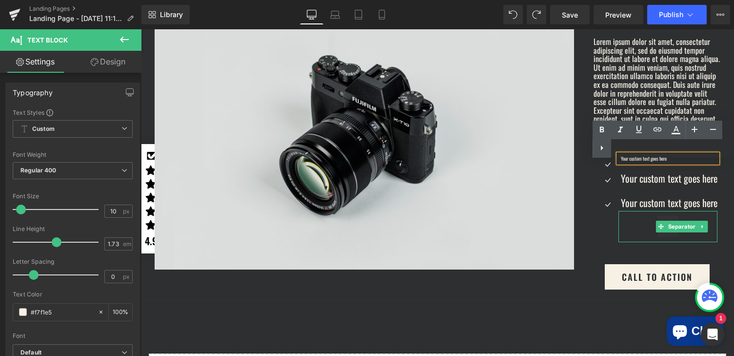
scroll to position [569, 0]
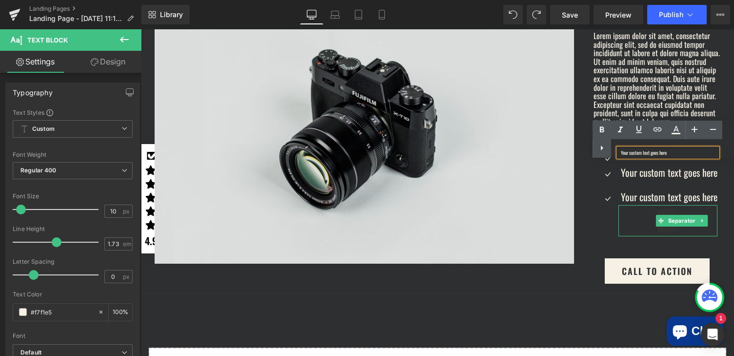
click at [349, 176] on img at bounding box center [365, 124] width 420 height 278
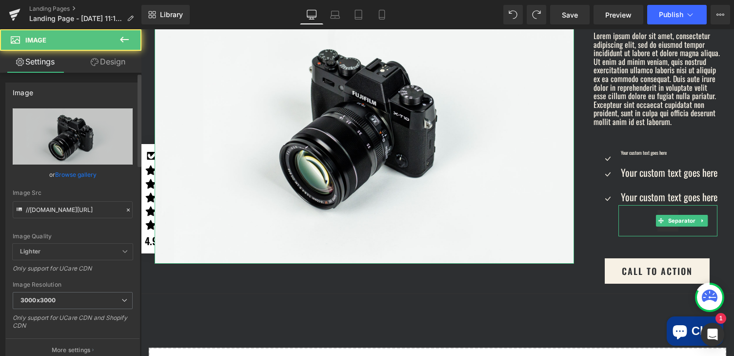
click at [61, 173] on link "Browse gallery" at bounding box center [75, 174] width 41 height 17
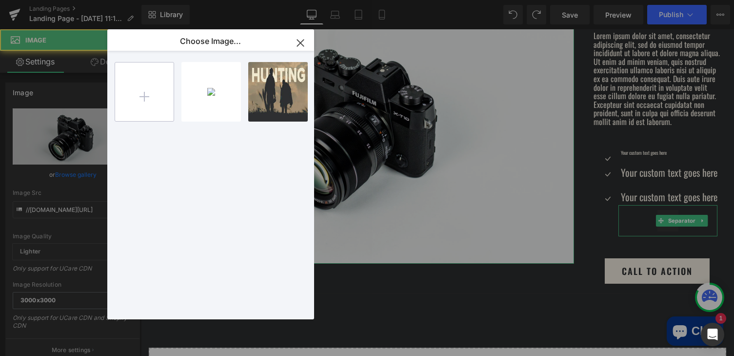
click at [155, 88] on input "file" at bounding box center [144, 91] width 59 height 59
type input "C:\fakepath\Contractor.jpg"
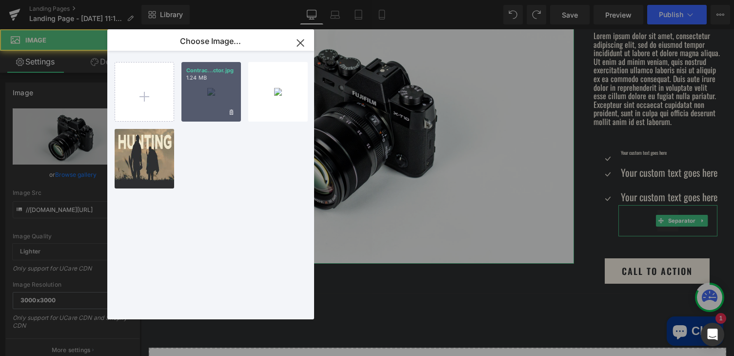
click at [204, 83] on div "Contrac...ctor.jpg 1.24 MB" at bounding box center [211, 92] width 60 height 60
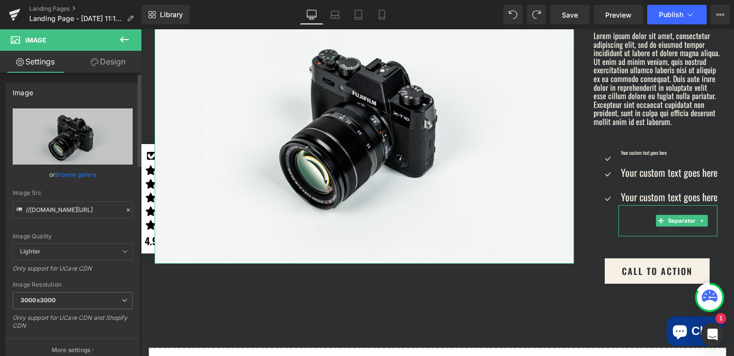
click at [83, 172] on link "Browse gallery" at bounding box center [75, 174] width 41 height 17
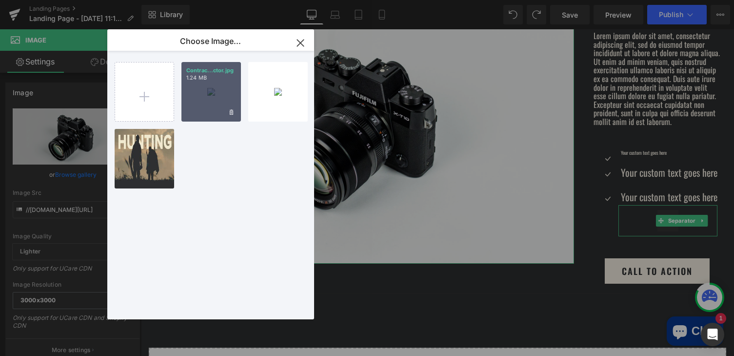
click at [211, 81] on div "Contrac...ctor.jpg 1.24 MB" at bounding box center [211, 92] width 60 height 60
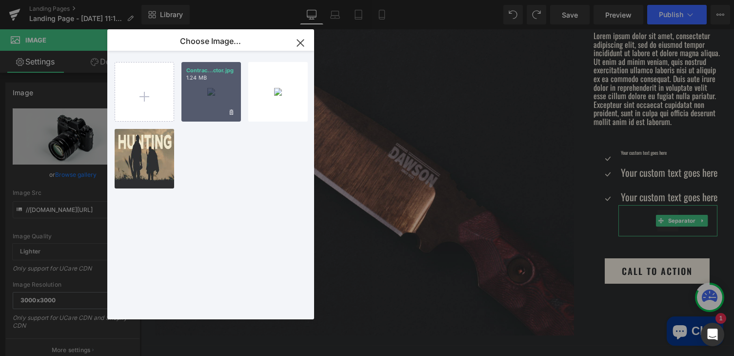
type input "[URL][DOMAIN_NAME]"
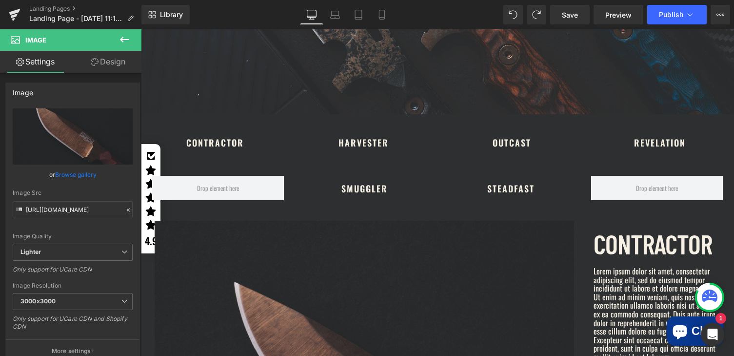
scroll to position [472, 0]
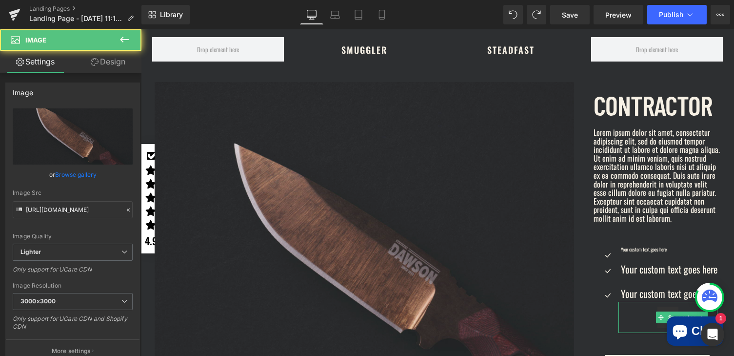
click at [428, 164] on img at bounding box center [365, 257] width 420 height 350
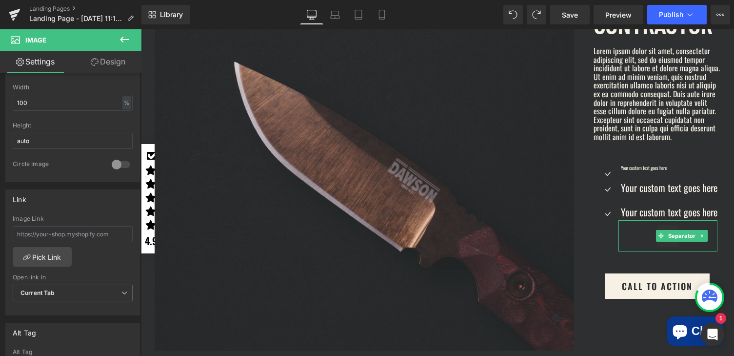
scroll to position [560, 0]
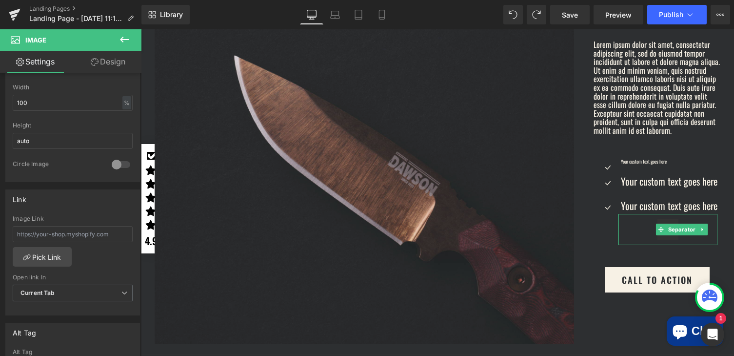
click at [537, 215] on img at bounding box center [365, 169] width 420 height 350
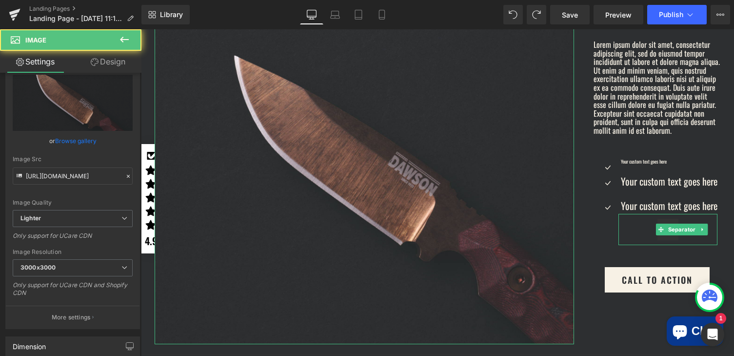
scroll to position [0, 0]
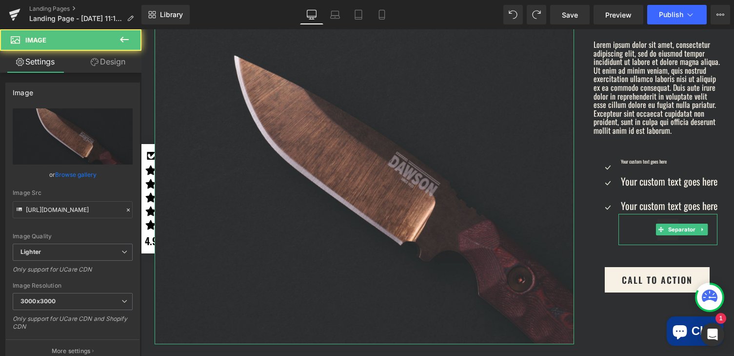
click at [109, 66] on link "Design" at bounding box center [108, 62] width 71 height 22
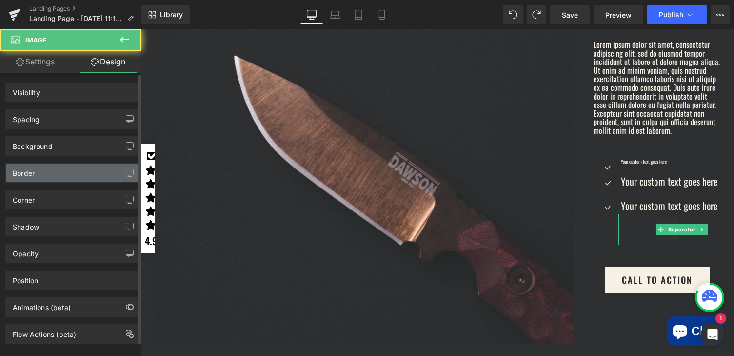
click at [42, 174] on div "Border" at bounding box center [73, 172] width 134 height 19
click at [103, 172] on div "Border" at bounding box center [73, 172] width 134 height 19
click at [31, 172] on div "Border" at bounding box center [24, 170] width 22 height 14
click at [126, 169] on icon "button" at bounding box center [130, 173] width 8 height 8
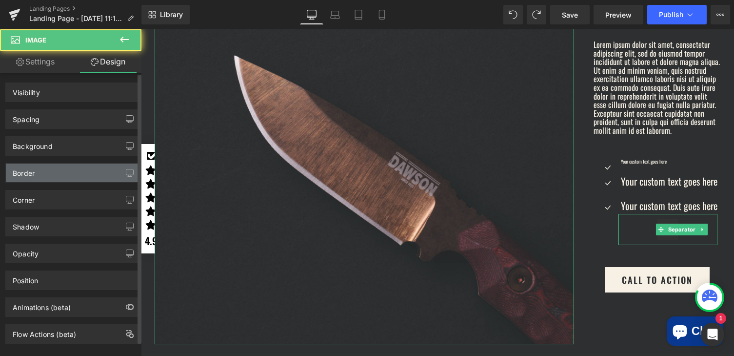
click at [32, 172] on div "Border" at bounding box center [24, 170] width 22 height 14
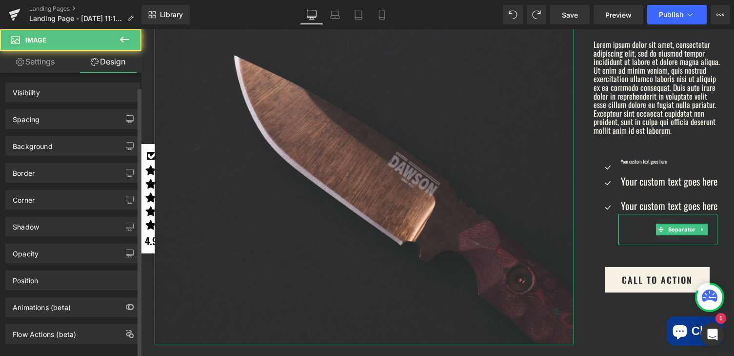
scroll to position [15, 0]
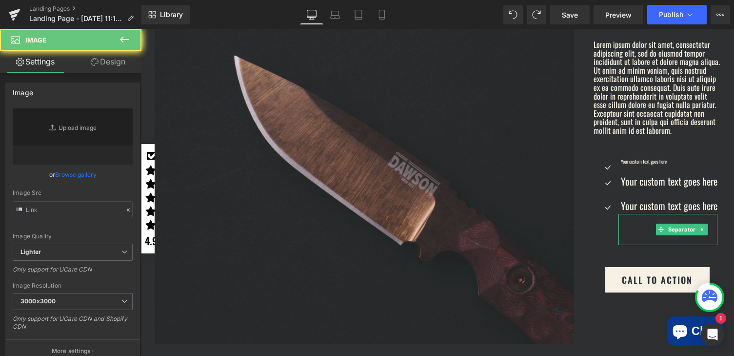
click at [316, 199] on img at bounding box center [365, 169] width 420 height 350
type input "[URL][DOMAIN_NAME]"
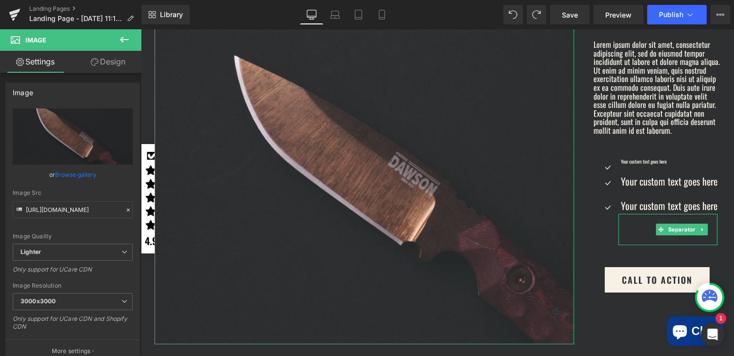
click at [104, 61] on link "Design" at bounding box center [108, 62] width 71 height 22
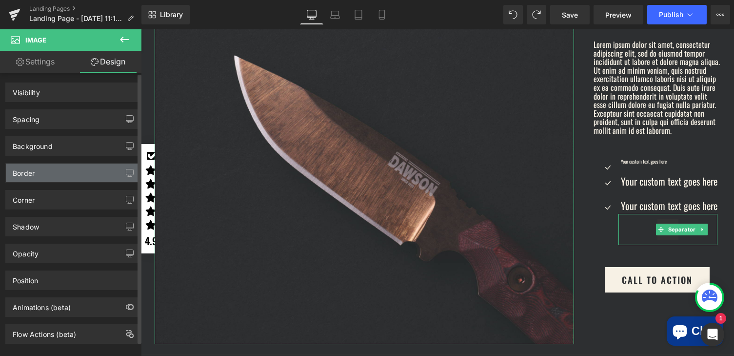
click at [36, 169] on div "Border" at bounding box center [73, 172] width 134 height 19
click at [70, 174] on div "Border" at bounding box center [73, 172] width 134 height 19
click at [21, 171] on div "Border" at bounding box center [24, 170] width 22 height 14
click at [97, 163] on div "Border" at bounding box center [73, 172] width 134 height 19
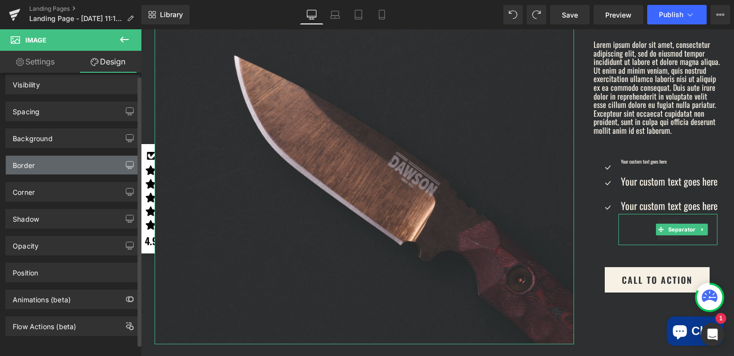
click at [129, 167] on icon "button" at bounding box center [129, 164] width 7 height 6
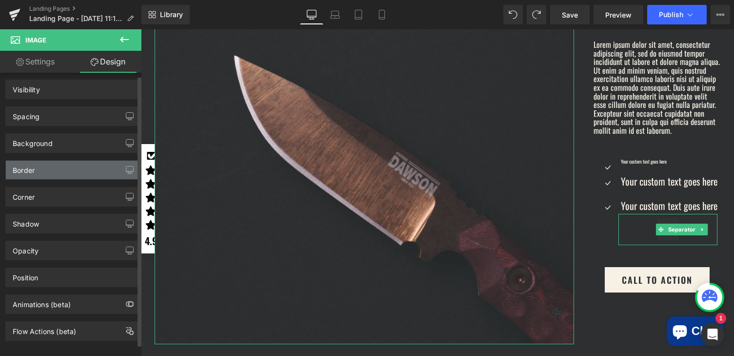
click at [25, 170] on div "Border" at bounding box center [24, 167] width 22 height 14
click at [25, 169] on div "Border" at bounding box center [24, 167] width 22 height 14
click at [25, 168] on div "Border" at bounding box center [24, 167] width 22 height 14
drag, startPoint x: 24, startPoint y: 168, endPoint x: 64, endPoint y: 176, distance: 40.4
click at [63, 179] on div "Border" at bounding box center [73, 169] width 134 height 19
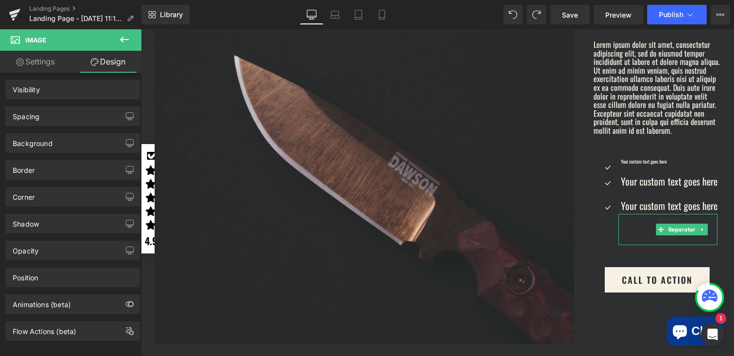
drag, startPoint x: 205, startPoint y: 205, endPoint x: 228, endPoint y: 179, distance: 34.9
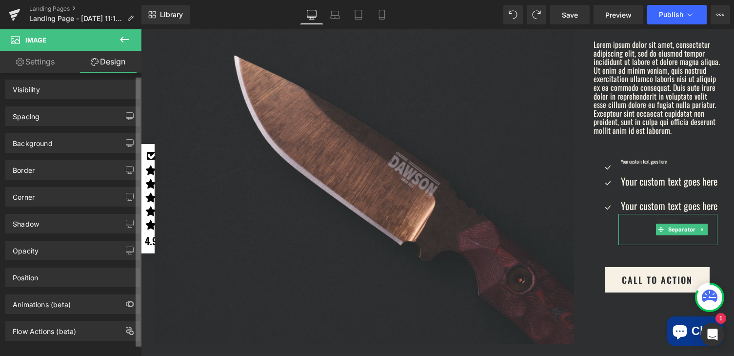
click at [108, 166] on div "Border" at bounding box center [73, 169] width 134 height 19
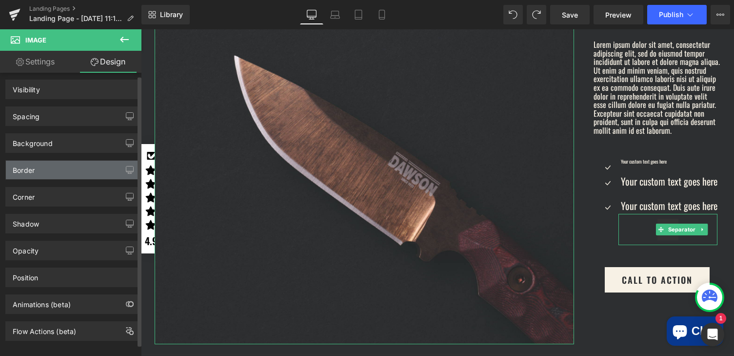
click at [82, 166] on div "Border" at bounding box center [73, 169] width 134 height 19
click at [82, 167] on div "Border" at bounding box center [73, 169] width 134 height 19
click at [127, 171] on icon "button" at bounding box center [129, 171] width 7 height 0
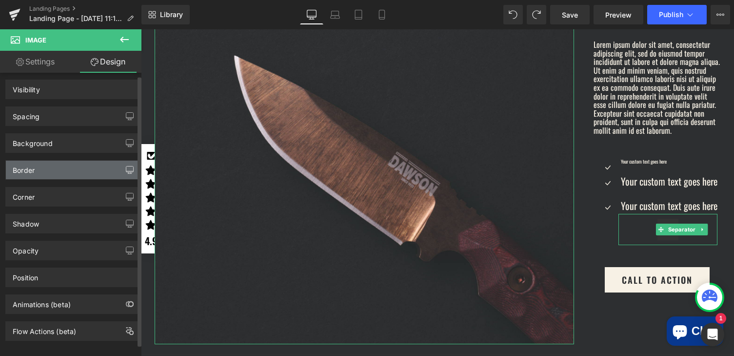
click at [127, 170] on icon "button" at bounding box center [130, 170] width 8 height 8
drag, startPoint x: 444, startPoint y: 178, endPoint x: 127, endPoint y: 171, distance: 317.2
click at [127, 171] on icon "button" at bounding box center [130, 170] width 8 height 8
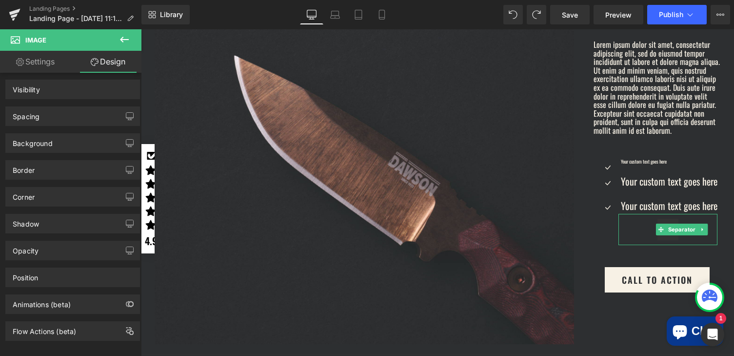
click at [584, 211] on div "CONTRACTOR Text Block Lorem ipsum dolor sit amet, consectetur adipiscing elit, …" at bounding box center [657, 143] width 146 height 298
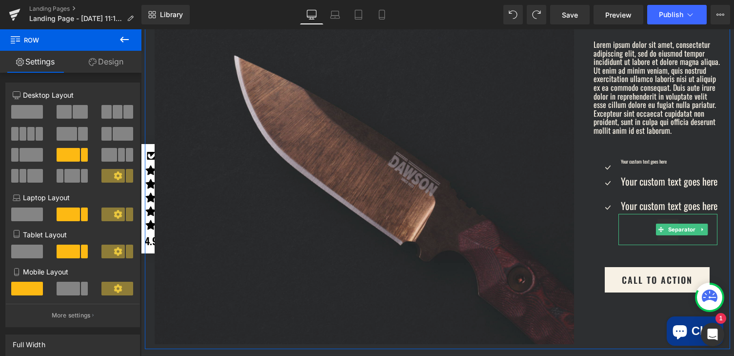
click at [466, 216] on img at bounding box center [365, 169] width 420 height 350
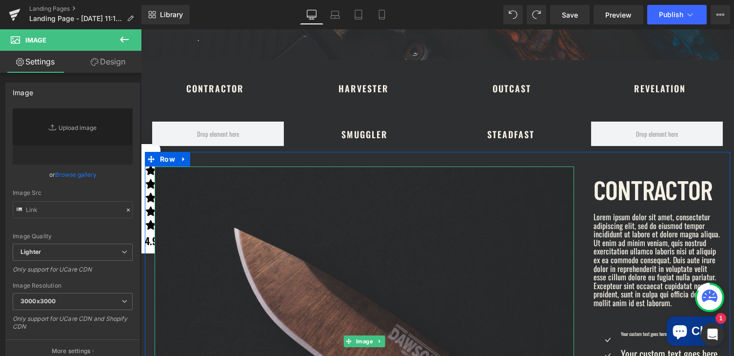
type input "https://ucarecdn.com/9f6c6649-fc5f-4235-ad1f-935dde6f22fd/-/format/auto/-/previ…"
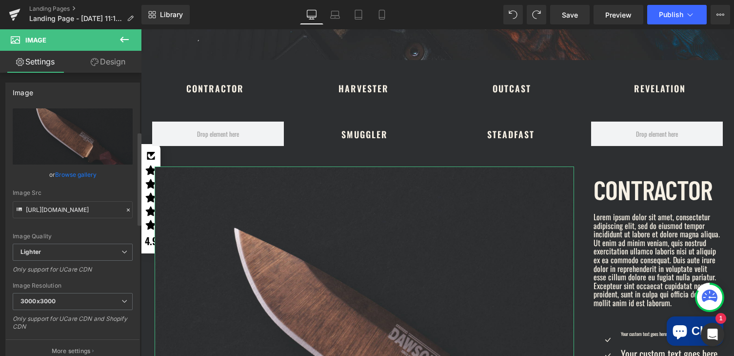
scroll to position [179, 0]
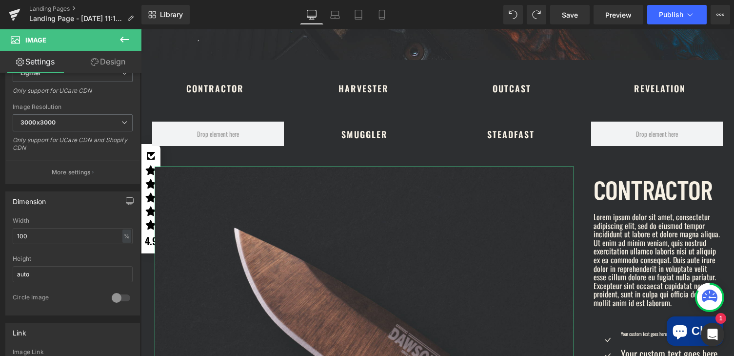
click at [112, 65] on link "Design" at bounding box center [108, 62] width 71 height 22
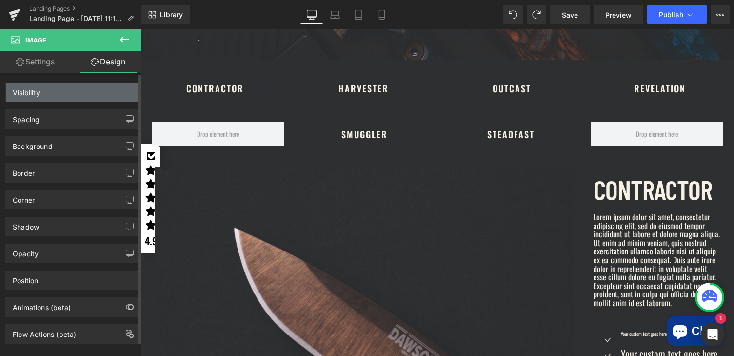
click at [54, 96] on div "Visibility" at bounding box center [73, 92] width 134 height 19
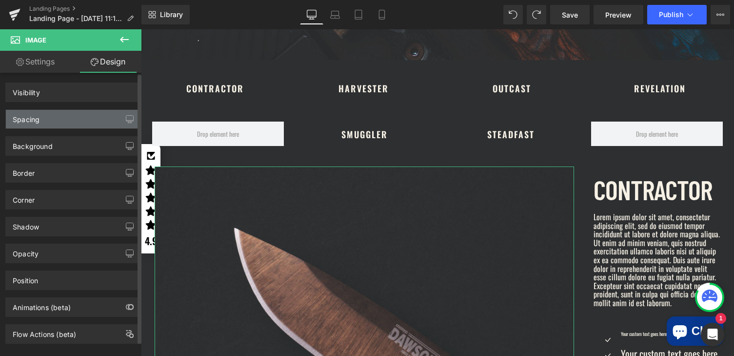
click at [38, 122] on div "Spacing" at bounding box center [26, 117] width 27 height 14
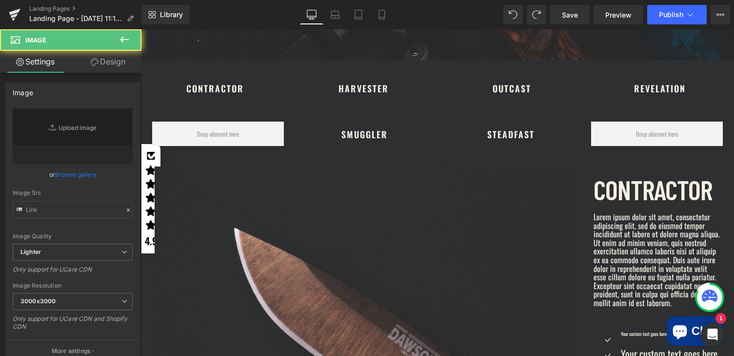
type input "[URL][DOMAIN_NAME]"
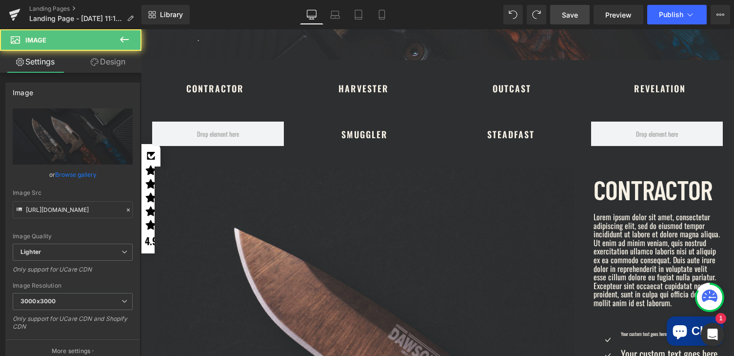
click at [572, 18] on span "Save" at bounding box center [570, 15] width 16 height 10
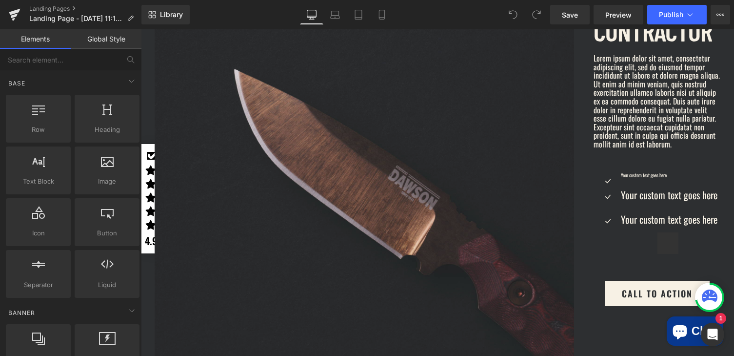
scroll to position [572, 0]
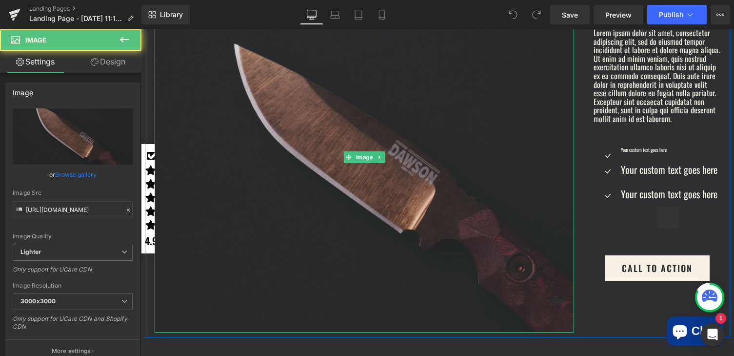
click at [403, 206] on img at bounding box center [365, 157] width 420 height 350
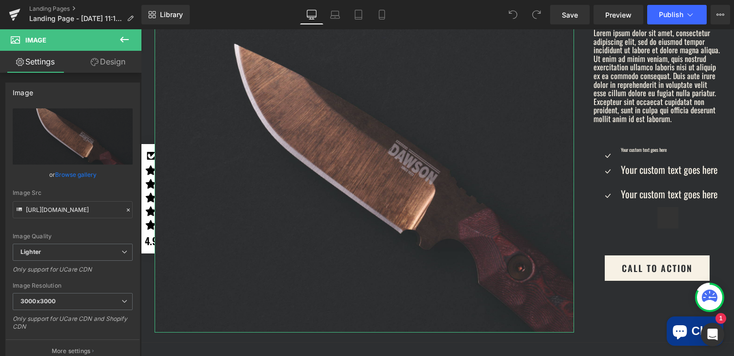
click at [117, 63] on link "Design" at bounding box center [108, 62] width 71 height 22
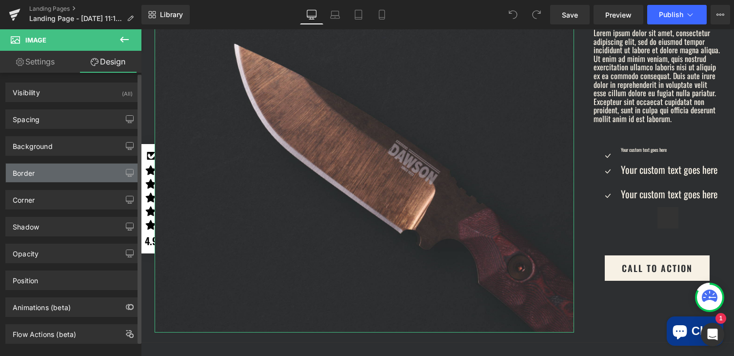
click at [40, 180] on div "Border" at bounding box center [73, 172] width 134 height 19
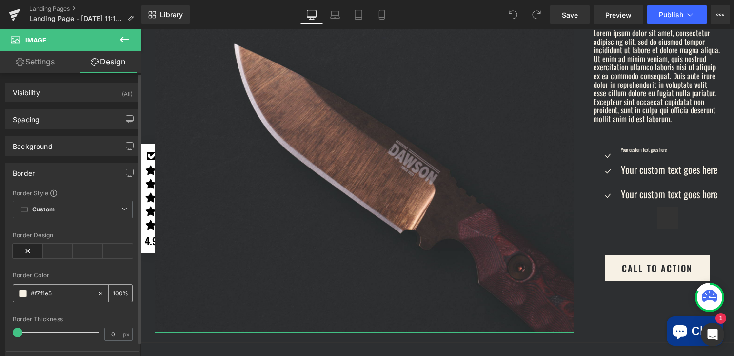
click at [48, 299] on div "#f7f1e5" at bounding box center [55, 292] width 84 height 17
click at [49, 295] on input "#f7f1e5" at bounding box center [62, 293] width 62 height 11
paste input "text"
type input "#f7f1e5"
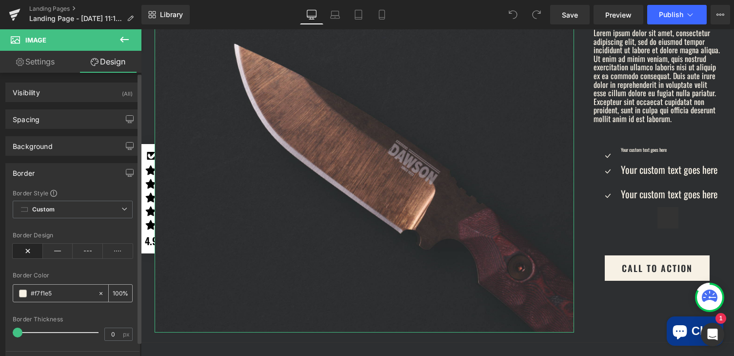
click at [30, 290] on div "#f7f1e5" at bounding box center [55, 292] width 84 height 17
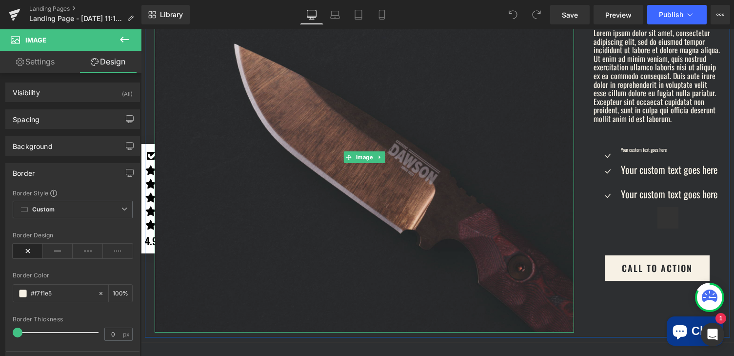
click at [522, 260] on img at bounding box center [365, 157] width 420 height 350
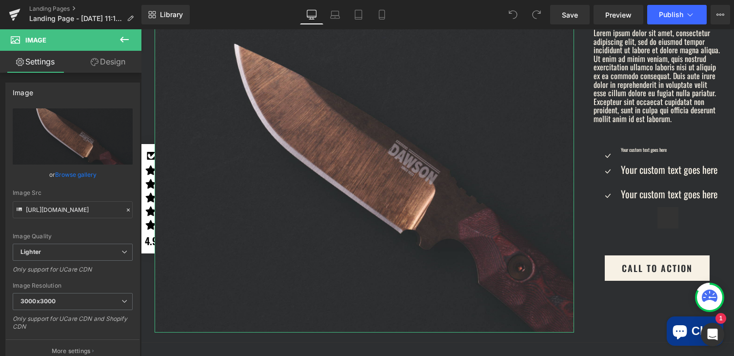
click at [106, 60] on link "Design" at bounding box center [108, 62] width 71 height 22
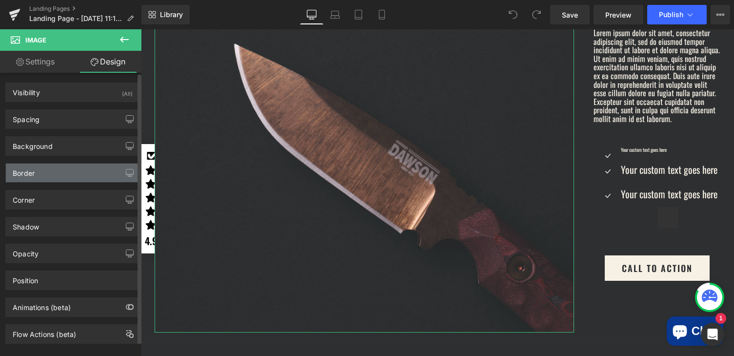
click at [32, 172] on div "Border" at bounding box center [24, 170] width 22 height 14
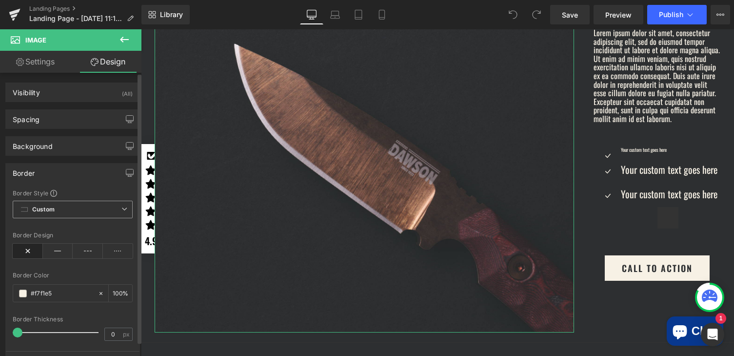
click at [51, 212] on b "Custom" at bounding box center [43, 209] width 22 height 8
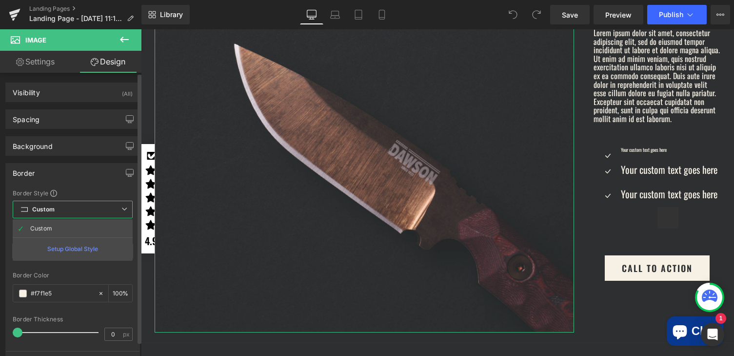
click at [90, 179] on div "Border" at bounding box center [73, 172] width 134 height 19
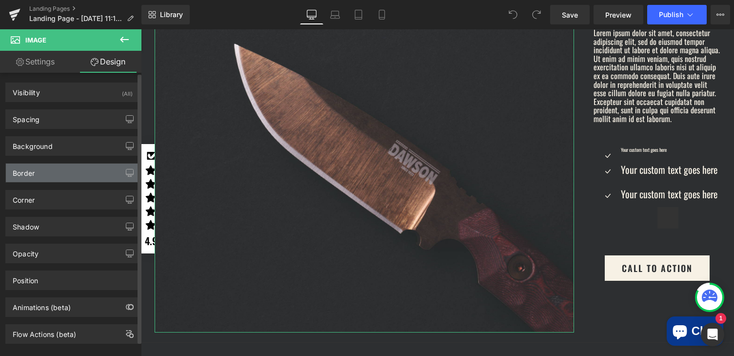
click at [83, 176] on div "Border" at bounding box center [73, 172] width 134 height 19
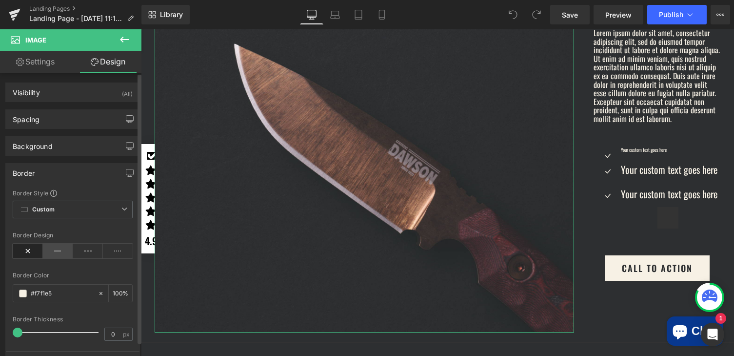
click at [57, 251] on icon at bounding box center [58, 250] width 30 height 15
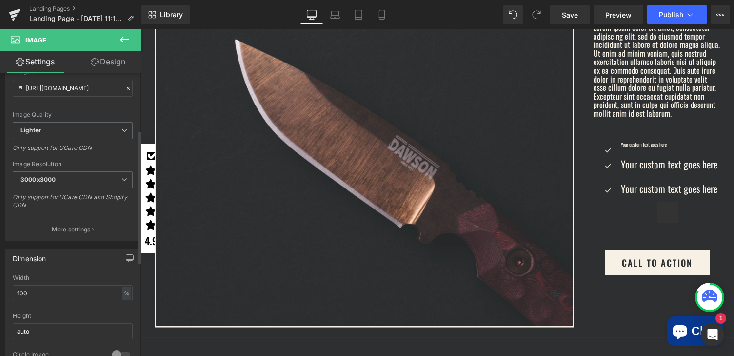
scroll to position [208, 0]
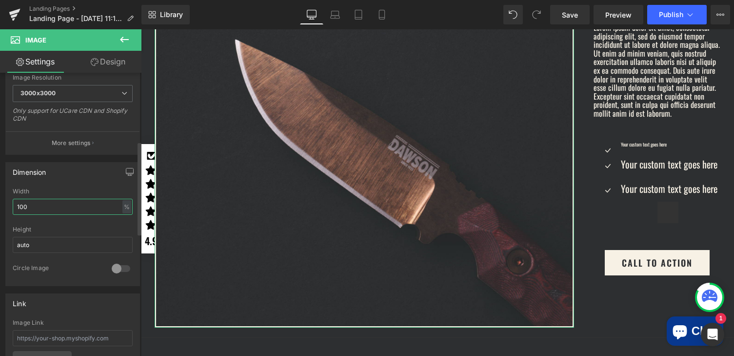
click at [67, 204] on input "100" at bounding box center [73, 207] width 120 height 16
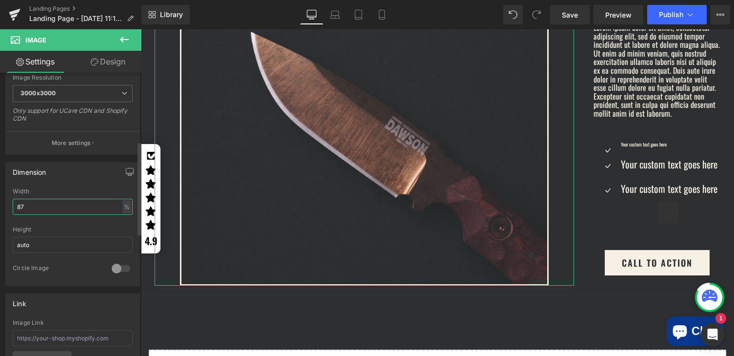
type input "86"
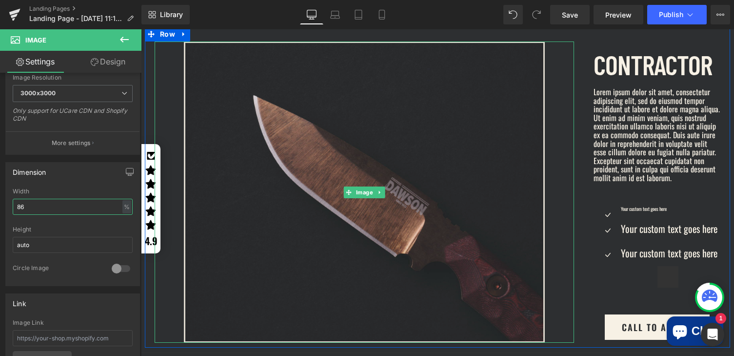
scroll to position [514, 0]
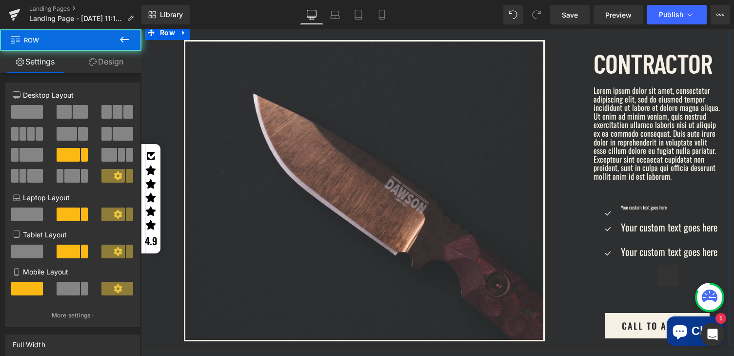
click at [584, 222] on div "CONTRACTOR Text Block Lorem ipsum dolor sit amet, consectetur adipiscing elit, …" at bounding box center [657, 189] width 146 height 298
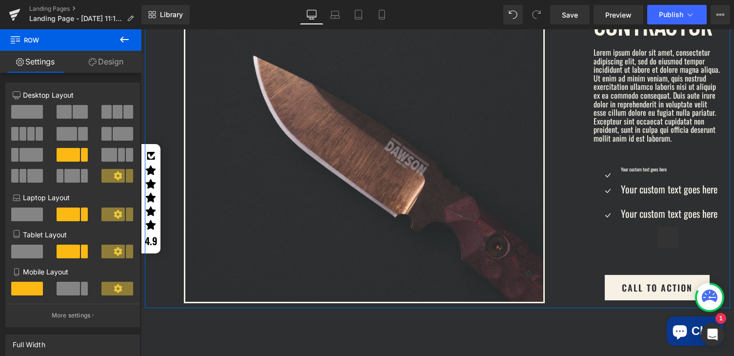
scroll to position [556, 0]
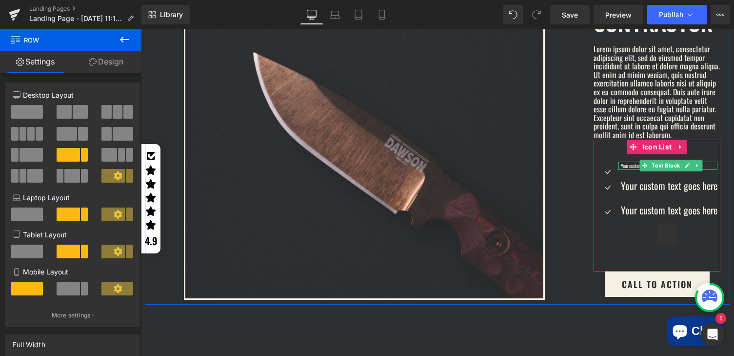
click at [626, 170] on p "Your custom text goes here" at bounding box center [669, 165] width 97 height 8
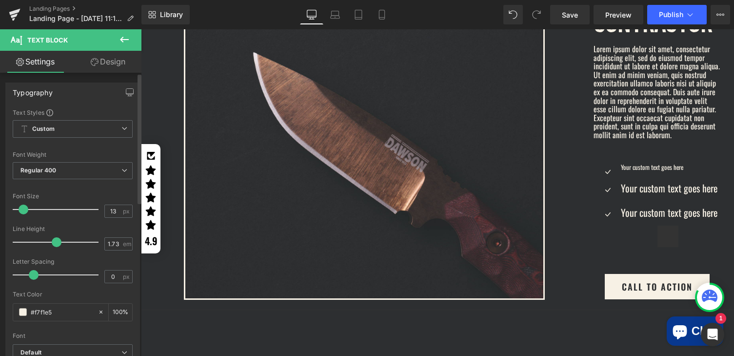
click at [22, 208] on span at bounding box center [24, 209] width 10 height 10
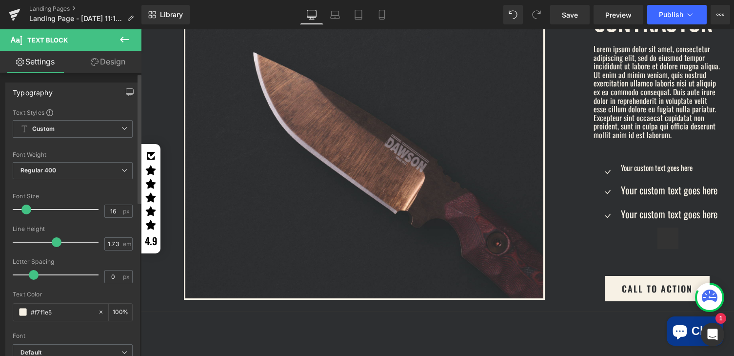
type input "17"
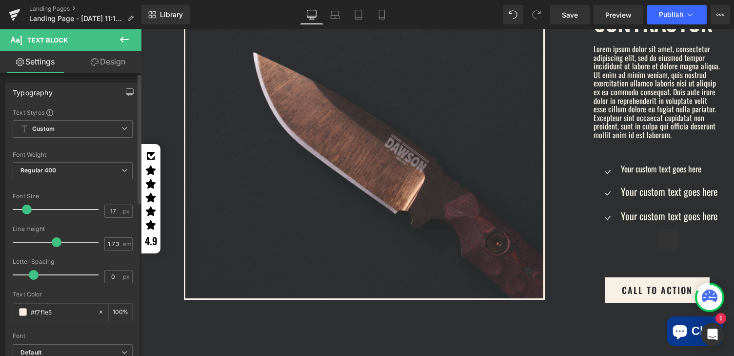
click at [25, 208] on span at bounding box center [27, 209] width 10 height 10
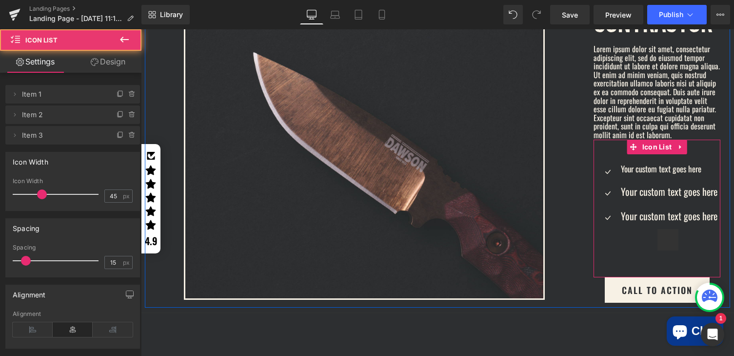
click at [659, 191] on ul "Icon Your custom text goes here Text Block Icon Your custom text goes here Text…" at bounding box center [657, 211] width 121 height 101
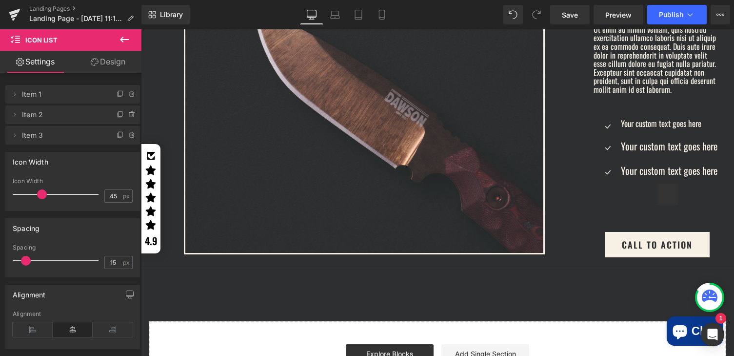
scroll to position [601, 0]
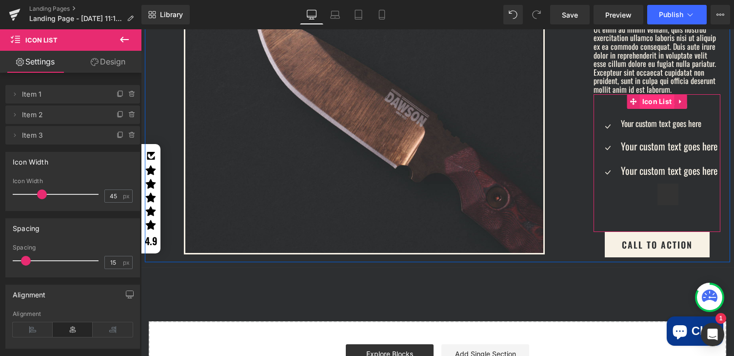
click at [646, 109] on span "Icon List" at bounding box center [657, 101] width 35 height 15
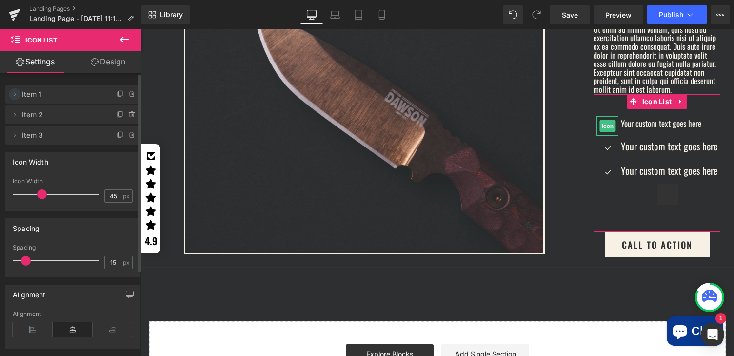
click at [11, 94] on icon at bounding box center [15, 94] width 8 height 8
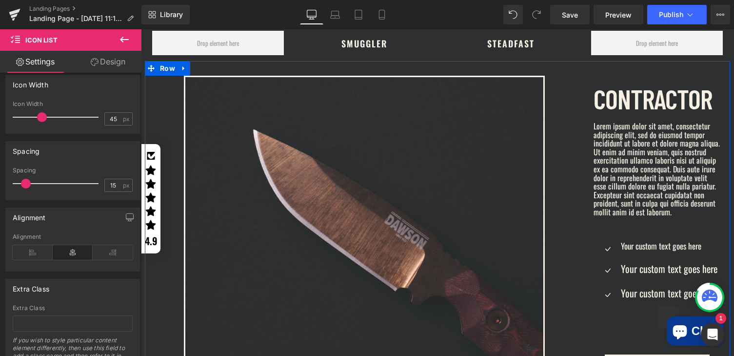
scroll to position [587, 0]
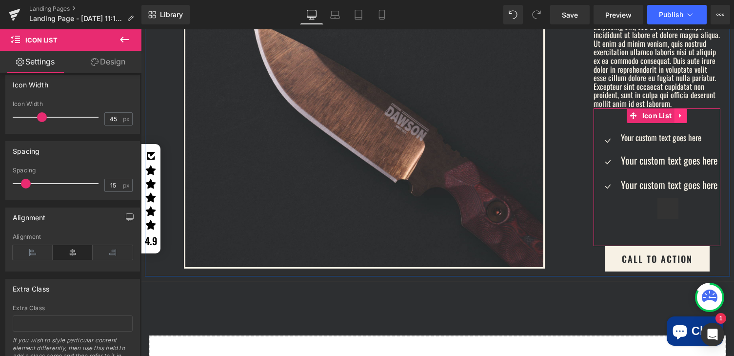
click at [677, 119] on icon at bounding box center [680, 115] width 7 height 7
click at [683, 119] on icon at bounding box center [686, 115] width 7 height 7
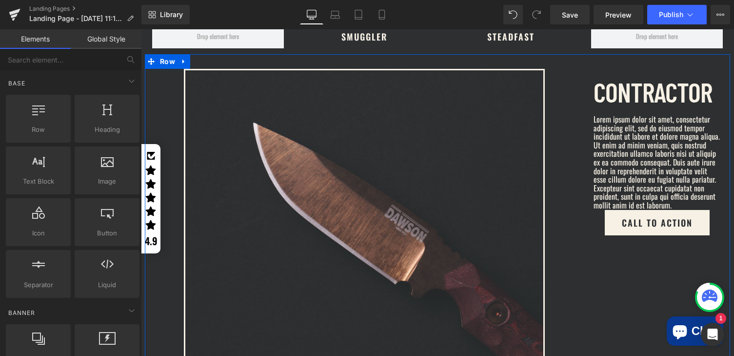
scroll to position [610, 0]
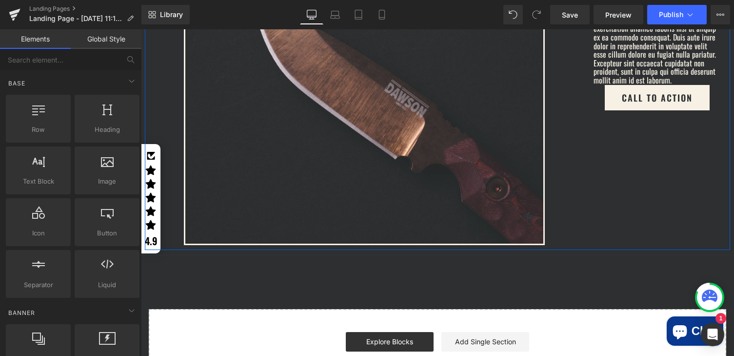
click at [618, 160] on div "Image CONTRACTOR Text Block Lorem ipsum dolor sit amet, consectetur adipiscing …" at bounding box center [437, 89] width 585 height 321
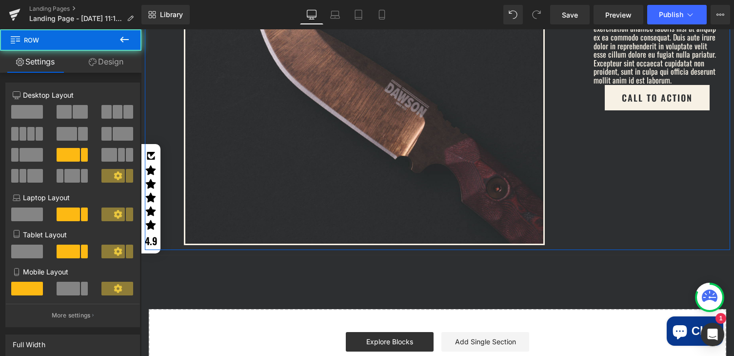
click at [622, 219] on div "Image CONTRACTOR Text Block Lorem ipsum dolor sit amet, consectetur adipiscing …" at bounding box center [437, 89] width 585 height 321
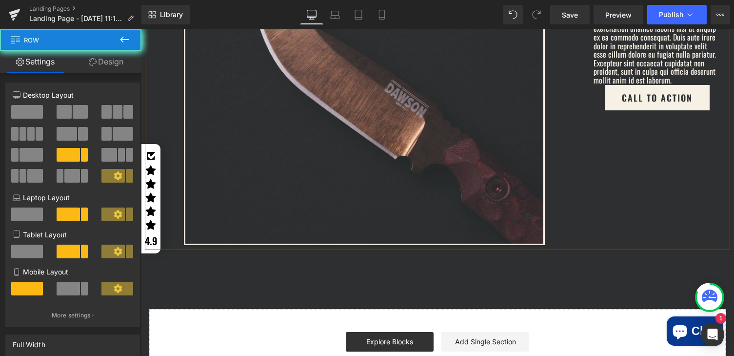
click at [621, 147] on div "Image CONTRACTOR Text Block Lorem ipsum dolor sit amet, consectetur adipiscing …" at bounding box center [437, 89] width 585 height 321
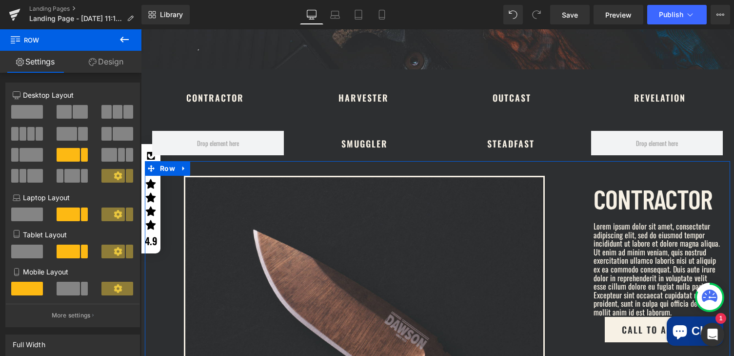
scroll to position [378, 0]
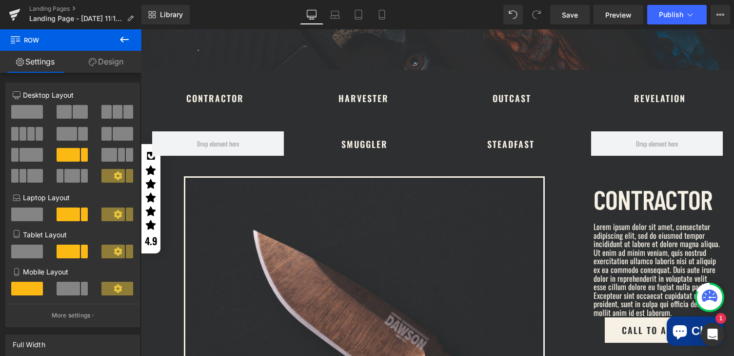
click at [127, 38] on icon at bounding box center [125, 40] width 12 height 12
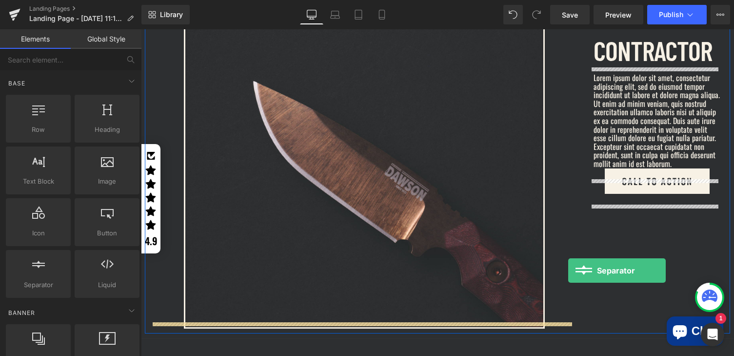
scroll to position [531, 0]
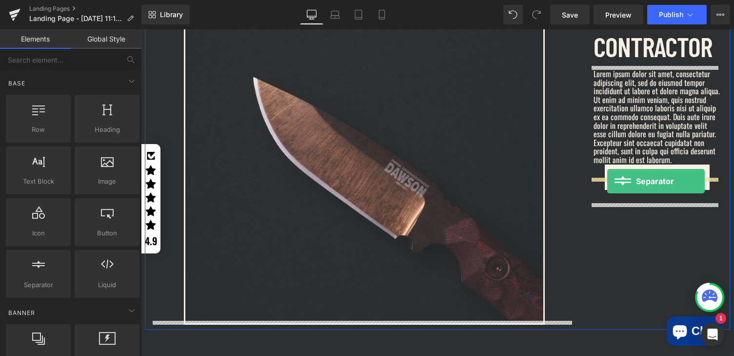
drag, startPoint x: 184, startPoint y: 299, endPoint x: 607, endPoint y: 181, distance: 439.1
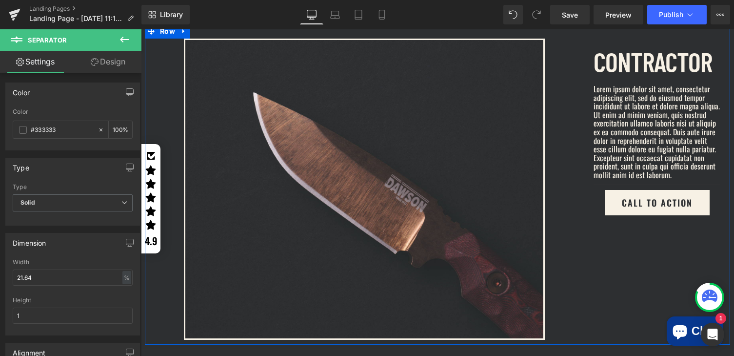
scroll to position [513, 0]
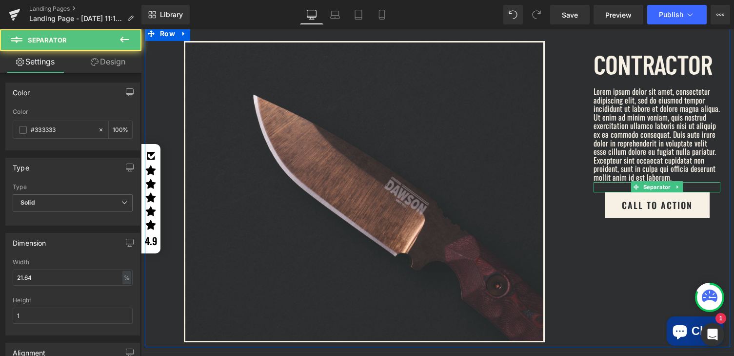
click at [621, 192] on div at bounding box center [657, 187] width 127 height 10
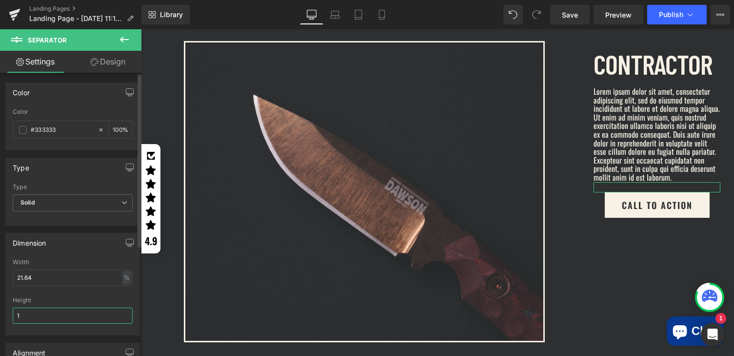
click at [46, 318] on input "1" at bounding box center [73, 315] width 120 height 16
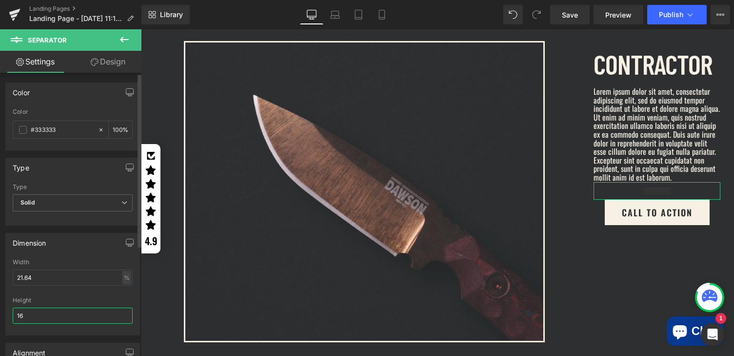
type input "17"
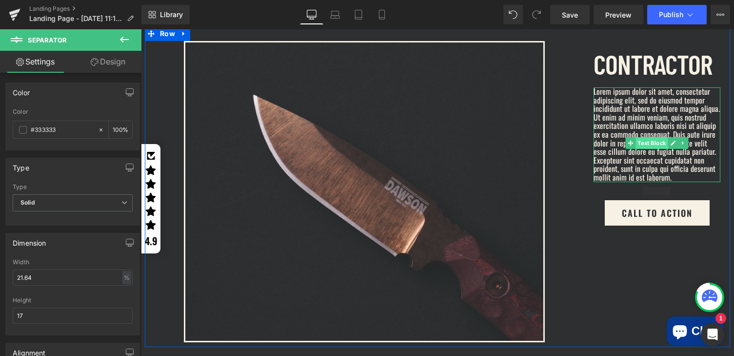
click at [652, 140] on span "Text Block" at bounding box center [652, 143] width 32 height 12
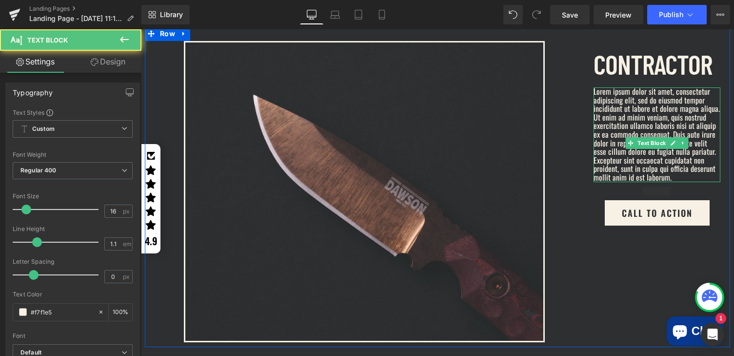
click at [651, 174] on p "Lorem ipsum dolor sit amet, consectetur adipiscing elit, sed do eiusmod tempor …" at bounding box center [657, 134] width 127 height 95
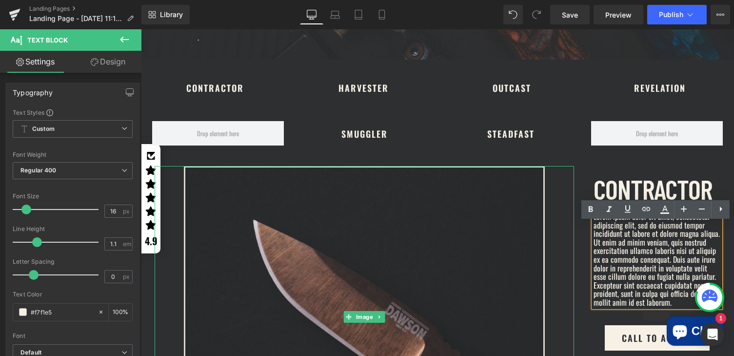
scroll to position [404, 0]
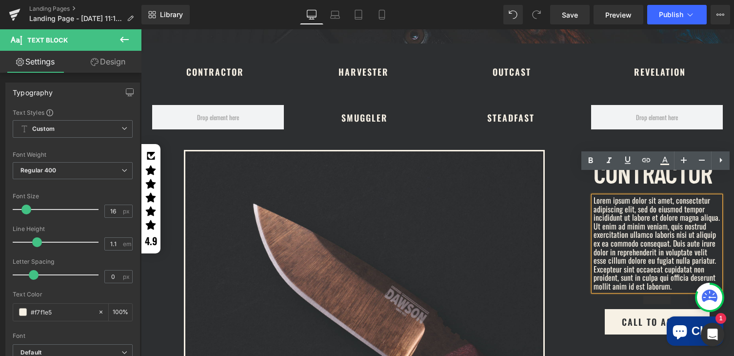
click at [569, 137] on div "Image CONTRACTOR Text Block Lorem ipsum dolor sit amet, consectetur adipiscing …" at bounding box center [437, 295] width 585 height 321
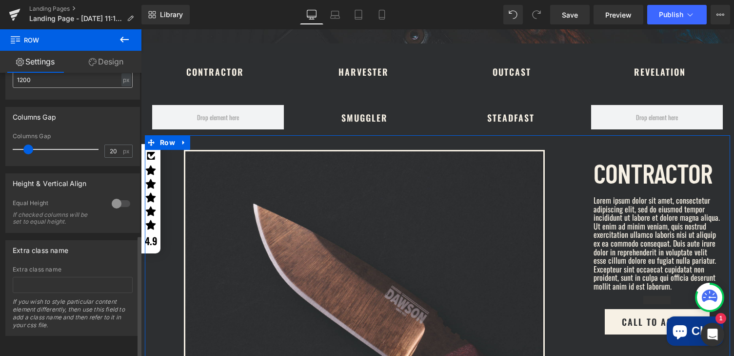
scroll to position [182, 0]
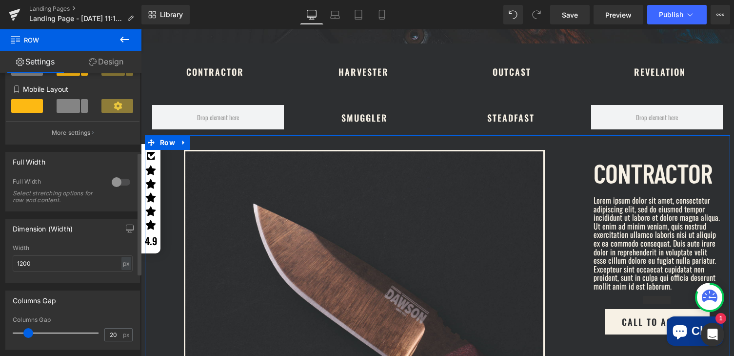
click at [116, 184] on div at bounding box center [120, 182] width 23 height 16
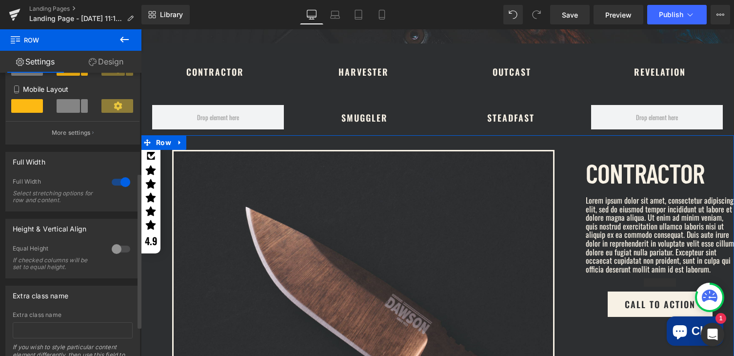
click at [116, 184] on div at bounding box center [120, 182] width 23 height 16
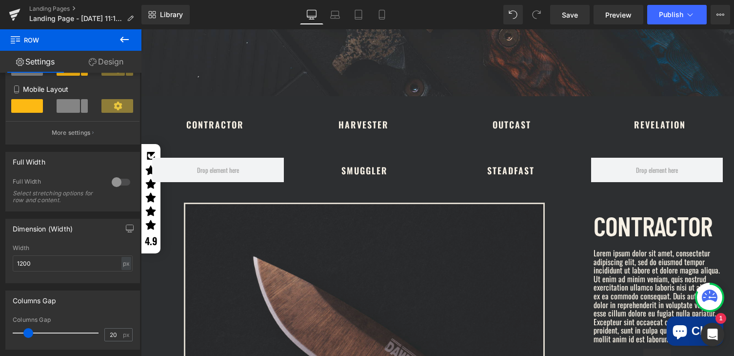
scroll to position [366, 0]
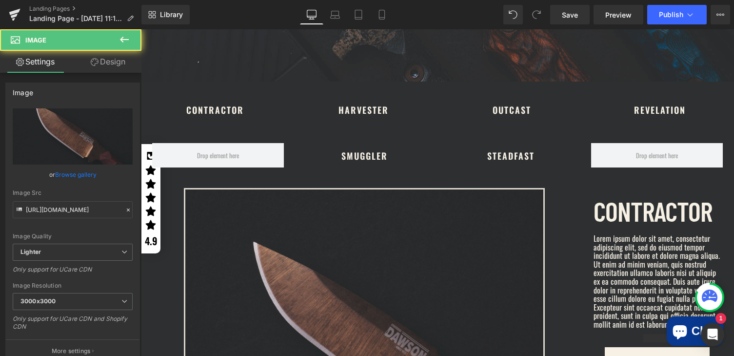
click at [301, 217] on img at bounding box center [364, 338] width 361 height 301
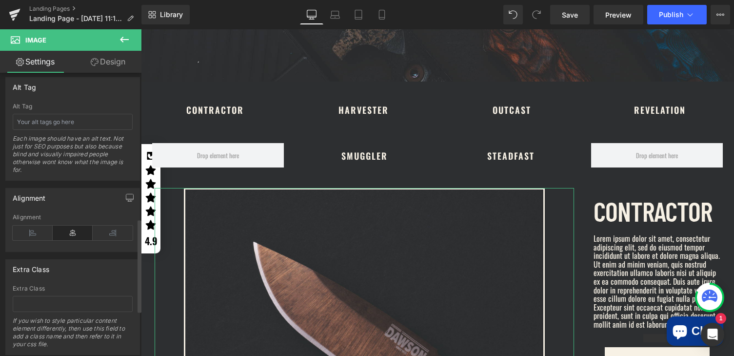
scroll to position [582, 0]
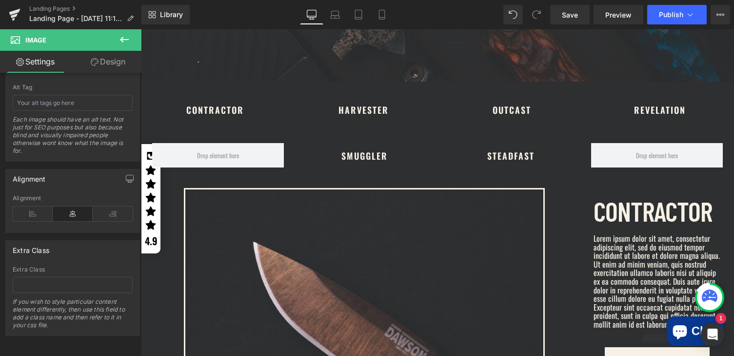
click at [128, 39] on icon at bounding box center [124, 40] width 9 height 6
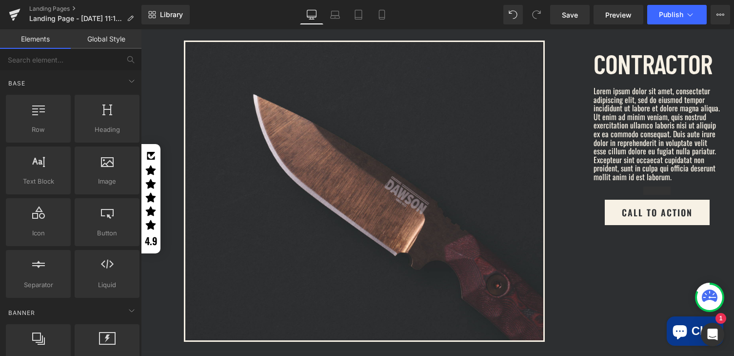
scroll to position [357, 0]
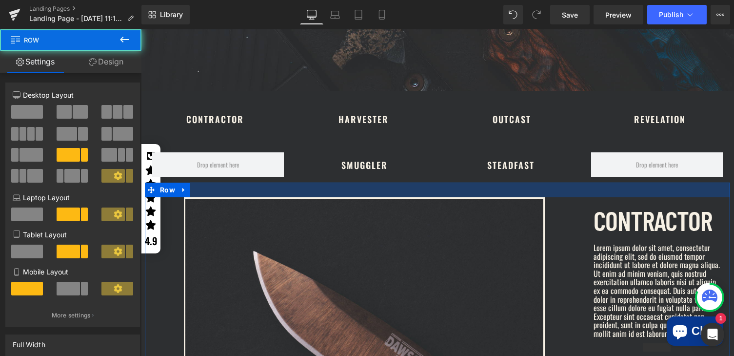
click at [577, 187] on div at bounding box center [437, 189] width 585 height 15
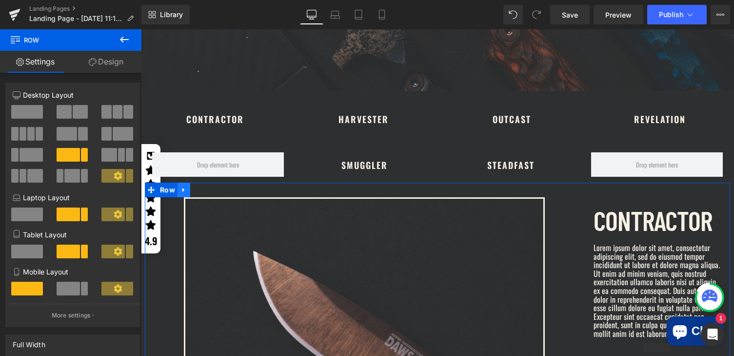
click at [182, 188] on icon at bounding box center [183, 190] width 2 height 4
click at [193, 186] on icon at bounding box center [196, 189] width 7 height 7
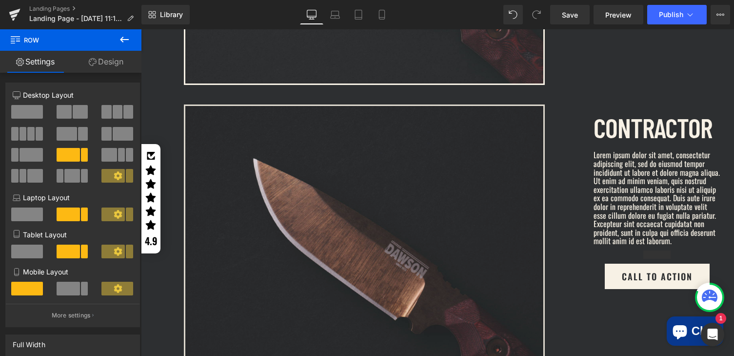
scroll to position [788, 0]
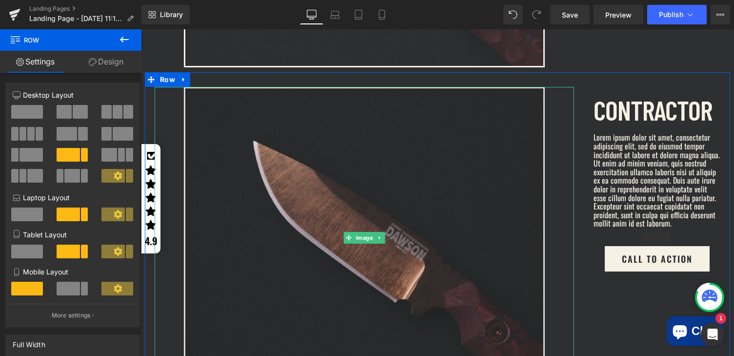
click at [400, 208] on img at bounding box center [364, 237] width 361 height 301
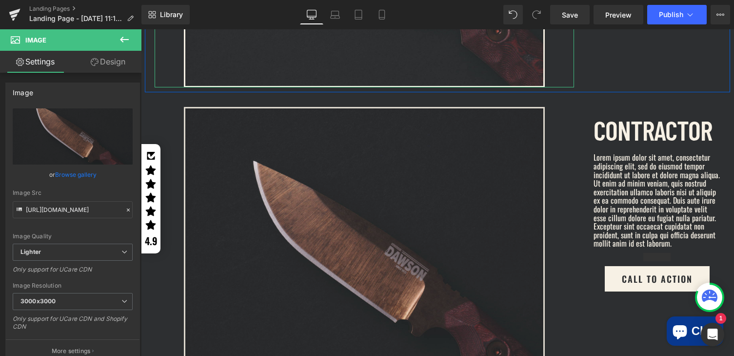
scroll to position [889, 0]
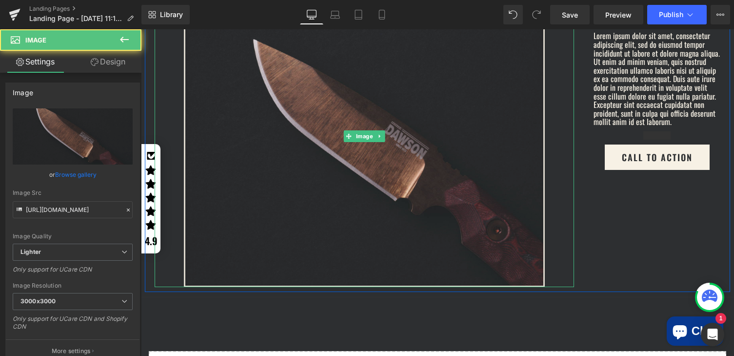
click at [363, 195] on img at bounding box center [364, 135] width 361 height 301
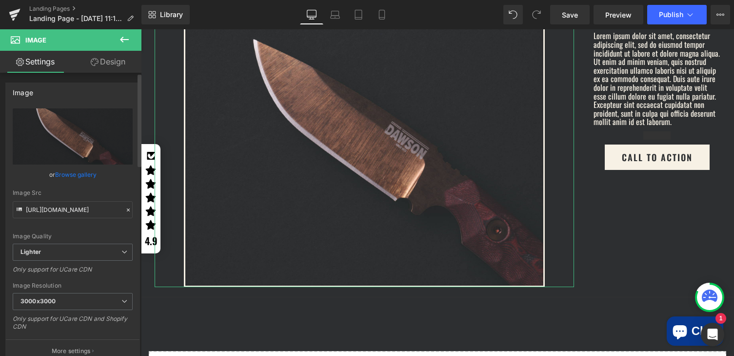
click at [80, 173] on link "Browse gallery" at bounding box center [75, 174] width 41 height 17
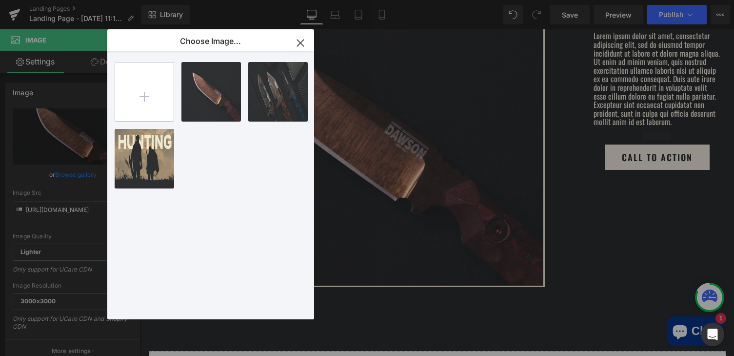
click at [145, 98] on input "file" at bounding box center [144, 91] width 59 height 59
type input "C:\fakepath\revelation.jpg"
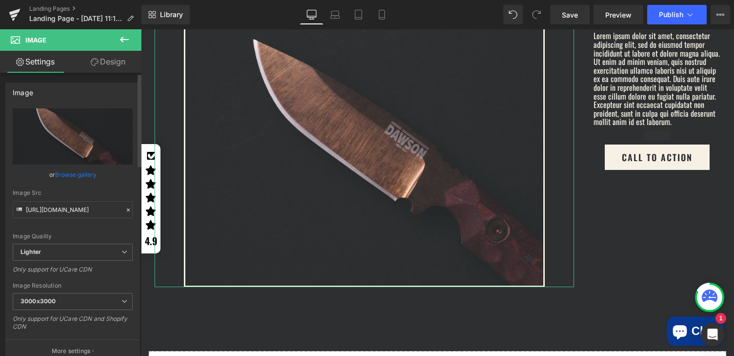
click at [73, 176] on link "Browse gallery" at bounding box center [75, 174] width 41 height 17
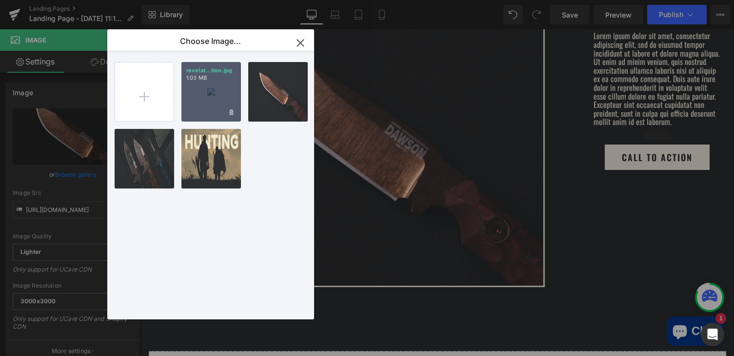
click at [216, 99] on div "revelat...tion.jpg 1.03 MB" at bounding box center [211, 92] width 60 height 60
type input "https://ucarecdn.com/b1e4d753-8431-4e2c-a910-d1917f531075/-/format/auto/-/previ…"
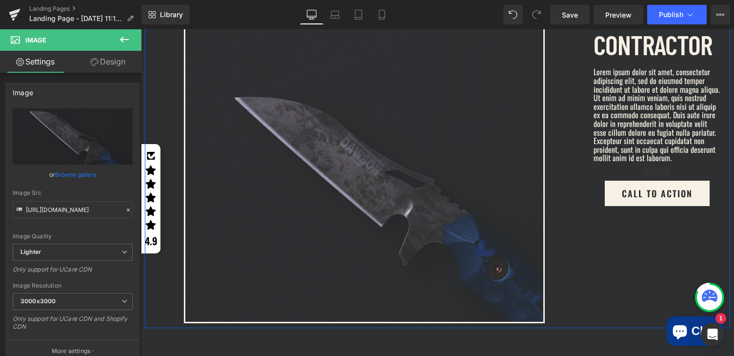
scroll to position [870, 0]
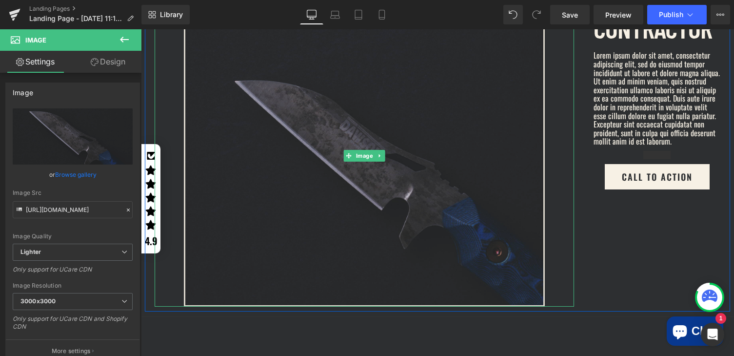
click at [418, 196] on img at bounding box center [364, 155] width 361 height 301
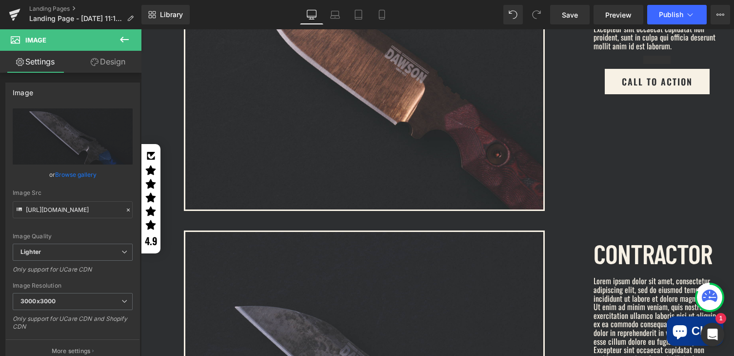
scroll to position [728, 0]
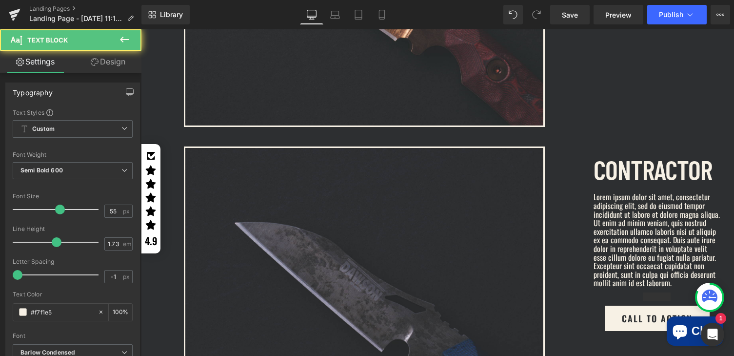
click at [623, 169] on div "CONTRACTOR Text Block" at bounding box center [657, 169] width 127 height 46
click at [623, 169] on p "CONTRACTOR" at bounding box center [657, 169] width 127 height 46
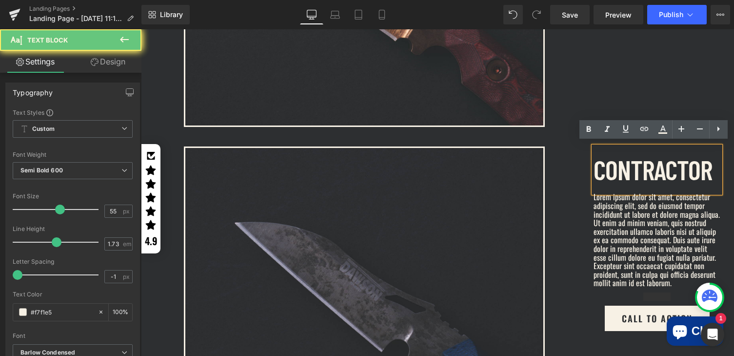
click at [623, 169] on p "CONTRACTOR" at bounding box center [657, 169] width 127 height 46
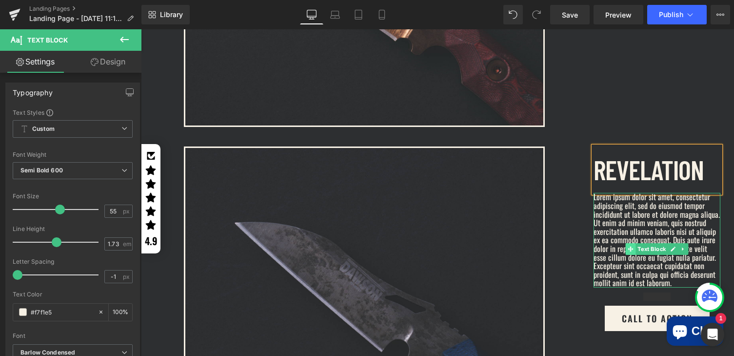
click at [626, 243] on span at bounding box center [631, 249] width 10 height 12
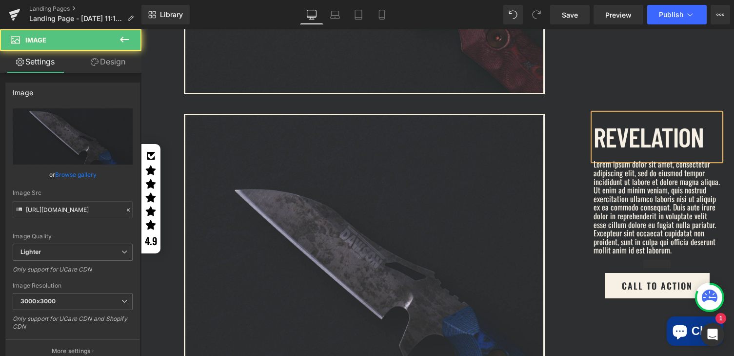
click at [562, 250] on div at bounding box center [365, 264] width 420 height 301
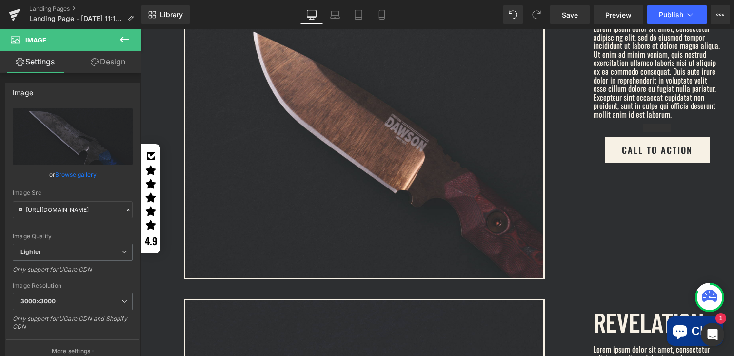
scroll to position [483, 0]
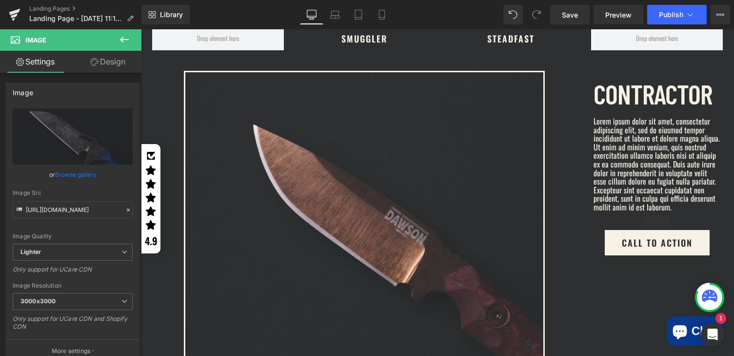
click at [127, 40] on icon at bounding box center [125, 40] width 12 height 12
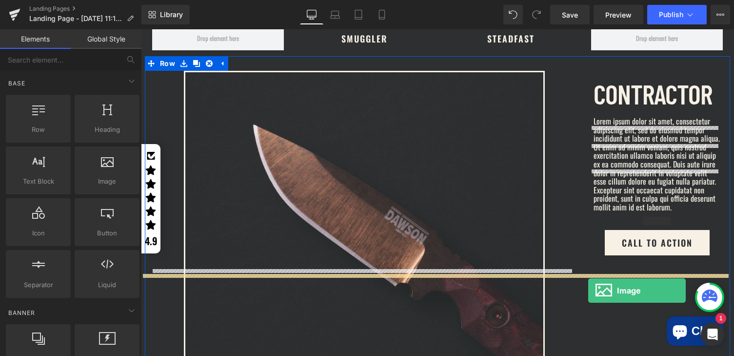
scroll to position [612, 0]
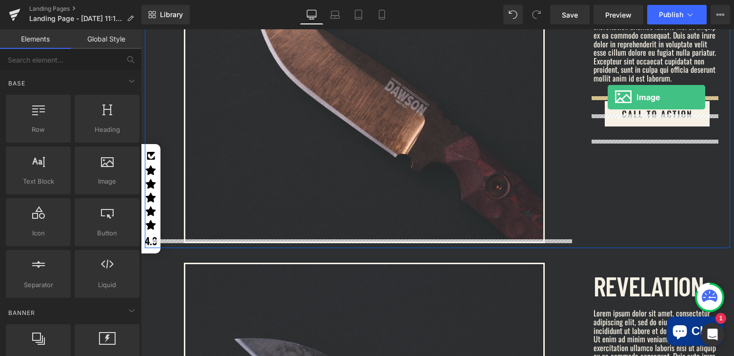
drag, startPoint x: 241, startPoint y: 199, endPoint x: 608, endPoint y: 97, distance: 380.2
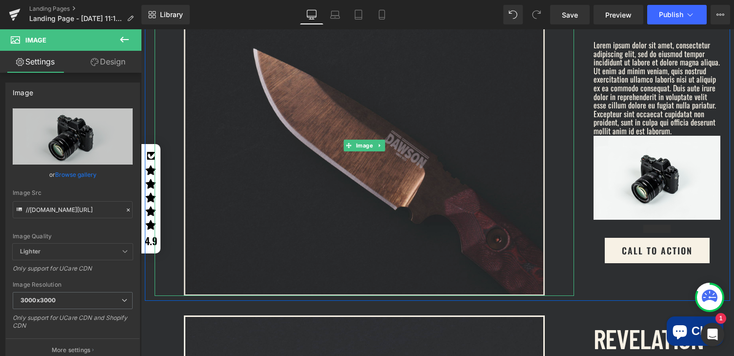
scroll to position [564, 0]
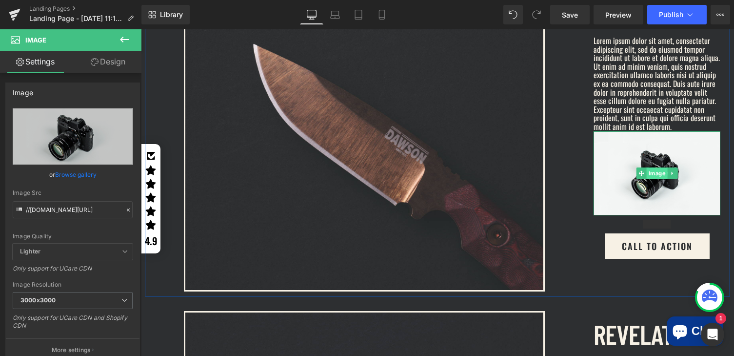
click at [656, 179] on span "Image" at bounding box center [657, 173] width 21 height 12
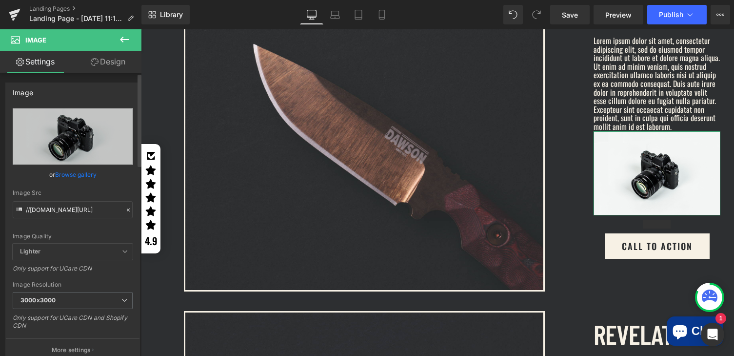
click at [66, 176] on link "Browse gallery" at bounding box center [75, 174] width 41 height 17
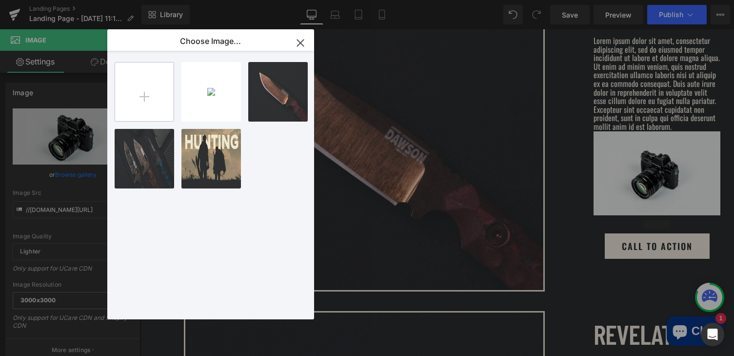
click at [137, 90] on input "file" at bounding box center [144, 91] width 59 height 59
click at [139, 98] on input "file" at bounding box center [144, 91] width 59 height 59
type input "C:\fakepath\revelation2.jpg"
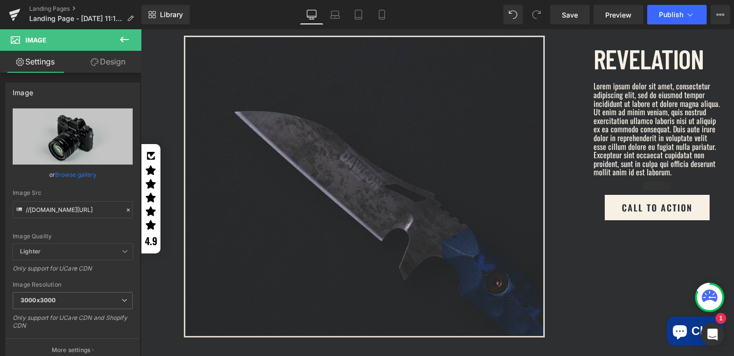
scroll to position [849, 0]
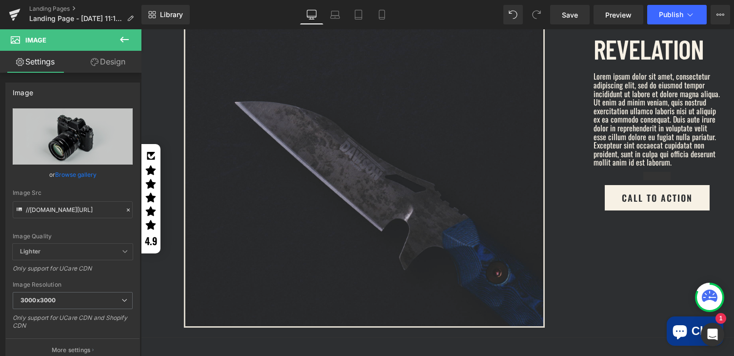
click at [370, 195] on img at bounding box center [364, 176] width 361 height 301
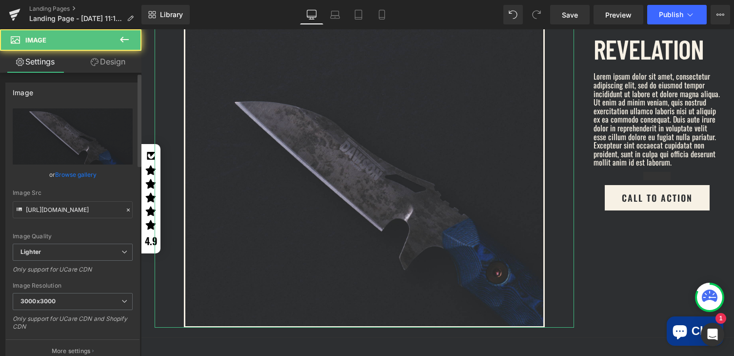
click at [61, 170] on link "Browse gallery" at bounding box center [75, 174] width 41 height 17
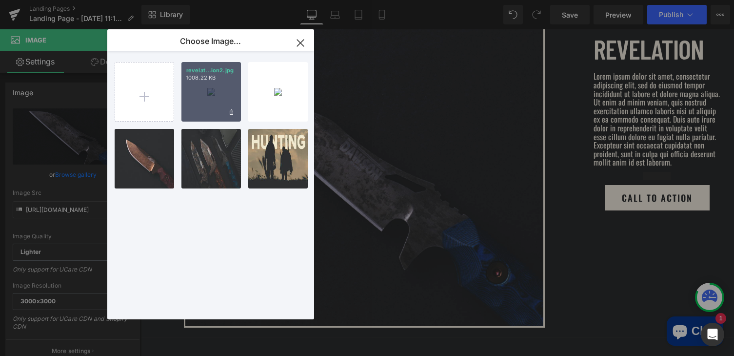
click at [210, 98] on div "revelat...ion2.jpg 1008.22 KB" at bounding box center [211, 92] width 60 height 60
type input "https://ucarecdn.com/fa1f4d88-9098-40aa-9601-747376e642f2/-/format/auto/-/previ…"
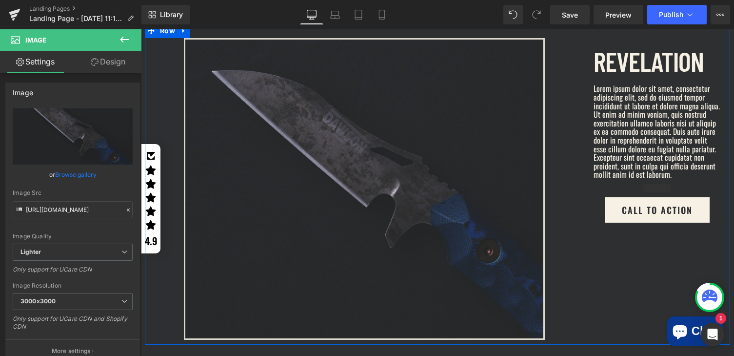
scroll to position [851, 0]
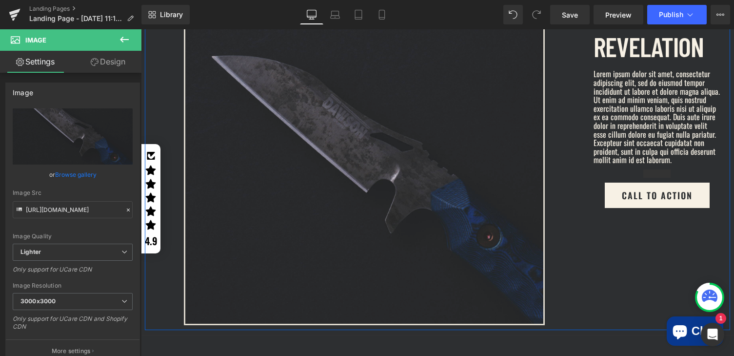
click at [405, 235] on img at bounding box center [364, 173] width 361 height 301
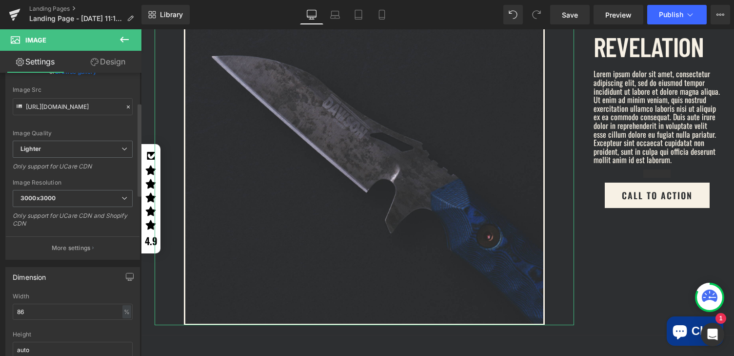
scroll to position [105, 0]
click at [42, 305] on input "86" at bounding box center [73, 309] width 120 height 16
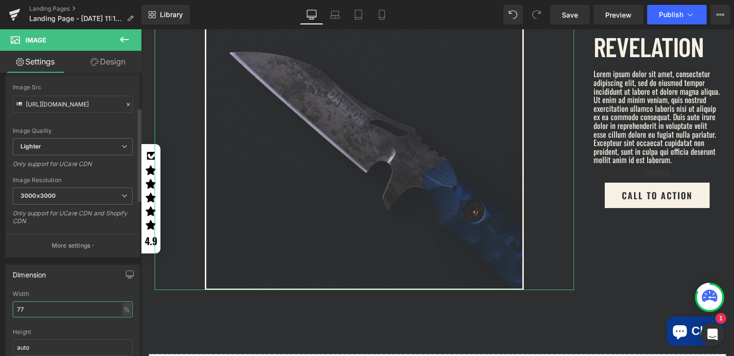
type input "78"
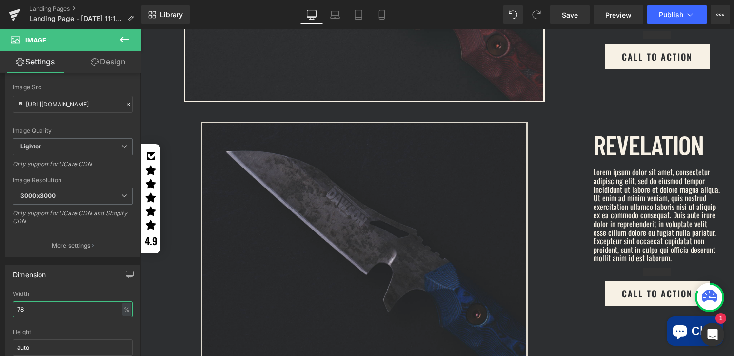
scroll to position [755, 0]
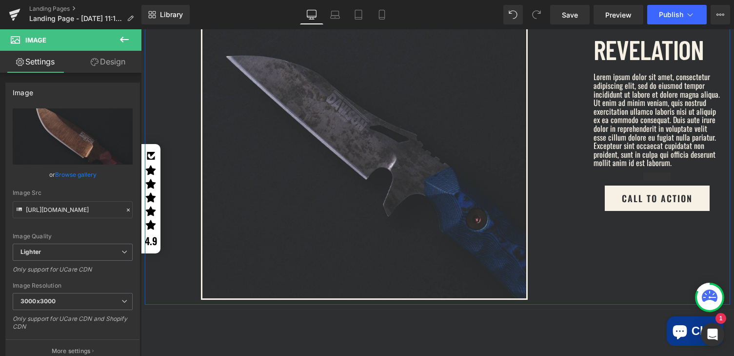
scroll to position [793, 0]
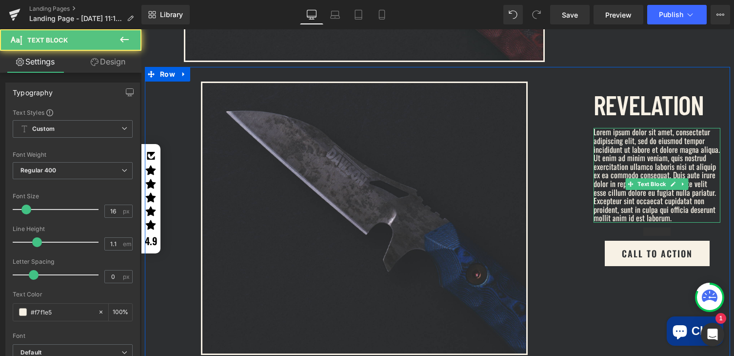
click at [627, 137] on p "Lorem ipsum dolor sit amet, consectetur adipiscing elit, sed do eiusmod tempor …" at bounding box center [657, 175] width 127 height 95
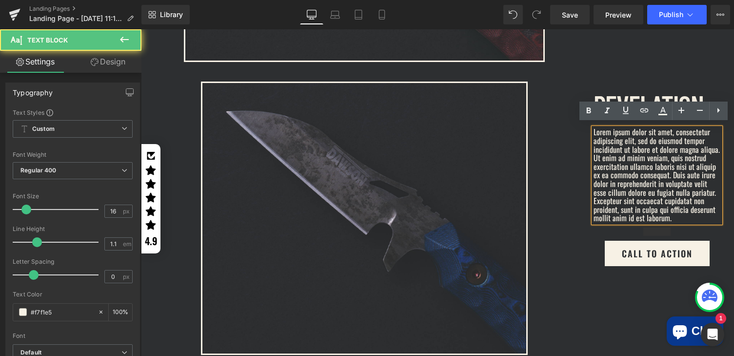
click at [559, 100] on div at bounding box center [365, 217] width 420 height 273
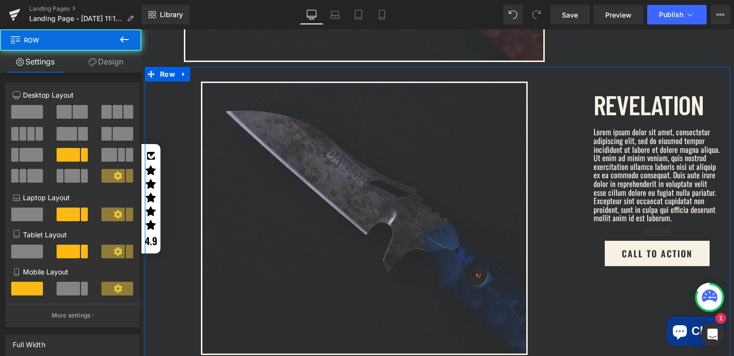
click at [579, 81] on div "Image" at bounding box center [364, 217] width 439 height 273
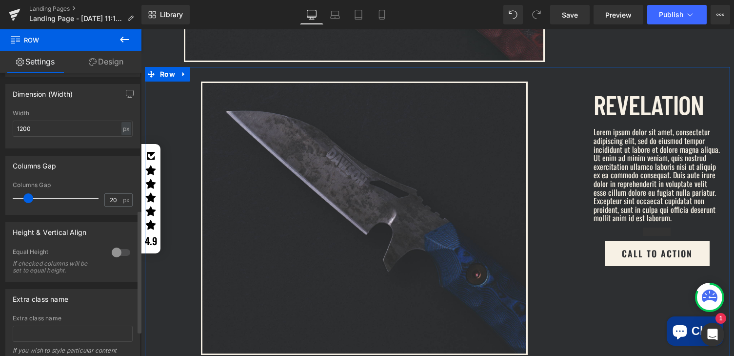
scroll to position [315, 0]
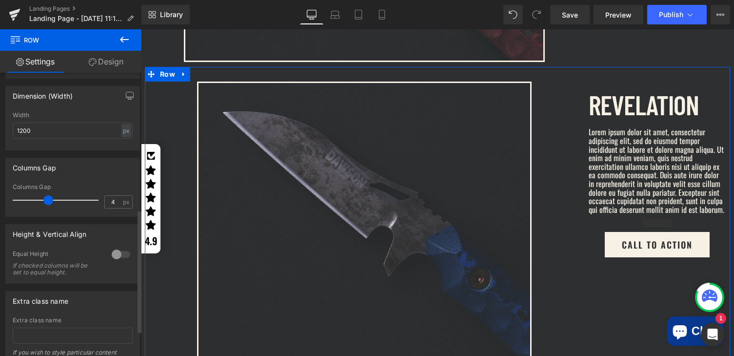
type input "0"
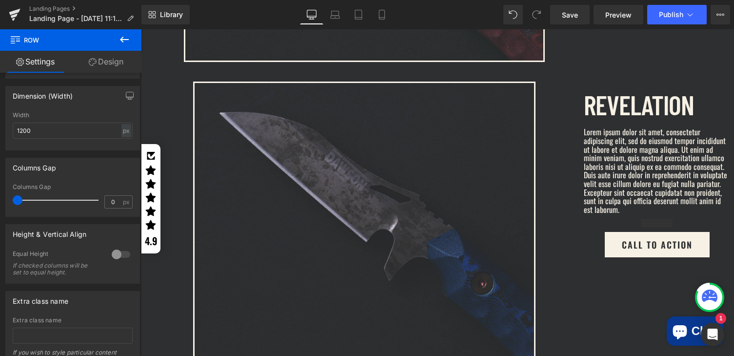
drag, startPoint x: 30, startPoint y: 200, endPoint x: -3, endPoint y: 213, distance: 35.3
click at [0, 213] on html "Image You are previewing how the will restyle your page. You can not edit Eleme…" at bounding box center [367, 178] width 734 height 356
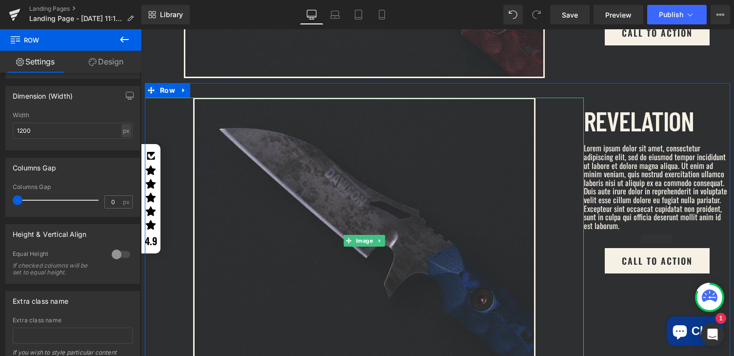
scroll to position [817, 0]
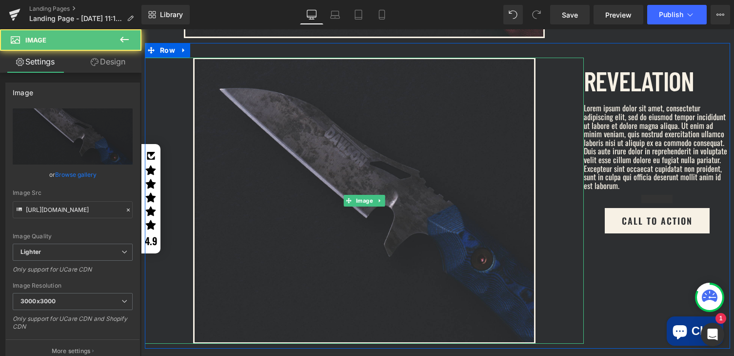
click at [560, 143] on div at bounding box center [364, 201] width 439 height 286
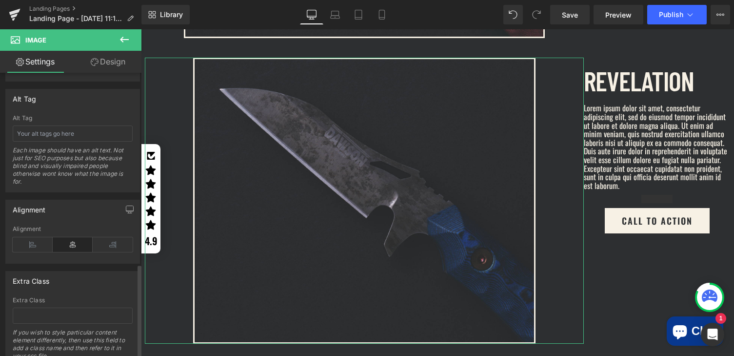
scroll to position [582, 0]
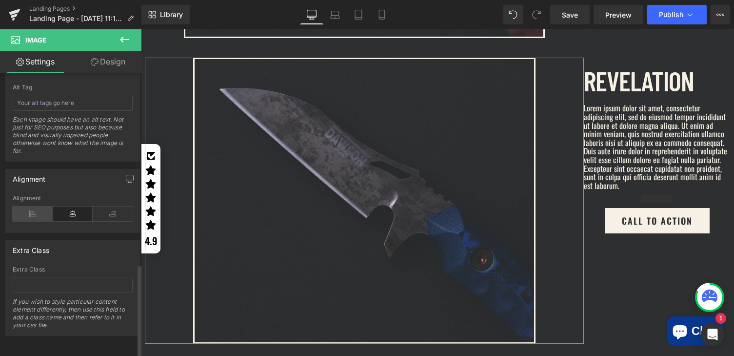
click at [30, 211] on icon at bounding box center [33, 213] width 40 height 15
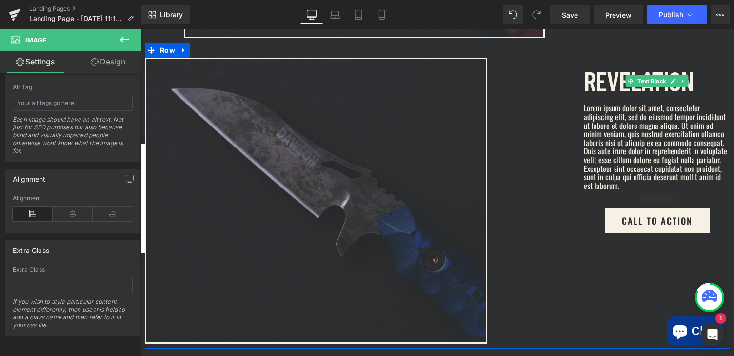
click at [607, 62] on p "REVELATION" at bounding box center [657, 81] width 146 height 46
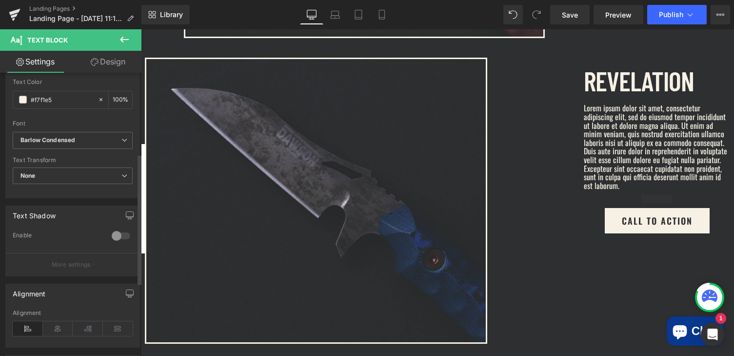
scroll to position [285, 0]
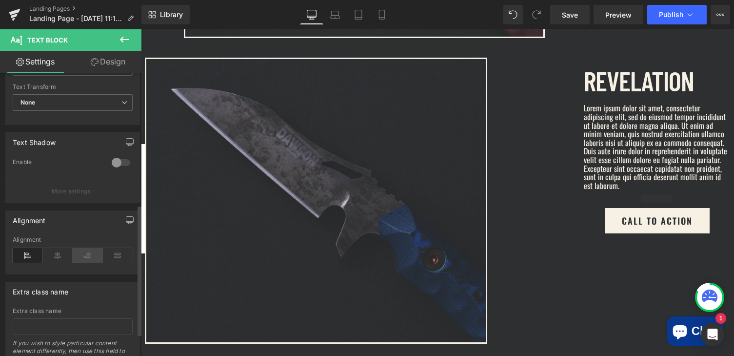
click at [86, 257] on icon at bounding box center [88, 255] width 30 height 15
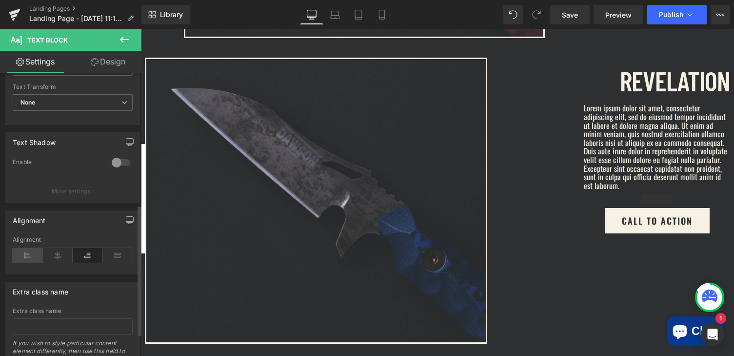
click at [27, 257] on icon at bounding box center [28, 255] width 30 height 15
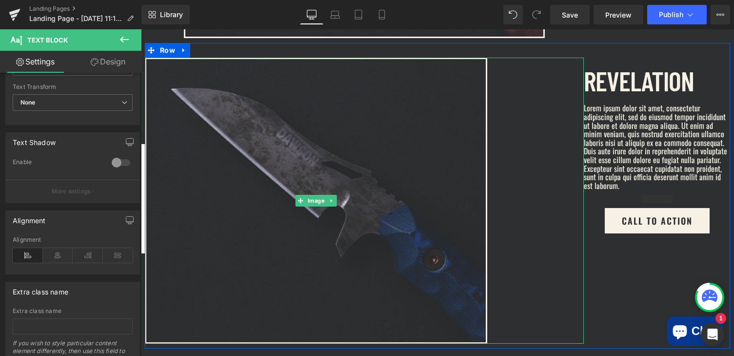
click at [541, 70] on div at bounding box center [364, 201] width 439 height 286
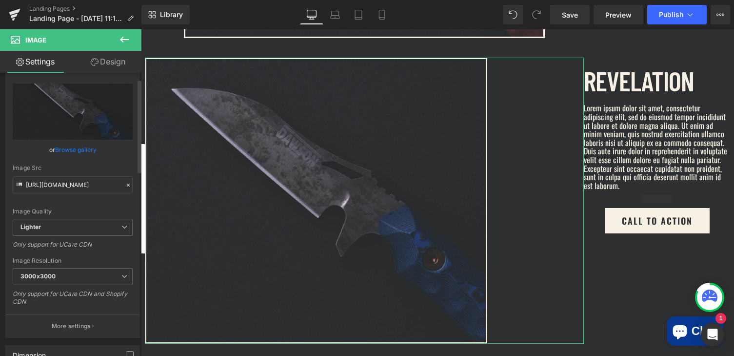
scroll to position [0, 0]
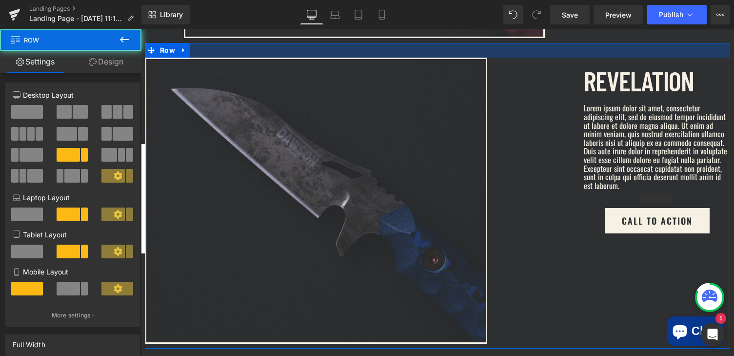
click at [524, 43] on div at bounding box center [437, 50] width 585 height 15
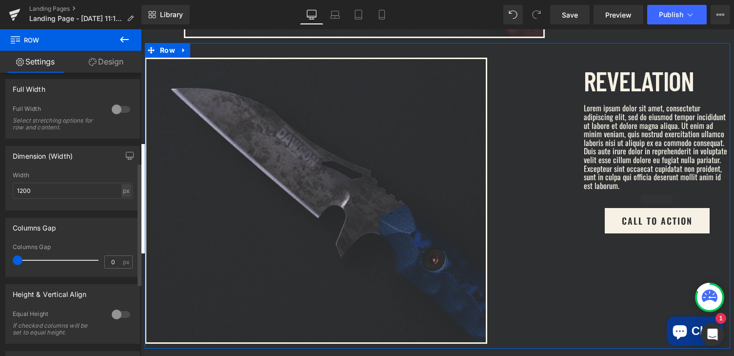
scroll to position [260, 0]
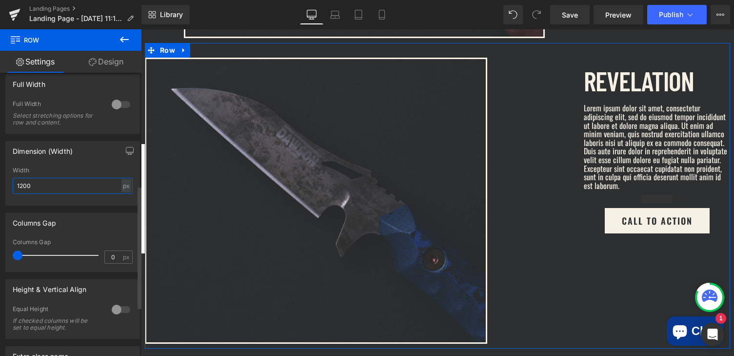
click at [61, 190] on input "1200" at bounding box center [73, 186] width 120 height 16
type input "1200"
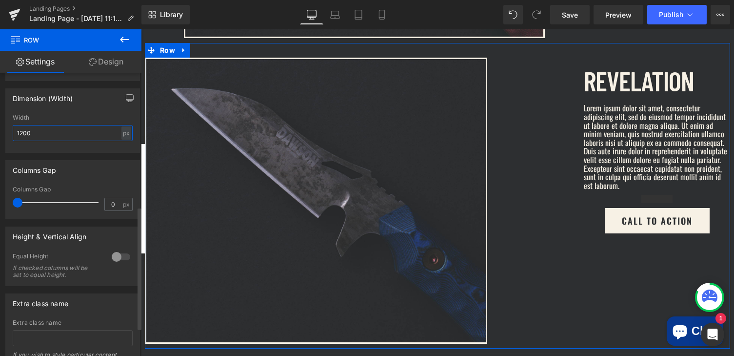
scroll to position [315, 0]
click at [113, 257] on div at bounding box center [120, 255] width 23 height 16
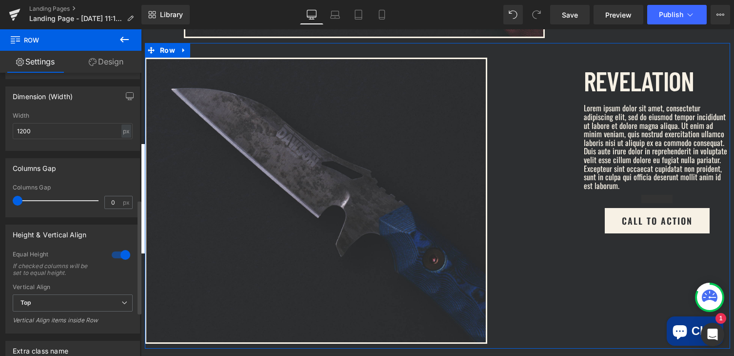
click at [113, 257] on div at bounding box center [120, 255] width 23 height 16
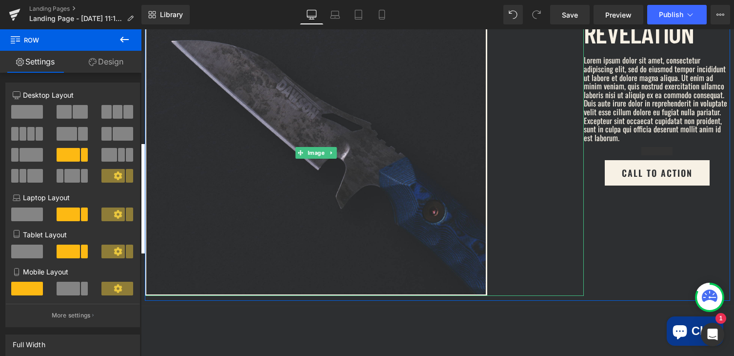
scroll to position [756, 0]
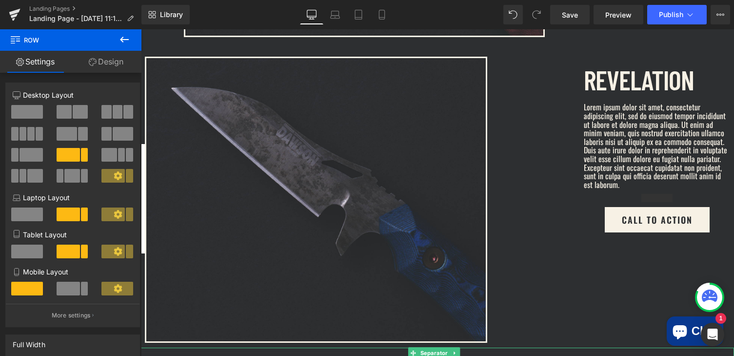
scroll to position [816, 0]
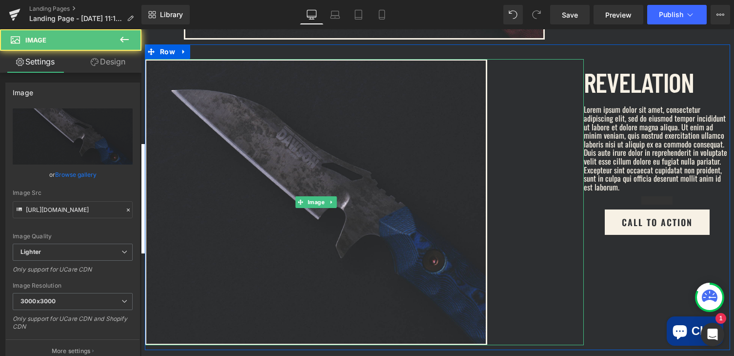
click at [553, 71] on div at bounding box center [364, 202] width 439 height 286
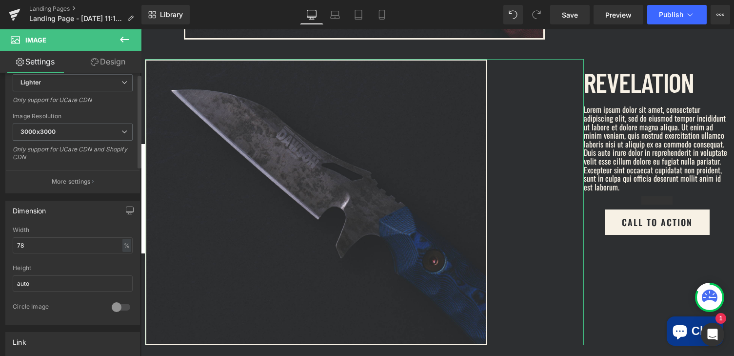
scroll to position [188, 0]
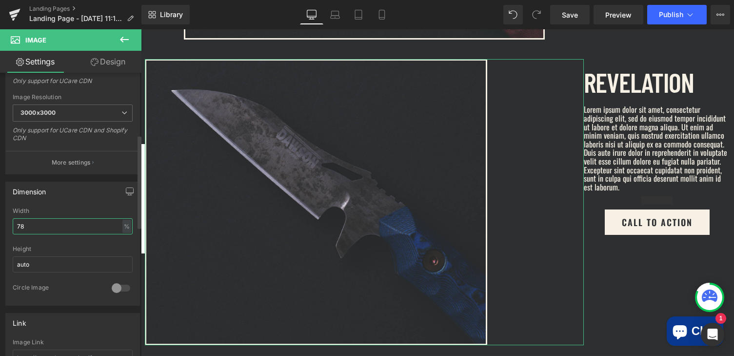
click at [78, 225] on input "78" at bounding box center [73, 226] width 120 height 16
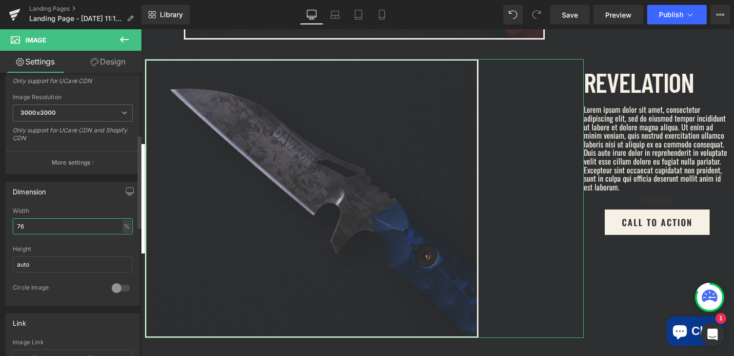
type input "77"
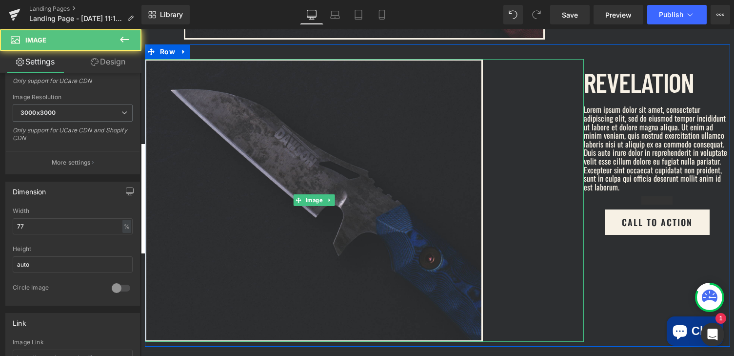
click at [547, 96] on div at bounding box center [364, 200] width 439 height 282
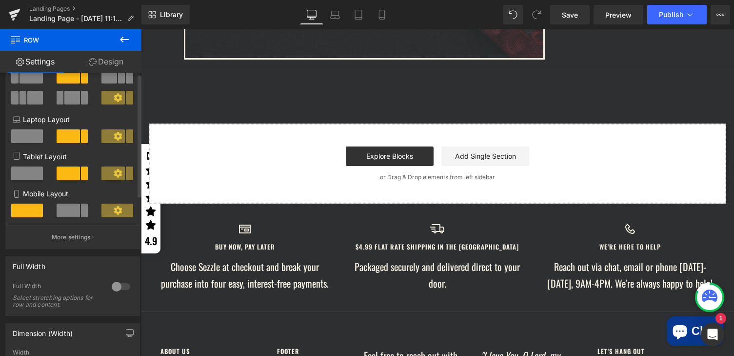
scroll to position [142, 0]
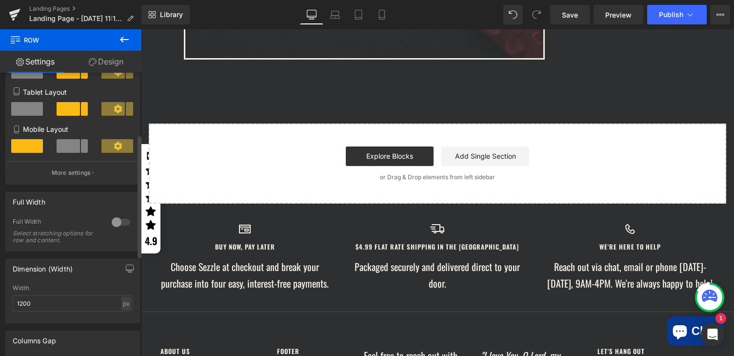
click at [115, 222] on div at bounding box center [120, 222] width 23 height 16
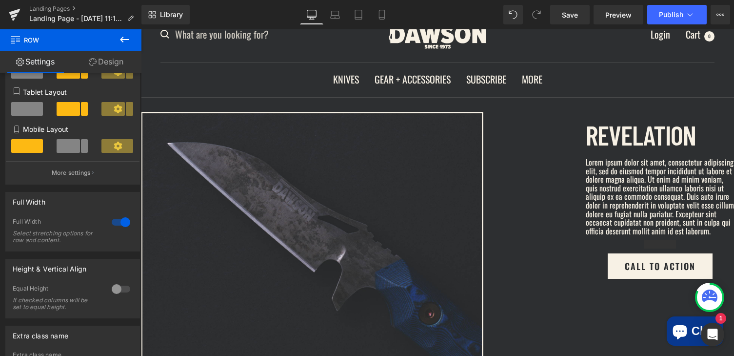
scroll to position [135, 0]
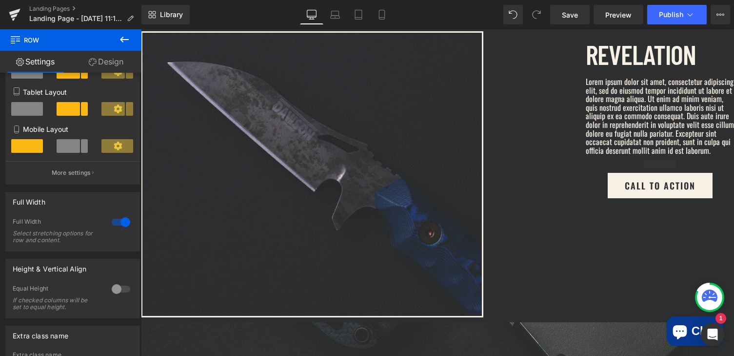
click at [541, 144] on div at bounding box center [363, 174] width 445 height 286
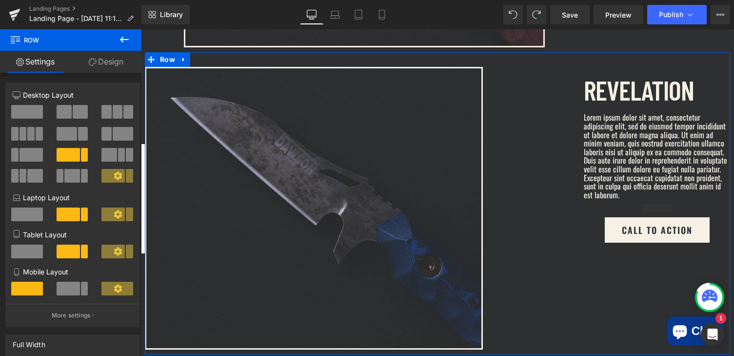
scroll to position [791, 0]
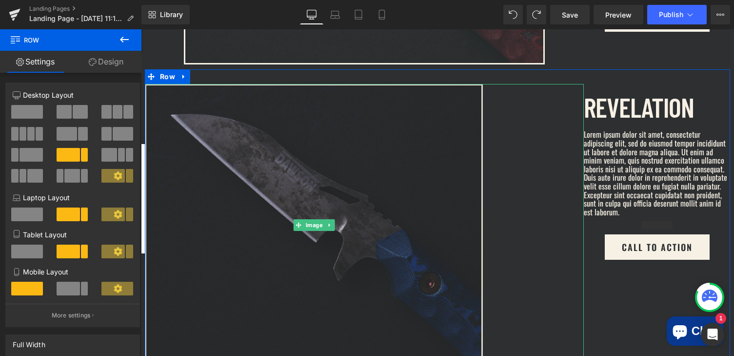
click at [263, 117] on img at bounding box center [314, 225] width 338 height 282
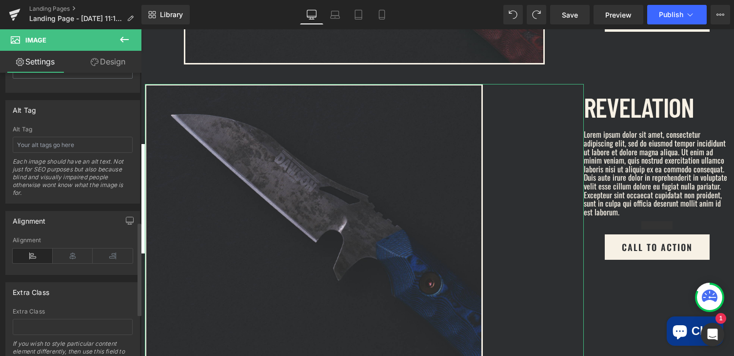
scroll to position [543, 0]
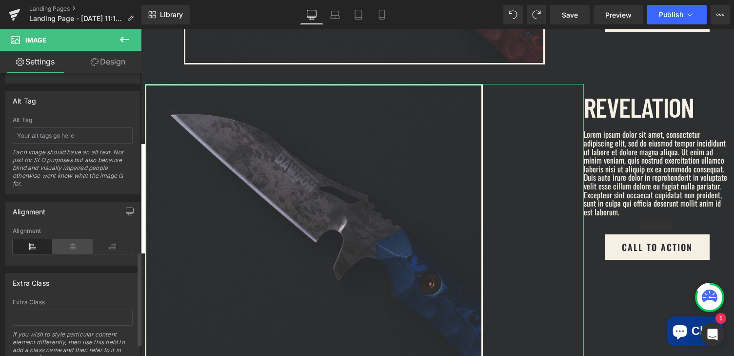
click at [69, 244] on icon at bounding box center [73, 246] width 40 height 15
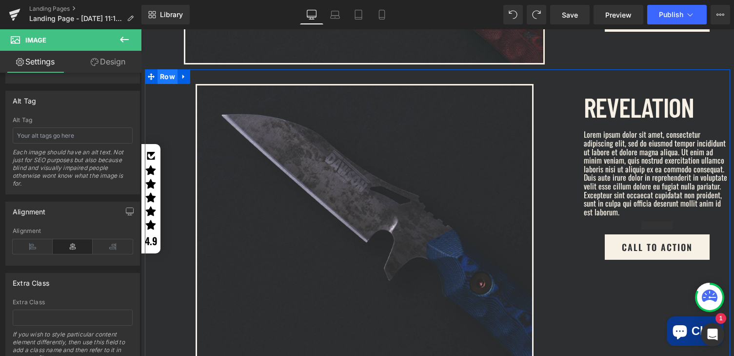
click at [161, 70] on span "Row" at bounding box center [168, 76] width 20 height 15
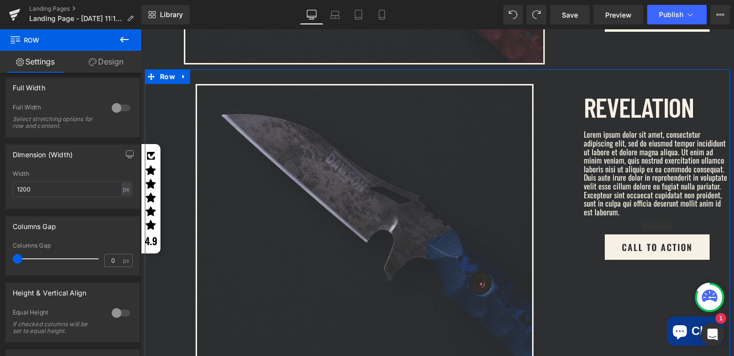
scroll to position [258, 0]
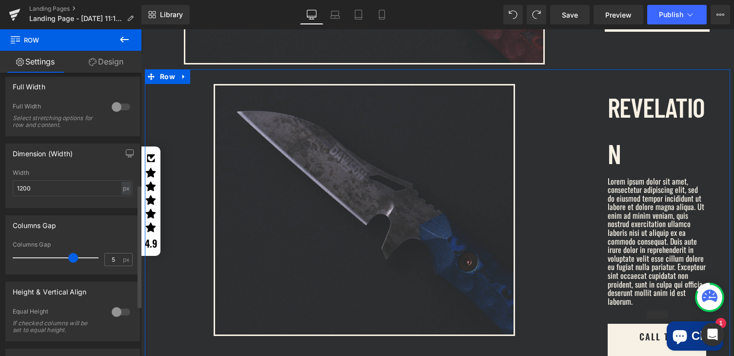
type input "0"
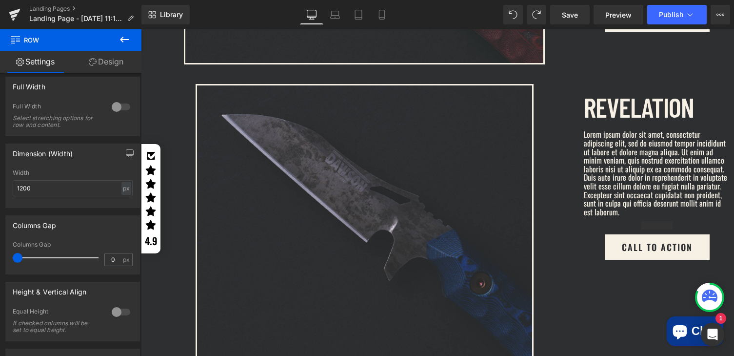
drag, startPoint x: 20, startPoint y: 260, endPoint x: -3, endPoint y: 249, distance: 26.0
click at [0, 249] on html "Row You are previewing how the will restyle your page. You can not edit Element…" at bounding box center [367, 178] width 734 height 356
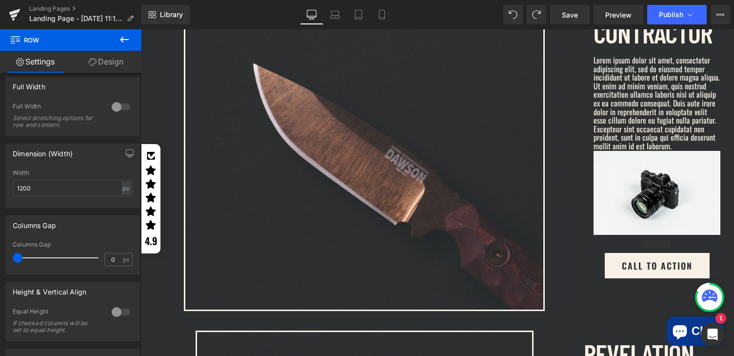
scroll to position [539, 0]
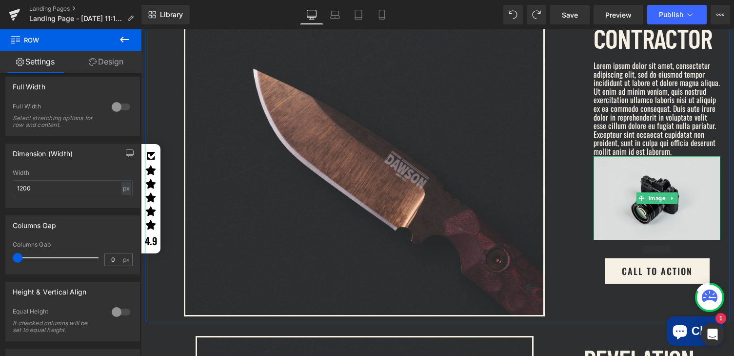
click at [628, 181] on img at bounding box center [657, 198] width 127 height 84
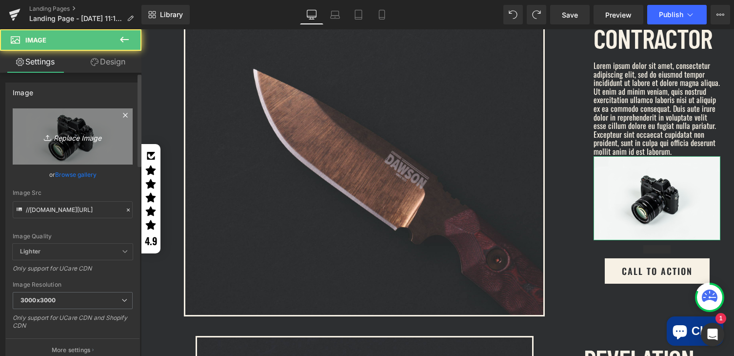
click at [69, 133] on icon "Replace Image" at bounding box center [73, 136] width 78 height 12
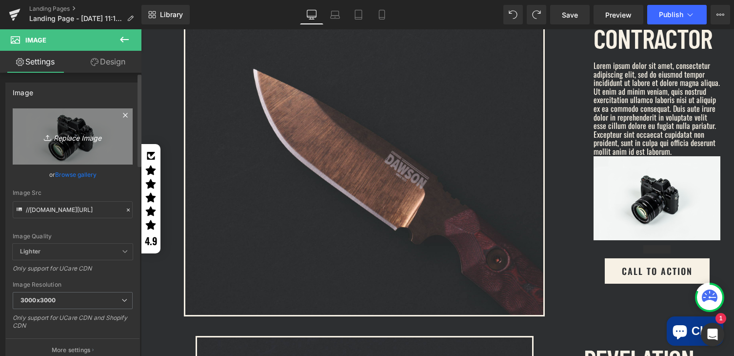
type input "C:\fakepath\s.svg"
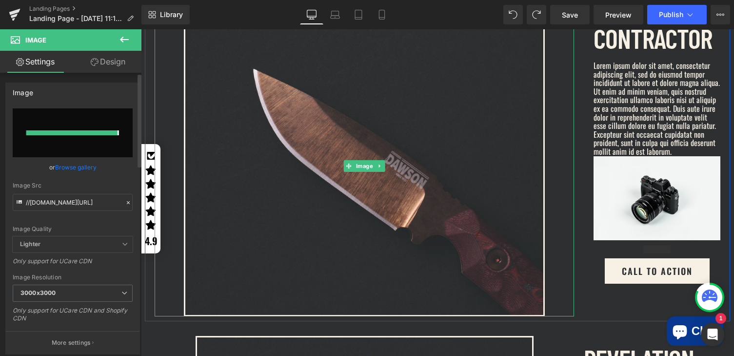
type input "https://ucarecdn.com/b87d6403-3d8a-4c04-b1ea-8b13c0f7a182/s.svg"
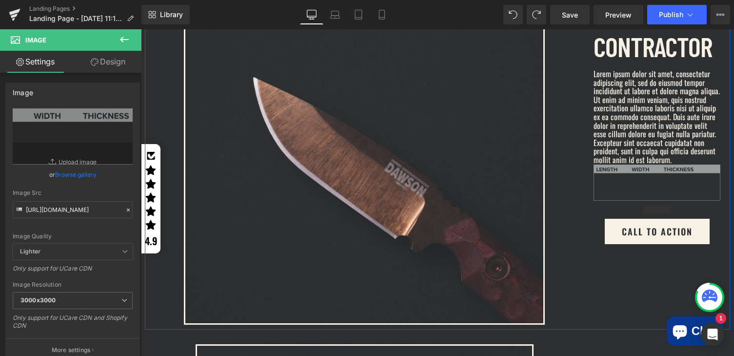
scroll to position [529, 0]
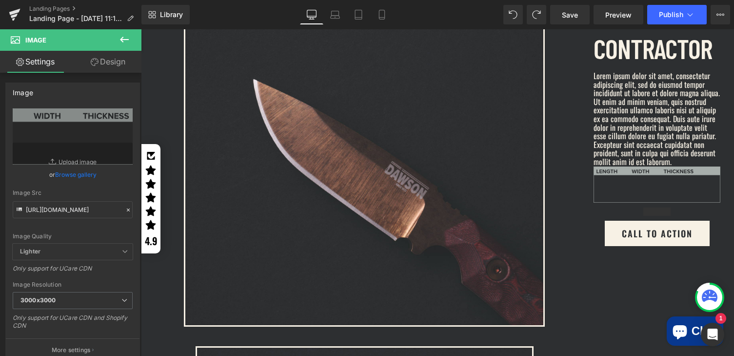
click at [129, 40] on icon at bounding box center [125, 40] width 12 height 12
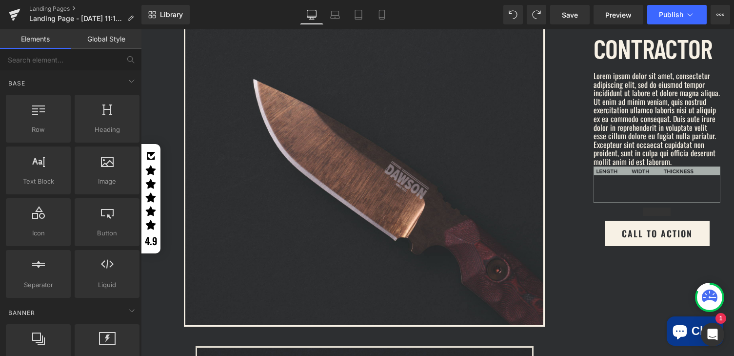
scroll to position [587, 0]
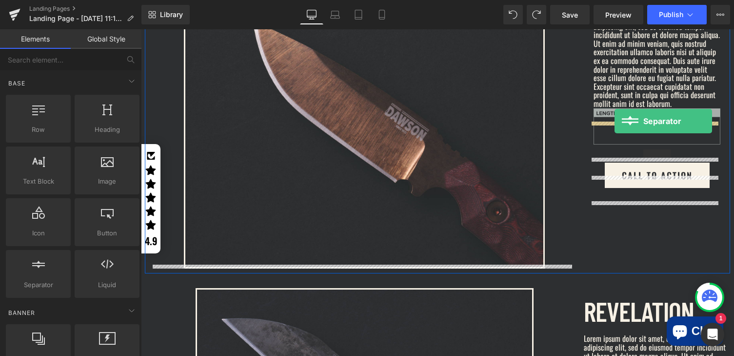
drag, startPoint x: 274, startPoint y: 311, endPoint x: 615, endPoint y: 121, distance: 390.2
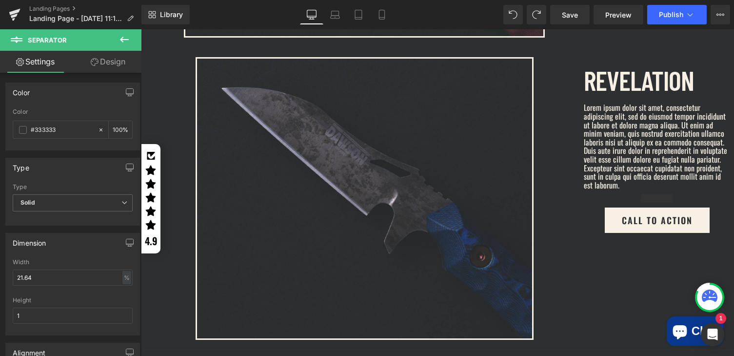
scroll to position [803, 0]
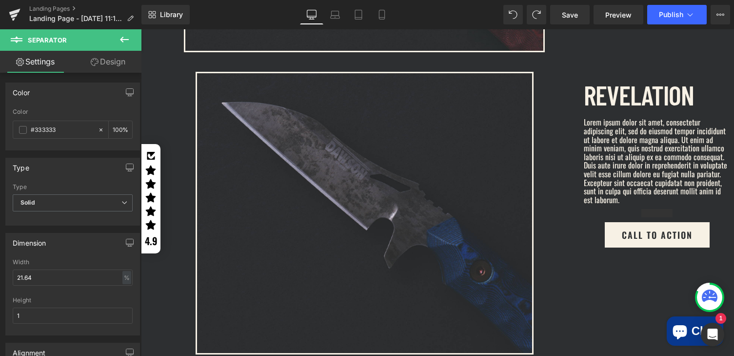
click at [126, 40] on icon at bounding box center [125, 40] width 12 height 12
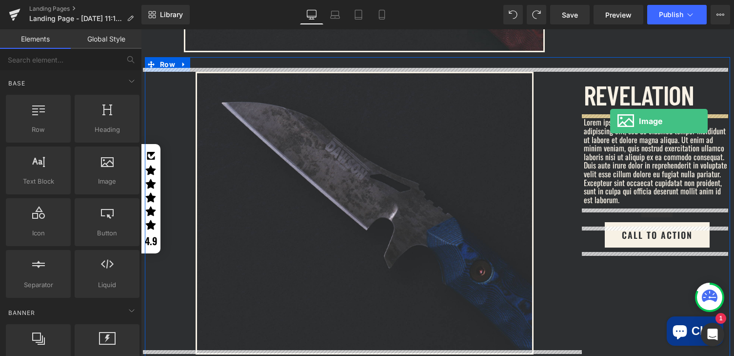
drag, startPoint x: 246, startPoint y: 203, endPoint x: 610, endPoint y: 121, distance: 373.5
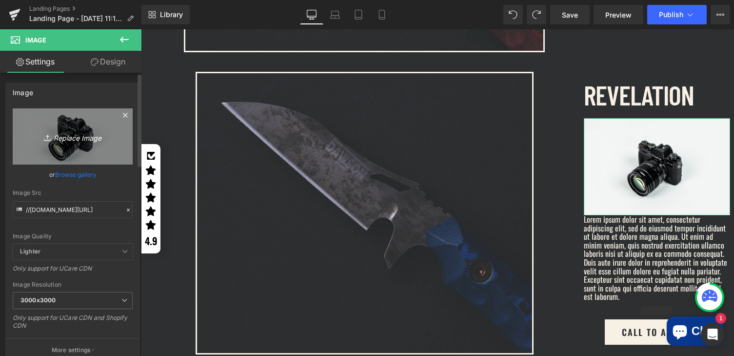
click at [77, 136] on icon "Replace Image" at bounding box center [73, 136] width 78 height 12
type input "C:\fakepath\ss.svg"
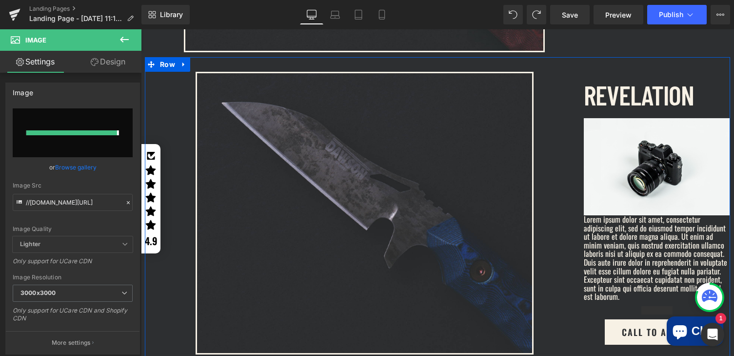
type input "https://ucarecdn.com/78e62cab-b334-4f0c-9f58-ba26f54a5e14/ss.svg"
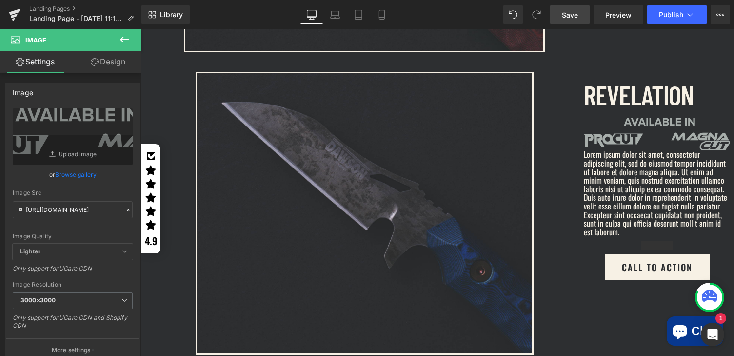
click at [572, 15] on span "Save" at bounding box center [570, 15] width 16 height 10
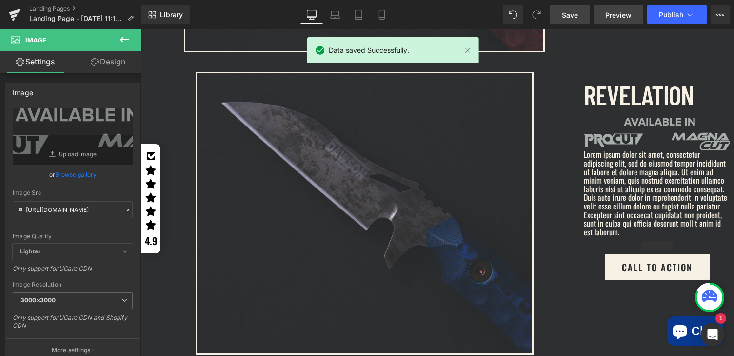
click at [613, 15] on span "Preview" at bounding box center [618, 15] width 26 height 10
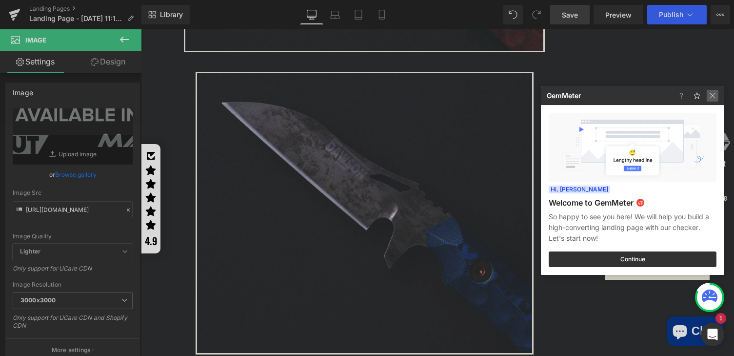
click at [712, 95] on img at bounding box center [713, 96] width 12 height 12
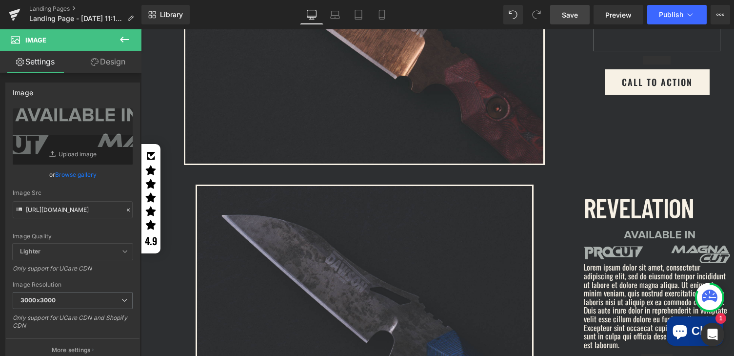
scroll to position [855, 0]
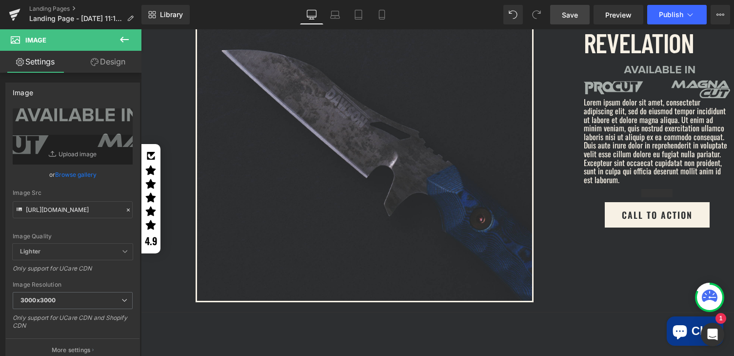
click at [124, 38] on icon at bounding box center [125, 40] width 12 height 12
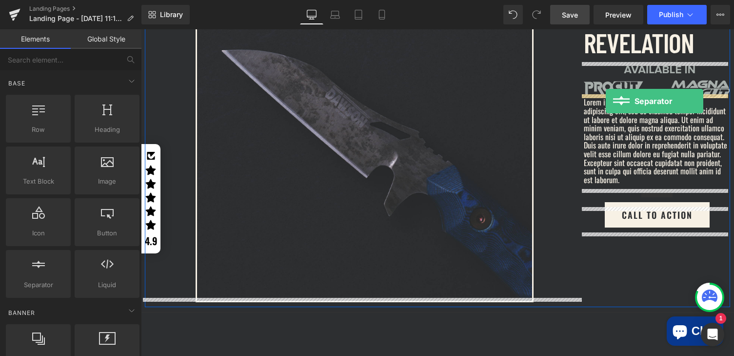
drag, startPoint x: 189, startPoint y: 297, endPoint x: 606, endPoint y: 100, distance: 460.9
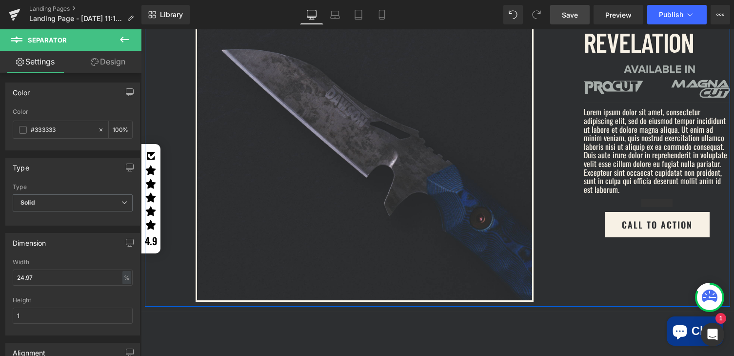
scroll to position [795, 0]
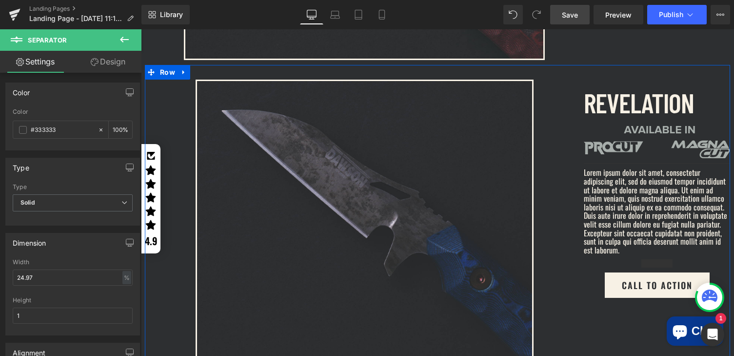
click at [629, 98] on div "REVELATION Text Block" at bounding box center [657, 103] width 146 height 46
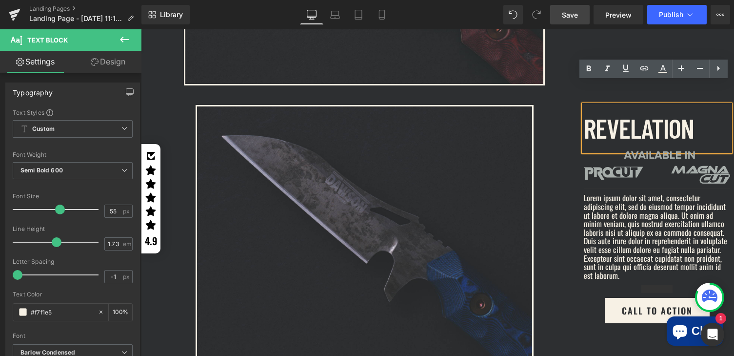
scroll to position [789, 0]
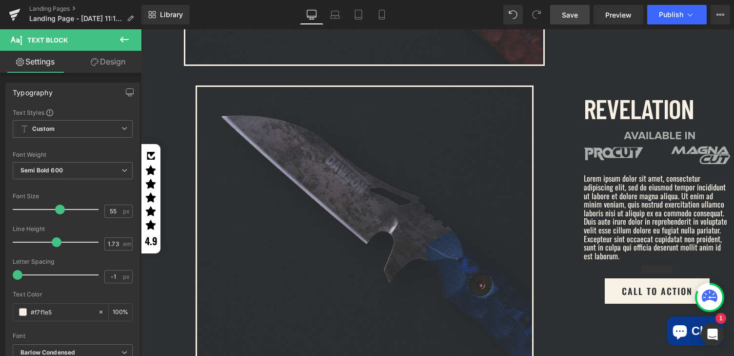
click at [568, 13] on span "Save" at bounding box center [570, 15] width 16 height 10
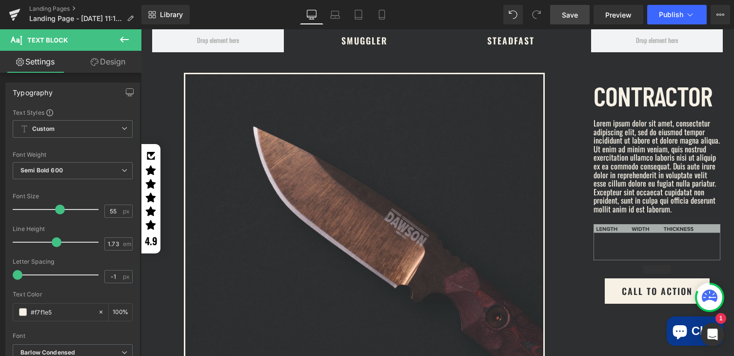
scroll to position [496, 0]
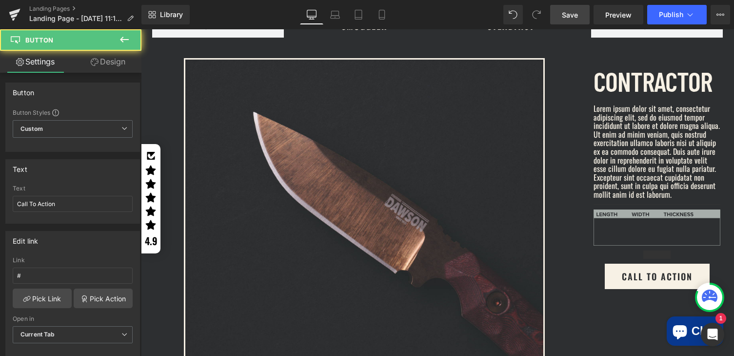
click at [73, 203] on input "Call To Action" at bounding box center [73, 204] width 120 height 16
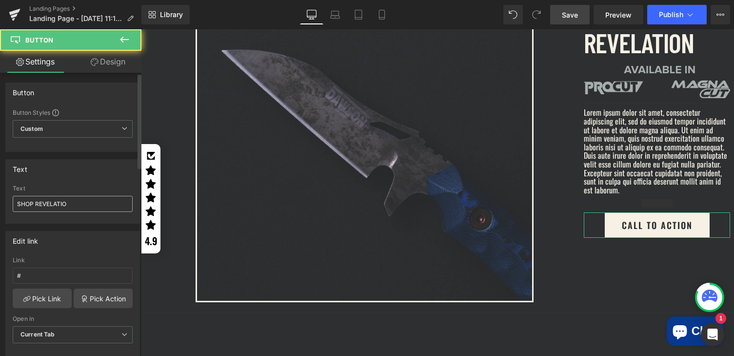
type input "SHOP REVELATION"
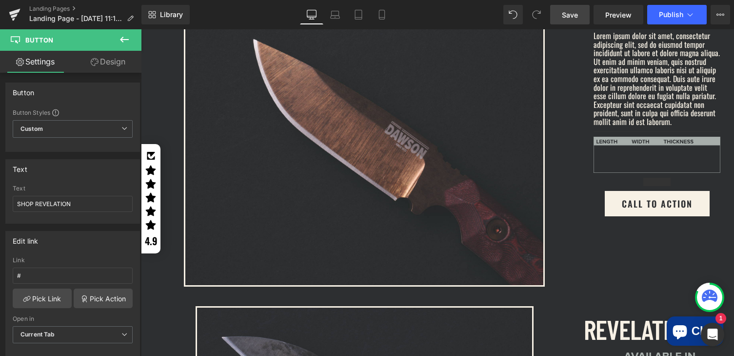
scroll to position [380, 0]
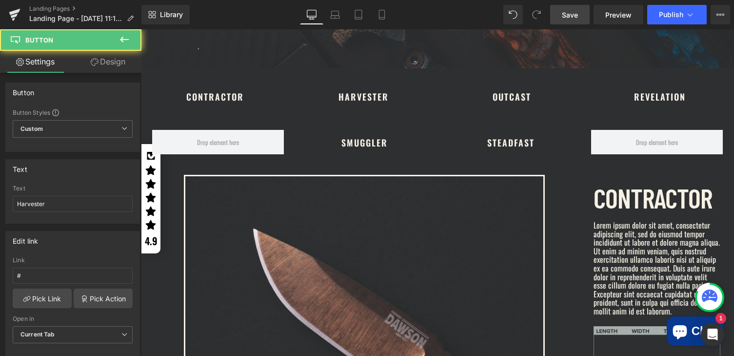
click at [342, 93] on div "Harvester Button" at bounding box center [363, 96] width 148 height 25
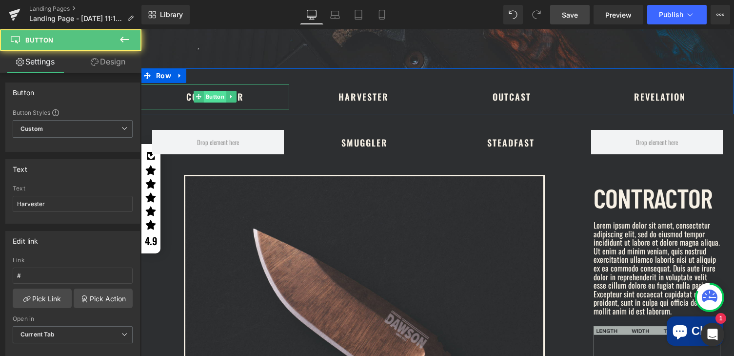
click at [213, 89] on div "Contractor Button" at bounding box center [215, 96] width 148 height 25
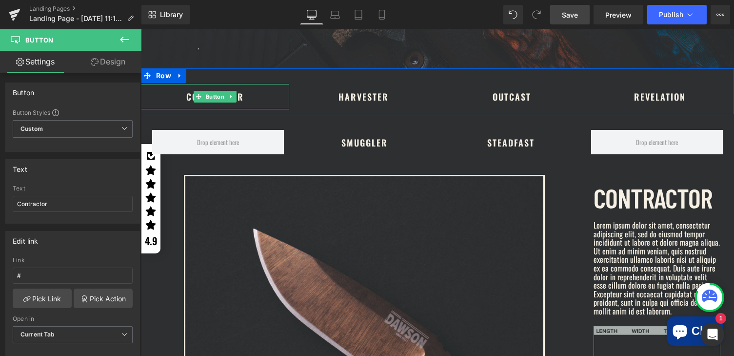
click at [250, 94] on link "Contractor" at bounding box center [215, 96] width 92 height 25
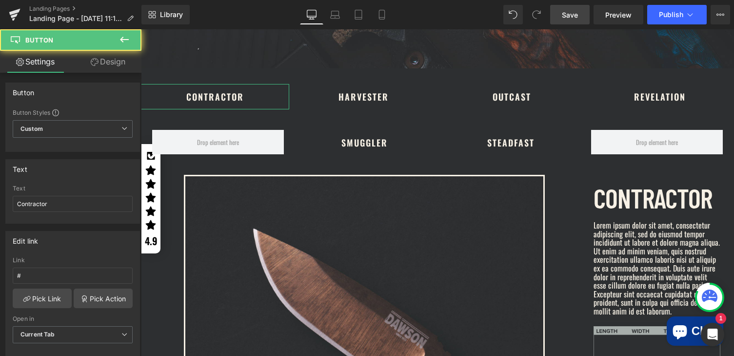
click at [101, 63] on link "Design" at bounding box center [108, 62] width 71 height 22
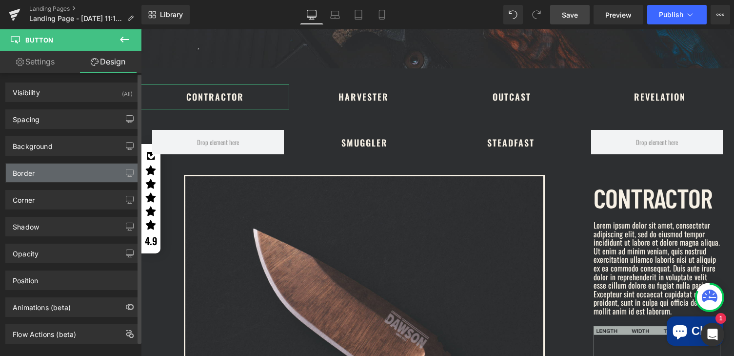
click at [35, 174] on div "Border" at bounding box center [73, 172] width 134 height 19
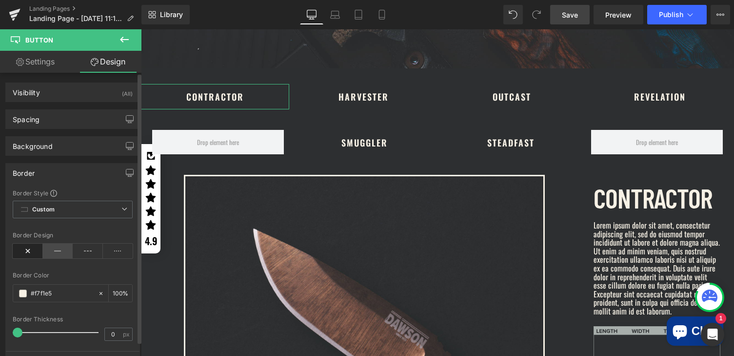
click at [57, 250] on icon at bounding box center [58, 250] width 30 height 15
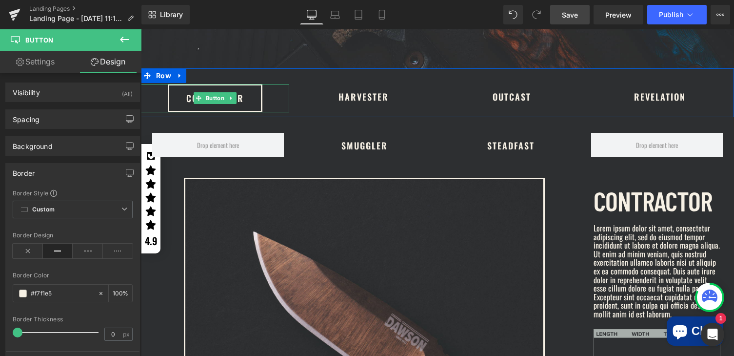
click at [258, 91] on link "Contractor" at bounding box center [215, 98] width 95 height 28
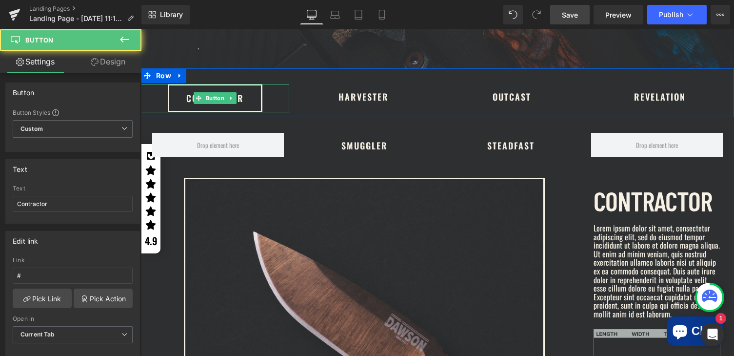
click at [271, 91] on div "Contractor" at bounding box center [215, 98] width 148 height 28
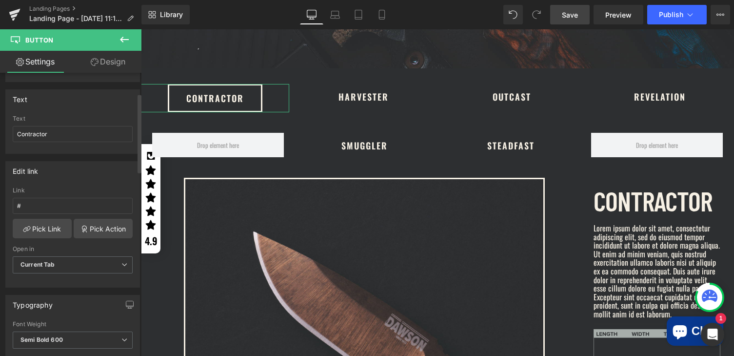
scroll to position [0, 0]
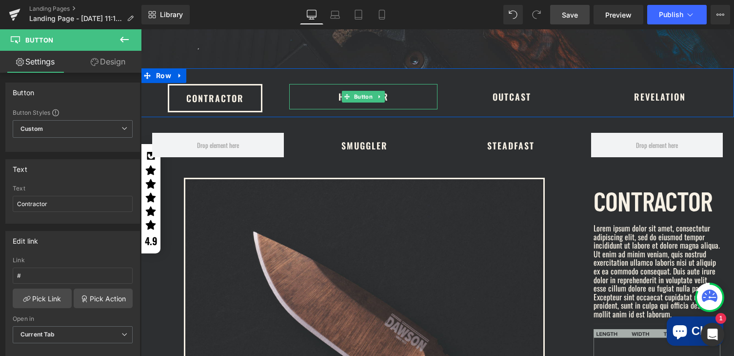
click at [322, 95] on link "Harvester" at bounding box center [363, 96] width 84 height 25
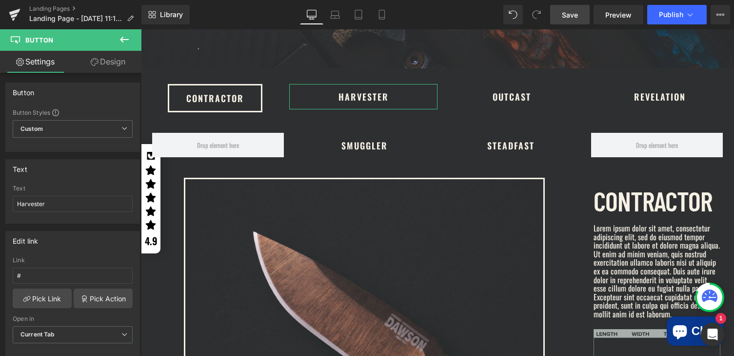
click at [112, 60] on link "Design" at bounding box center [108, 62] width 71 height 22
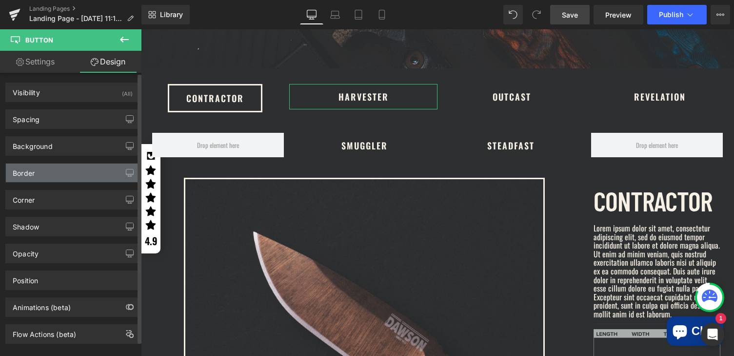
click at [38, 173] on div "Border" at bounding box center [73, 172] width 134 height 19
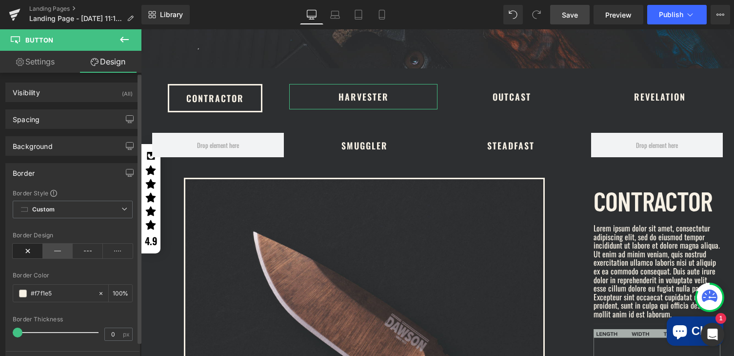
click at [57, 250] on icon at bounding box center [58, 250] width 30 height 15
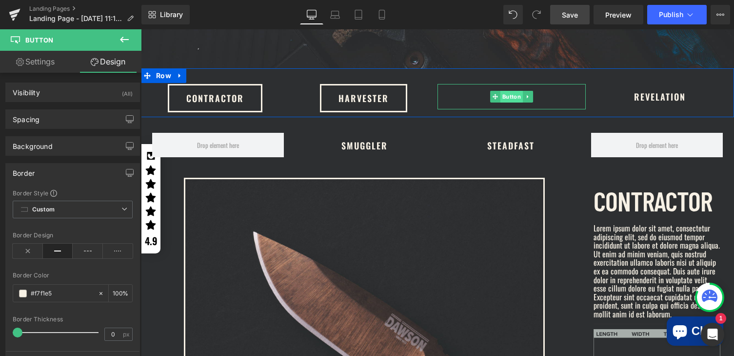
click at [507, 92] on span "Button" at bounding box center [512, 97] width 22 height 12
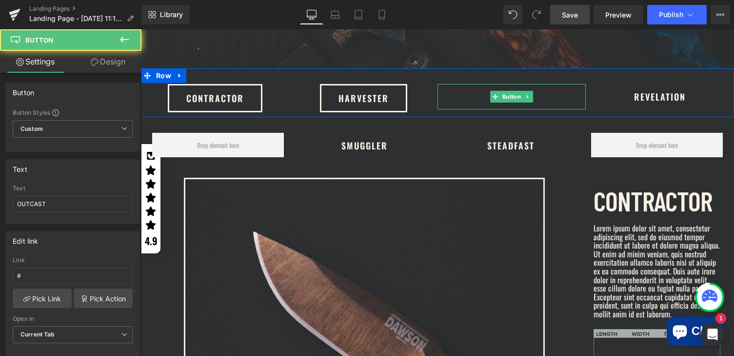
click at [454, 93] on div "OUTCAST" at bounding box center [512, 96] width 148 height 25
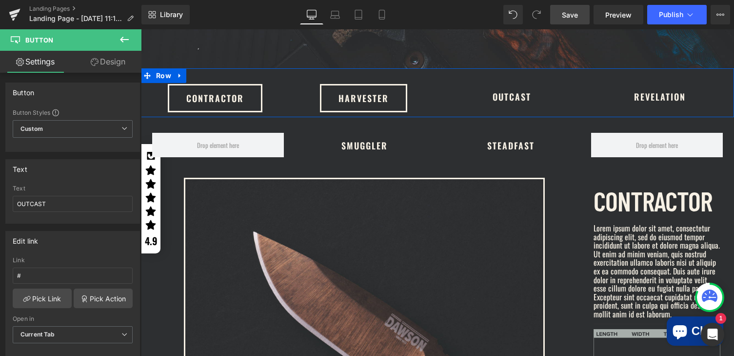
click at [107, 58] on link "Design" at bounding box center [108, 62] width 71 height 22
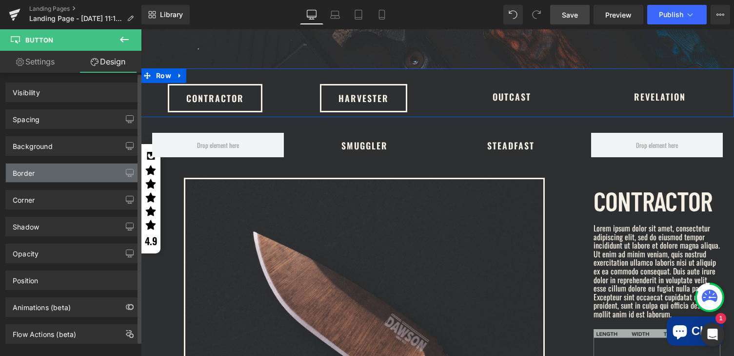
click at [35, 176] on div "Border" at bounding box center [24, 170] width 22 height 14
click at [37, 175] on div "Border" at bounding box center [73, 172] width 134 height 19
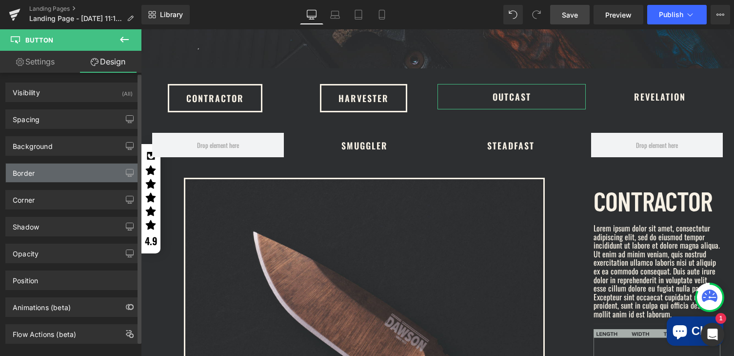
click at [21, 172] on div "Border" at bounding box center [24, 170] width 22 height 14
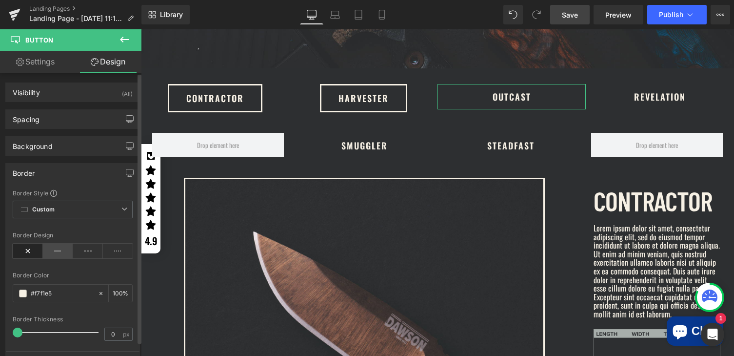
click at [57, 252] on icon at bounding box center [58, 250] width 30 height 15
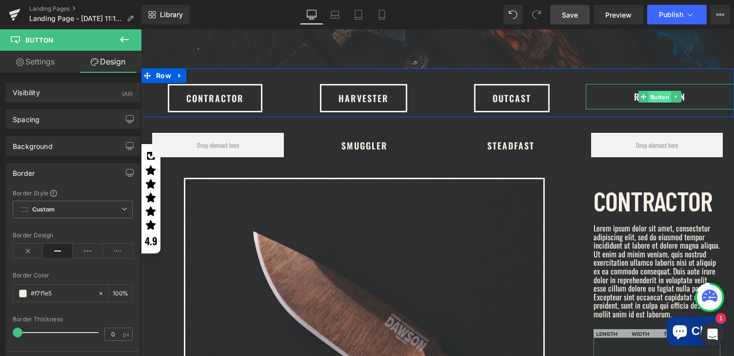
click at [654, 94] on span "Button" at bounding box center [660, 97] width 22 height 12
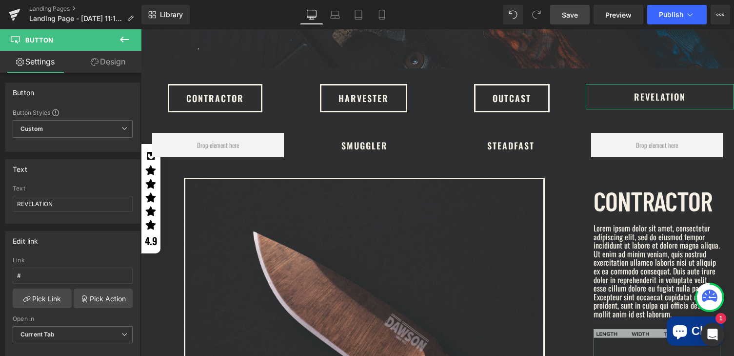
click at [106, 65] on link "Design" at bounding box center [108, 62] width 71 height 22
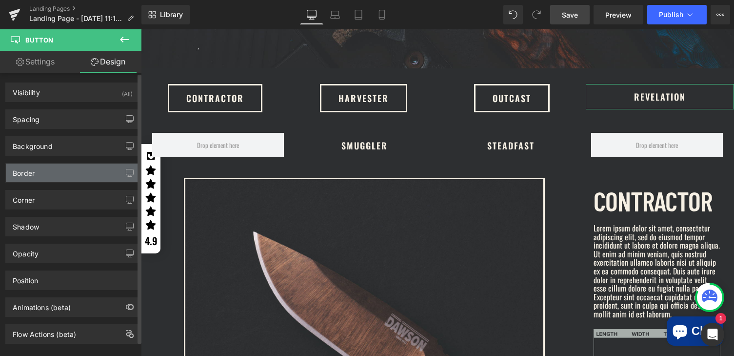
click at [27, 174] on div "Border" at bounding box center [24, 170] width 22 height 14
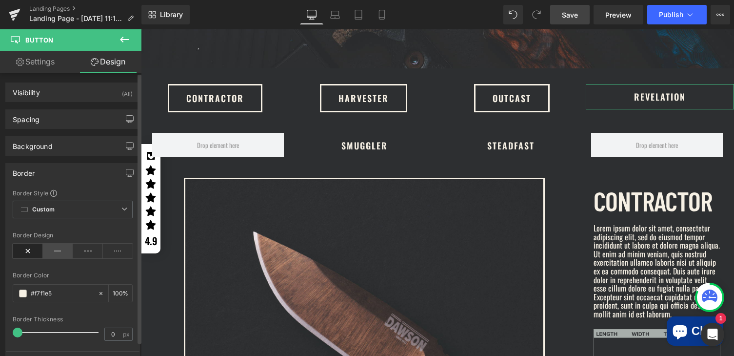
click at [54, 254] on icon at bounding box center [58, 250] width 30 height 15
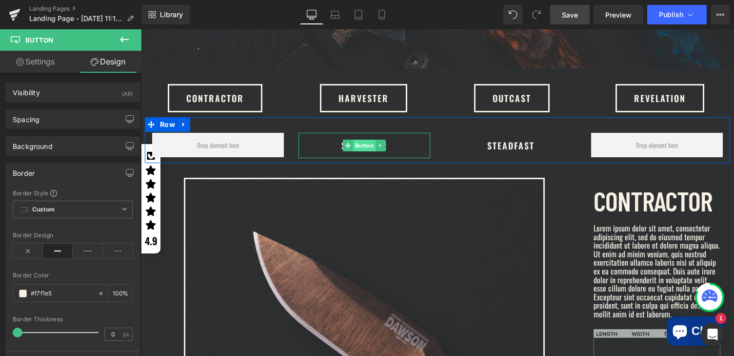
click at [367, 140] on span "Button" at bounding box center [364, 146] width 22 height 12
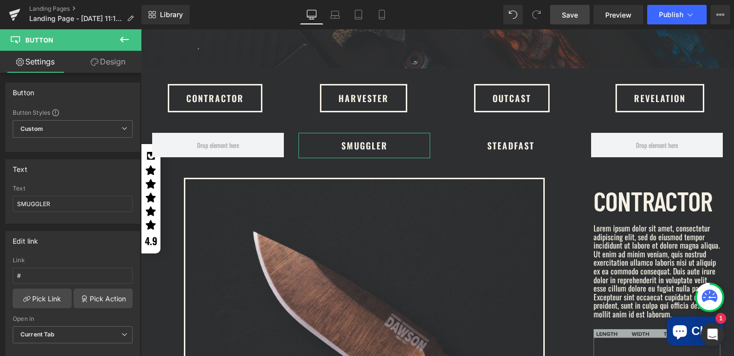
click at [109, 63] on link "Design" at bounding box center [108, 62] width 71 height 22
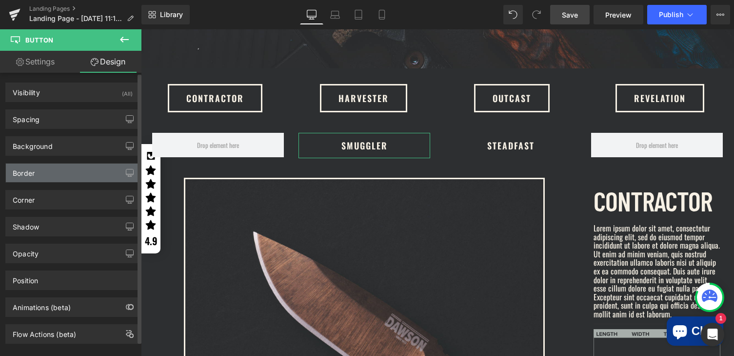
click at [28, 181] on div "Border" at bounding box center [73, 172] width 134 height 19
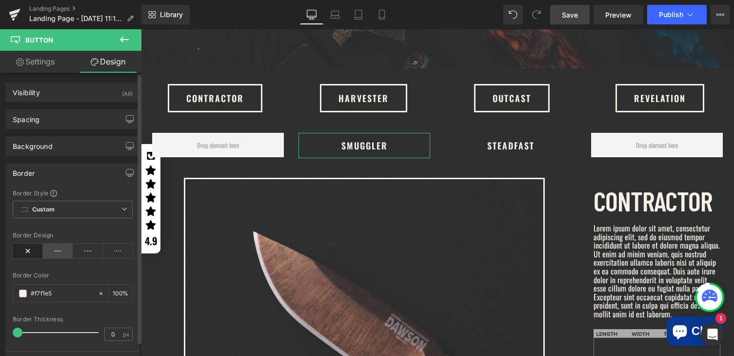
click at [57, 253] on icon at bounding box center [58, 250] width 30 height 15
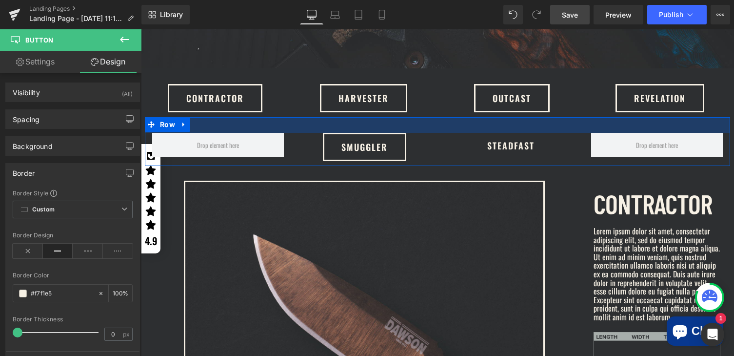
click at [500, 140] on span "Button" at bounding box center [511, 146] width 22 height 12
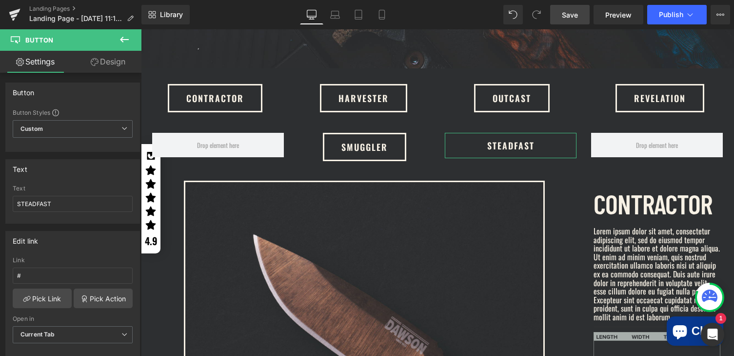
click at [110, 61] on link "Design" at bounding box center [108, 62] width 71 height 22
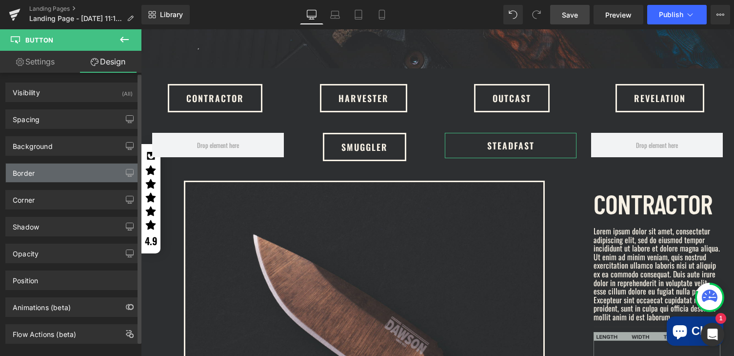
click at [35, 170] on div "Border" at bounding box center [24, 170] width 22 height 14
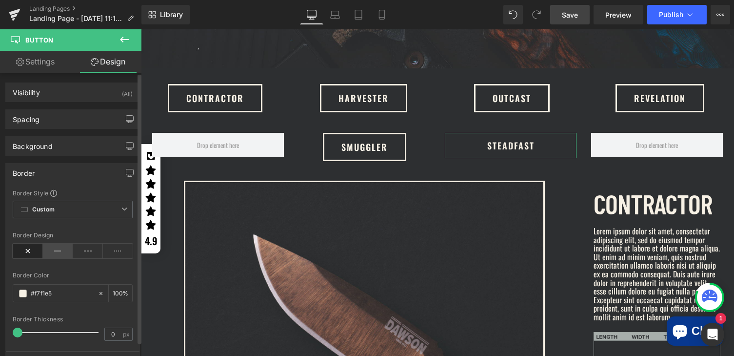
click at [53, 251] on icon at bounding box center [58, 250] width 30 height 15
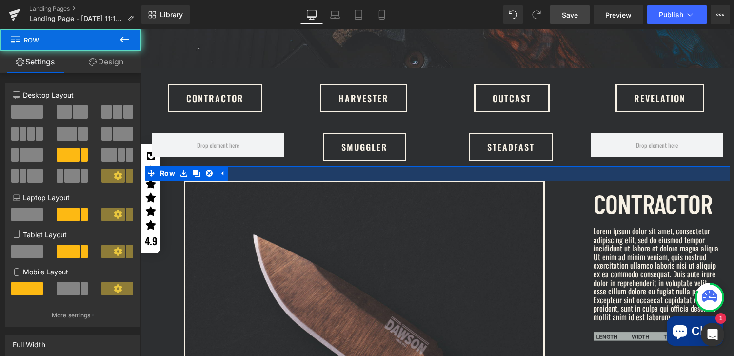
click at [581, 169] on div at bounding box center [437, 173] width 585 height 15
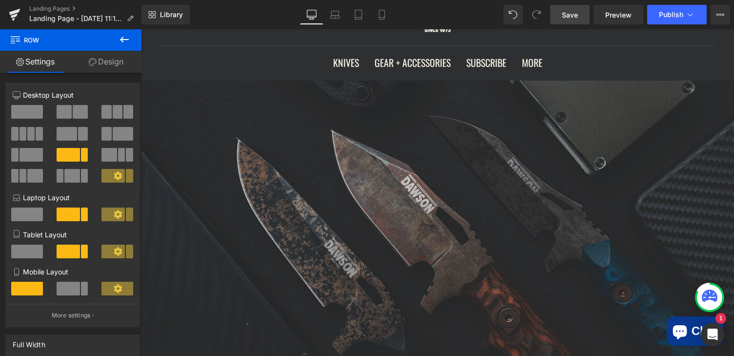
scroll to position [318, 0]
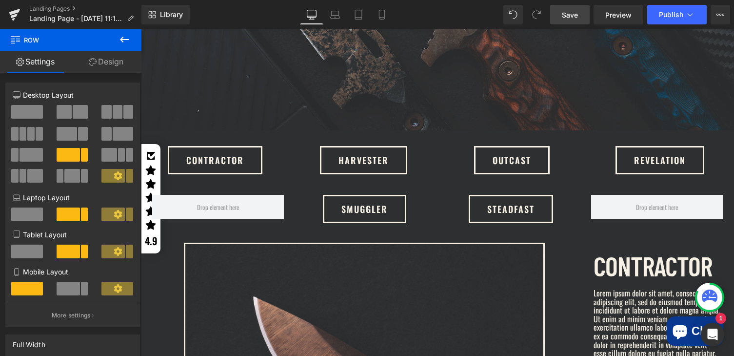
click at [208, 159] on div "Contractor Button" at bounding box center [215, 160] width 148 height 28
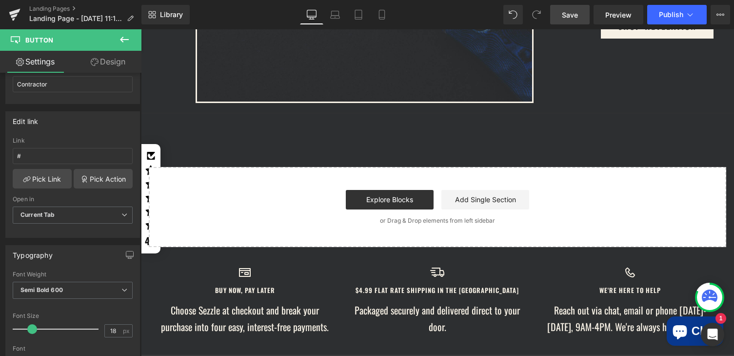
scroll to position [740, 0]
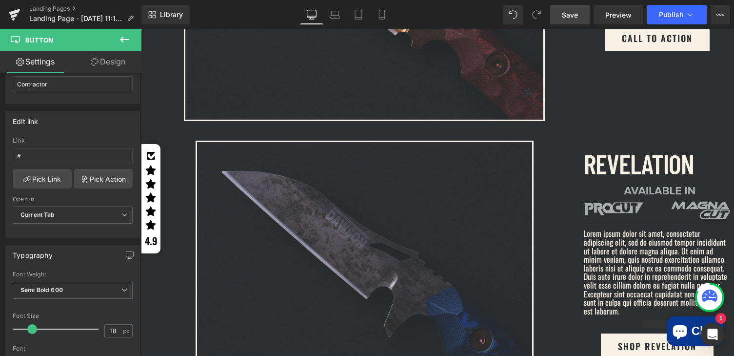
click at [553, 126] on div "Image REVELATION Text Block Image Separator Lorem ipsum dolor sit amet, consect…" at bounding box center [437, 277] width 585 height 302
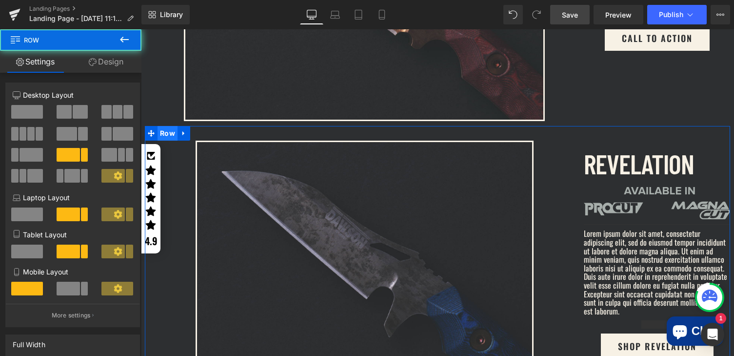
click at [158, 126] on span "Row" at bounding box center [168, 133] width 20 height 15
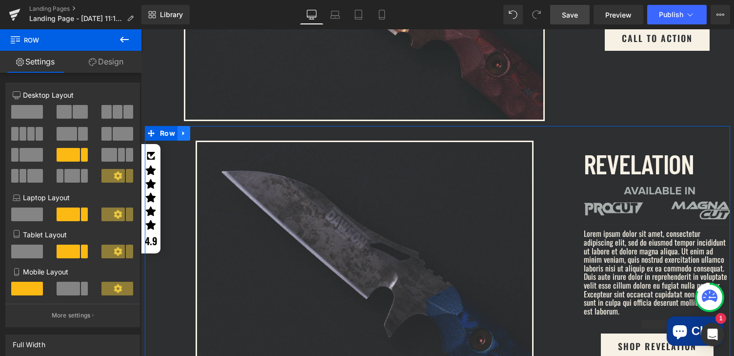
click at [181, 130] on icon at bounding box center [183, 133] width 7 height 7
click at [195, 130] on icon at bounding box center [196, 133] width 7 height 7
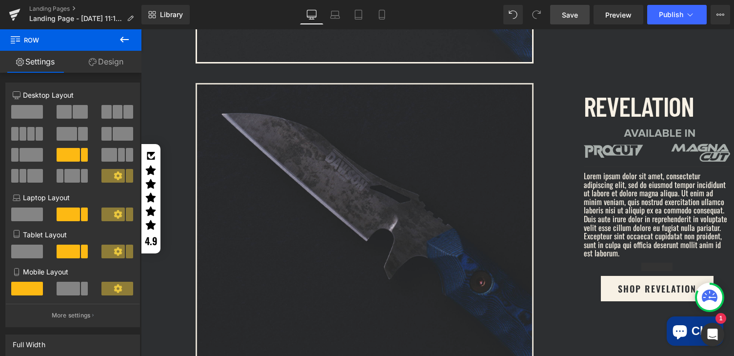
scroll to position [1147, 0]
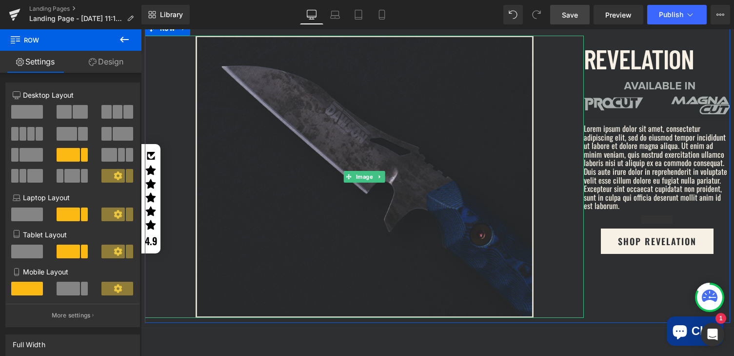
click at [348, 125] on img at bounding box center [365, 177] width 338 height 282
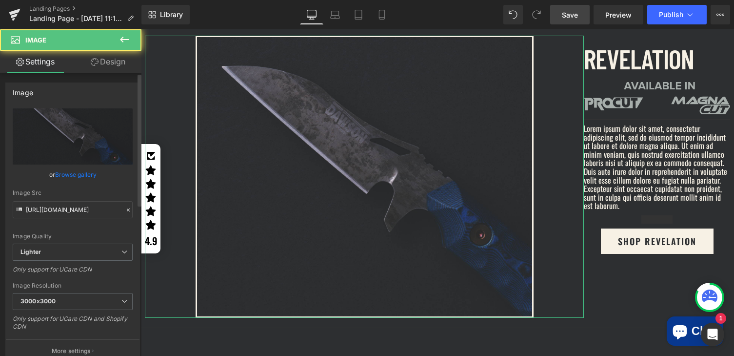
click at [73, 177] on link "Browse gallery" at bounding box center [75, 174] width 41 height 17
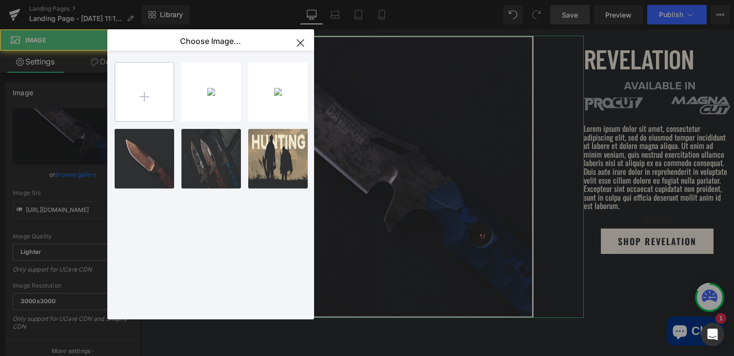
click at [142, 90] on input "file" at bounding box center [144, 91] width 59 height 59
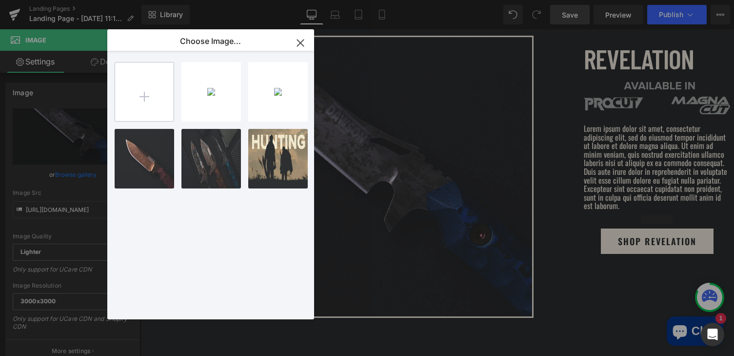
type input "C:\fakepath\harvester.jpg"
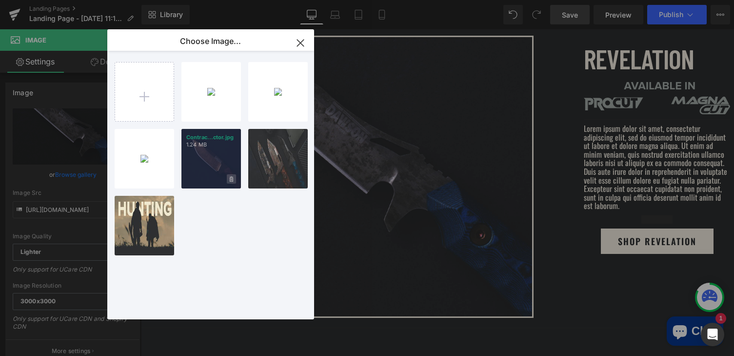
click at [233, 179] on span at bounding box center [231, 178] width 9 height 9
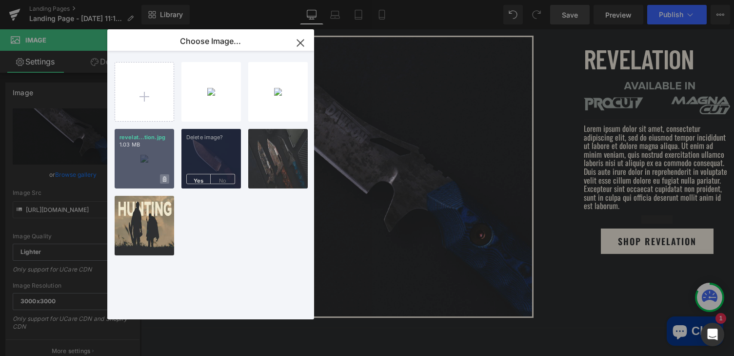
click at [164, 178] on icon at bounding box center [164, 179] width 3 height 6
click at [201, 181] on span "Yes" at bounding box center [198, 179] width 24 height 10
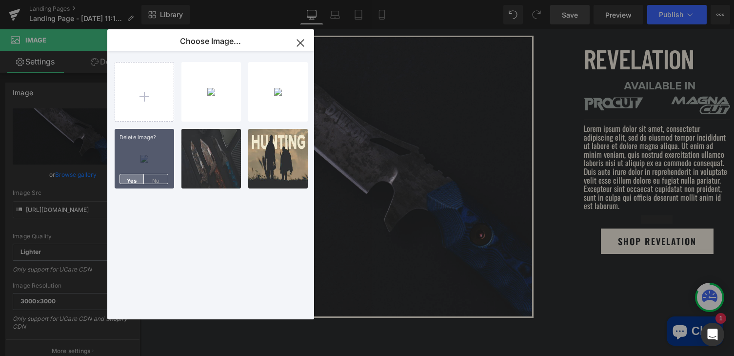
click at [132, 179] on span "Yes" at bounding box center [132, 179] width 24 height 10
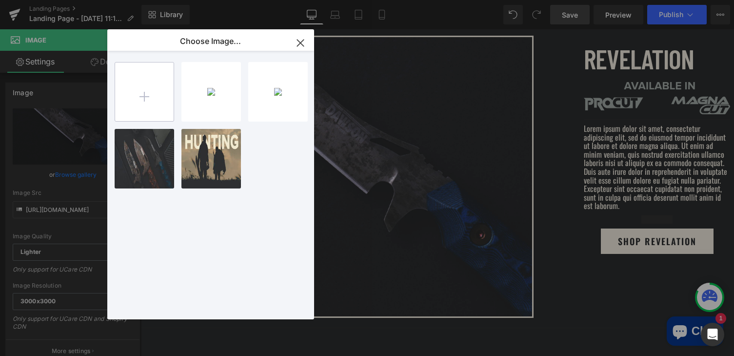
click at [144, 95] on input "file" at bounding box center [144, 91] width 59 height 59
type input "C:\fakepath\Contractor 2.jpg"
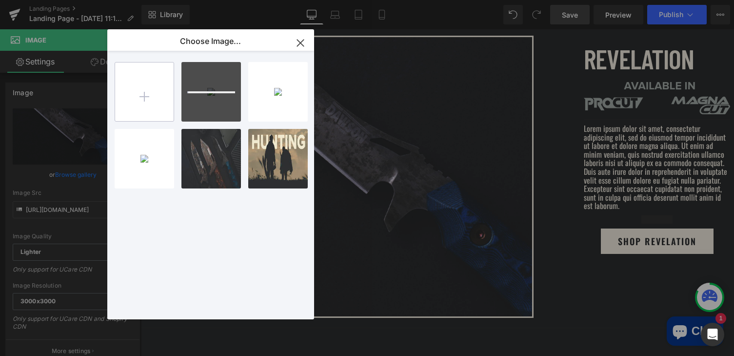
click at [145, 92] on input "file" at bounding box center [144, 91] width 59 height 59
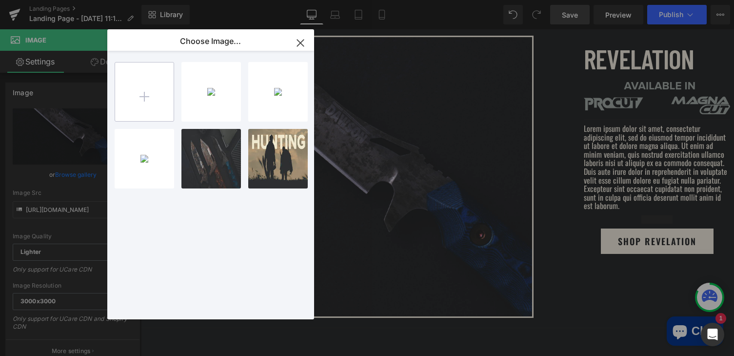
type input "C:\fakepath\Outcast.jpg"
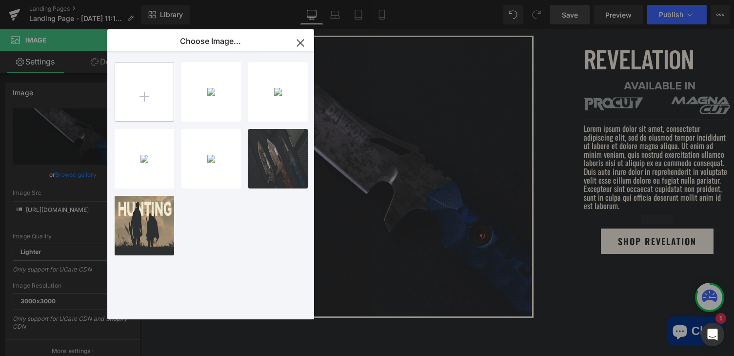
click at [158, 95] on input "file" at bounding box center [144, 91] width 59 height 59
type input "C:\fakepath\Steadfast.jpg"
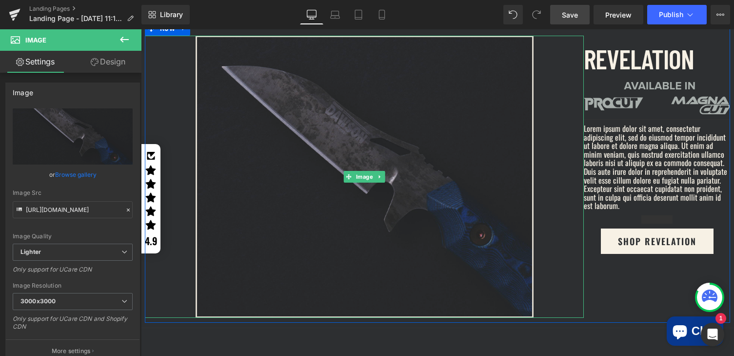
click at [331, 148] on img at bounding box center [365, 177] width 338 height 282
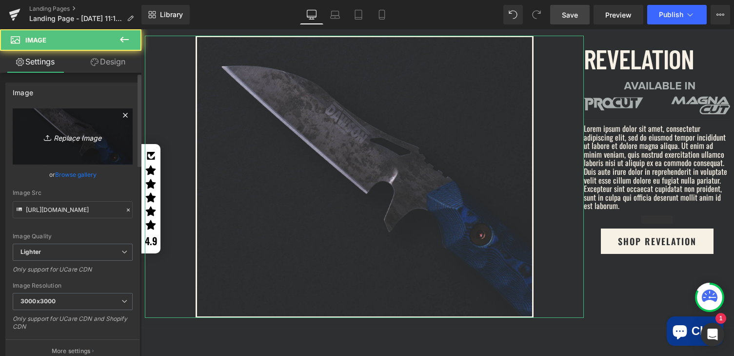
click at [69, 139] on icon "Replace Image" at bounding box center [73, 136] width 78 height 12
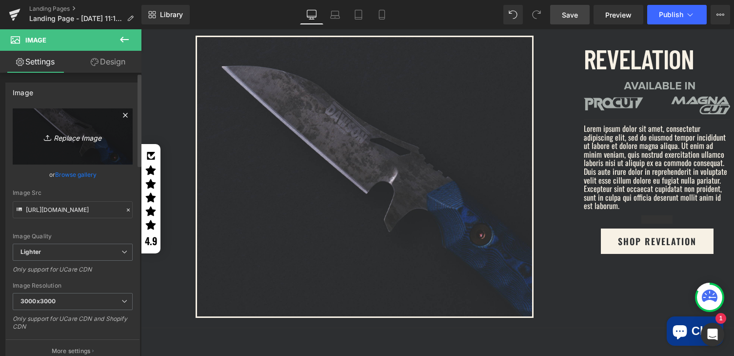
type input "C:\fakepath\harvester.jpg"
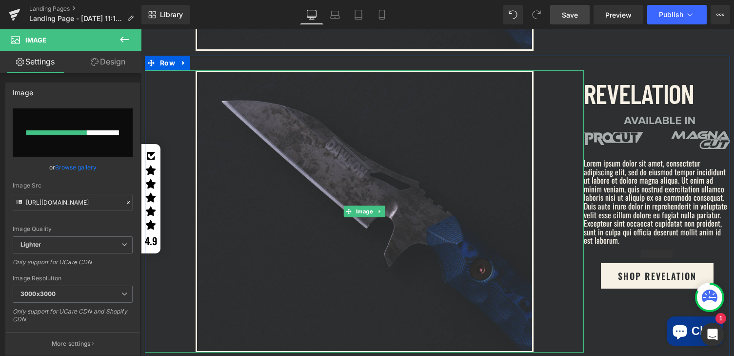
scroll to position [1080, 0]
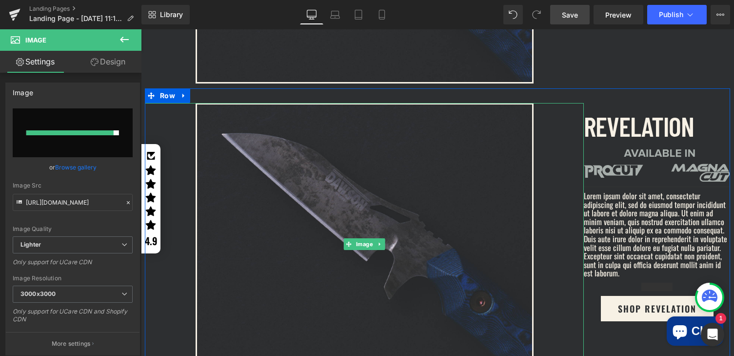
type input "https://ucarecdn.com/2001d7c5-2059-4ce4-81b0-a896bec62d1f/-/format/auto/-/previ…"
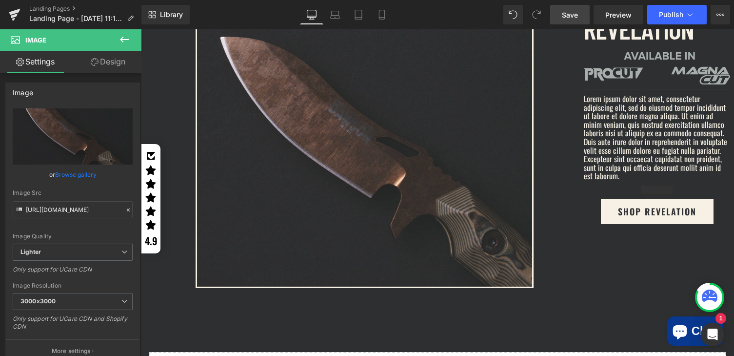
scroll to position [1024, 0]
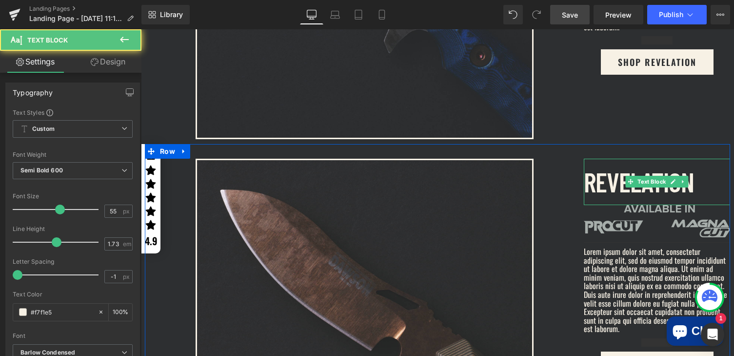
click at [601, 176] on p "REVELATION" at bounding box center [657, 182] width 146 height 46
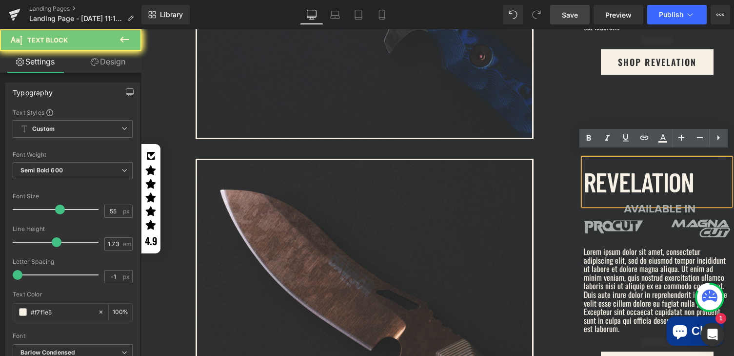
click at [601, 176] on p "REVELATION" at bounding box center [657, 182] width 146 height 46
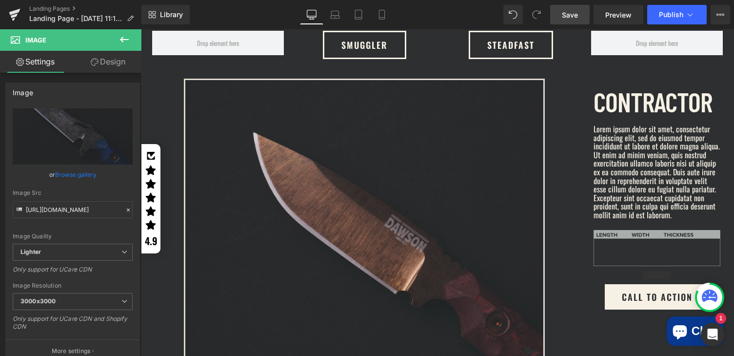
click at [399, 207] on img at bounding box center [364, 229] width 361 height 301
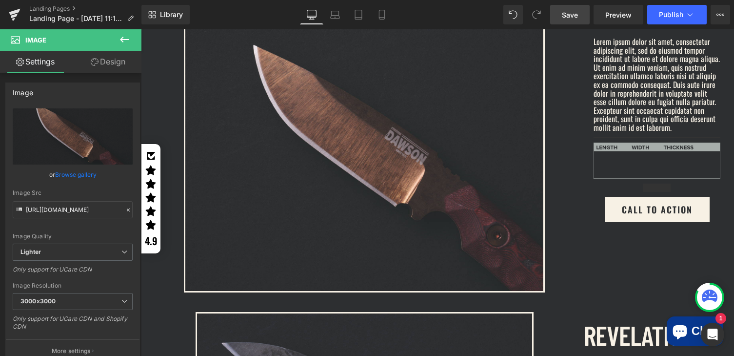
scroll to position [266, 0]
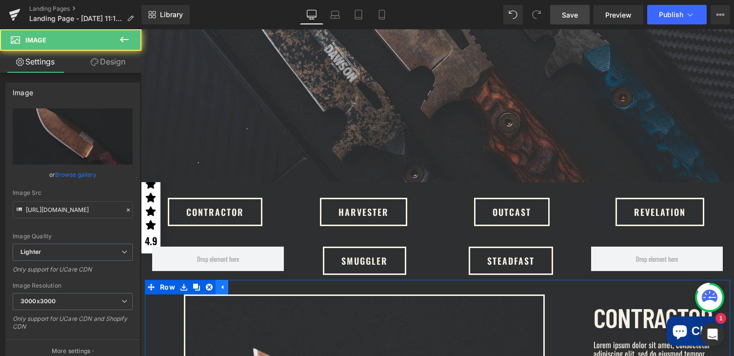
drag, startPoint x: 206, startPoint y: 283, endPoint x: 220, endPoint y: 285, distance: 14.2
click at [206, 283] on icon at bounding box center [209, 286] width 7 height 7
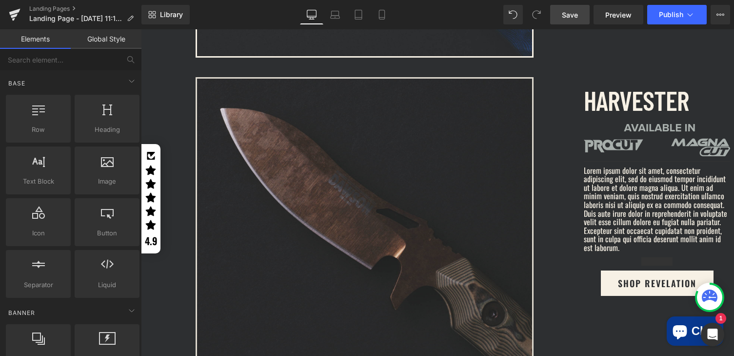
scroll to position [875, 0]
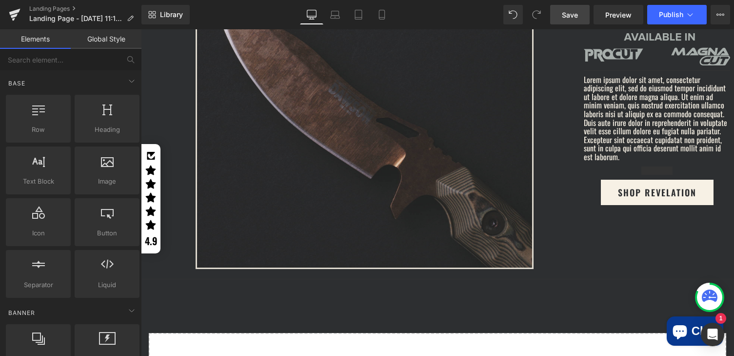
click at [376, 148] on img at bounding box center [365, 127] width 338 height 282
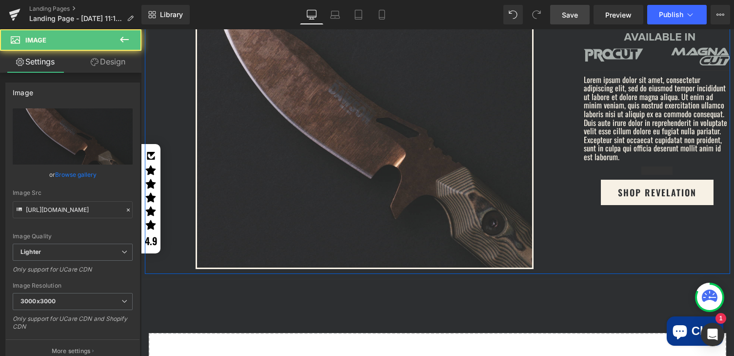
scroll to position [680, 0]
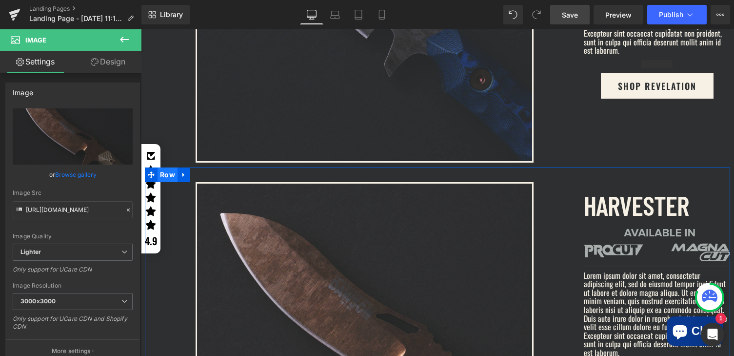
click at [164, 170] on span "Row" at bounding box center [168, 174] width 20 height 15
click at [180, 171] on icon at bounding box center [183, 174] width 7 height 7
click at [196, 169] on link at bounding box center [196, 174] width 13 height 15
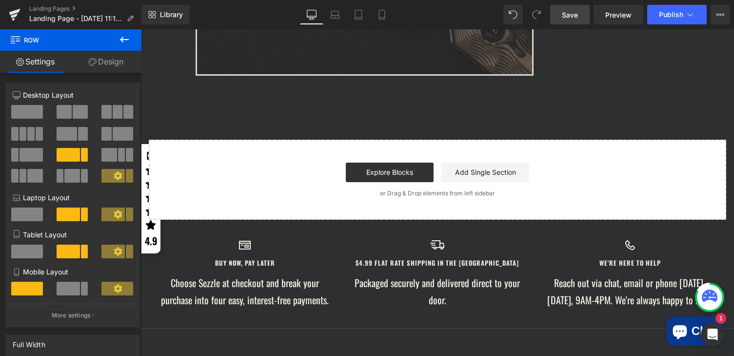
scroll to position [1038, 0]
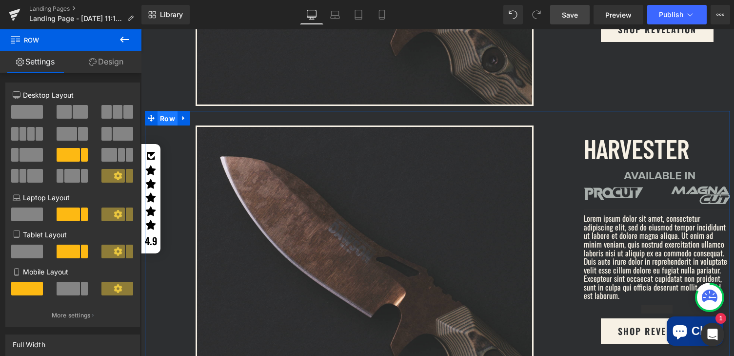
click at [159, 111] on span "Row" at bounding box center [168, 118] width 20 height 15
click at [180, 114] on icon at bounding box center [183, 117] width 7 height 7
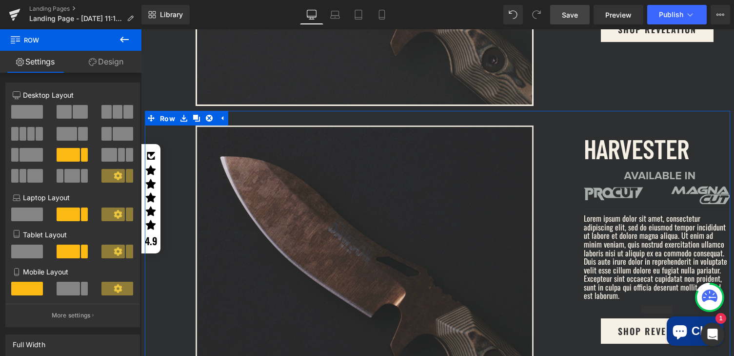
click at [194, 114] on icon at bounding box center [196, 117] width 7 height 7
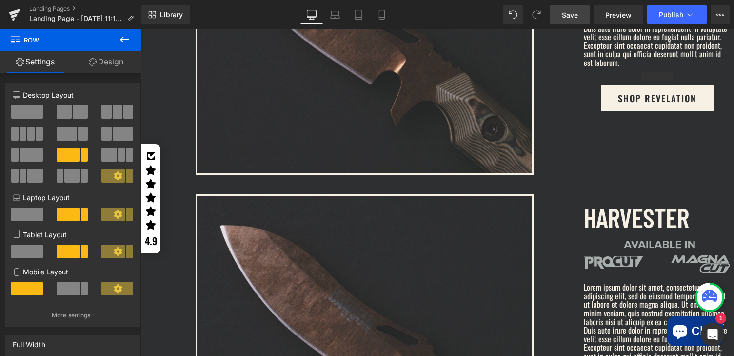
scroll to position [1075, 0]
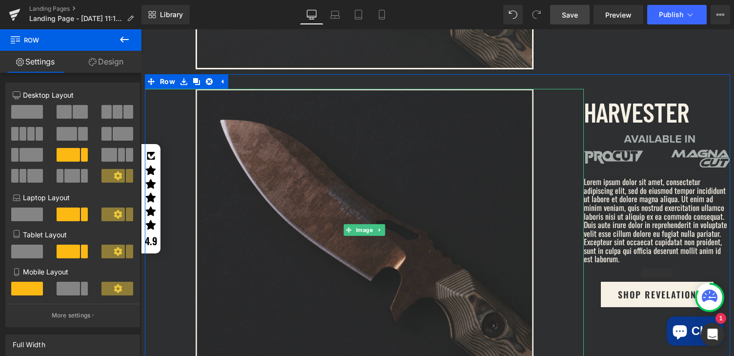
click at [388, 214] on img at bounding box center [365, 230] width 338 height 282
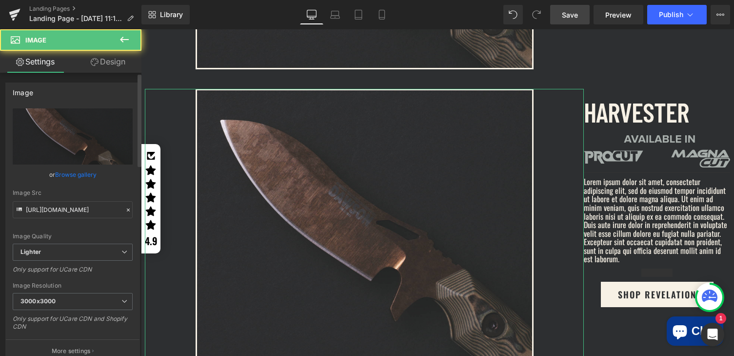
drag, startPoint x: 75, startPoint y: 173, endPoint x: 5, endPoint y: 104, distance: 98.7
click at [75, 173] on link "Browse gallery" at bounding box center [75, 174] width 41 height 17
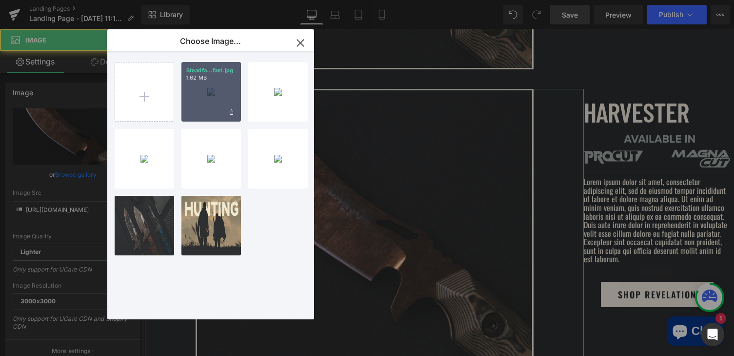
click at [210, 86] on div "Steadfa...fast.jpg 1.62 MB" at bounding box center [211, 92] width 60 height 60
type input "https://ucarecdn.com/b7e65a55-c67d-49d4-af30-e3455b1f6acb/-/format/auto/-/previ…"
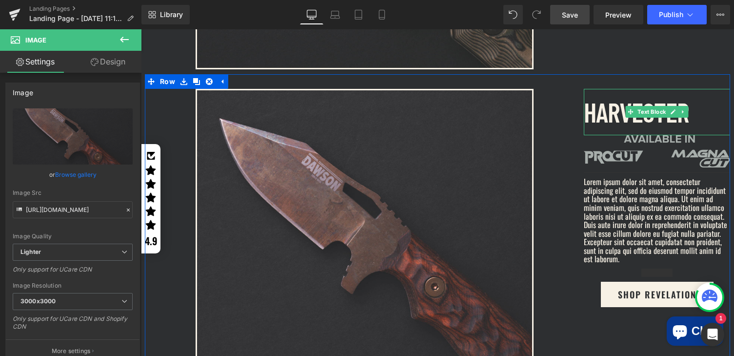
click at [610, 105] on p "HARVESTER" at bounding box center [657, 112] width 146 height 46
click at [610, 104] on p "HARVESTER" at bounding box center [657, 112] width 146 height 46
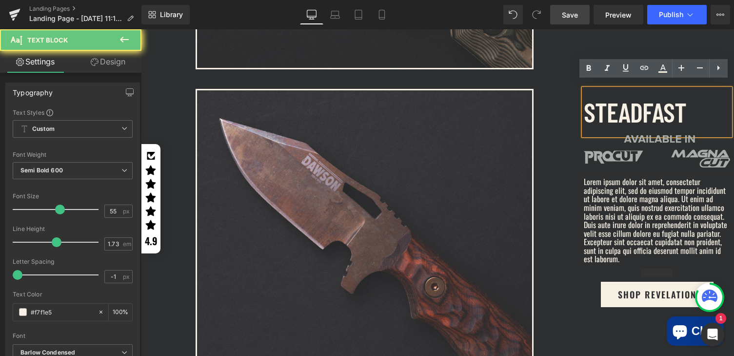
click at [551, 129] on div at bounding box center [364, 230] width 439 height 282
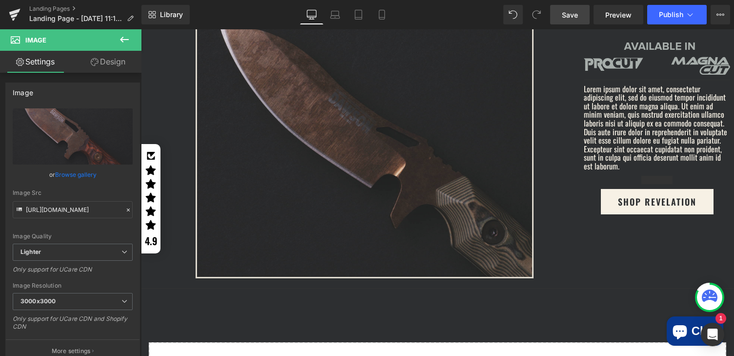
scroll to position [1386, 0]
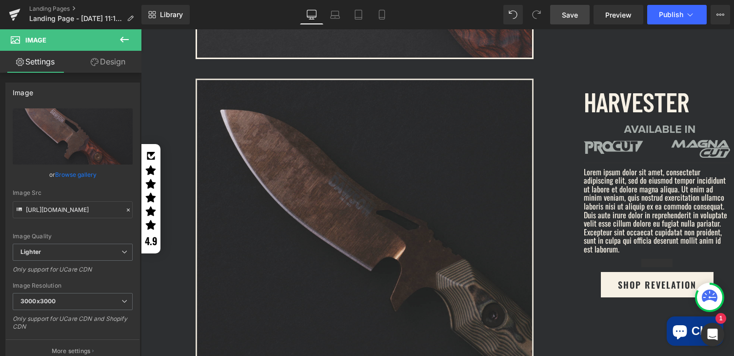
click at [337, 211] on img at bounding box center [365, 220] width 338 height 282
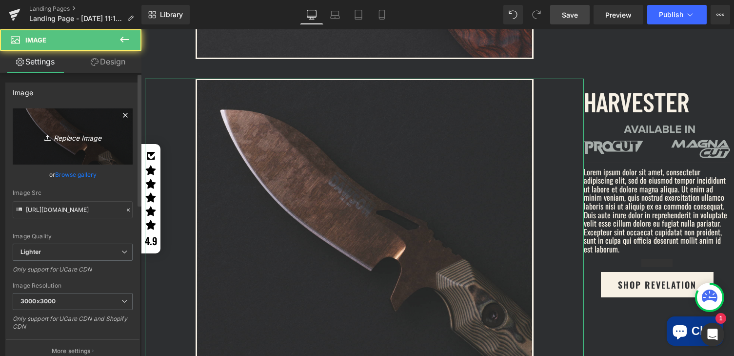
click at [71, 138] on icon "Replace Image" at bounding box center [73, 136] width 78 height 12
type input "C:\fakepath\Outcast.jpg"
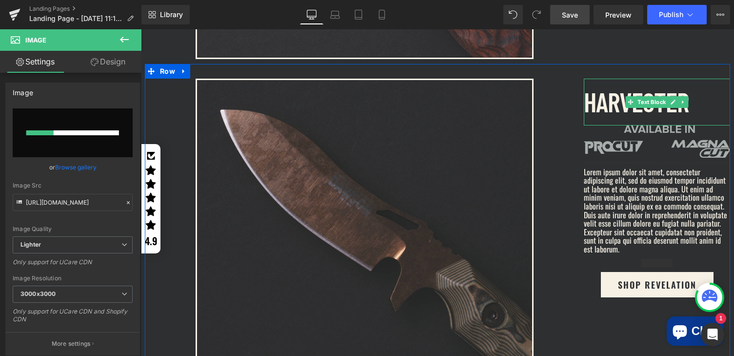
click at [615, 100] on p "HARVESTER" at bounding box center [657, 102] width 146 height 46
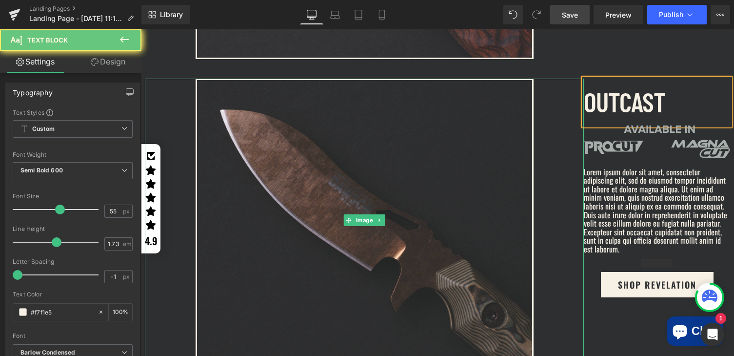
click at [550, 191] on div at bounding box center [364, 220] width 439 height 282
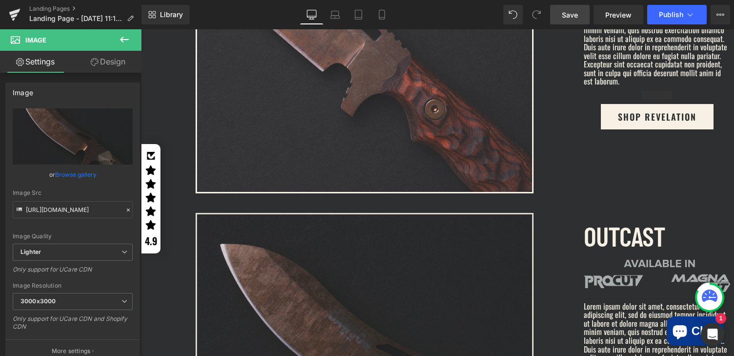
scroll to position [1434, 0]
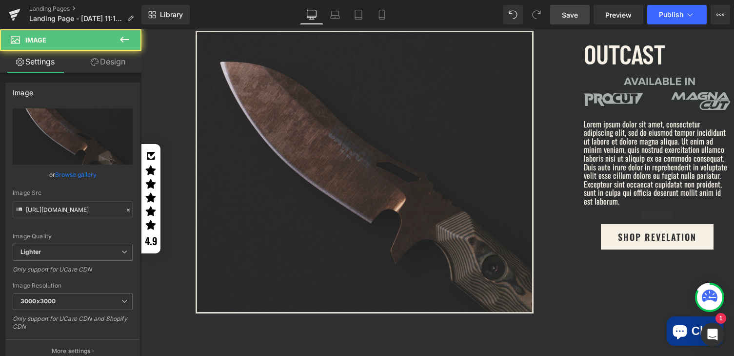
click at [353, 172] on img at bounding box center [365, 172] width 338 height 282
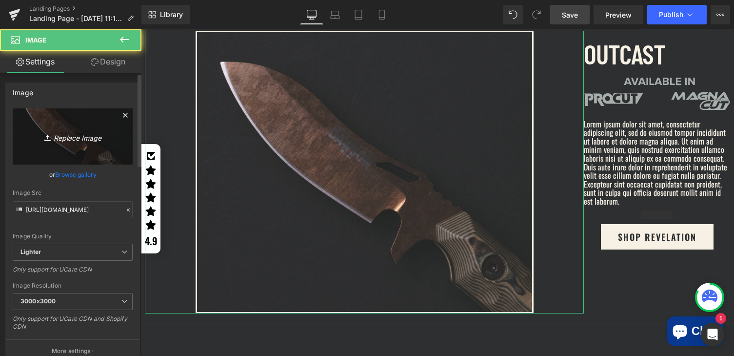
click at [85, 133] on icon "Replace Image" at bounding box center [73, 136] width 78 height 12
click at [68, 140] on icon "Replace Image" at bounding box center [73, 136] width 78 height 12
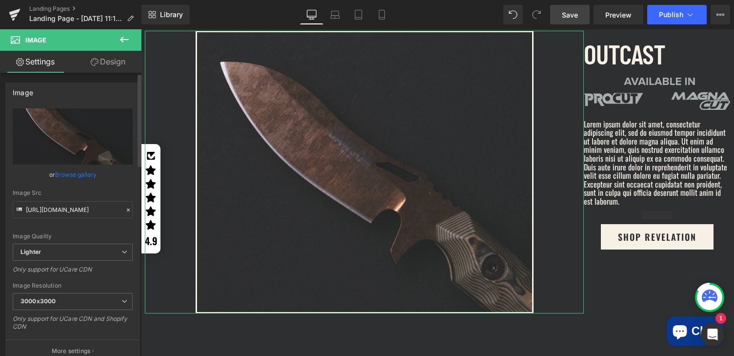
click at [77, 174] on link "Browse gallery" at bounding box center [75, 174] width 41 height 17
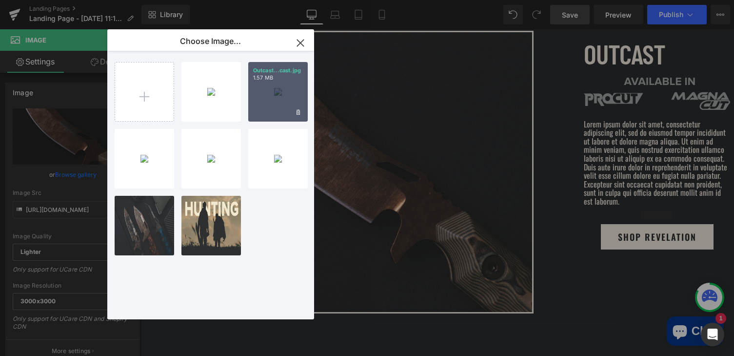
click at [270, 86] on div "Outcast...cast.jpg 1.57 MB" at bounding box center [278, 92] width 60 height 60
type input "https://ucarecdn.com/e2e01c2b-a9d8-4777-acbe-467e305c921d/-/format/auto/-/previ…"
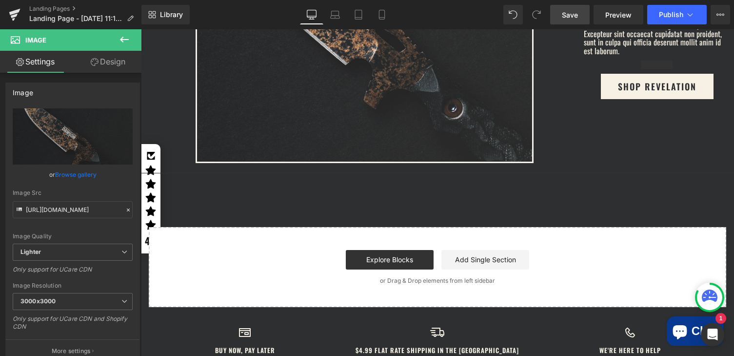
scroll to position [1260, 0]
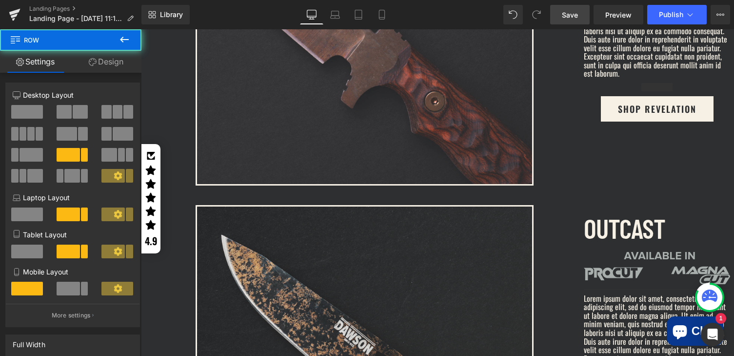
click at [558, 191] on div "Image OUTCAST Text Block Image Separator Lorem ipsum dolor sit amet, consectetu…" at bounding box center [437, 341] width 585 height 302
click at [181, 194] on icon at bounding box center [183, 197] width 7 height 7
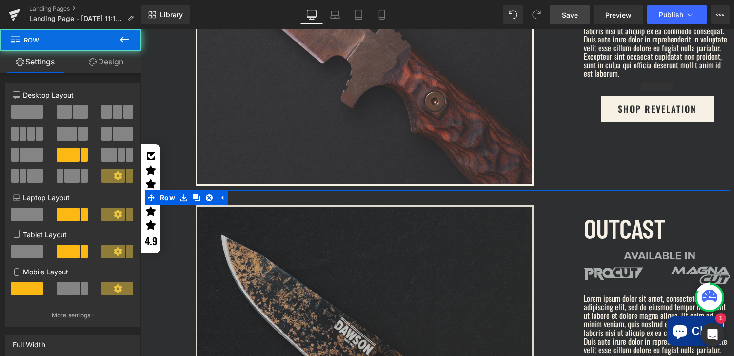
click at [194, 194] on icon at bounding box center [196, 197] width 7 height 7
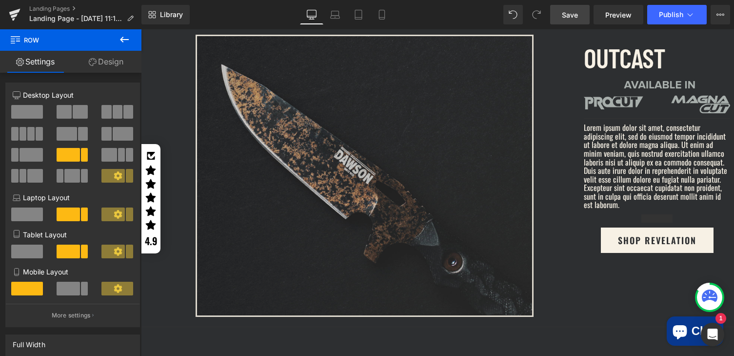
scroll to position [1716, 0]
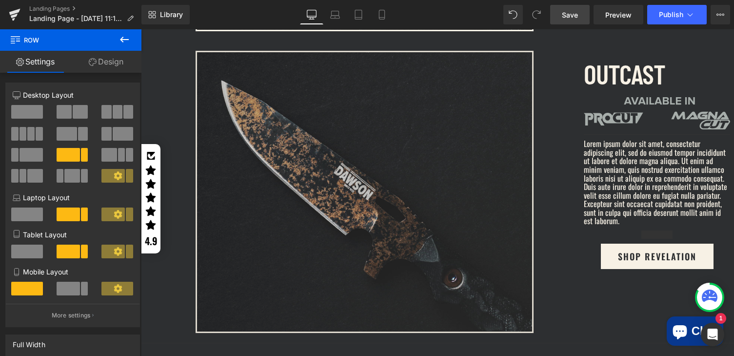
click at [383, 220] on img at bounding box center [365, 192] width 338 height 282
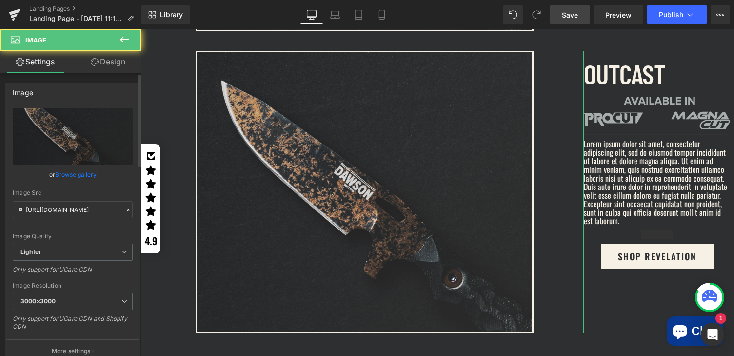
click at [76, 175] on link "Browse gallery" at bounding box center [75, 174] width 41 height 17
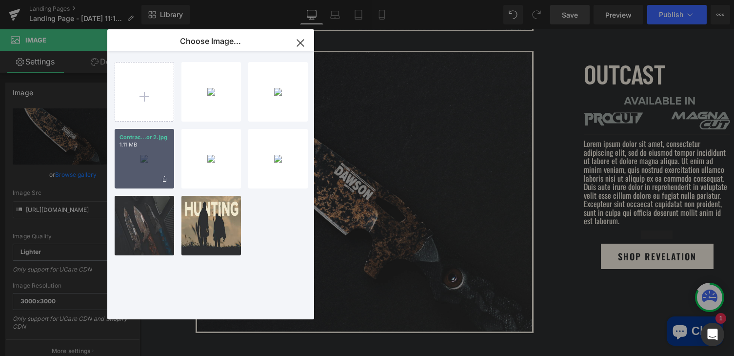
click at [135, 160] on div "Contrac...or 2.jpg 1.11 MB" at bounding box center [145, 159] width 60 height 60
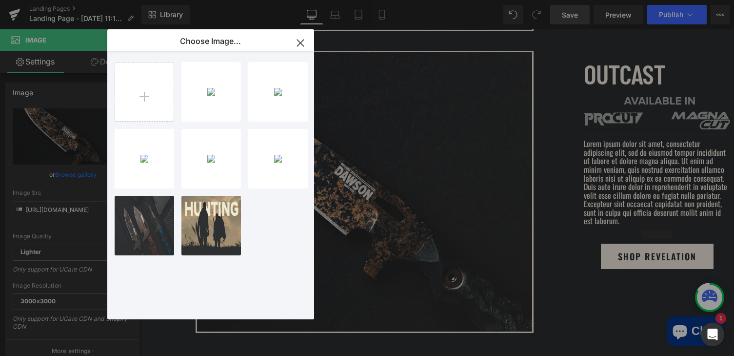
type input "https://ucarecdn.com/e064b970-913d-4e9f-b31a-05cc382d5a6b/-/format/auto/-/previ…"
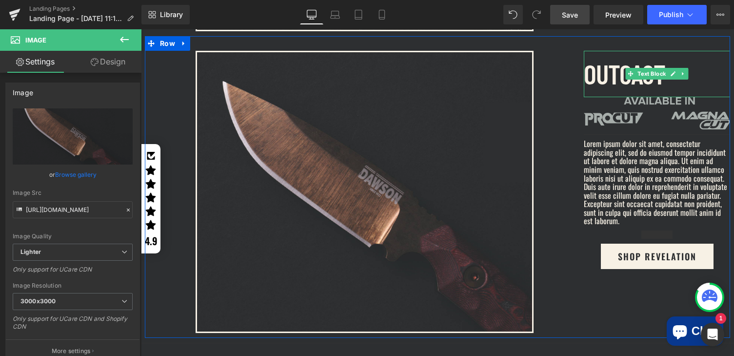
click at [607, 67] on p "OUTCAST" at bounding box center [657, 74] width 146 height 46
click at [0, 0] on icon at bounding box center [0, 0] width 0 height 0
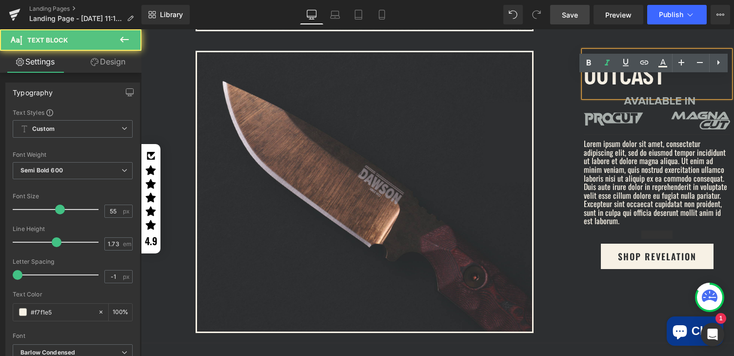
click at [607, 67] on icon at bounding box center [607, 63] width 12 height 12
click at [605, 73] on p "OUTCAST" at bounding box center [657, 74] width 146 height 46
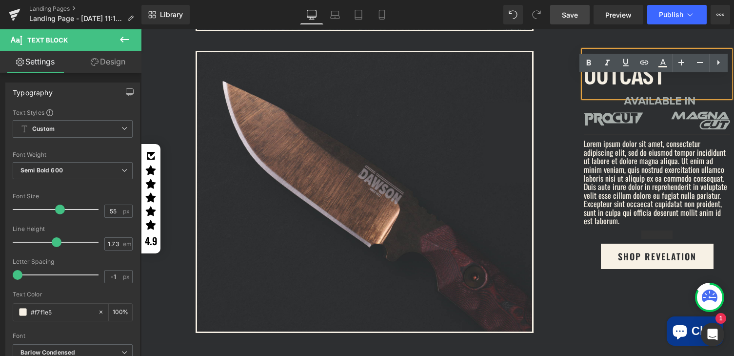
click at [605, 73] on p "OUTCAST" at bounding box center [657, 74] width 146 height 46
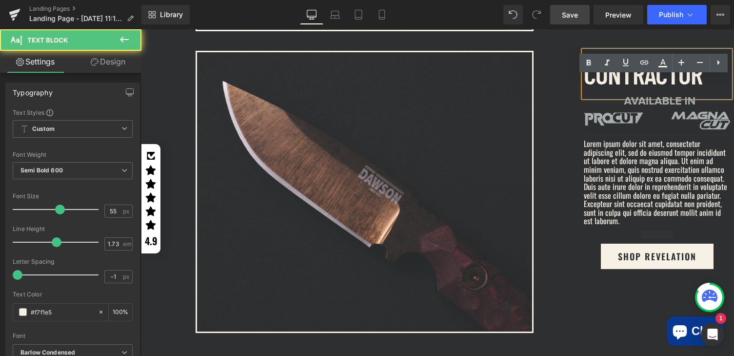
click at [552, 169] on div at bounding box center [364, 192] width 439 height 282
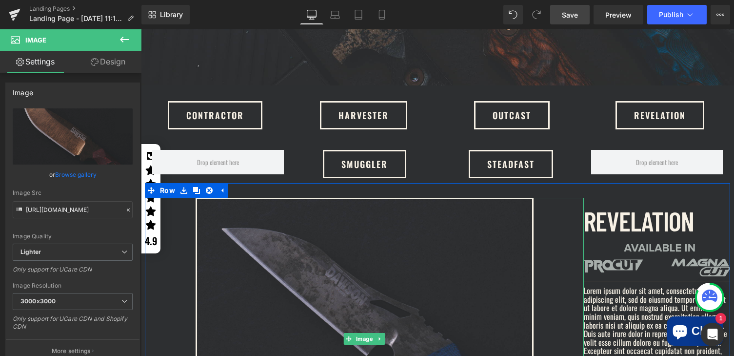
scroll to position [495, 0]
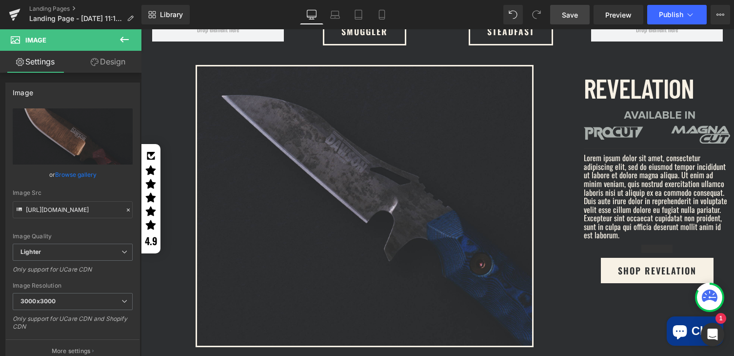
drag, startPoint x: 579, startPoint y: 15, endPoint x: 498, endPoint y: 0, distance: 82.2
click at [578, 15] on span "Save" at bounding box center [570, 15] width 16 height 10
click at [610, 16] on span "Preview" at bounding box center [618, 15] width 26 height 10
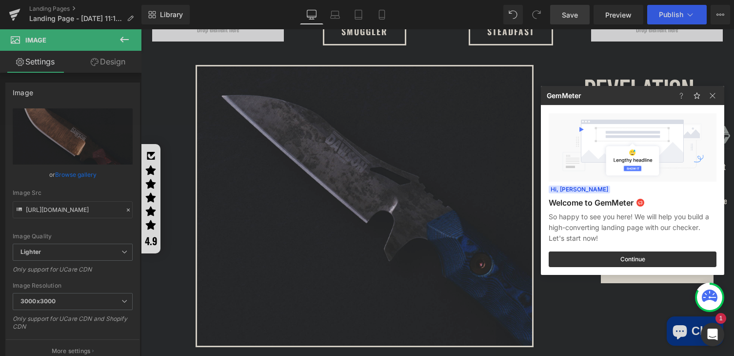
click at [550, 66] on div at bounding box center [367, 178] width 734 height 356
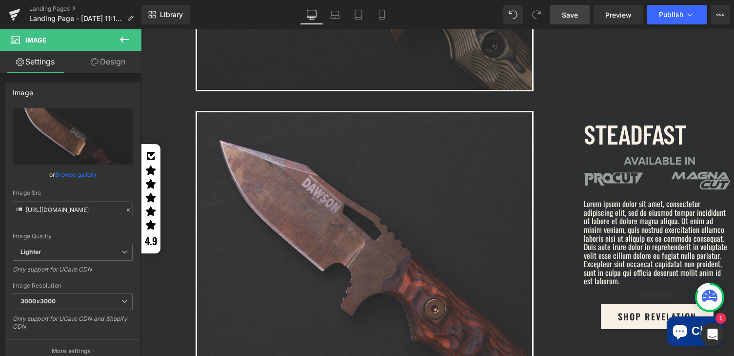
scroll to position [1051, 0]
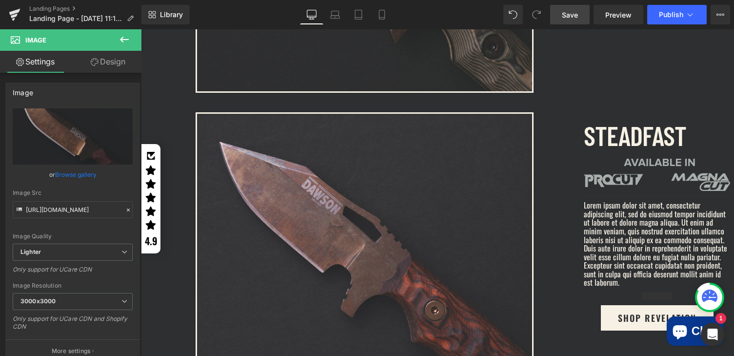
click at [642, 164] on div "Image" at bounding box center [657, 175] width 146 height 32
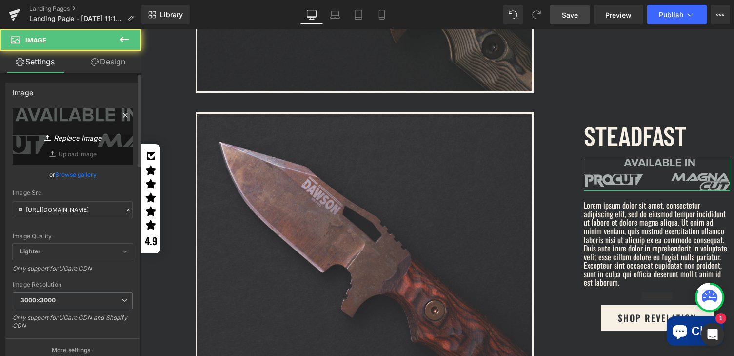
click at [65, 138] on icon "Replace Image" at bounding box center [73, 136] width 78 height 12
type input "C:\fakepath\stead.svg"
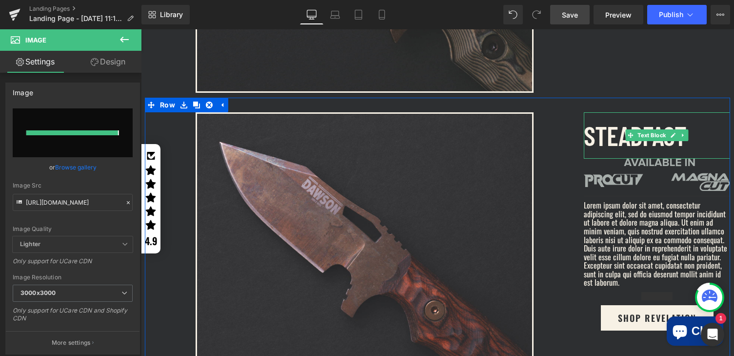
type input "https://ucarecdn.com/919fe47f-b19e-407f-9958-7bb0c3184ef0/stead.svg"
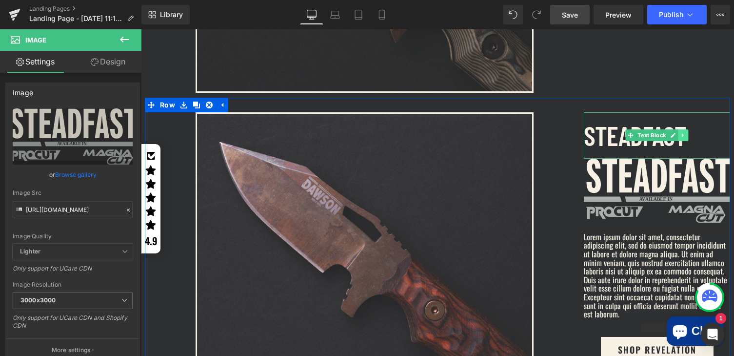
click at [683, 129] on link at bounding box center [684, 135] width 10 height 12
click at [686, 133] on icon at bounding box center [688, 135] width 5 height 5
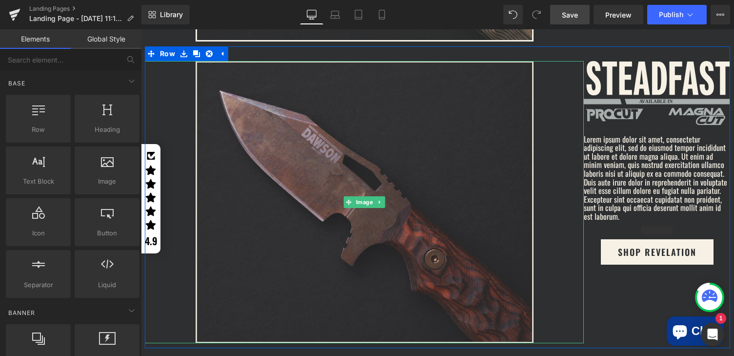
scroll to position [1092, 0]
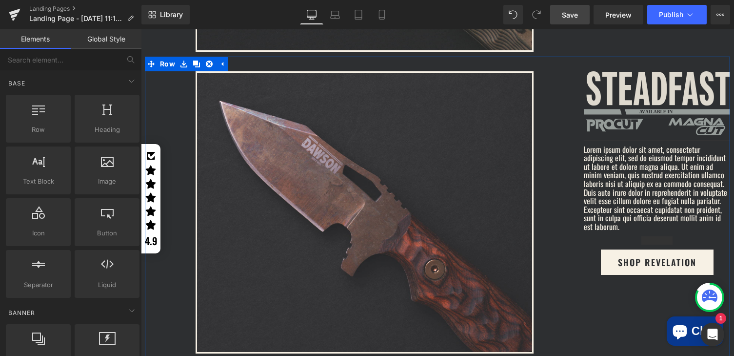
click at [560, 86] on div at bounding box center [364, 212] width 439 height 282
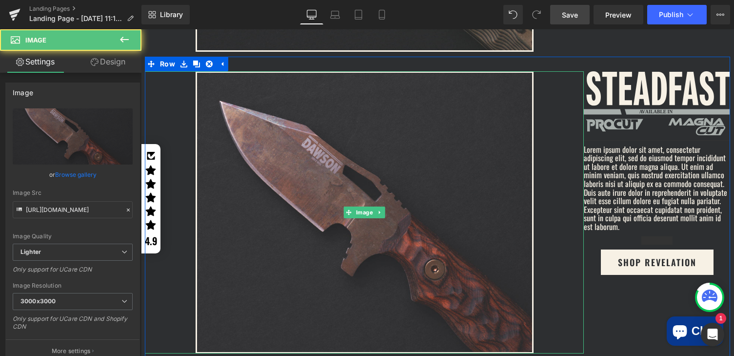
click at [557, 91] on div at bounding box center [364, 212] width 439 height 282
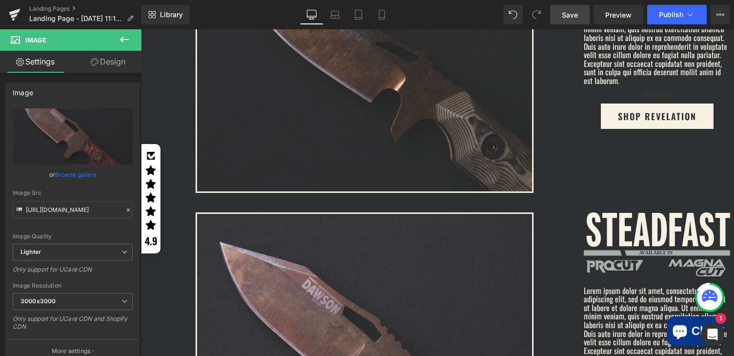
scroll to position [1087, 0]
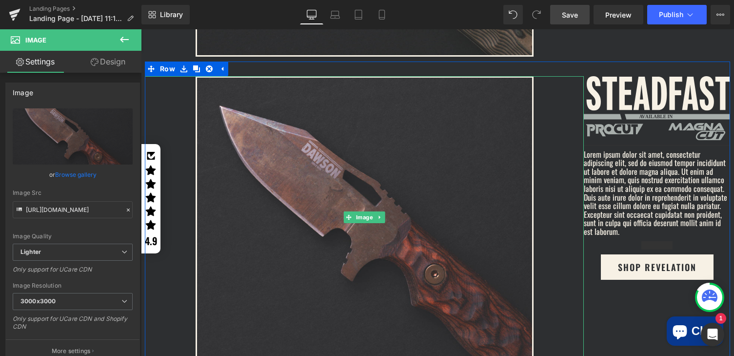
click at [554, 106] on div at bounding box center [364, 217] width 439 height 282
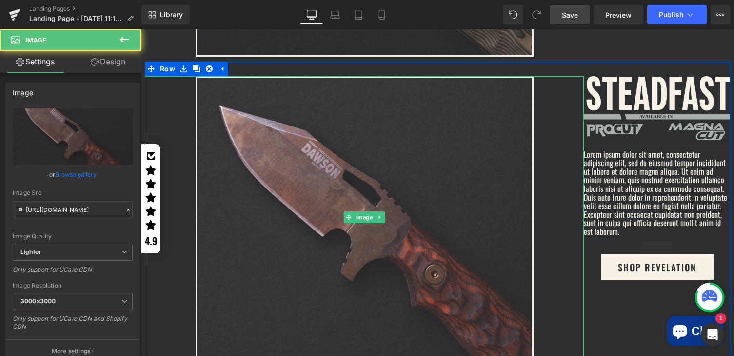
click at [552, 103] on div at bounding box center [364, 217] width 439 height 282
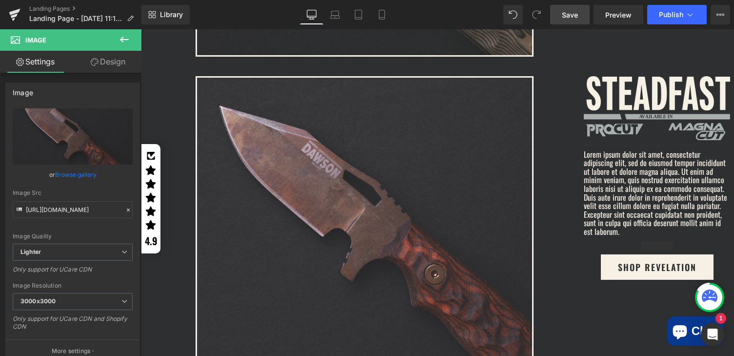
click at [181, 61] on div "Image Image Separator Lorem ipsum dolor sit amet, consectetur adipiscing elit, …" at bounding box center [437, 212] width 585 height 302
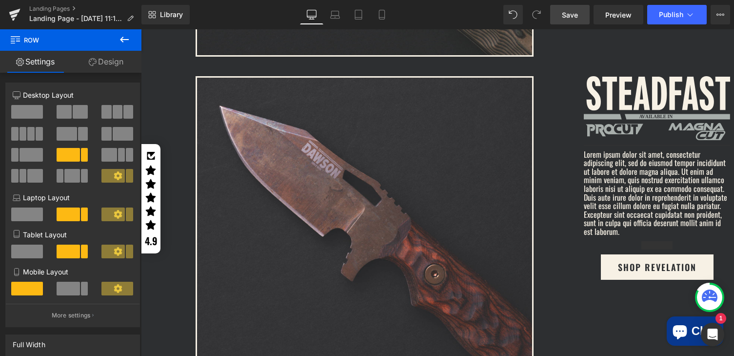
click at [165, 62] on div at bounding box center [437, 192] width 593 height 326
click at [169, 89] on div at bounding box center [437, 192] width 593 height 326
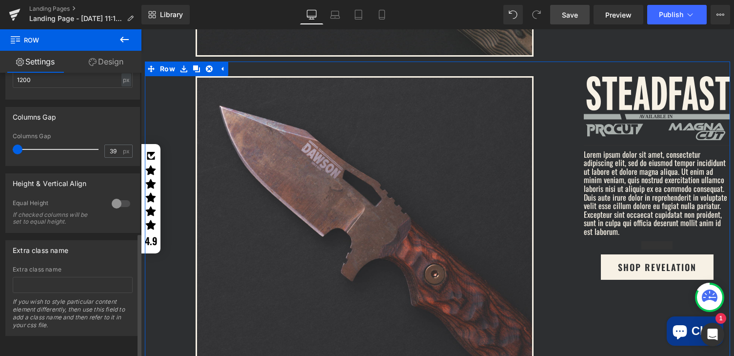
type input "0"
drag, startPoint x: 33, startPoint y: 147, endPoint x: -2, endPoint y: 147, distance: 35.1
click at [0, 147] on html "Row You are previewing how the will restyle your page. You can not edit Element…" at bounding box center [367, 178] width 734 height 356
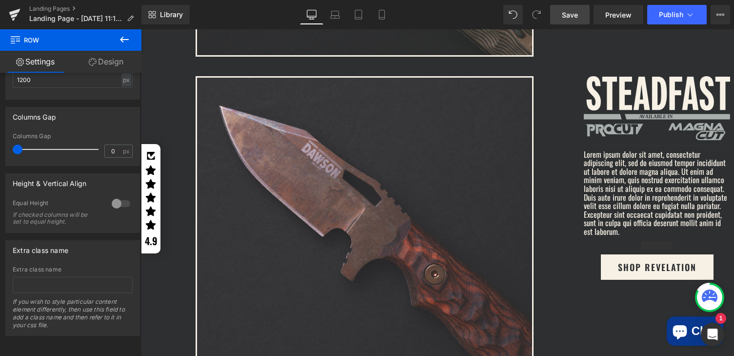
click at [564, 62] on div at bounding box center [437, 192] width 593 height 326
click at [196, 66] on icon at bounding box center [194, 69] width 5 height 6
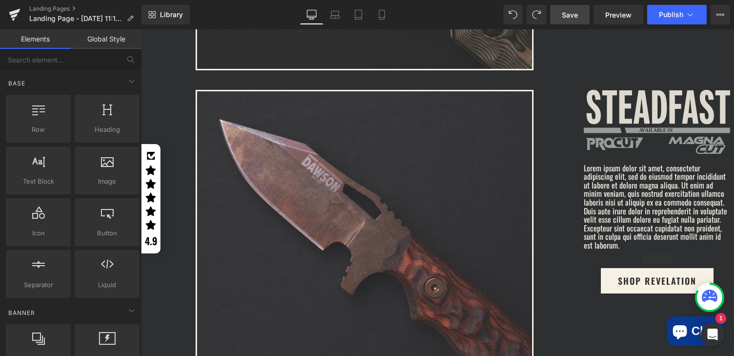
scroll to position [1000, 0]
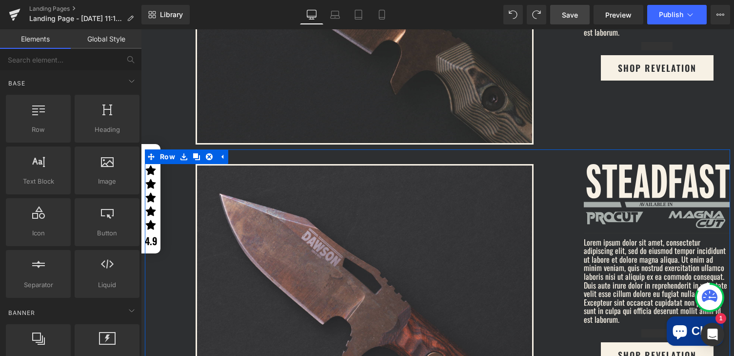
click at [159, 149] on span "Row" at bounding box center [168, 156] width 20 height 15
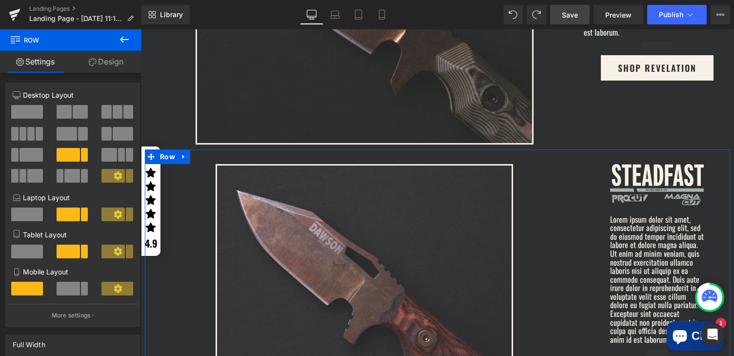
scroll to position [284, 0]
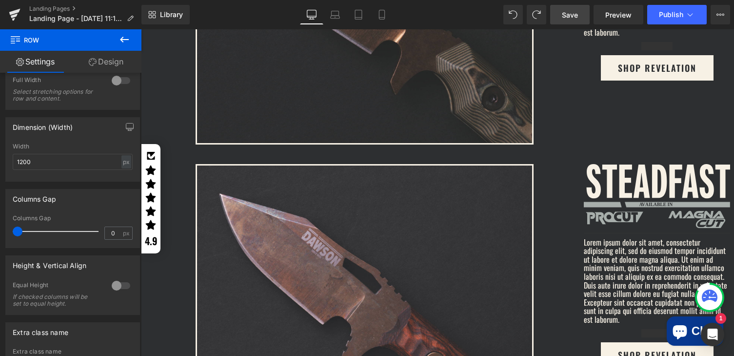
drag, startPoint x: 46, startPoint y: 233, endPoint x: -3, endPoint y: 232, distance: 49.8
click at [0, 232] on html "Row You are previewing how the will restyle your page. You can not edit Element…" at bounding box center [367, 178] width 734 height 356
drag, startPoint x: 20, startPoint y: 234, endPoint x: -3, endPoint y: 238, distance: 23.3
click at [0, 238] on html "Row You are previewing how the will restyle your page. You can not edit Element…" at bounding box center [367, 178] width 734 height 356
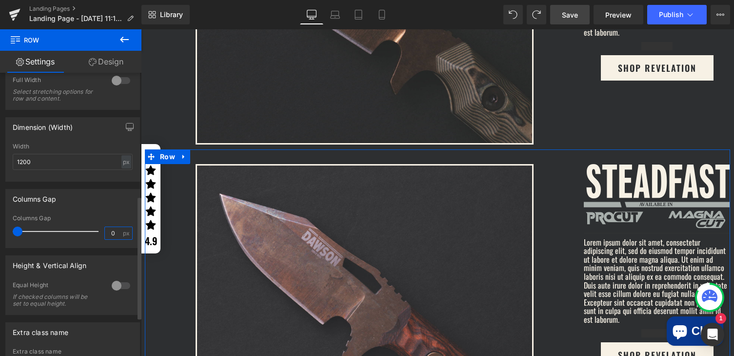
click at [107, 234] on input "0" at bounding box center [113, 233] width 17 height 12
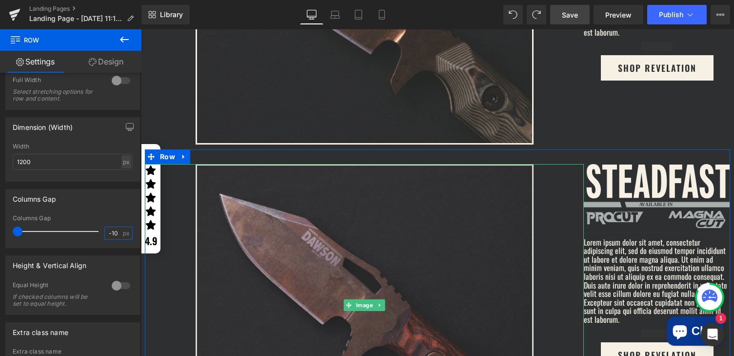
type input "0"
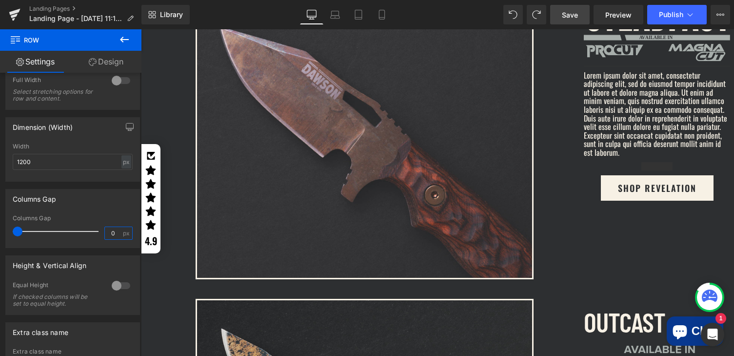
scroll to position [1079, 0]
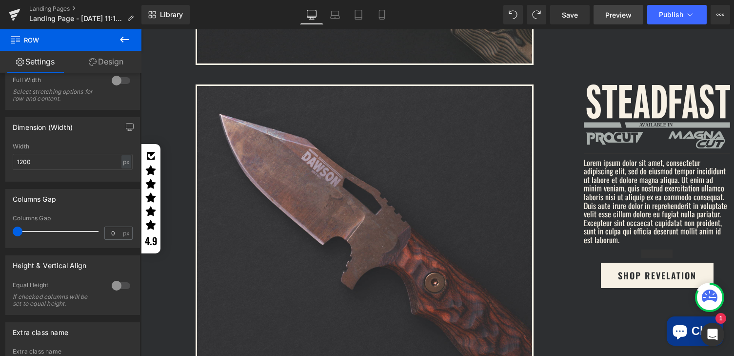
drag, startPoint x: 576, startPoint y: 14, endPoint x: 600, endPoint y: 22, distance: 25.8
click at [576, 14] on span "Save" at bounding box center [570, 15] width 16 height 10
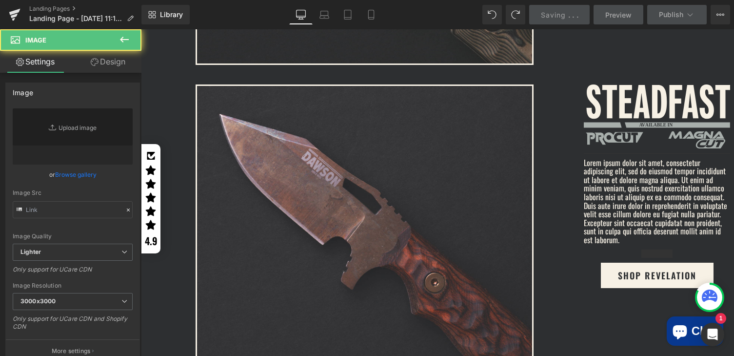
click at [539, 123] on div at bounding box center [364, 225] width 439 height 282
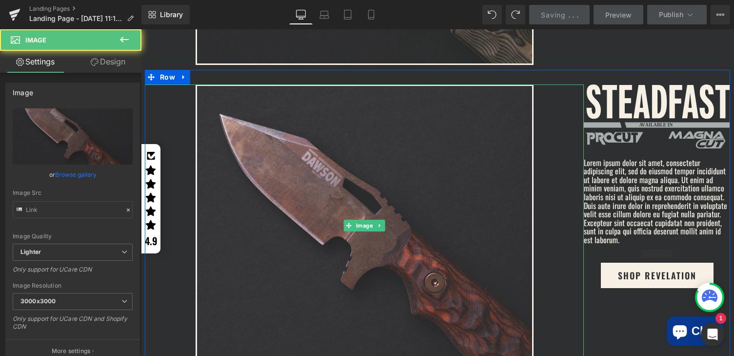
type input "https://ucarecdn.com/b7e65a55-c67d-49d4-af30-e3455b1f6acb/-/format/auto/-/previ…"
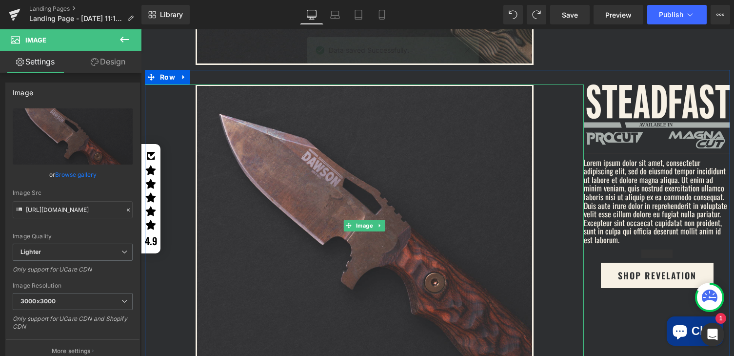
click at [180, 90] on div at bounding box center [364, 225] width 439 height 282
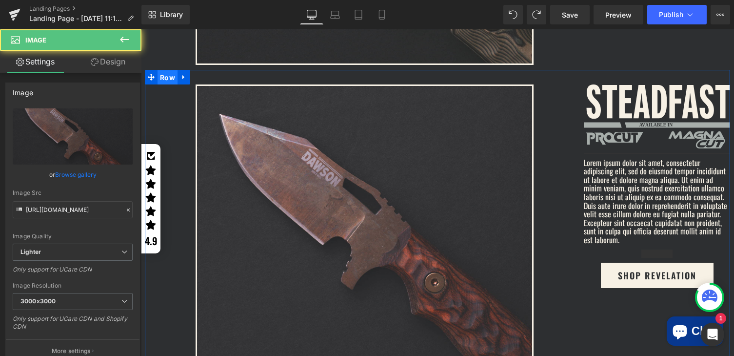
click at [159, 70] on span "Row" at bounding box center [168, 77] width 20 height 15
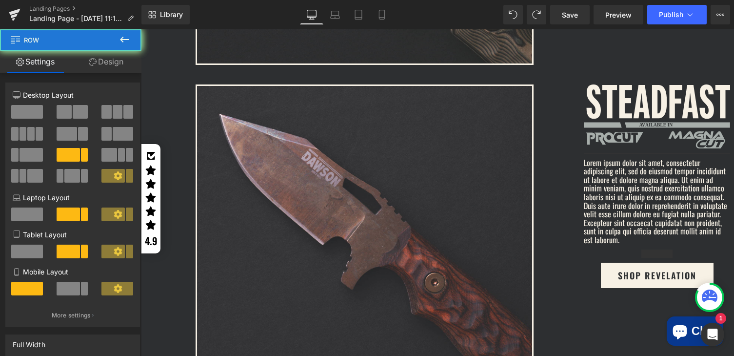
click at [124, 38] on icon at bounding box center [125, 40] width 12 height 12
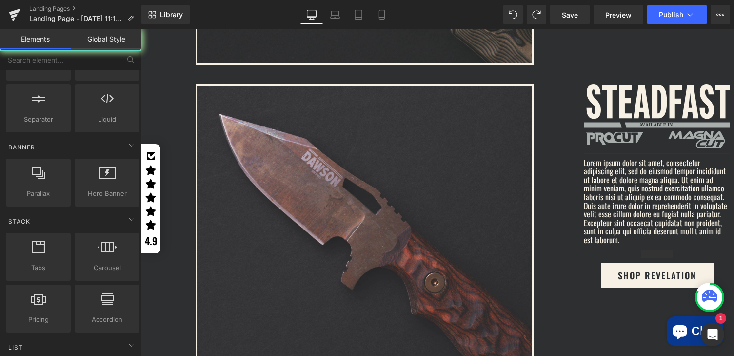
scroll to position [0, 0]
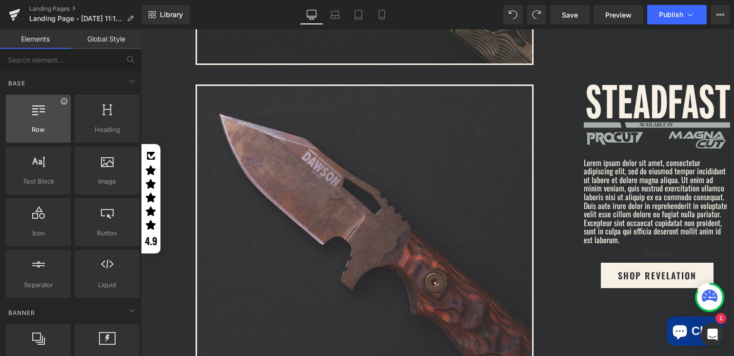
click at [61, 100] on icon at bounding box center [63, 101] width 7 height 7
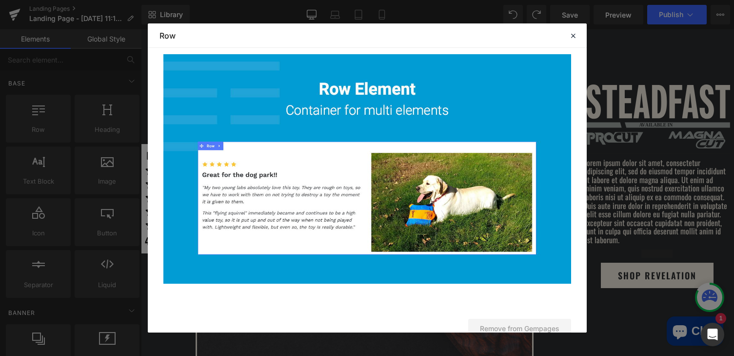
scroll to position [113, 0]
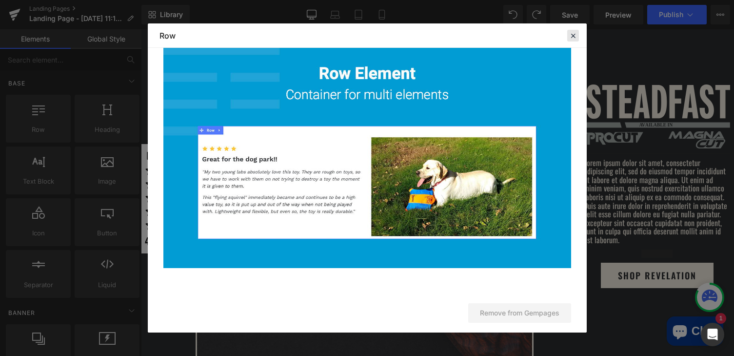
click at [575, 34] on icon at bounding box center [573, 35] width 9 height 9
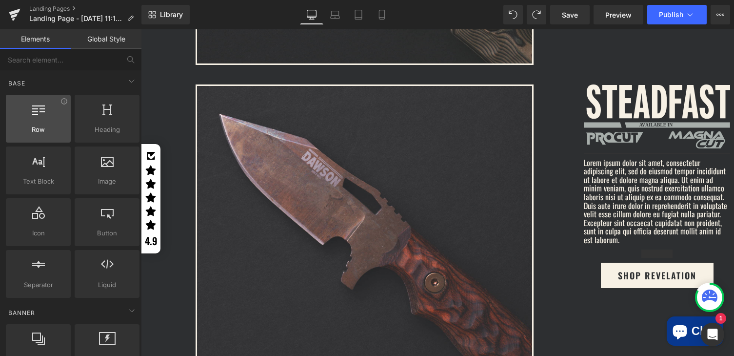
click at [43, 121] on div at bounding box center [38, 113] width 59 height 22
click at [40, 120] on div at bounding box center [38, 113] width 59 height 22
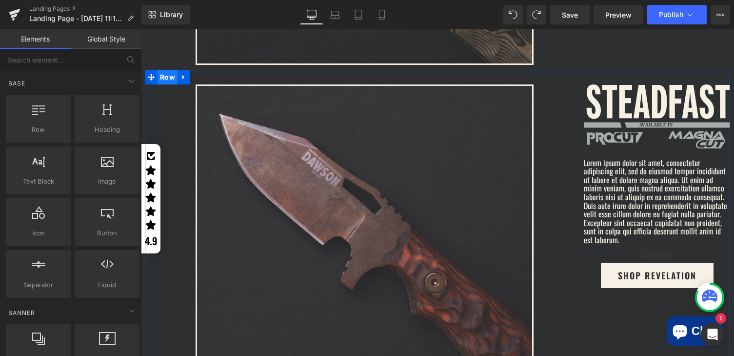
click at [161, 70] on span "Row" at bounding box center [168, 77] width 20 height 15
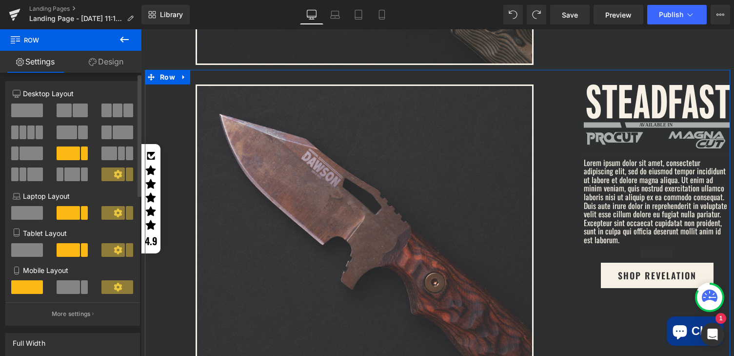
scroll to position [9, 0]
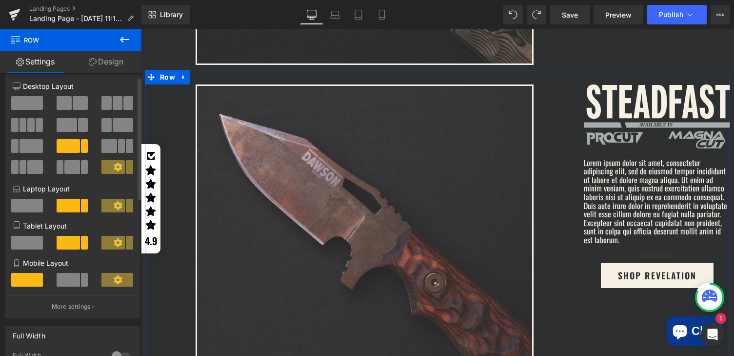
click at [73, 102] on span at bounding box center [80, 103] width 15 height 14
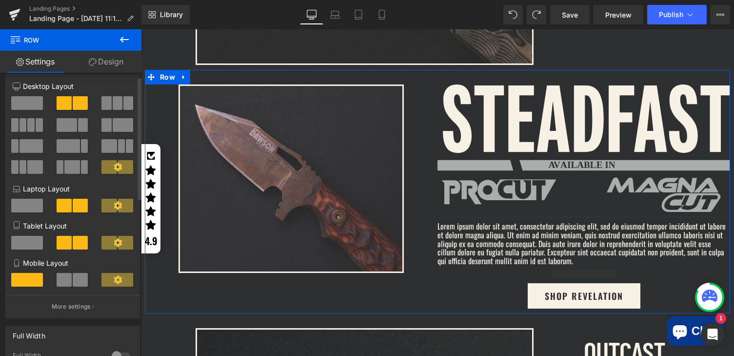
click at [70, 124] on span at bounding box center [67, 125] width 20 height 14
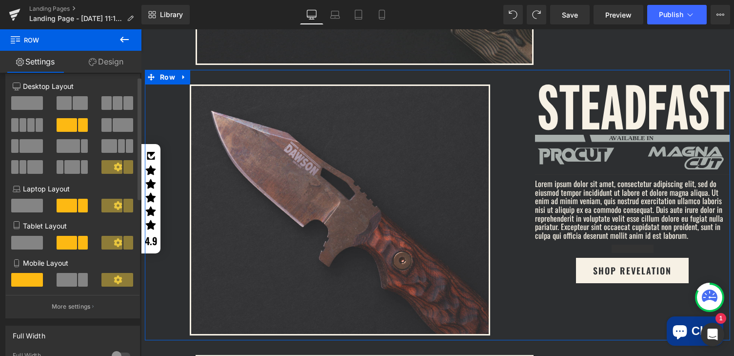
click at [72, 145] on span at bounding box center [68, 146] width 23 height 14
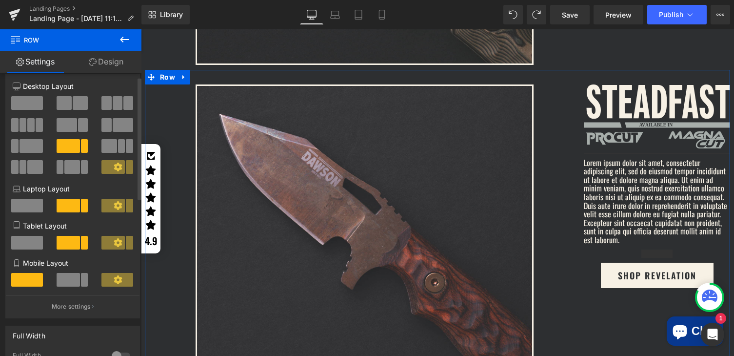
click at [71, 125] on span at bounding box center [67, 125] width 20 height 14
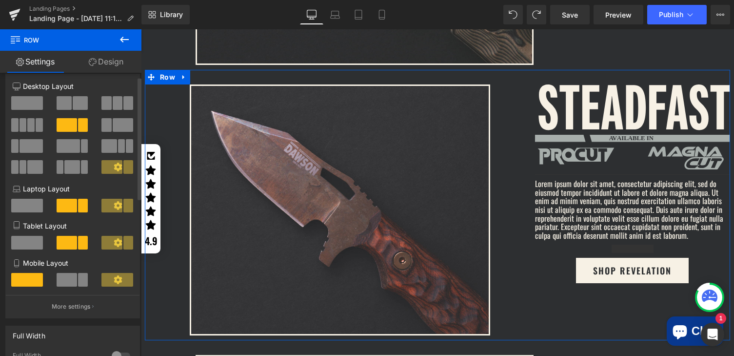
click at [127, 125] on span at bounding box center [123, 125] width 20 height 14
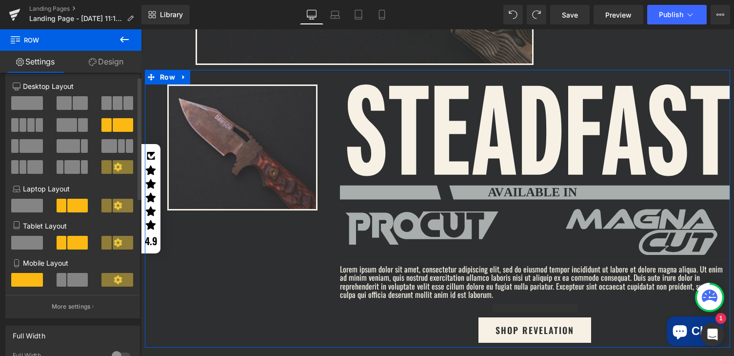
click at [26, 144] on span at bounding box center [31, 146] width 23 height 14
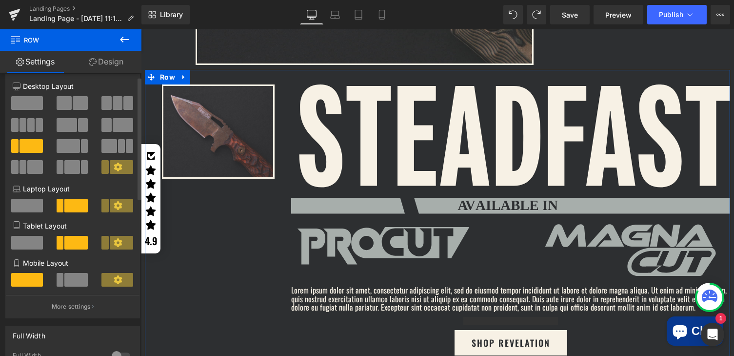
click at [74, 145] on span at bounding box center [68, 146] width 23 height 14
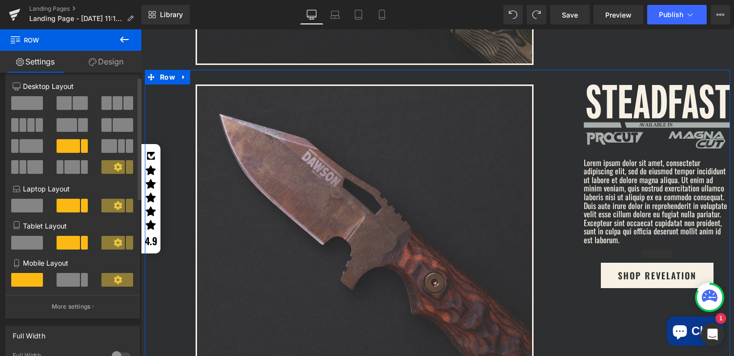
click at [28, 167] on span at bounding box center [34, 167] width 15 height 14
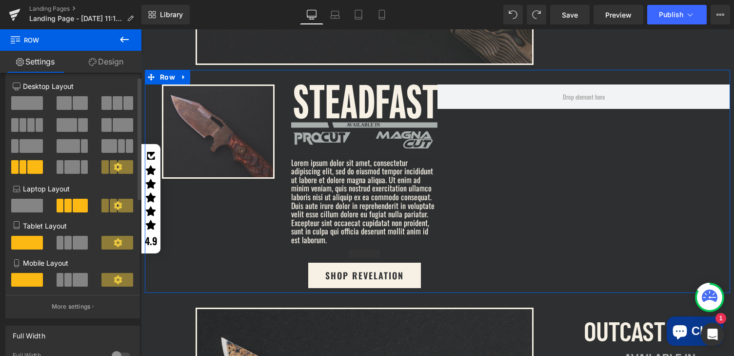
click at [118, 147] on span at bounding box center [121, 146] width 7 height 14
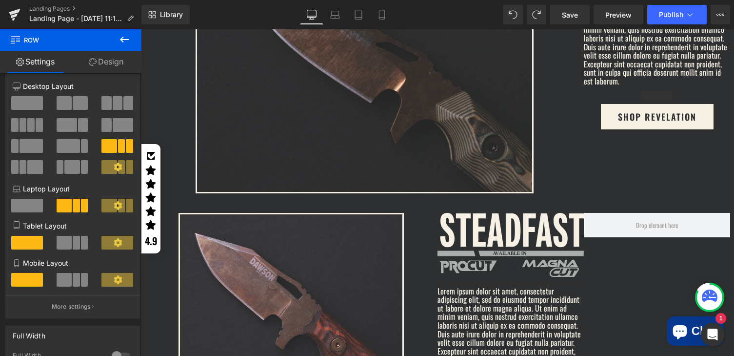
scroll to position [1086, 0]
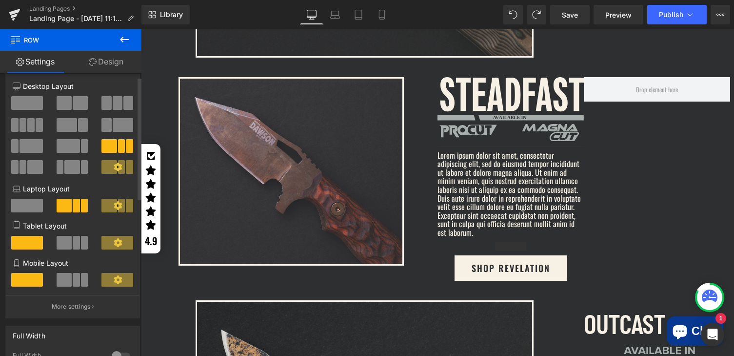
drag, startPoint x: 66, startPoint y: 151, endPoint x: 114, endPoint y: 101, distance: 69.0
click at [66, 151] on span at bounding box center [68, 146] width 23 height 14
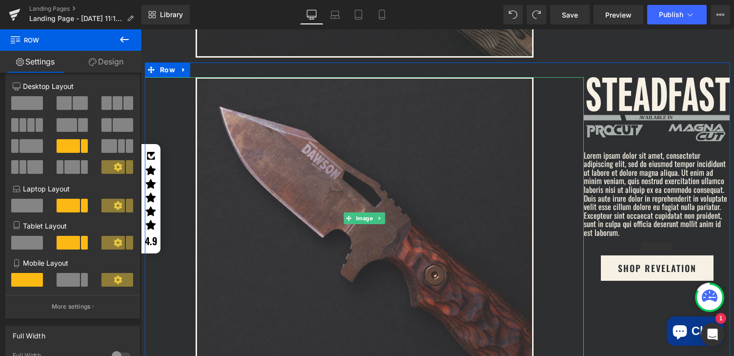
click at [552, 134] on div at bounding box center [364, 218] width 439 height 282
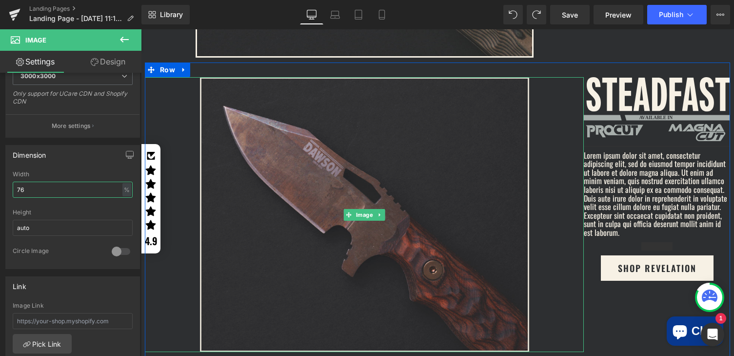
type input "77"
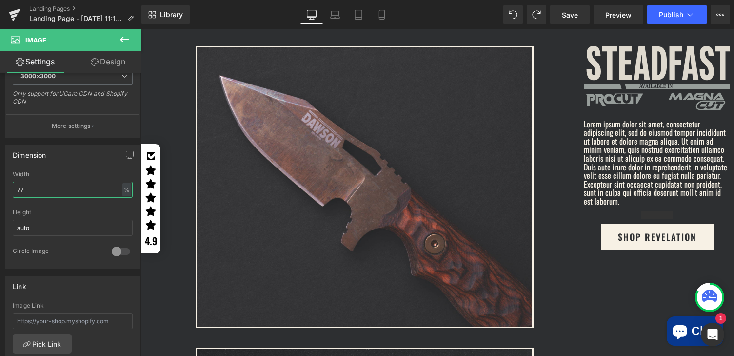
scroll to position [1100, 0]
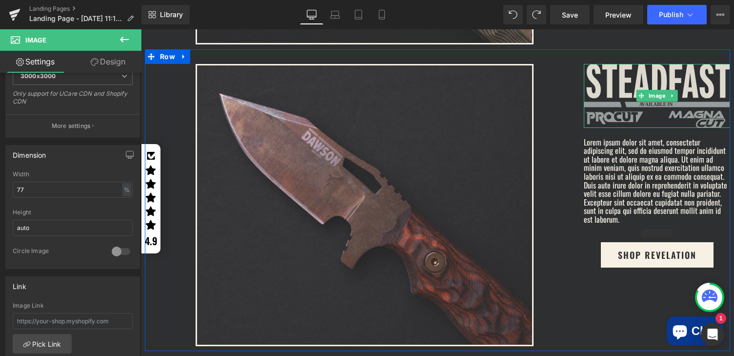
click at [649, 75] on img at bounding box center [657, 96] width 146 height 64
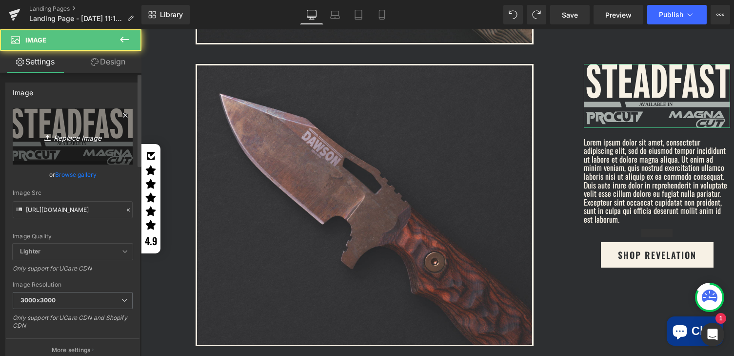
drag, startPoint x: 66, startPoint y: 138, endPoint x: 1, endPoint y: 76, distance: 90.0
click at [66, 138] on icon "Replace Image" at bounding box center [73, 136] width 78 height 12
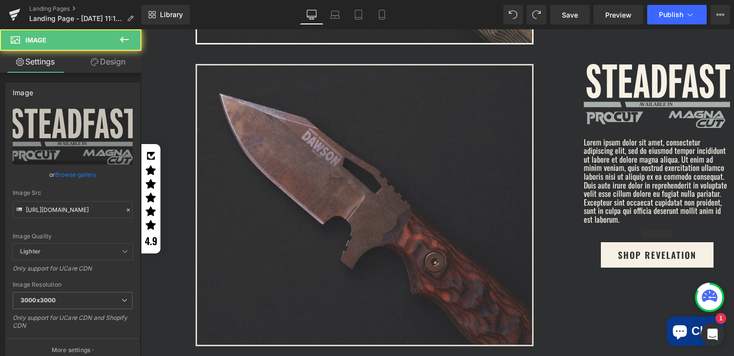
type input "C:\fakepath\stead_1.svg"
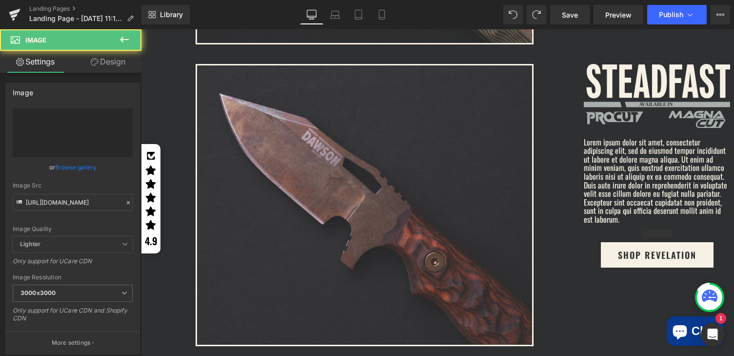
type input "https://ucarecdn.com/5c593f38-699a-4b2b-a1d7-4c06696309bb/stead_1.svg"
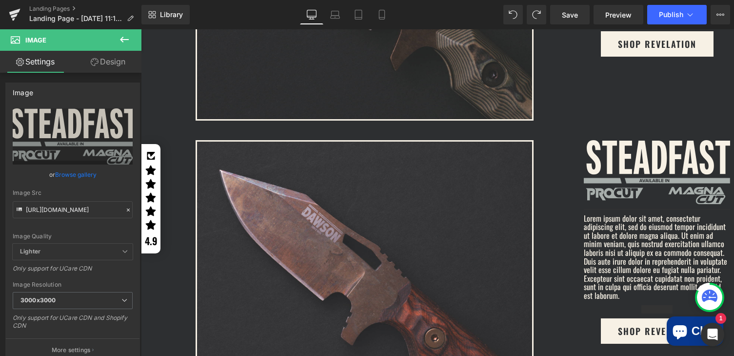
scroll to position [1091, 0]
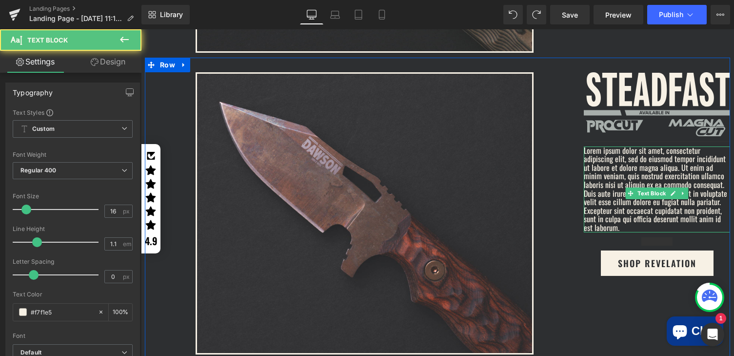
drag, startPoint x: 665, startPoint y: 195, endPoint x: 682, endPoint y: 202, distance: 18.1
click at [682, 202] on p "Lorem ipsum dolor sit amet, consectetur adipiscing elit, sed do eiusmod tempor …" at bounding box center [657, 189] width 146 height 86
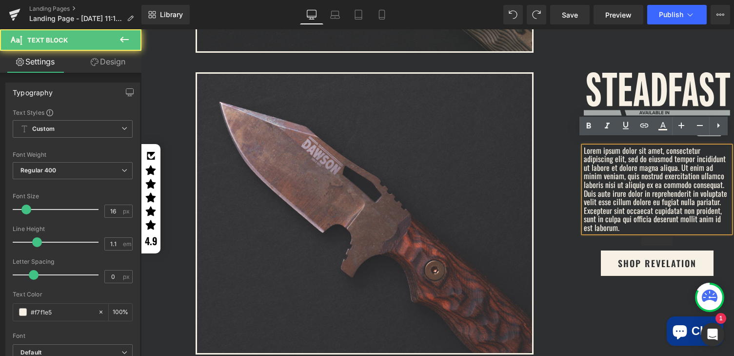
click at [612, 161] on p "Lorem ipsum dolor sit amet, consectetur adipiscing elit, sed do eiusmod tempor …" at bounding box center [657, 189] width 146 height 86
drag, startPoint x: 580, startPoint y: 142, endPoint x: 727, endPoint y: 227, distance: 169.8
click at [727, 227] on html "Skip to content Previous SAVE 10% ON YOUR FIRST PURCHASE Subscribe now Close Su…" at bounding box center [437, 246] width 593 height 2616
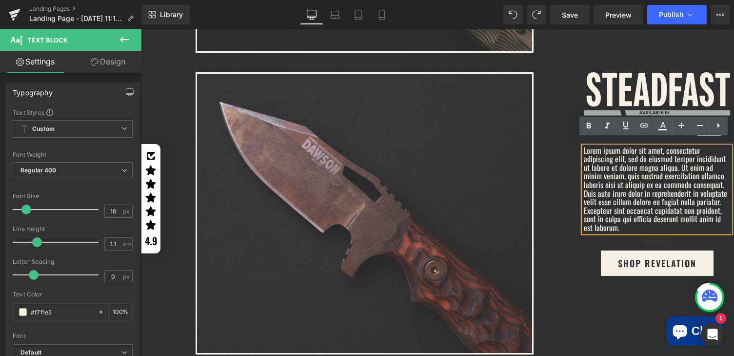
click at [566, 284] on div at bounding box center [364, 213] width 439 height 282
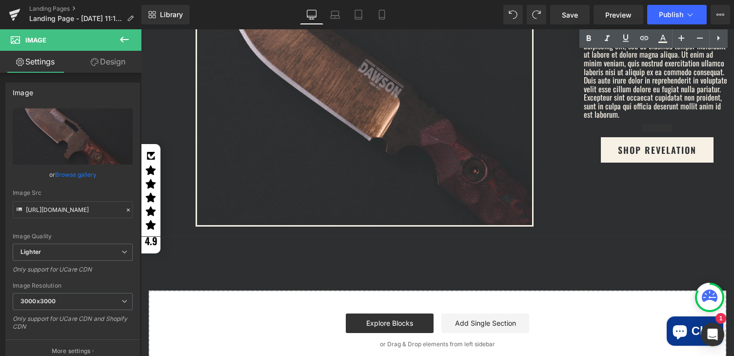
scroll to position [1642, 0]
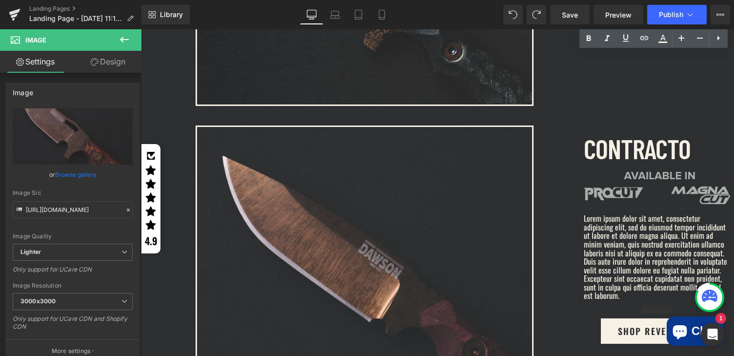
click at [684, 141] on div "CONTRACTO Text Block" at bounding box center [657, 148] width 146 height 46
click at [557, 125] on div at bounding box center [364, 266] width 439 height 282
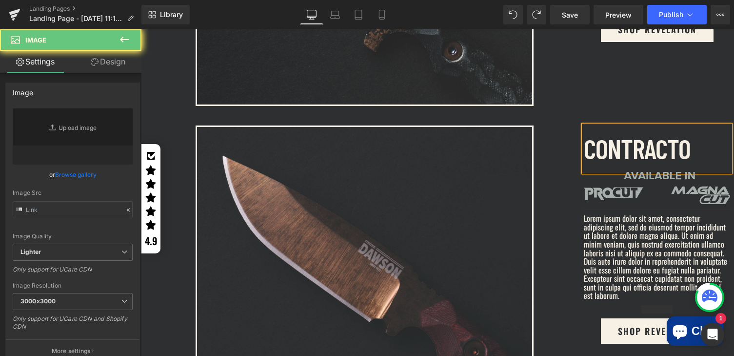
scroll to position [1086, 0]
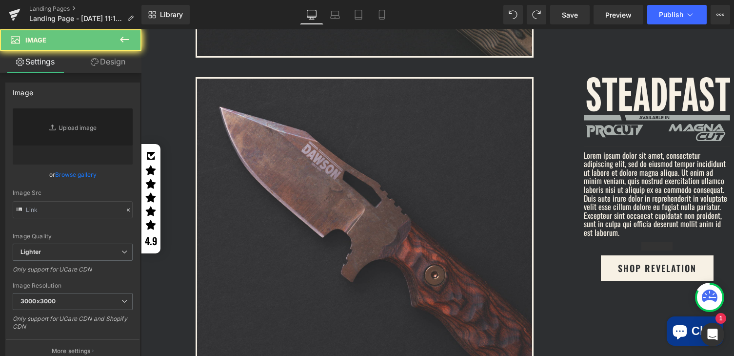
type input "https://ucarecdn.com/e064b970-913d-4e9f-b31a-05cc382d5a6b/-/format/auto/-/previ…"
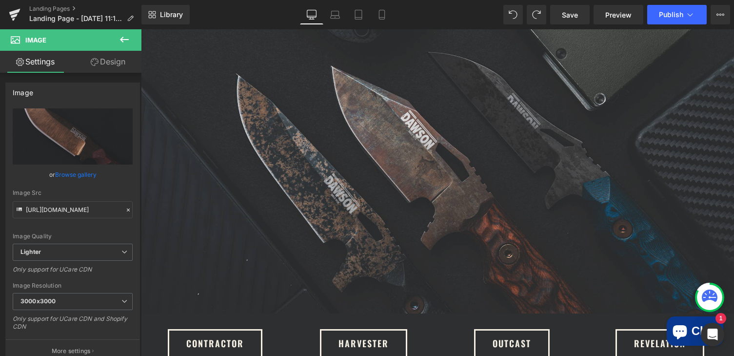
scroll to position [319, 0]
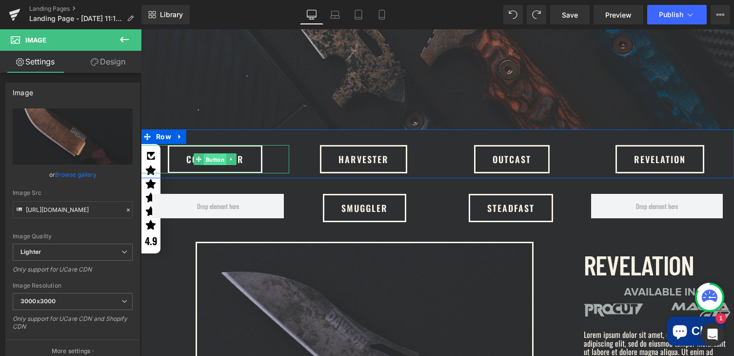
click at [222, 154] on span "Button" at bounding box center [215, 160] width 22 height 12
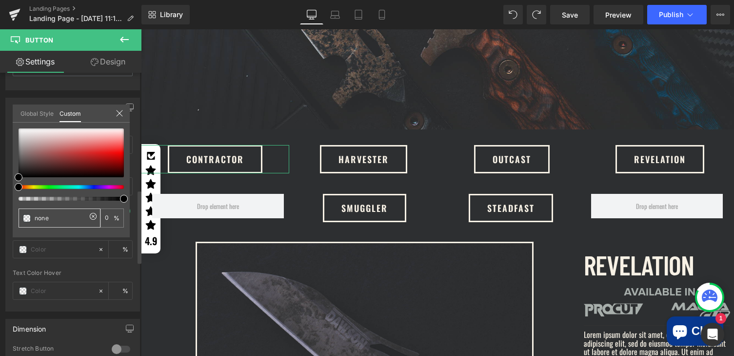
click at [41, 212] on div "none" at bounding box center [60, 217] width 82 height 19
click at [41, 216] on input "none" at bounding box center [61, 218] width 52 height 10
click at [41, 217] on input "none" at bounding box center [61, 218] width 52 height 10
paste input "f7f1e5"
type input "f7f1e5"
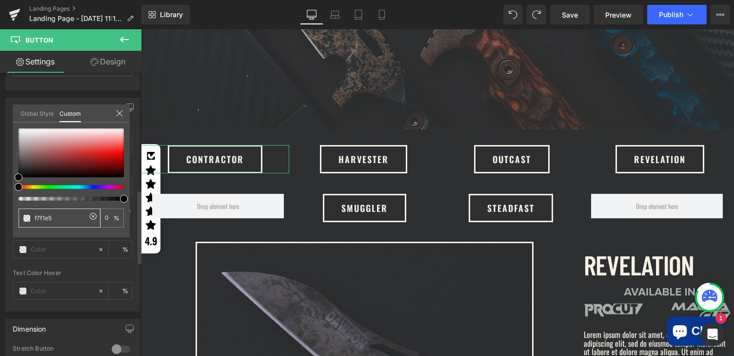
type input "f7f1e5"
type input "100"
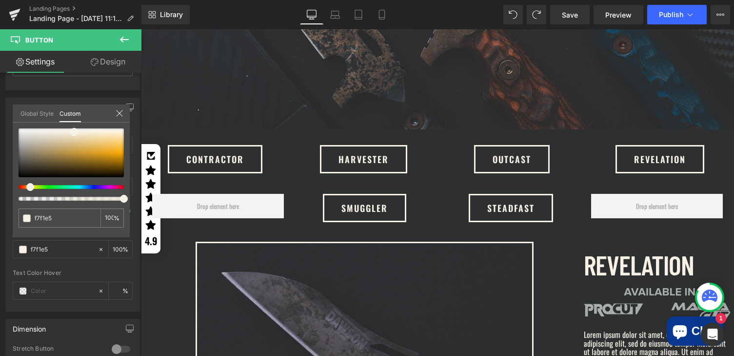
type input "f7f1e5"
type input "#f7f1e5"
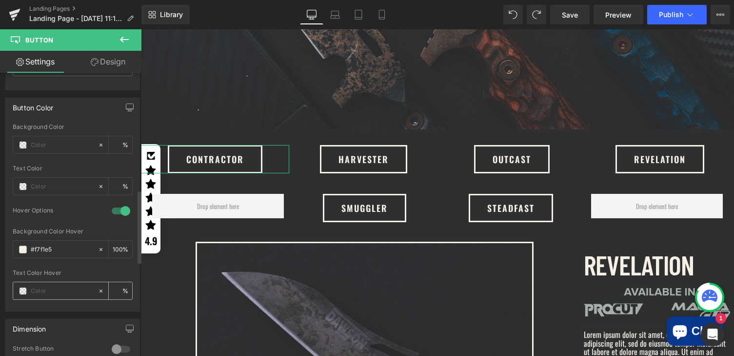
click at [40, 290] on input "text" at bounding box center [62, 290] width 62 height 11
paste input "2d2f31"
type input "2d2f31"
type input "100"
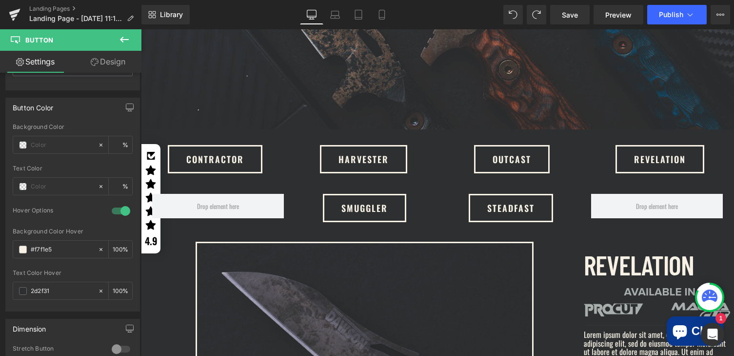
type input "#2d2f31"
click at [579, 21] on link "Save" at bounding box center [570, 15] width 40 height 20
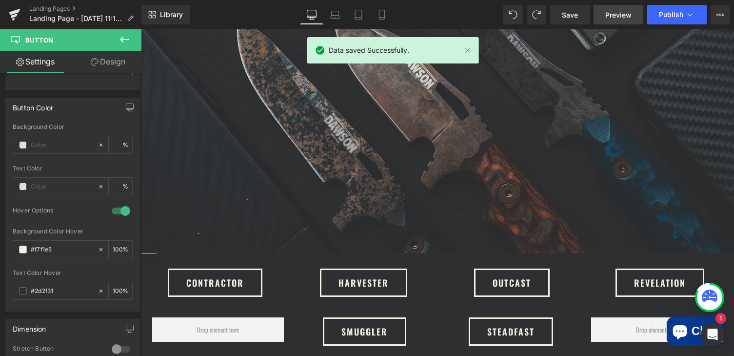
scroll to position [206, 0]
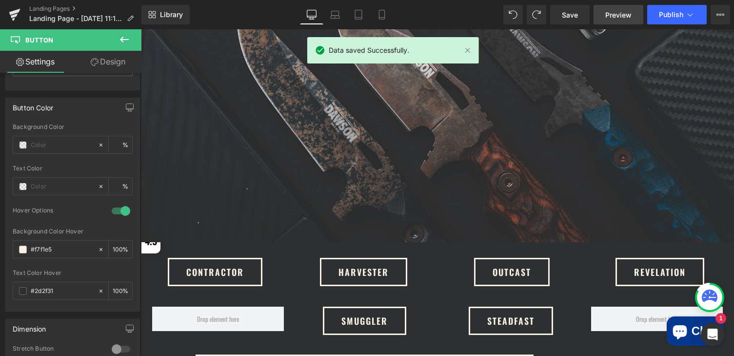
click at [611, 18] on span "Preview" at bounding box center [618, 15] width 26 height 10
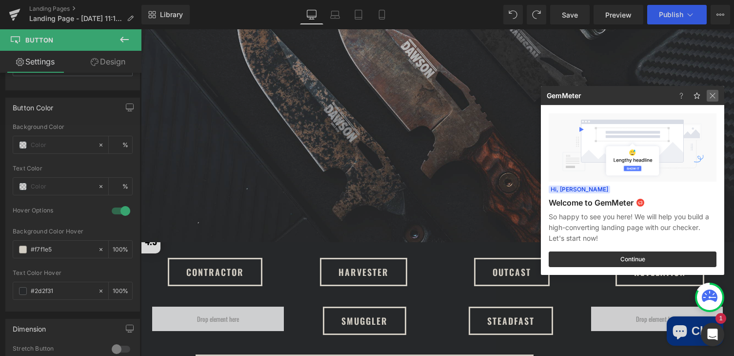
click at [716, 92] on img at bounding box center [713, 96] width 12 height 12
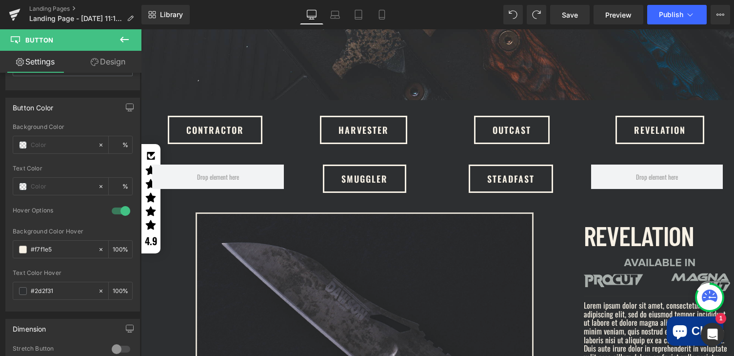
scroll to position [420, 0]
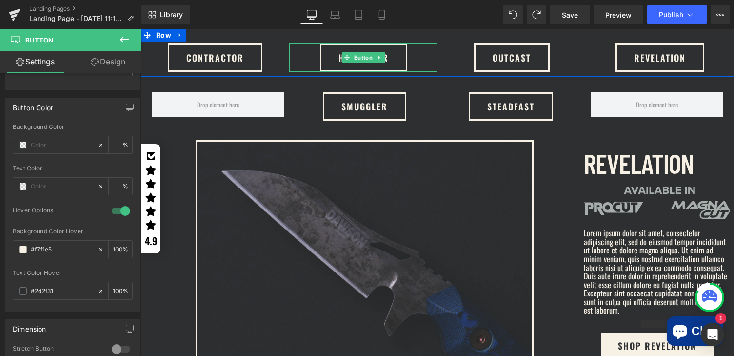
click at [323, 48] on link "Harvester" at bounding box center [363, 57] width 87 height 28
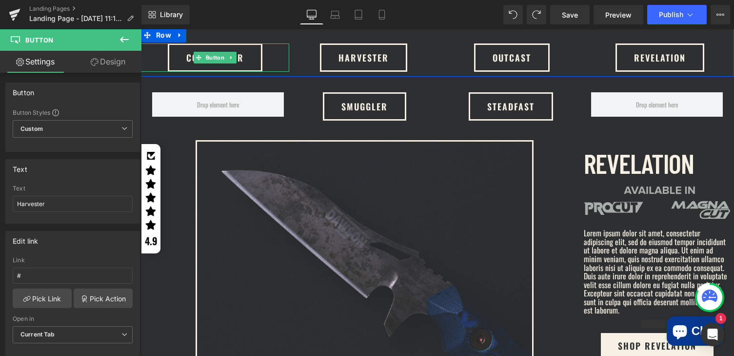
click at [153, 46] on div "Contractor" at bounding box center [215, 57] width 148 height 28
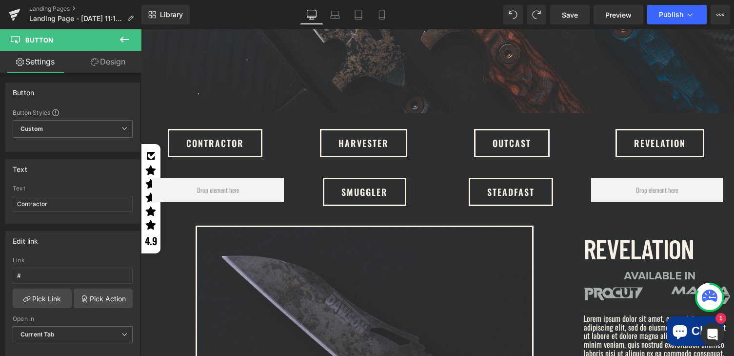
scroll to position [333, 0]
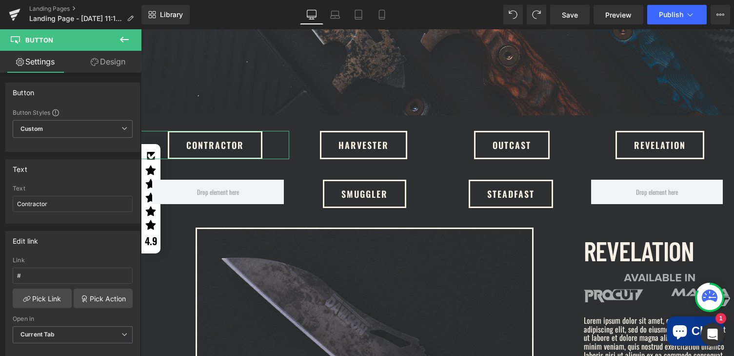
click at [115, 64] on link "Design" at bounding box center [108, 62] width 71 height 22
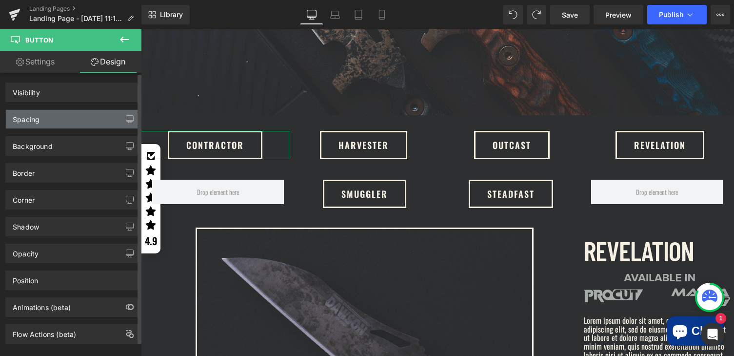
click at [70, 122] on div "Spacing" at bounding box center [73, 119] width 134 height 19
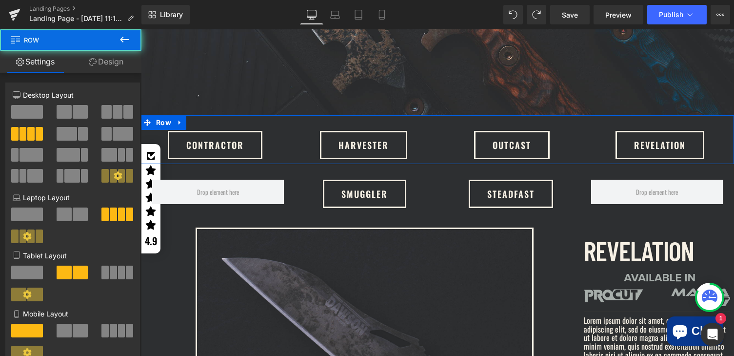
click at [180, 124] on div "Contractor Button Harvester Button OUTCAST Button REVELATION Button Row" at bounding box center [437, 139] width 593 height 49
click at [154, 119] on span "Row" at bounding box center [164, 122] width 20 height 15
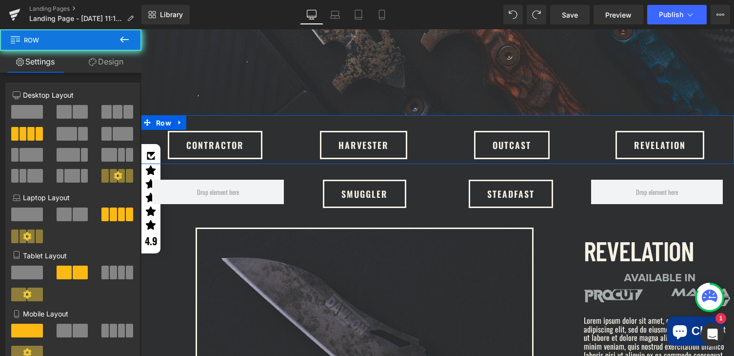
click at [112, 63] on link "Design" at bounding box center [106, 62] width 71 height 22
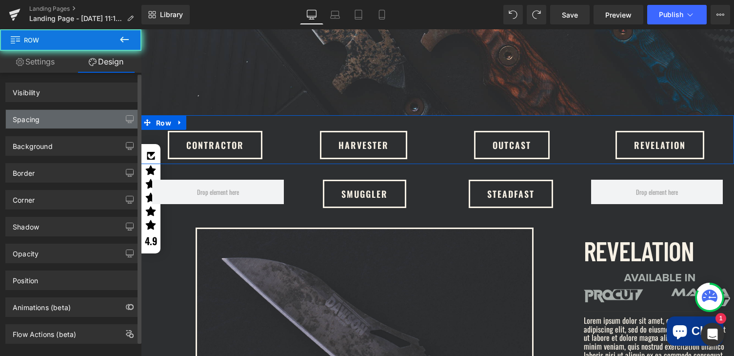
click at [50, 119] on div "Spacing" at bounding box center [73, 119] width 134 height 19
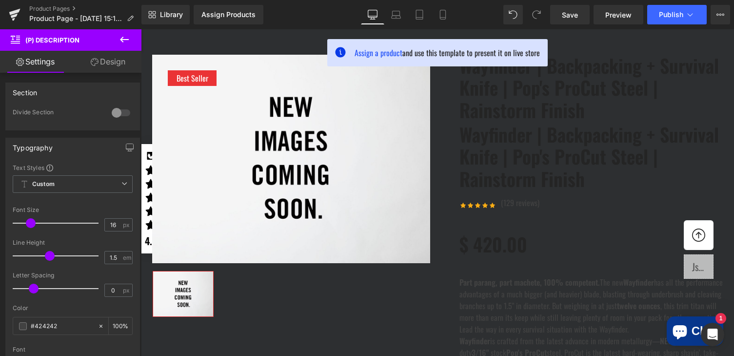
scroll to position [60, 0]
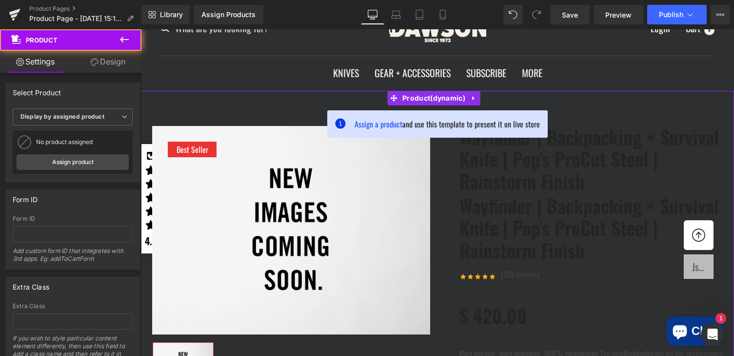
scroll to position [0, 0]
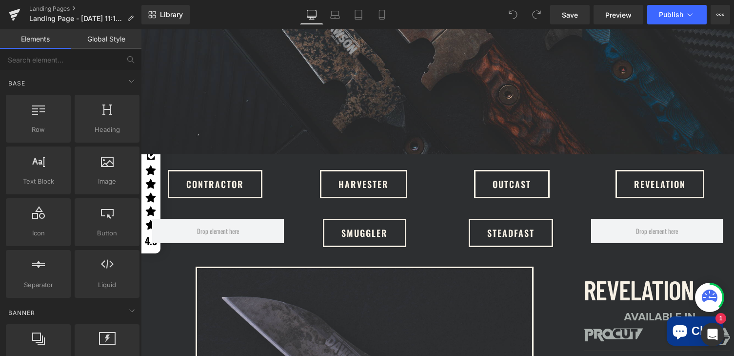
scroll to position [307, 0]
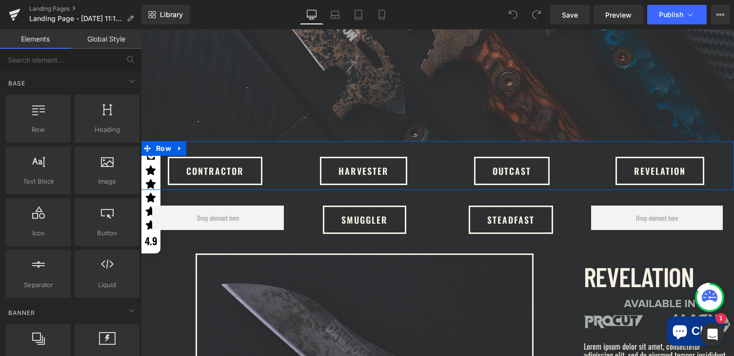
click at [287, 145] on div "Contractor Button Harvester Button OUTCAST Button REVELATION Button Row" at bounding box center [437, 165] width 593 height 49
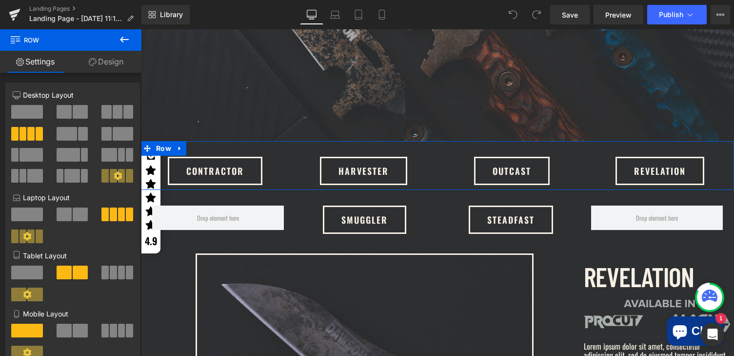
click at [108, 67] on link "Design" at bounding box center [106, 62] width 71 height 22
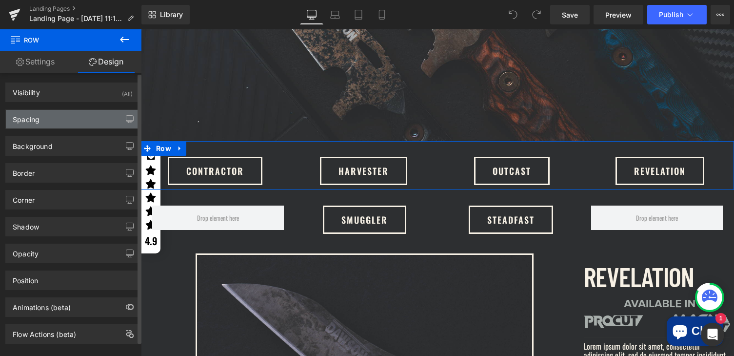
click at [56, 120] on div "Spacing" at bounding box center [73, 119] width 134 height 19
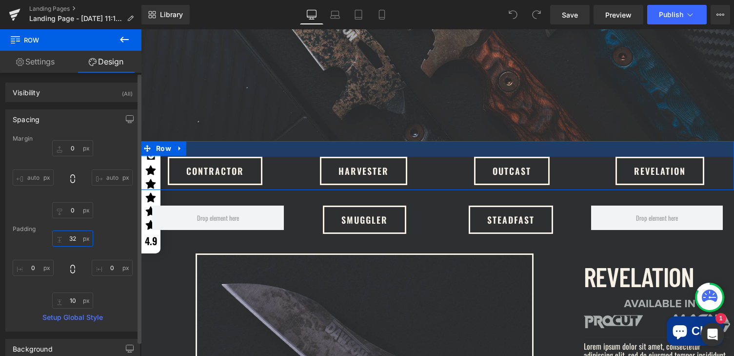
click at [74, 240] on input "32" at bounding box center [72, 238] width 41 height 16
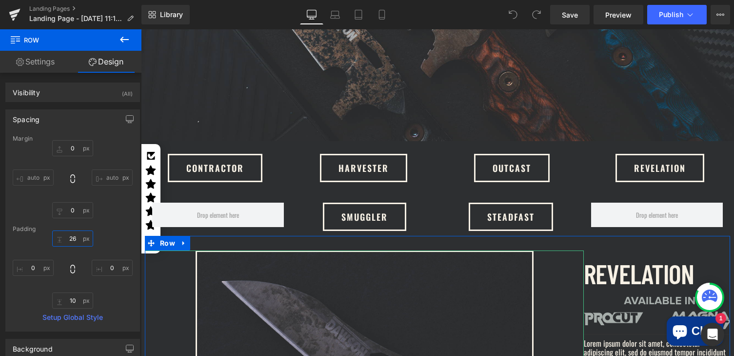
type input "27"
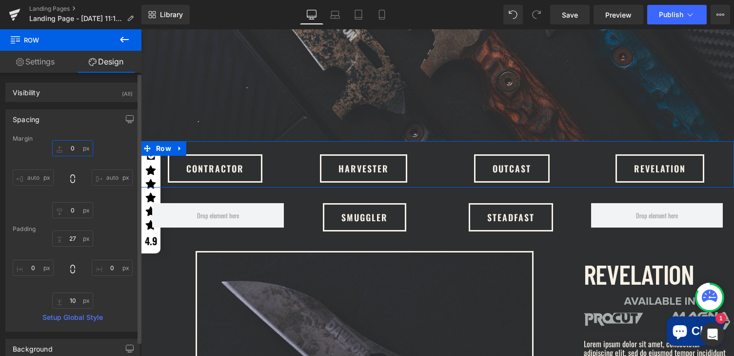
click at [72, 147] on input "0" at bounding box center [72, 148] width 41 height 16
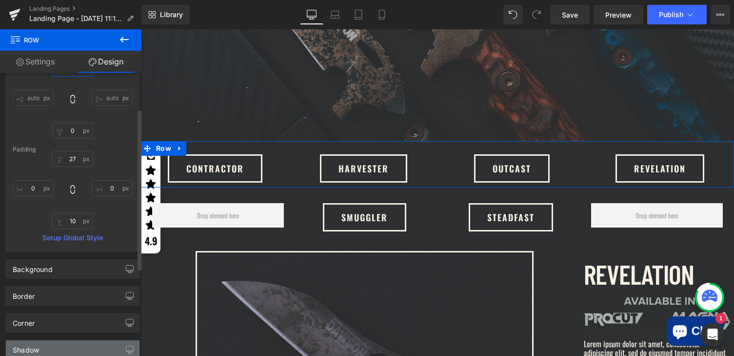
scroll to position [0, 0]
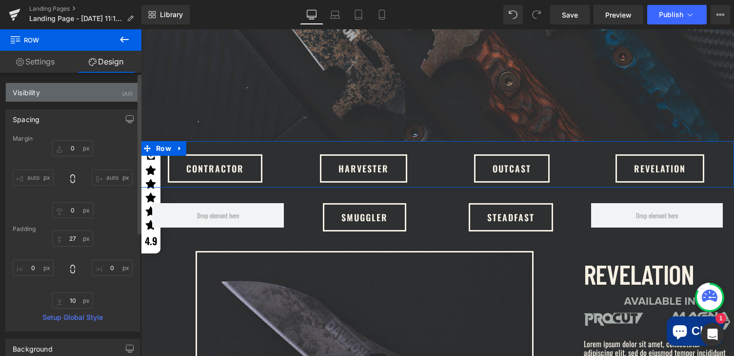
click at [49, 93] on div "Visibility (All)" at bounding box center [73, 92] width 134 height 19
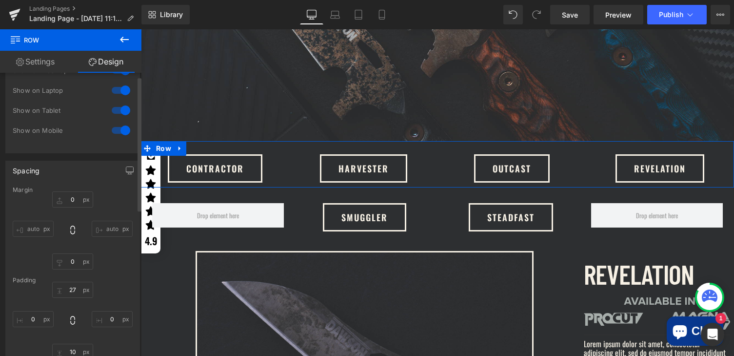
scroll to position [69, 0]
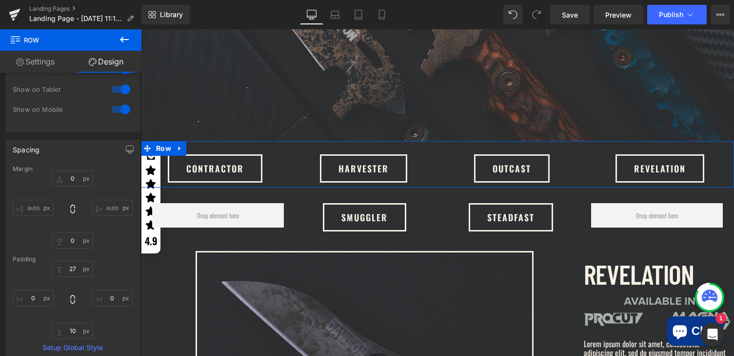
click at [40, 61] on link "Settings" at bounding box center [35, 62] width 71 height 22
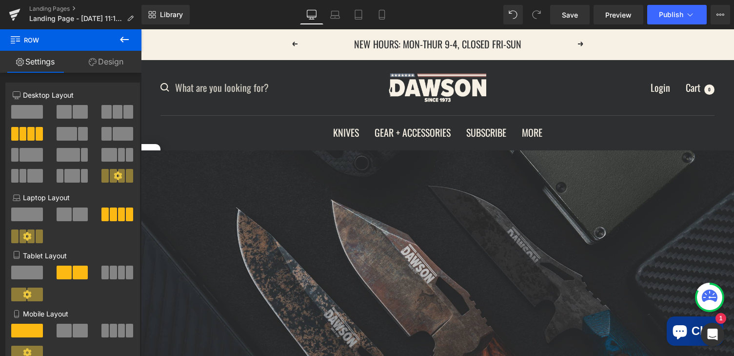
scroll to position [316, 0]
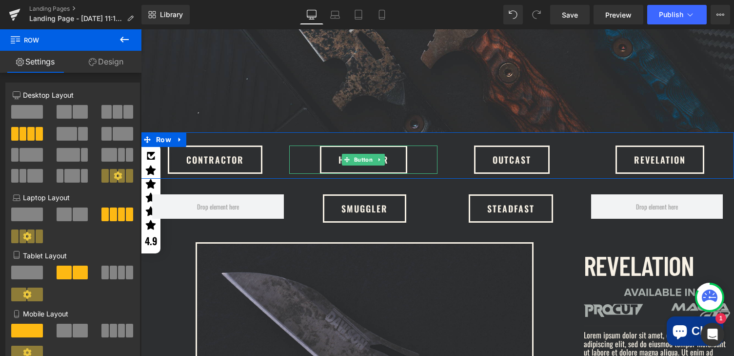
click at [325, 154] on link "Harvester" at bounding box center [363, 159] width 87 height 28
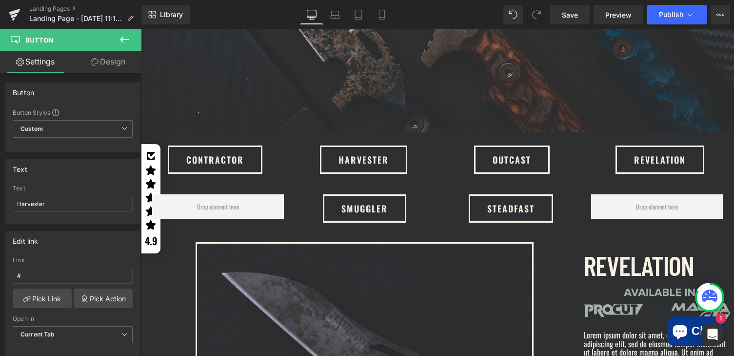
click at [322, 145] on link "Harvester" at bounding box center [363, 159] width 87 height 28
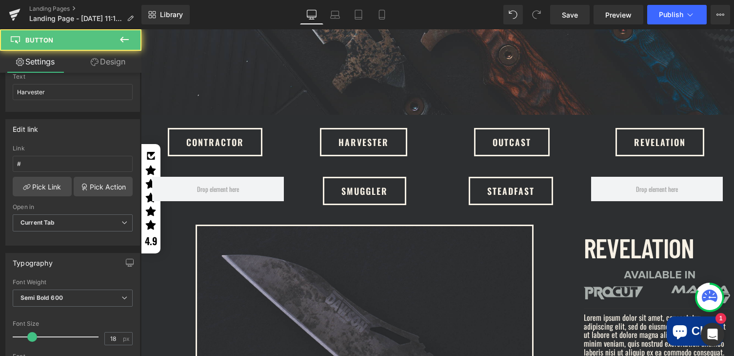
scroll to position [334, 0]
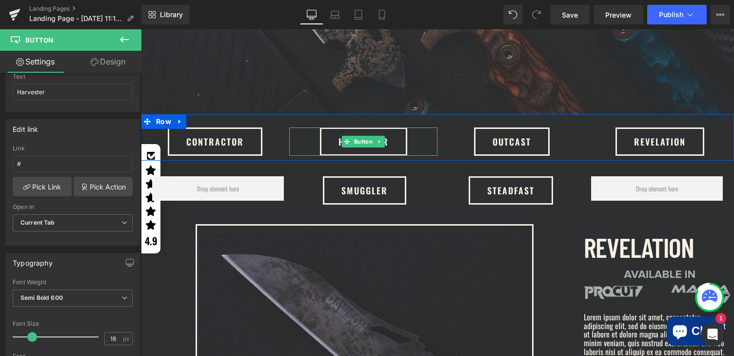
click at [339, 130] on span "Harvester" at bounding box center [364, 141] width 50 height 25
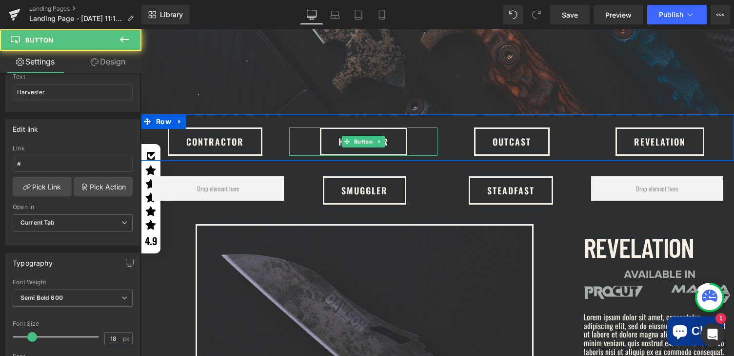
click at [339, 133] on span "Harvester" at bounding box center [364, 141] width 50 height 25
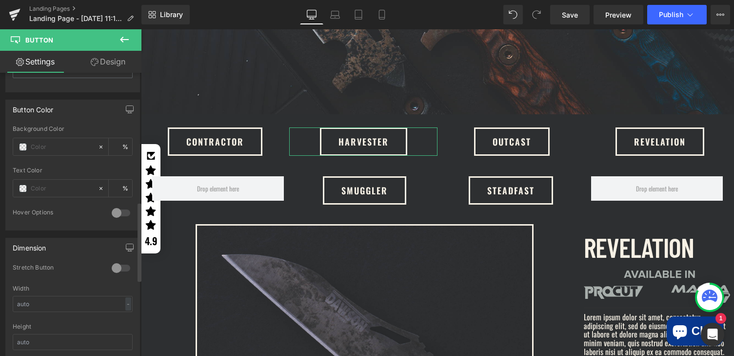
scroll to position [472, 0]
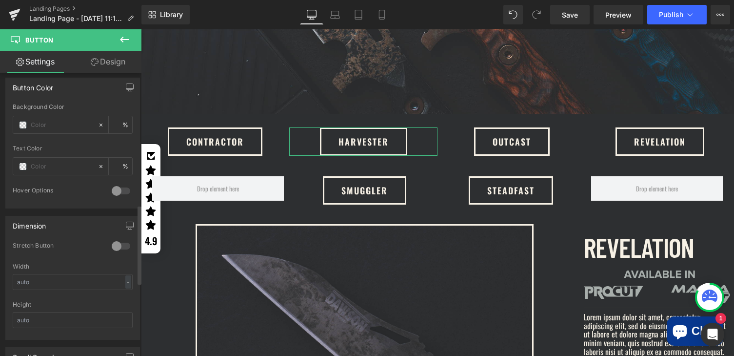
click at [118, 191] on div at bounding box center [120, 191] width 23 height 16
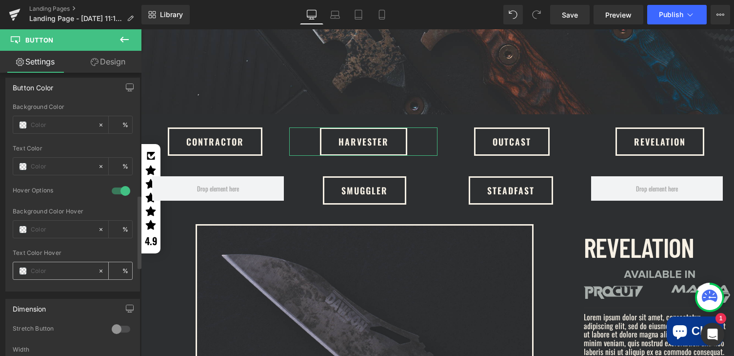
click at [40, 270] on input "text" at bounding box center [62, 270] width 62 height 11
paste input "2d2f31"
type input "2d2f31"
type input "100"
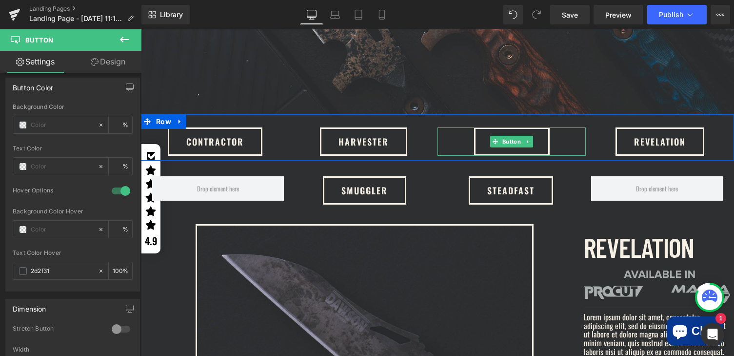
click at [477, 139] on link "OUTCAST" at bounding box center [512, 141] width 76 height 28
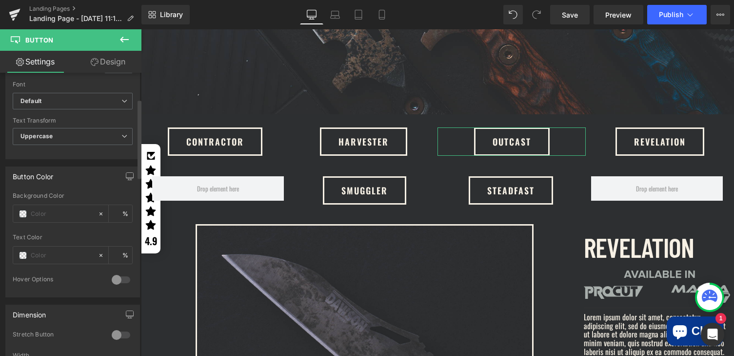
scroll to position [401, 0]
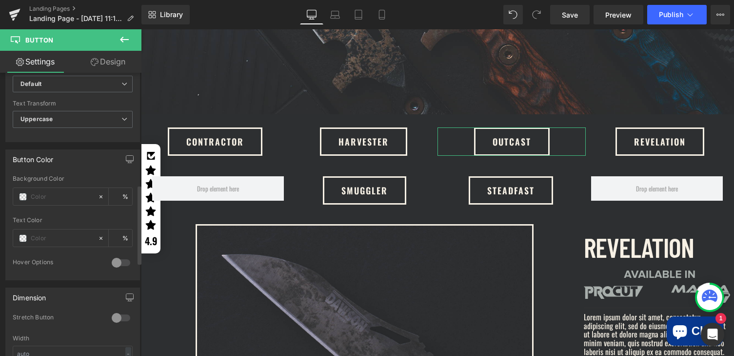
click at [115, 263] on div at bounding box center [120, 263] width 23 height 16
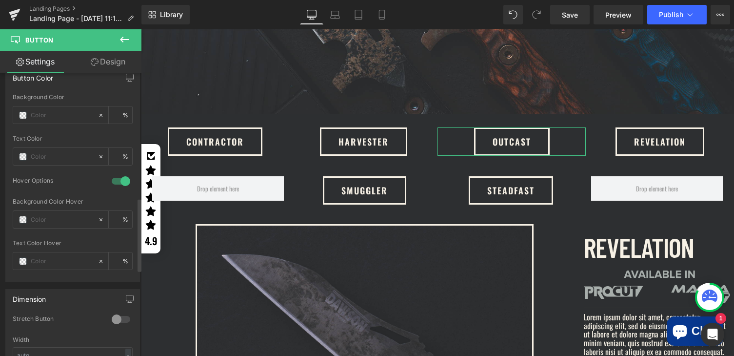
scroll to position [483, 0]
click at [49, 259] on input "text" at bounding box center [62, 259] width 62 height 11
paste input "2d2f31"
type input "2d2f31"
type input "100"
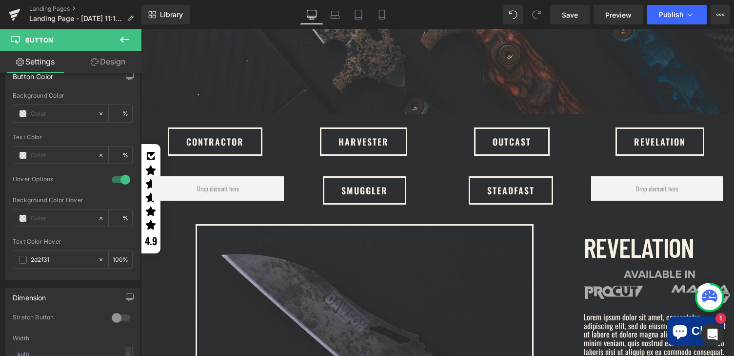
click at [634, 141] on span "REVELATION" at bounding box center [660, 141] width 52 height 25
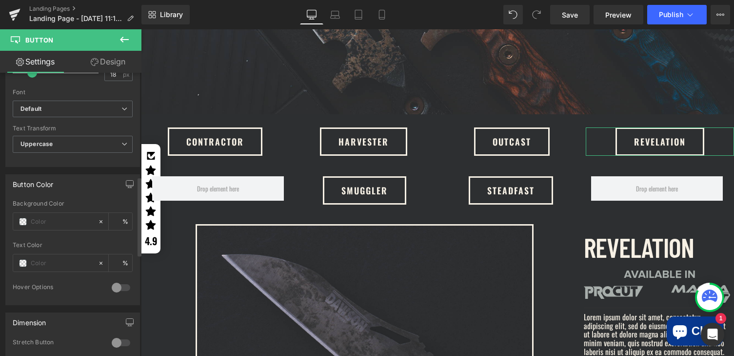
scroll to position [387, 0]
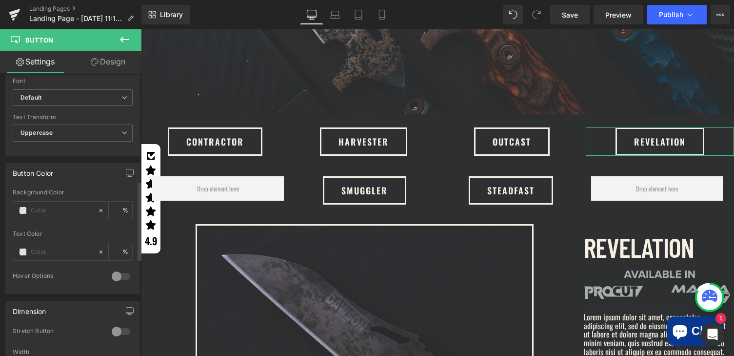
click at [114, 275] on div at bounding box center [120, 276] width 23 height 16
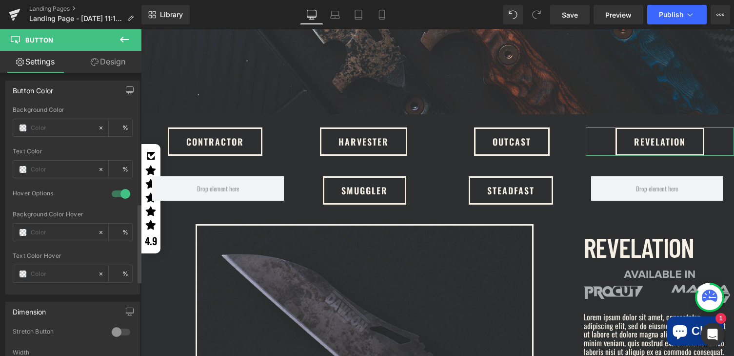
scroll to position [470, 0]
click at [50, 275] on input "text" at bounding box center [62, 273] width 62 height 11
paste input "2d2f31"
type input "2d2f31"
type input "100"
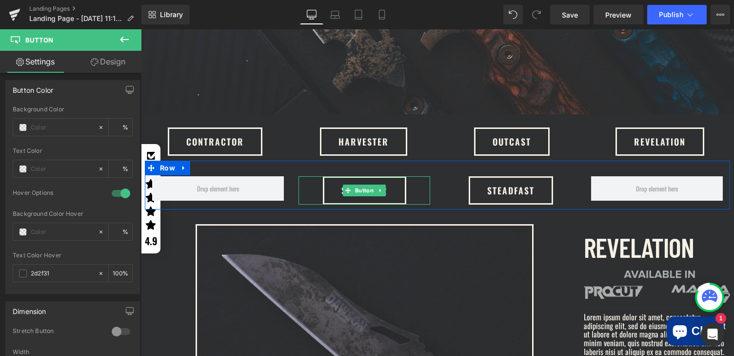
click at [383, 188] on span "SMUGGLER" at bounding box center [364, 190] width 46 height 25
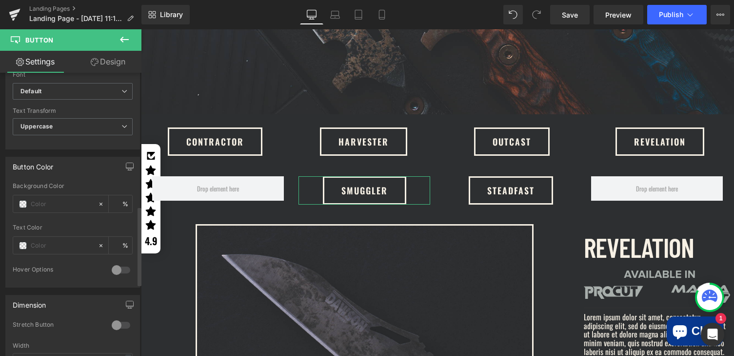
scroll to position [520, 0]
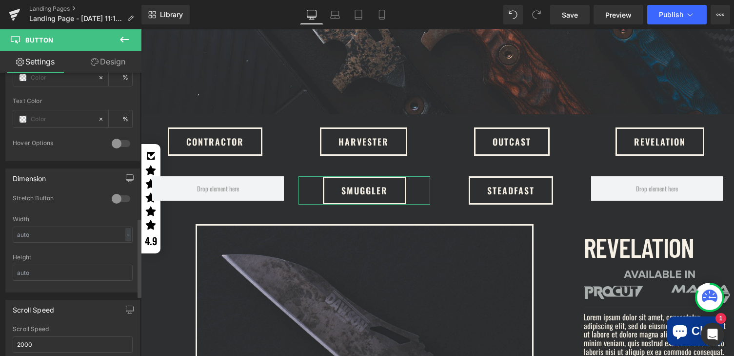
click at [115, 143] on div at bounding box center [120, 144] width 23 height 16
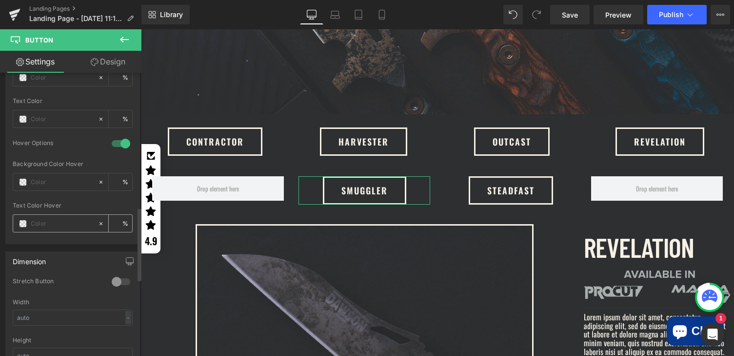
click at [47, 222] on input "text" at bounding box center [62, 223] width 62 height 11
paste input "2d2f31"
type input "2d2f31"
type input "100"
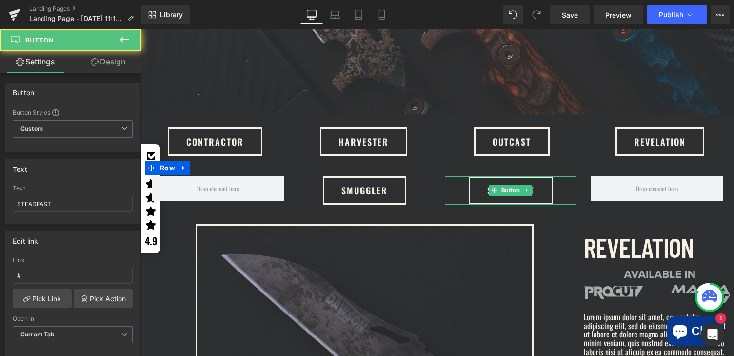
click at [475, 179] on link "STEADFAST" at bounding box center [511, 190] width 84 height 28
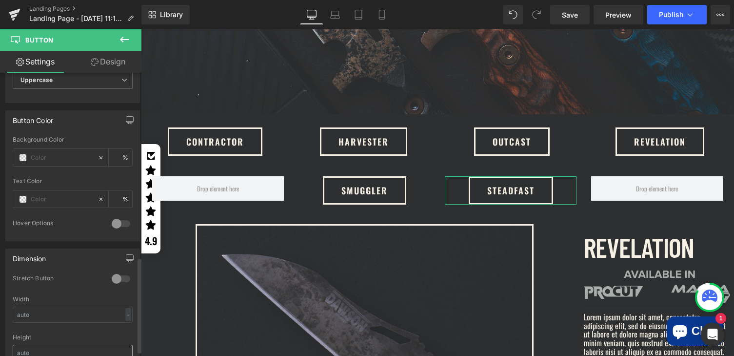
scroll to position [555, 0]
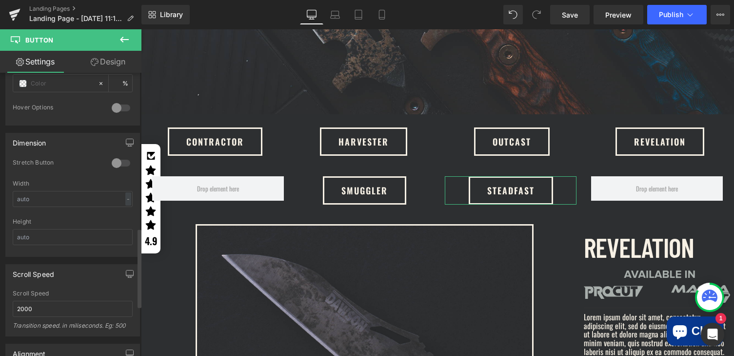
click at [119, 107] on div at bounding box center [120, 108] width 23 height 16
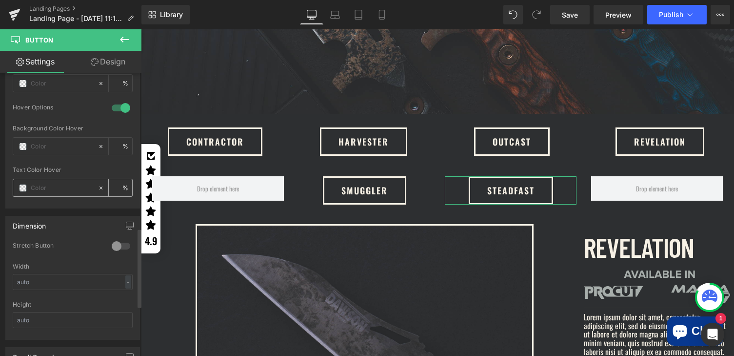
click at [44, 187] on input "text" at bounding box center [62, 187] width 62 height 11
paste input "2d2f31"
type input "2d2f31"
type input "100"
type input "#2d2f31"
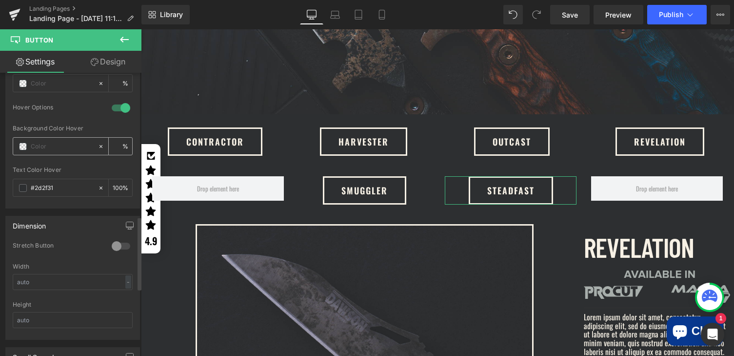
click at [61, 145] on input "text" at bounding box center [62, 146] width 62 height 11
paste input "f7f1e5"
type input "f7f1e5"
type input "100"
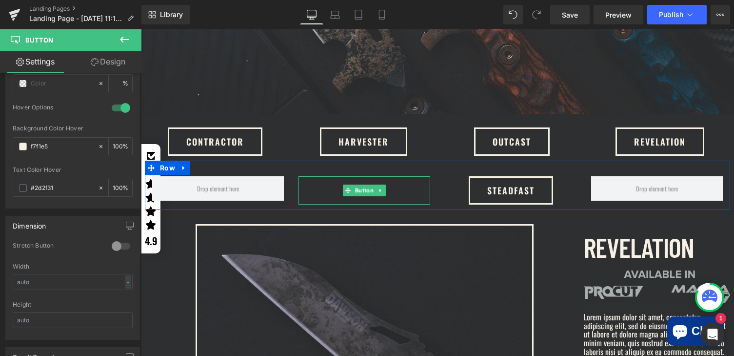
click at [328, 184] on link "SMUGGLER" at bounding box center [364, 190] width 83 height 28
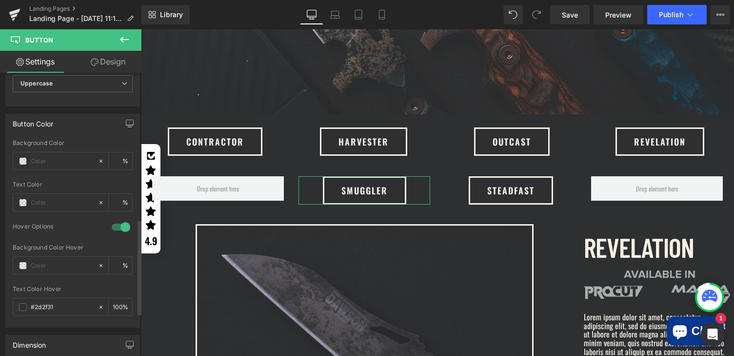
scroll to position [437, 0]
click at [40, 269] on div at bounding box center [55, 264] width 84 height 17
click at [47, 262] on input "text" at bounding box center [62, 264] width 62 height 11
paste input "f7f1e5"
type input "f7f1e5"
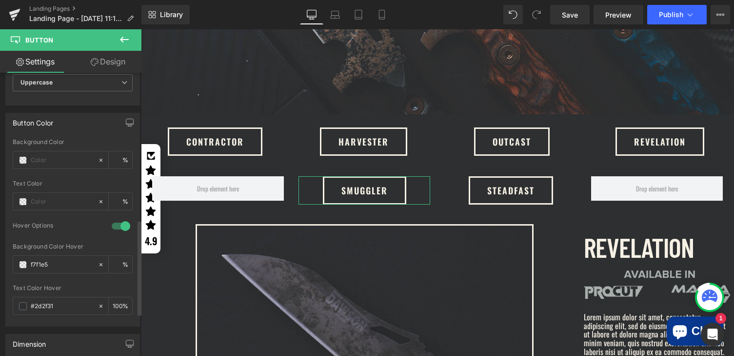
type input "100"
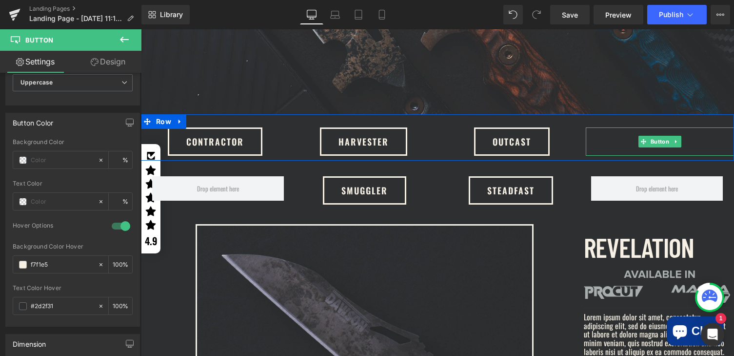
click at [634, 134] on span "REVELATION" at bounding box center [660, 141] width 52 height 25
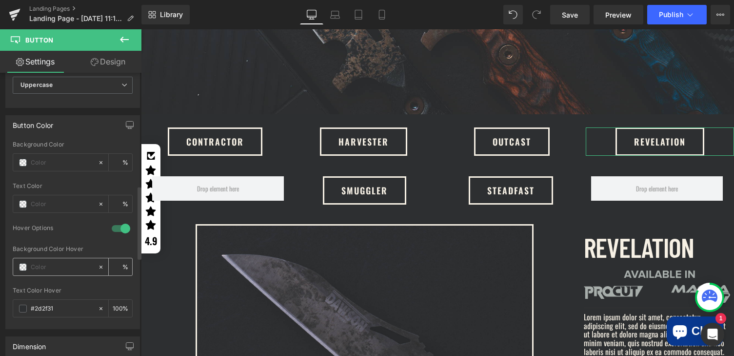
scroll to position [436, 0]
click at [45, 265] on input "text" at bounding box center [62, 265] width 62 height 11
type input "f7f1e5"
type input "100"
type input "#f7f1e5"
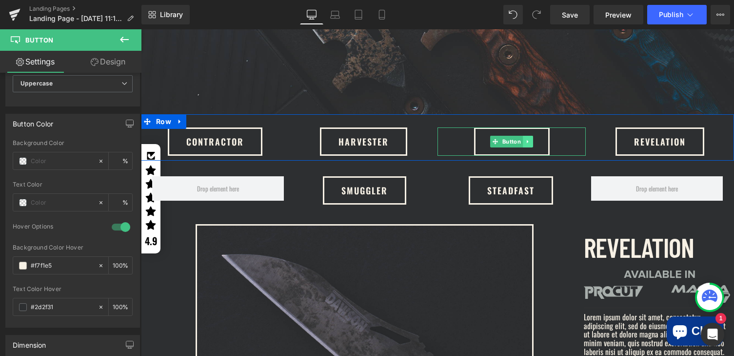
click at [528, 136] on link at bounding box center [528, 142] width 10 height 12
click at [460, 142] on div "OUTCAST" at bounding box center [512, 141] width 148 height 28
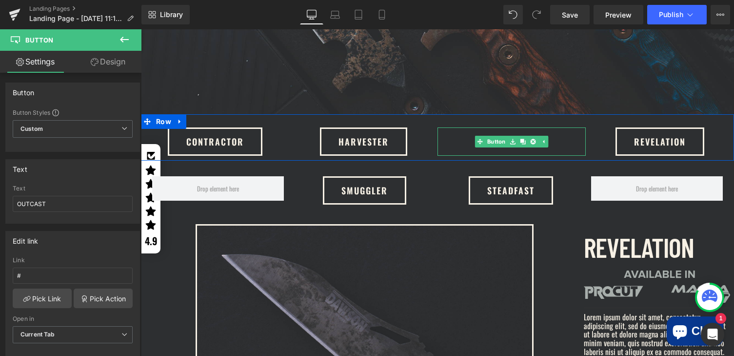
click at [474, 128] on link "OUTCAST" at bounding box center [512, 141] width 76 height 28
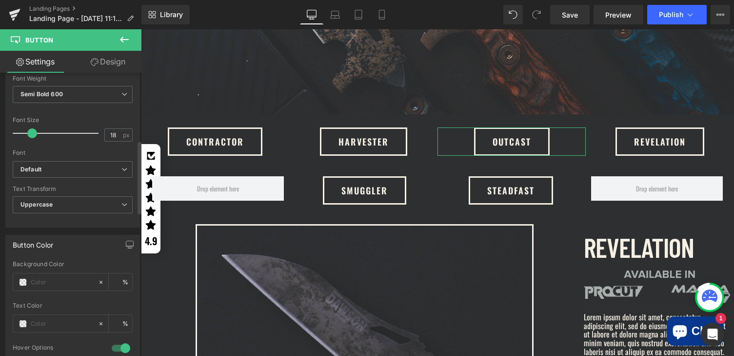
scroll to position [446, 0]
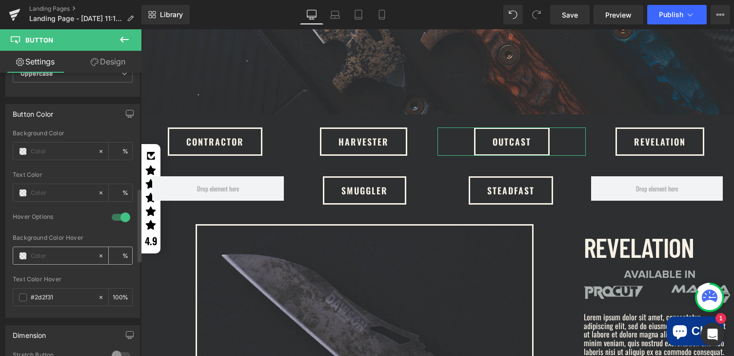
click at [53, 256] on input "text" at bounding box center [62, 255] width 62 height 11
paste input "f7f1e5"
type input "f7f1e5"
type input "100"
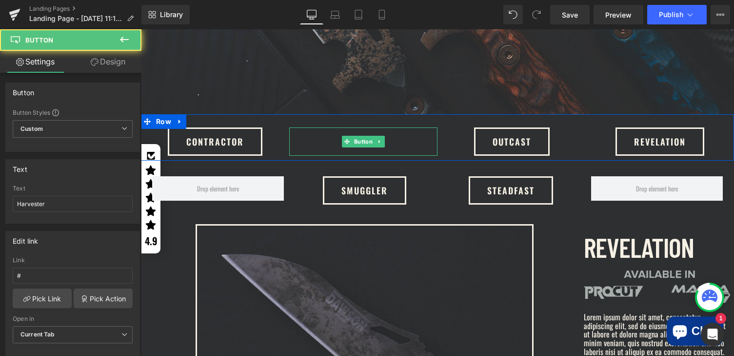
click at [339, 132] on span "Harvester" at bounding box center [364, 141] width 50 height 25
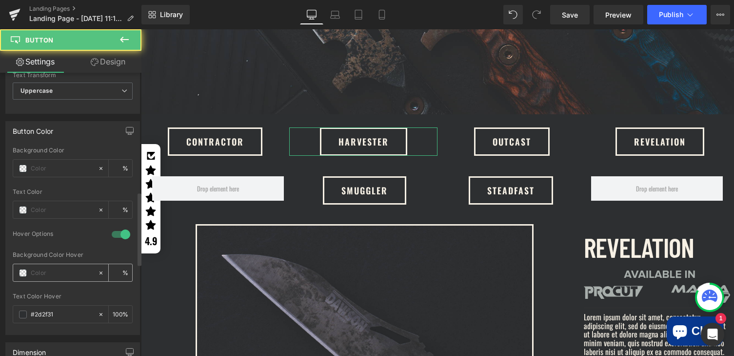
scroll to position [469, 0]
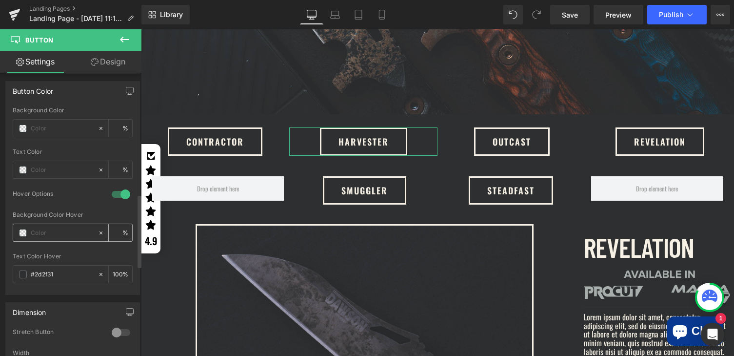
click at [54, 230] on input "text" at bounding box center [62, 232] width 62 height 11
paste input "f7f1e5"
type input "f7f1e5"
type input "100"
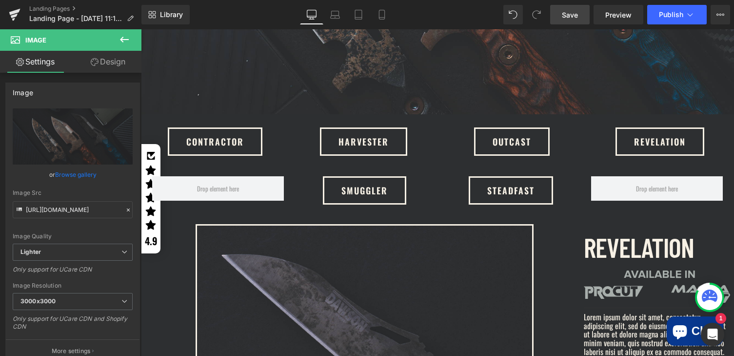
click at [581, 16] on link "Save" at bounding box center [570, 15] width 40 height 20
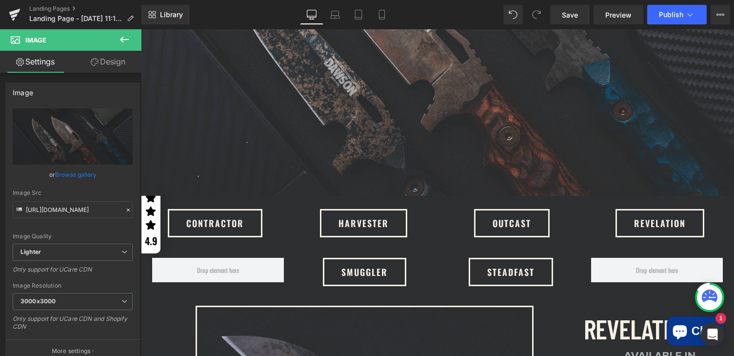
scroll to position [248, 0]
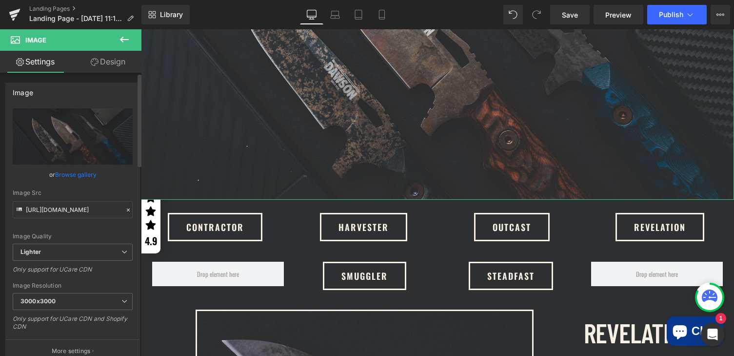
click at [78, 234] on div "Image Quality" at bounding box center [73, 236] width 120 height 7
click at [100, 67] on link "Design" at bounding box center [108, 62] width 71 height 22
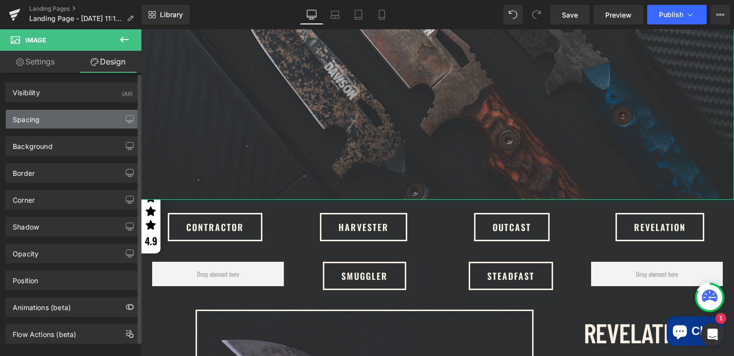
click at [59, 115] on div "Spacing" at bounding box center [73, 119] width 134 height 19
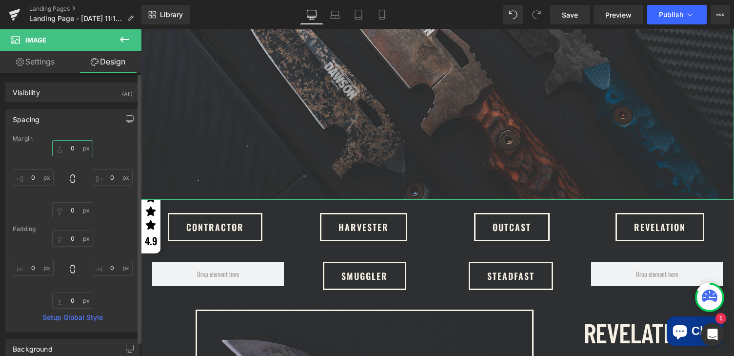
click at [73, 147] on input "0" at bounding box center [72, 148] width 41 height 16
click at [33, 176] on input "0" at bounding box center [33, 177] width 41 height 16
type input "1"
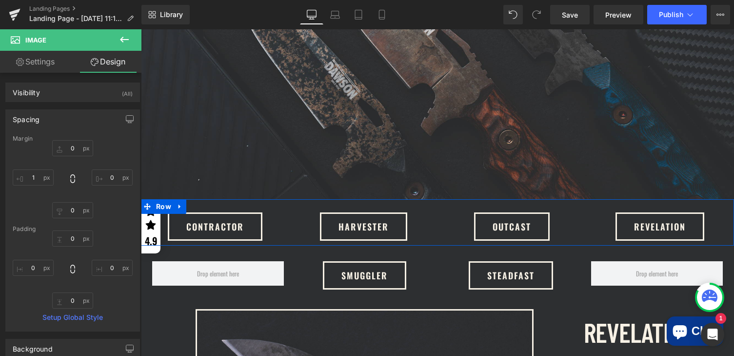
click at [431, 216] on div "Harvester" at bounding box center [363, 226] width 148 height 28
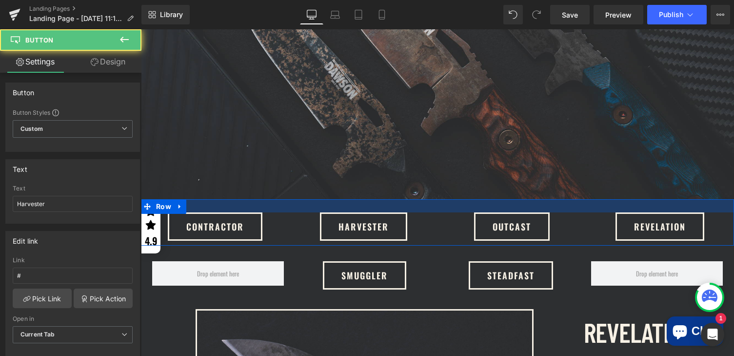
click at [436, 203] on div at bounding box center [437, 205] width 593 height 13
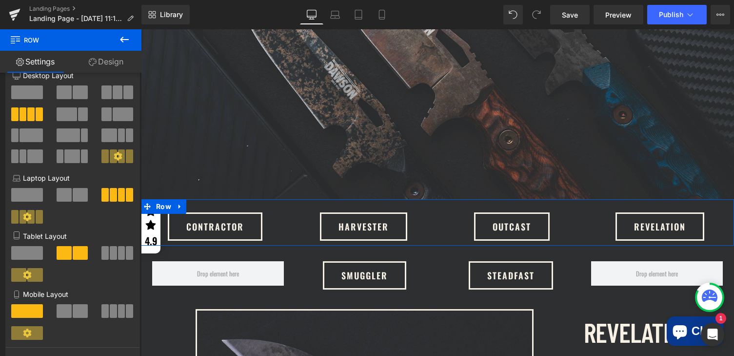
scroll to position [22, 0]
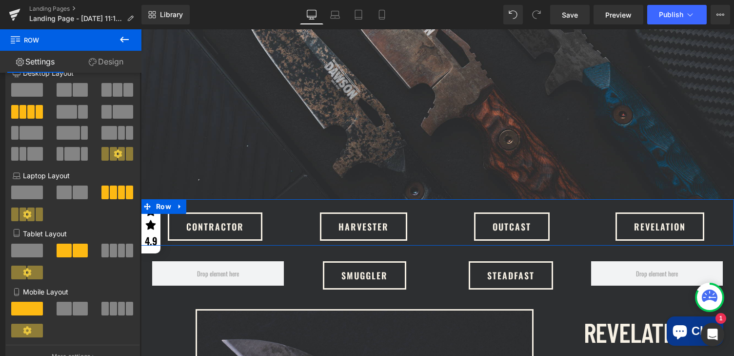
click at [114, 152] on icon at bounding box center [118, 153] width 9 height 9
click at [115, 153] on icon at bounding box center [118, 153] width 9 height 9
click at [114, 153] on icon at bounding box center [118, 153] width 9 height 9
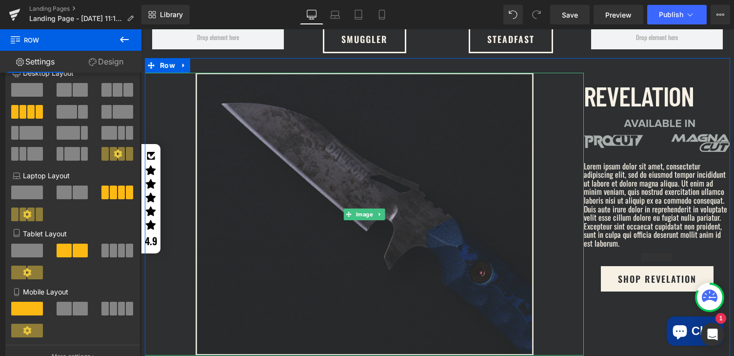
scroll to position [495, 0]
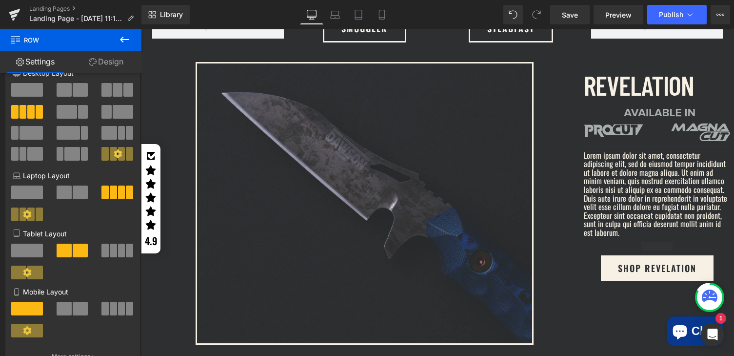
click at [106, 60] on link "Design" at bounding box center [106, 62] width 71 height 22
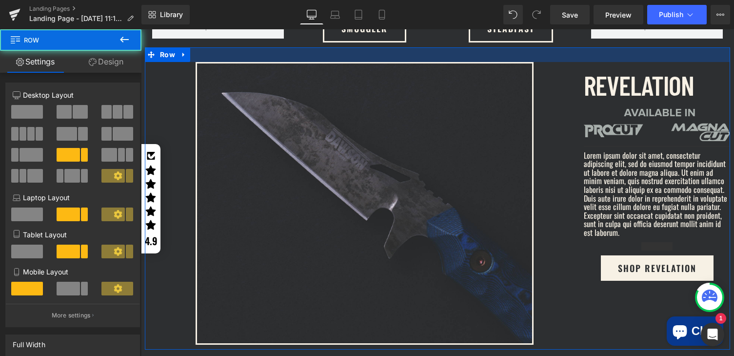
click at [222, 47] on div at bounding box center [437, 54] width 585 height 15
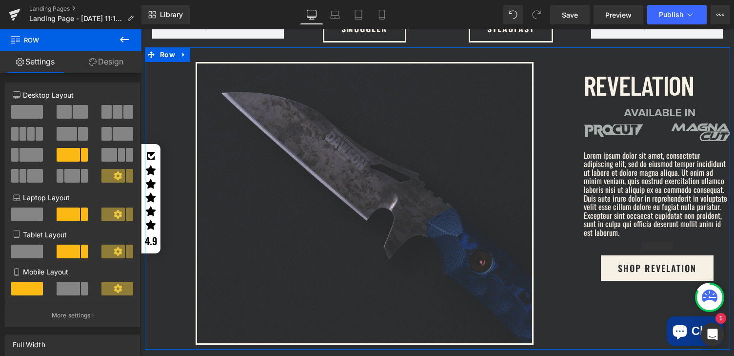
click at [108, 63] on link "Design" at bounding box center [106, 62] width 71 height 22
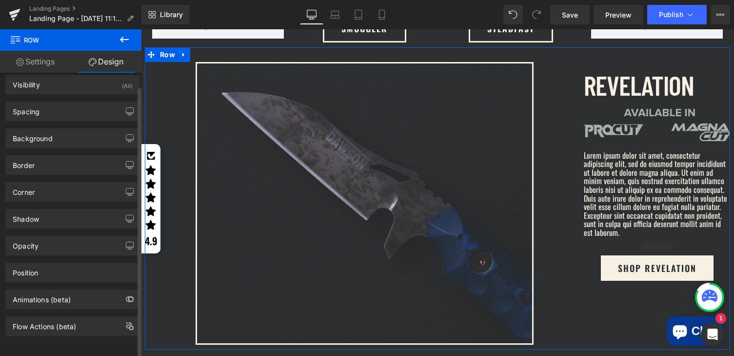
scroll to position [15, 0]
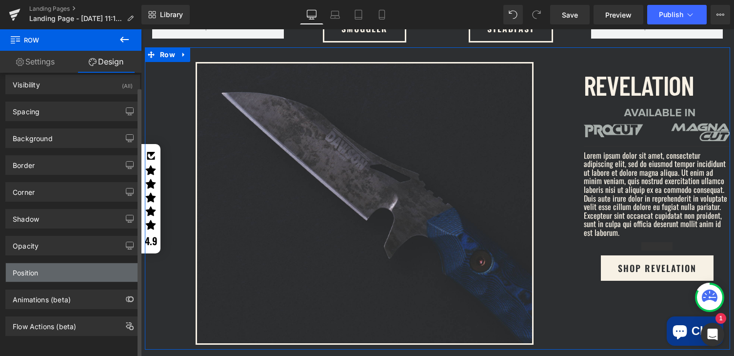
click at [60, 263] on div "Position" at bounding box center [73, 272] width 134 height 19
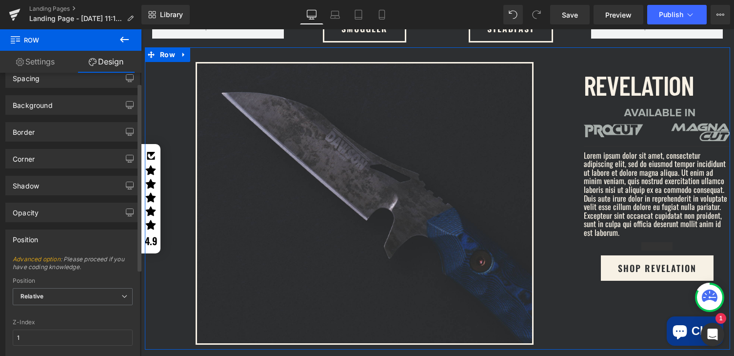
scroll to position [146, 0]
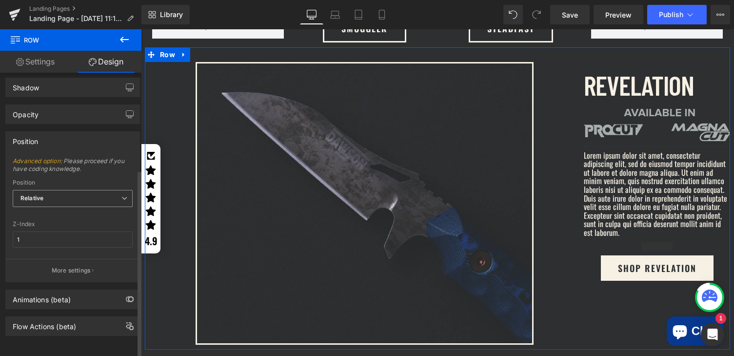
click at [61, 190] on span "Relative" at bounding box center [73, 198] width 120 height 17
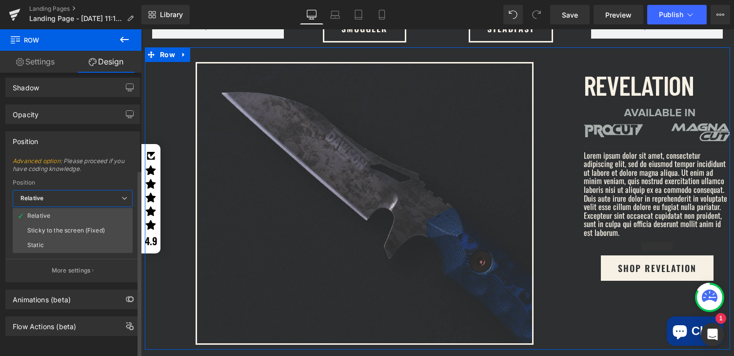
click at [65, 124] on div "Position Advanced option : Please proceed if you have coding knowledge. Relativ…" at bounding box center [73, 203] width 146 height 158
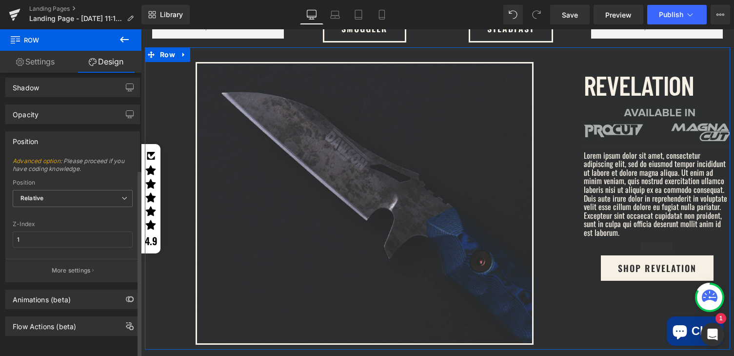
click at [65, 182] on div "Position Relative Relative Sticky to the screen (Fixed) Static" at bounding box center [73, 198] width 120 height 39
click at [66, 190] on span "Relative" at bounding box center [73, 198] width 120 height 17
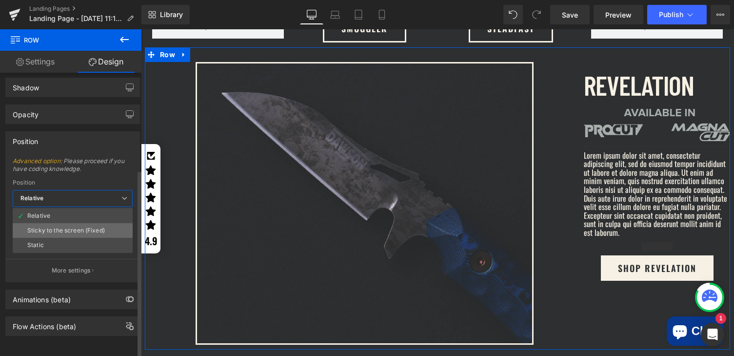
click at [65, 227] on div "Sticky to the screen (Fixed)" at bounding box center [66, 230] width 78 height 7
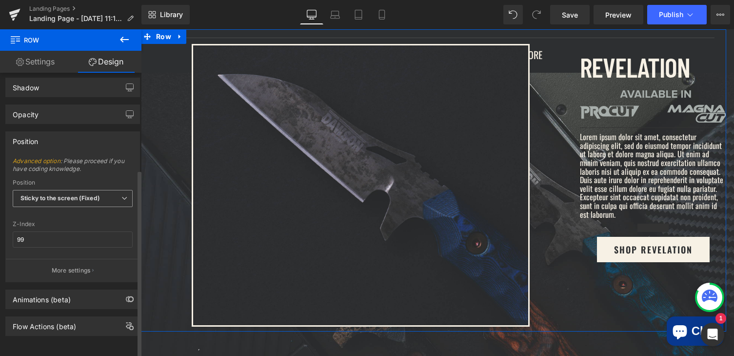
scroll to position [94, 0]
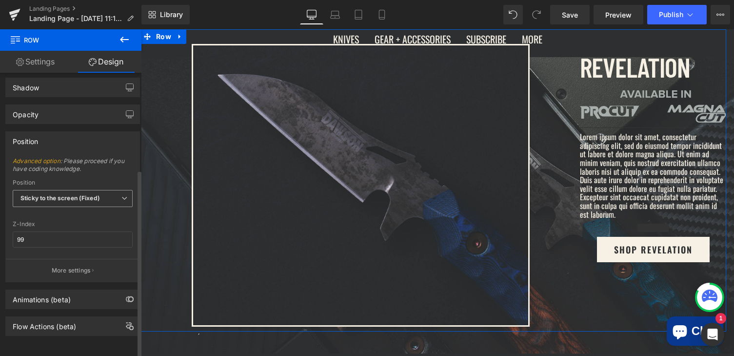
click at [71, 194] on b "Sticky to the screen (Fixed)" at bounding box center [60, 197] width 80 height 7
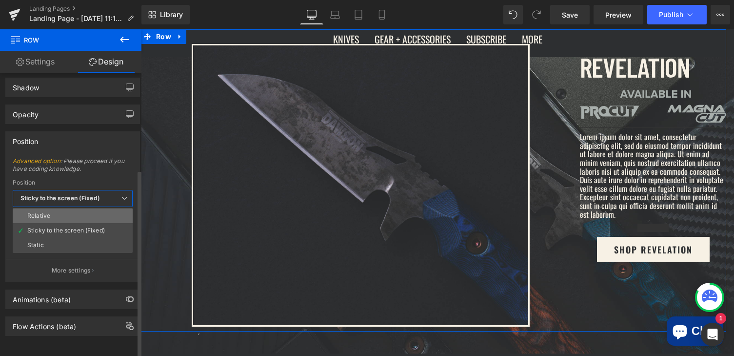
click at [62, 208] on li "Relative" at bounding box center [73, 215] width 120 height 15
type input "1"
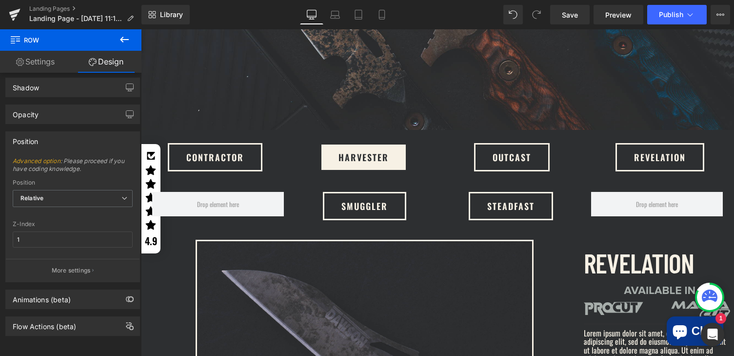
scroll to position [317, 0]
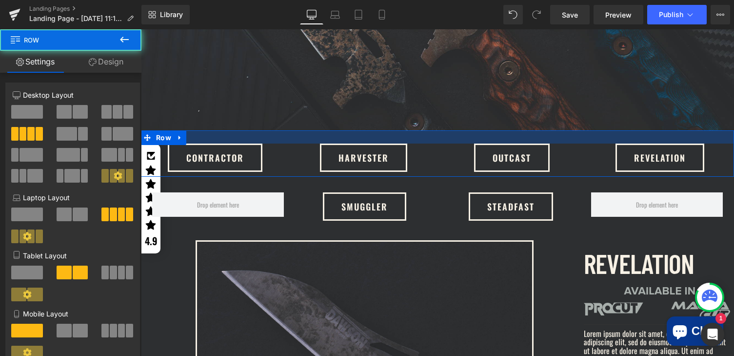
click at [277, 139] on div at bounding box center [437, 136] width 593 height 13
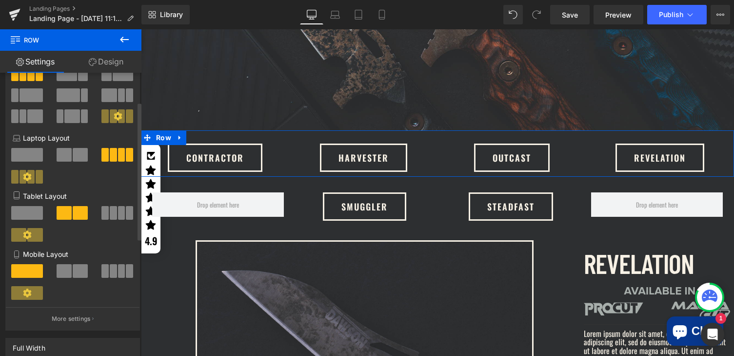
scroll to position [152, 0]
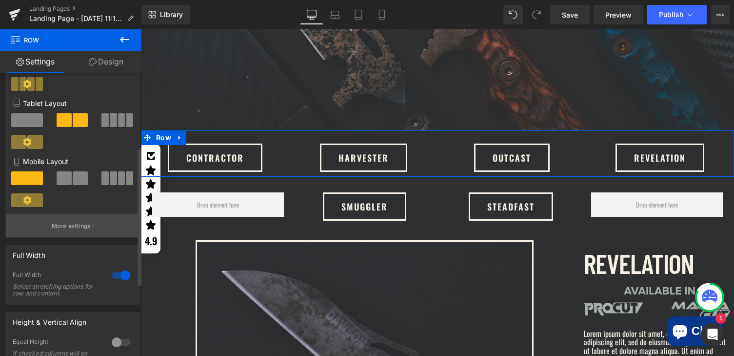
click at [71, 228] on p "More settings" at bounding box center [71, 225] width 39 height 9
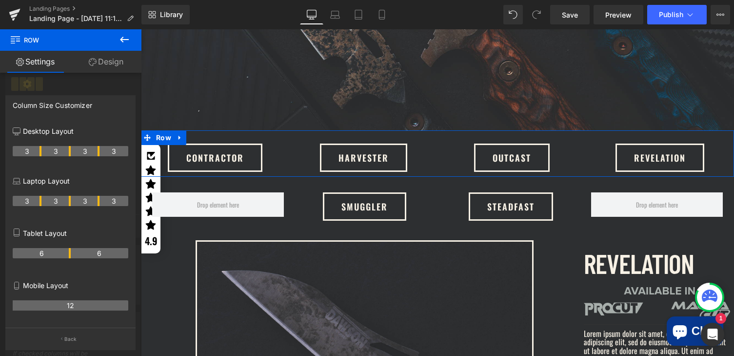
drag, startPoint x: 28, startPoint y: 151, endPoint x: 58, endPoint y: 146, distance: 30.2
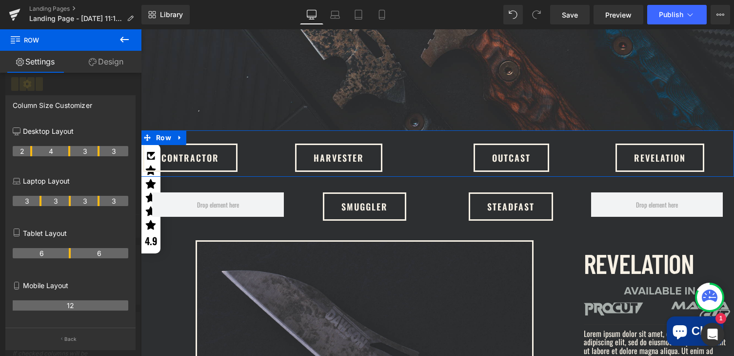
drag, startPoint x: 40, startPoint y: 151, endPoint x: 28, endPoint y: 153, distance: 12.4
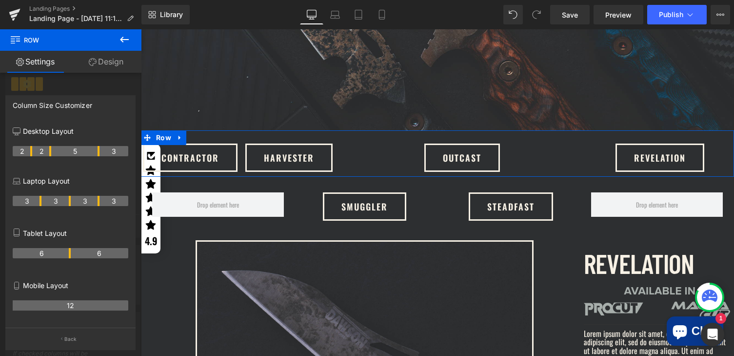
drag, startPoint x: 70, startPoint y: 151, endPoint x: 47, endPoint y: 153, distance: 23.0
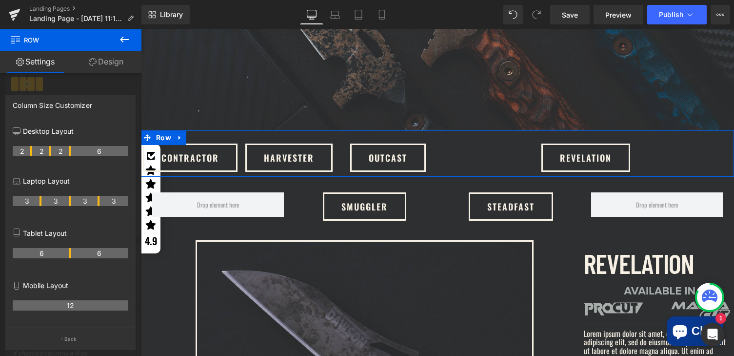
drag, startPoint x: 98, startPoint y: 153, endPoint x: 65, endPoint y: 155, distance: 33.2
click at [72, 341] on p "Back" at bounding box center [70, 338] width 13 height 7
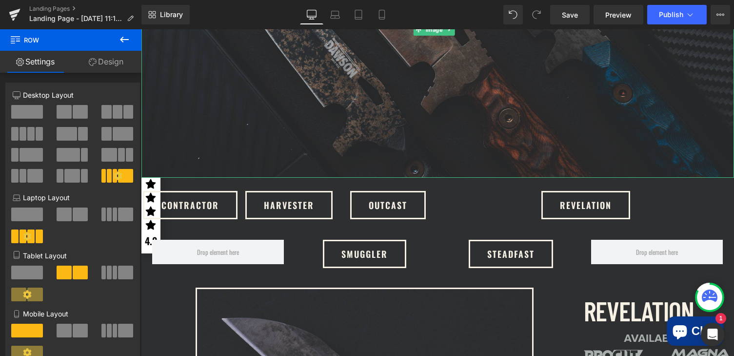
scroll to position [272, 0]
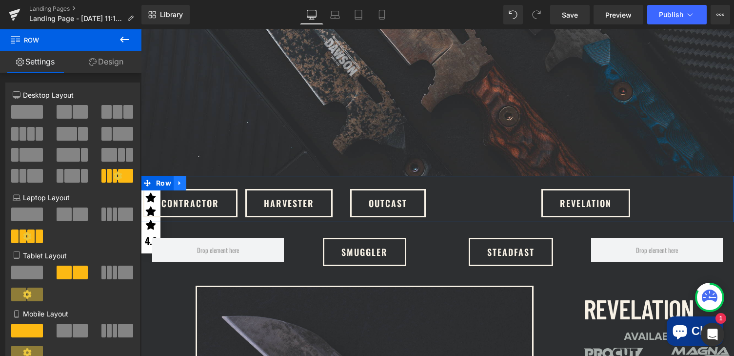
click at [179, 181] on icon at bounding box center [180, 183] width 2 height 4
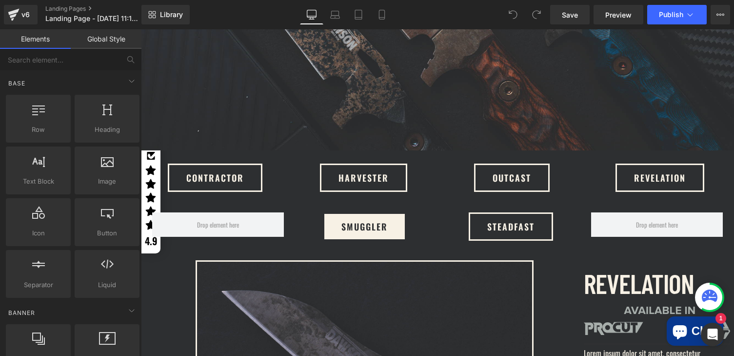
scroll to position [321, 0]
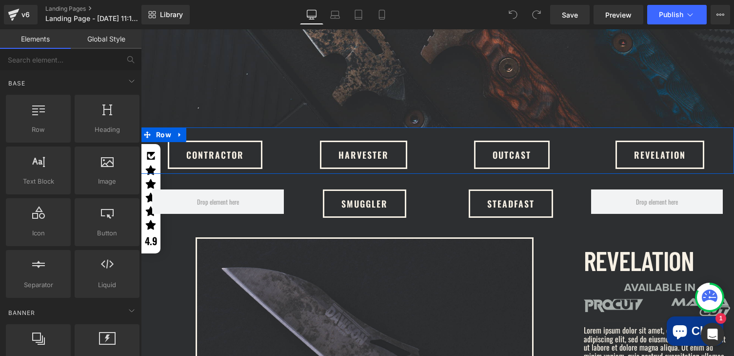
click at [284, 132] on div "Contractor Button Harvester Button OUTCAST Button REVELATION Button Row" at bounding box center [437, 150] width 593 height 46
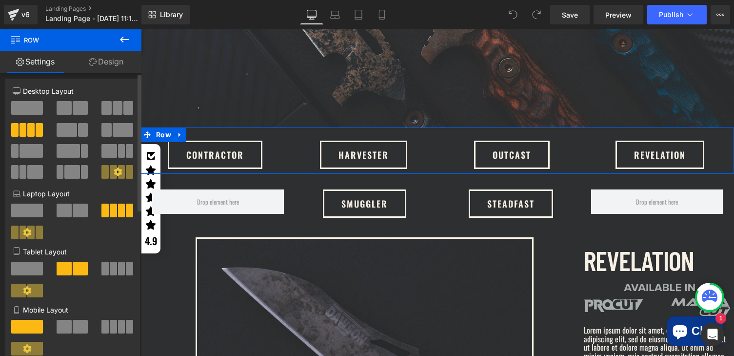
scroll to position [0, 0]
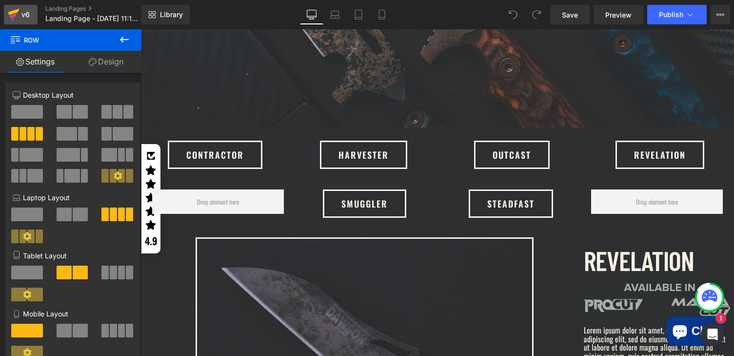
click at [23, 17] on div "v6" at bounding box center [26, 14] width 12 height 13
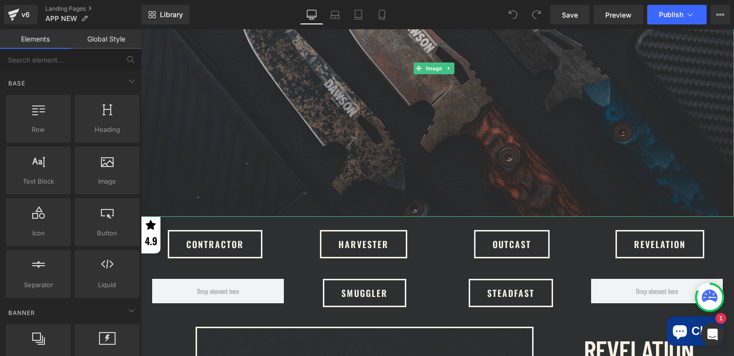
scroll to position [410, 0]
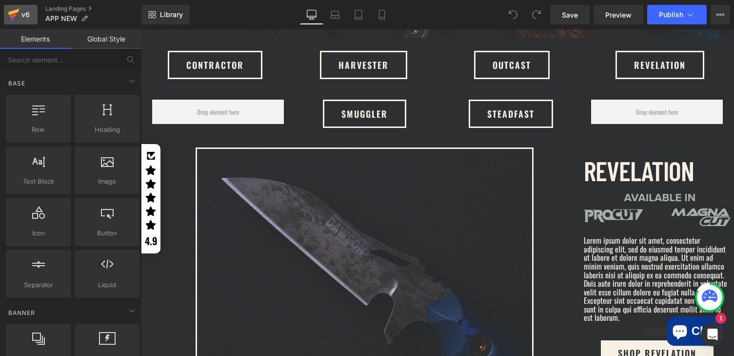
click at [25, 10] on div "v6" at bounding box center [26, 14] width 12 height 13
